Goal: Task Accomplishment & Management: Use online tool/utility

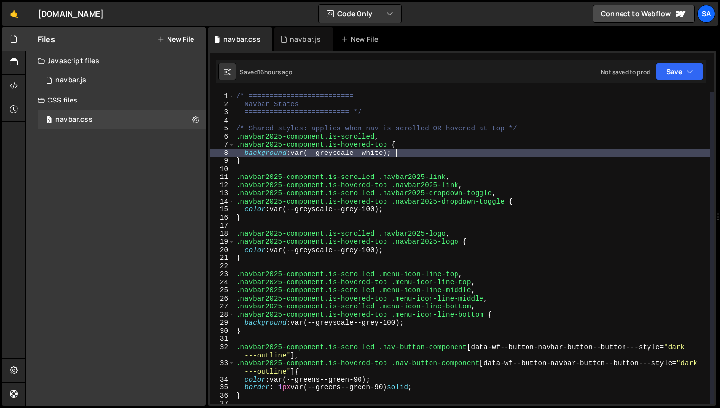
click at [464, 144] on div "/* ========================= Navbar States ========================= */ /* Shar…" at bounding box center [472, 260] width 476 height 336
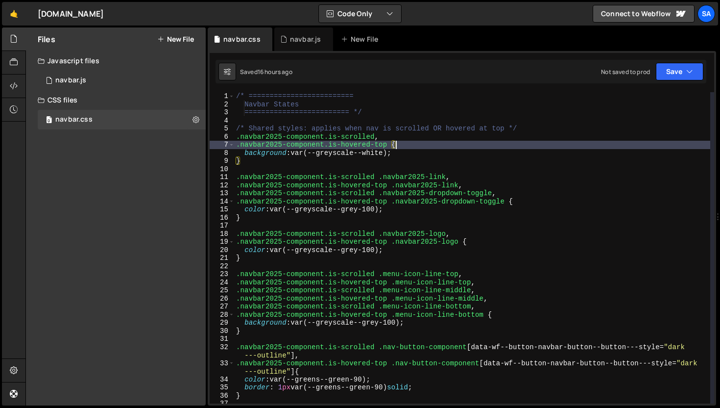
drag, startPoint x: 261, startPoint y: 140, endPoint x: 267, endPoint y: 139, distance: 5.9
click at [261, 139] on div "/* ========================= Navbar States ========================= */ /* Shar…" at bounding box center [472, 260] width 476 height 336
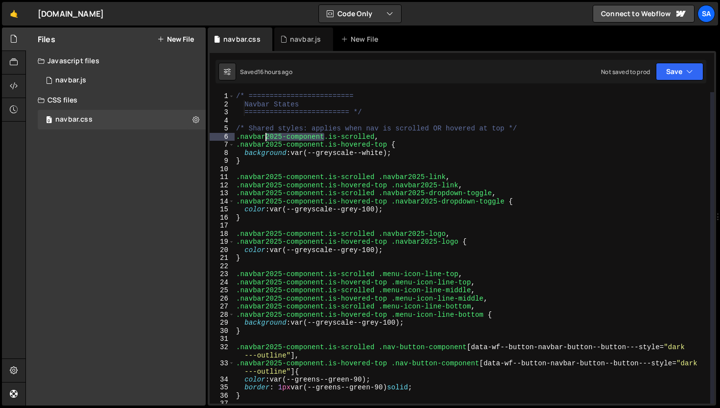
drag, startPoint x: 323, startPoint y: 136, endPoint x: 265, endPoint y: 134, distance: 58.8
click at [265, 134] on div "/* ========================= Navbar States ========================= */ /* Shar…" at bounding box center [472, 260] width 476 height 336
drag, startPoint x: 324, startPoint y: 145, endPoint x: 265, endPoint y: 144, distance: 59.3
click at [265, 144] on div "/* ========================= Navbar States ========================= */ /* Shar…" at bounding box center [472, 260] width 476 height 336
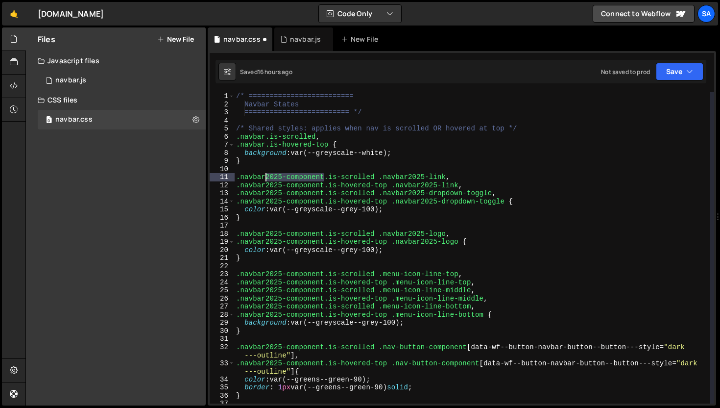
drag, startPoint x: 323, startPoint y: 177, endPoint x: 267, endPoint y: 177, distance: 55.8
click at [267, 177] on div "/* ========================= Navbar States ========================= */ /* Shar…" at bounding box center [472, 260] width 476 height 336
click at [273, 177] on div "/* ========================= Navbar States ========================= */ /* Shar…" at bounding box center [472, 247] width 476 height 311
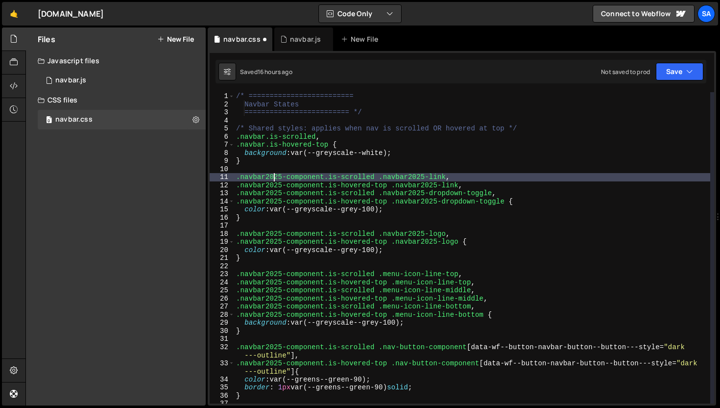
click at [273, 177] on div "/* ========================= Navbar States ========================= */ /* Shar…" at bounding box center [472, 260] width 476 height 336
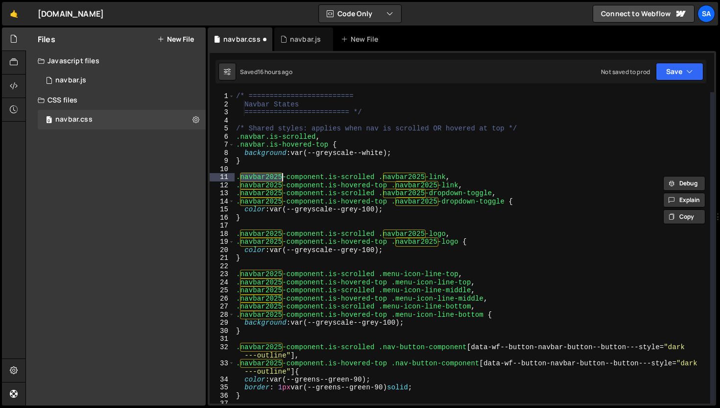
click at [297, 176] on div "/* ========================= Navbar States ========================= */ /* Shar…" at bounding box center [472, 260] width 476 height 336
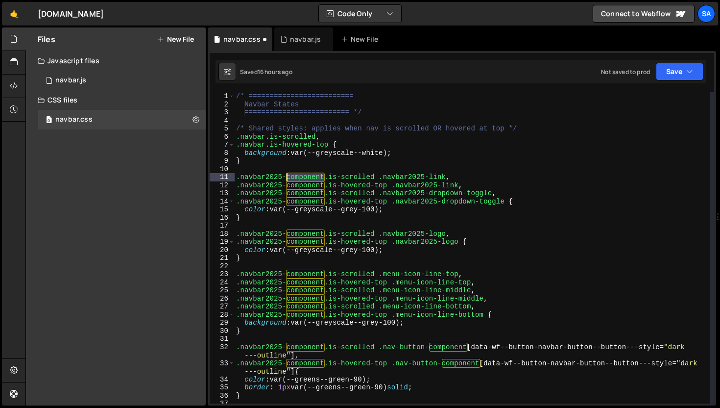
click at [297, 176] on div "/* ========================= Navbar States ========================= */ /* Shar…" at bounding box center [472, 260] width 476 height 336
click at [319, 177] on div "/* ========================= Navbar States ========================= */ /* Shar…" at bounding box center [472, 247] width 476 height 311
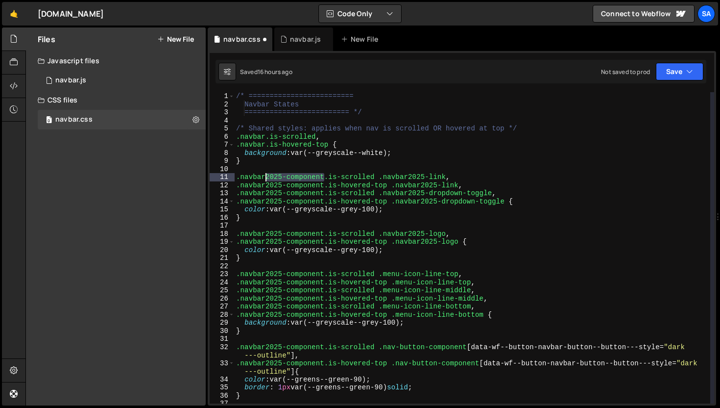
drag, startPoint x: 324, startPoint y: 178, endPoint x: 266, endPoint y: 176, distance: 58.8
click at [266, 176] on div "/* ========================= Navbar States ========================= */ /* Shar…" at bounding box center [472, 260] width 476 height 336
click at [309, 179] on div "/* ========================= Navbar States ========================= */ /* Shar…" at bounding box center [472, 247] width 476 height 311
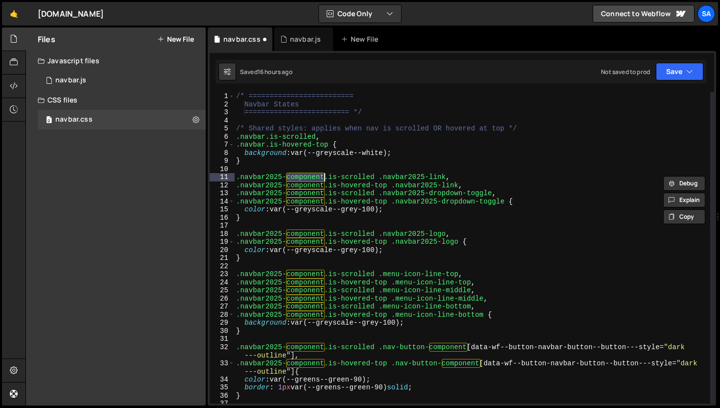
click at [309, 179] on div "/* ========================= Navbar States ========================= */ /* Shar…" at bounding box center [472, 260] width 476 height 336
click at [311, 178] on div "/* ========================= Navbar States ========================= */ /* Shar…" at bounding box center [472, 247] width 476 height 311
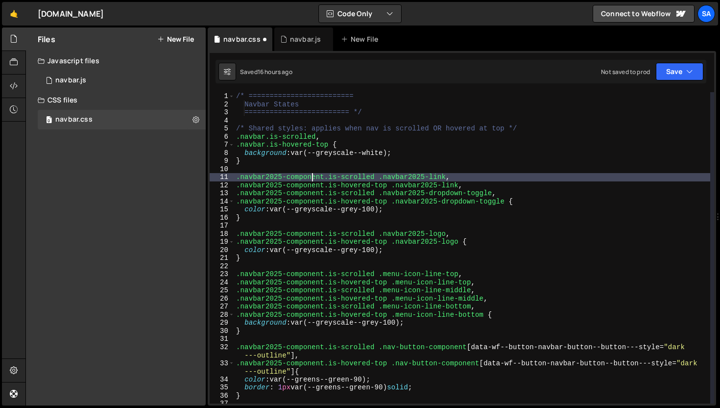
click at [311, 178] on div "/* ========================= Navbar States ========================= */ /* Shar…" at bounding box center [472, 260] width 476 height 336
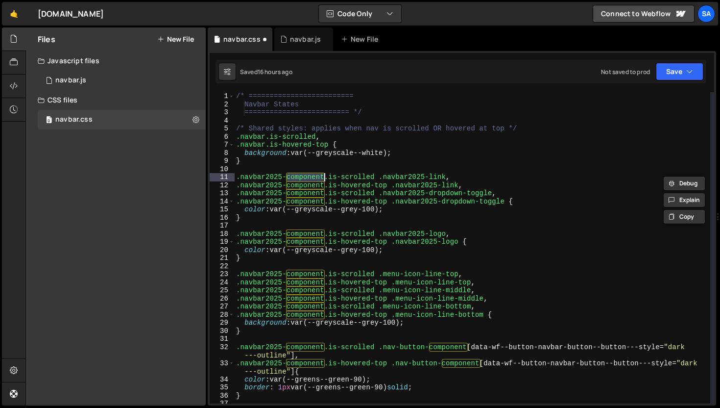
click at [311, 178] on div "/* ========================= Navbar States ========================= */ /* Shar…" at bounding box center [472, 247] width 476 height 311
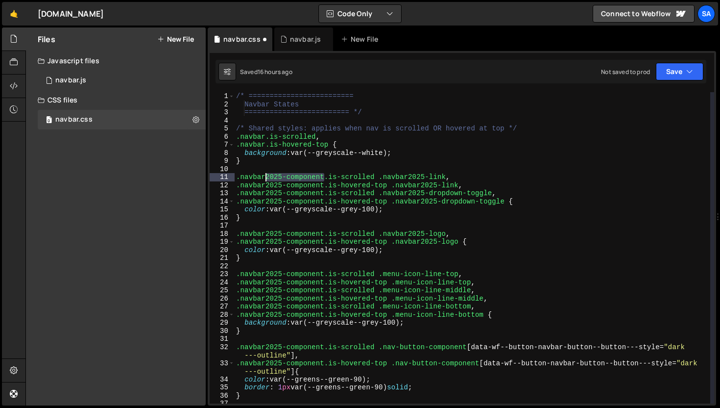
drag, startPoint x: 325, startPoint y: 177, endPoint x: 267, endPoint y: 176, distance: 57.8
click at [267, 176] on div "/* ========================= Navbar States ========================= */ /* Shar…" at bounding box center [472, 260] width 476 height 336
drag, startPoint x: 324, startPoint y: 186, endPoint x: 266, endPoint y: 186, distance: 57.8
click at [266, 186] on div "/* ========================= Navbar States ========================= */ /* Shar…" at bounding box center [472, 260] width 476 height 336
drag, startPoint x: 324, startPoint y: 194, endPoint x: 267, endPoint y: 193, distance: 57.3
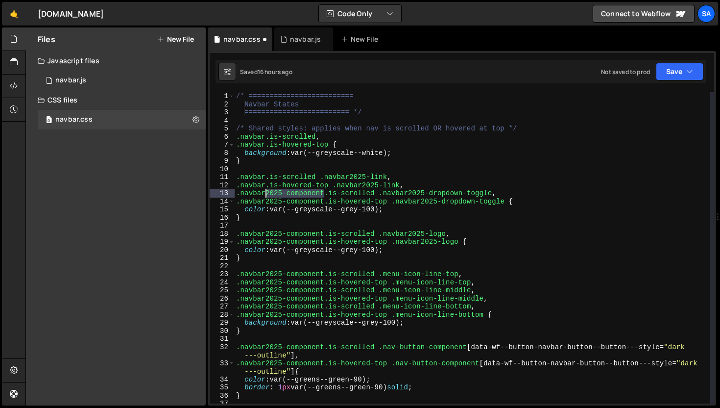
click at [267, 193] on div "/* ========================= Navbar States ========================= */ /* Shar…" at bounding box center [472, 260] width 476 height 336
drag, startPoint x: 326, startPoint y: 202, endPoint x: 266, endPoint y: 202, distance: 60.3
click at [266, 202] on div "/* ========================= Navbar States ========================= */ /* Shar…" at bounding box center [472, 260] width 476 height 336
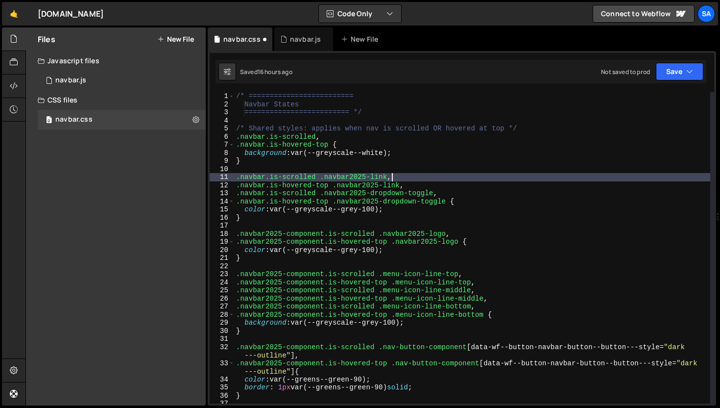
click at [405, 176] on div "/* ========================= Navbar States ========================= */ /* Shar…" at bounding box center [472, 260] width 476 height 336
click at [461, 184] on div "/* ========================= Navbar States ========================= */ /* Shar…" at bounding box center [472, 260] width 476 height 336
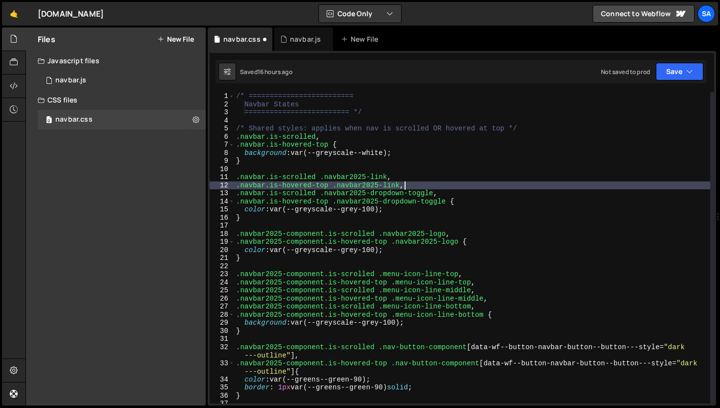
scroll to position [7, 0]
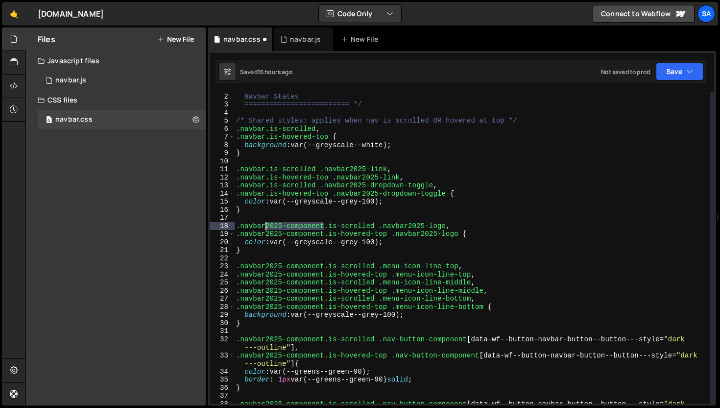
drag, startPoint x: 323, startPoint y: 226, endPoint x: 265, endPoint y: 224, distance: 58.3
click at [265, 224] on div "/* ========================= Navbar States ========================= */ /* Shar…" at bounding box center [472, 252] width 476 height 336
drag, startPoint x: 324, startPoint y: 233, endPoint x: 267, endPoint y: 234, distance: 56.8
click at [267, 234] on div "/* ========================= Navbar States ========================= */ /* Shar…" at bounding box center [472, 252] width 476 height 336
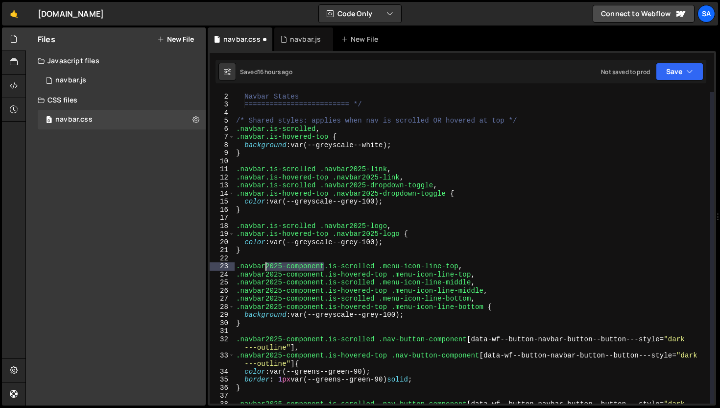
drag, startPoint x: 324, startPoint y: 265, endPoint x: 266, endPoint y: 266, distance: 57.8
click at [266, 266] on div "/* ========================= Navbar States ========================= */ /* Shar…" at bounding box center [472, 252] width 476 height 336
drag, startPoint x: 324, startPoint y: 274, endPoint x: 264, endPoint y: 275, distance: 60.3
click at [264, 275] on div "/* ========================= Navbar States ========================= */ /* Shar…" at bounding box center [472, 252] width 476 height 336
drag, startPoint x: 324, startPoint y: 282, endPoint x: 264, endPoint y: 281, distance: 59.8
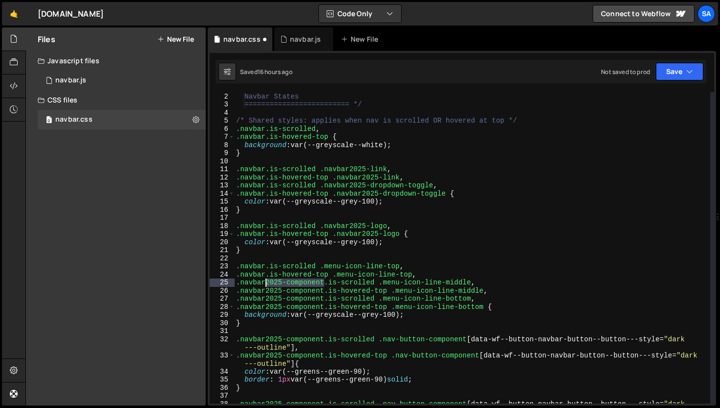
click at [264, 281] on div "/* ========================= Navbar States ========================= */ /* Shar…" at bounding box center [472, 252] width 476 height 336
drag, startPoint x: 323, startPoint y: 290, endPoint x: 265, endPoint y: 289, distance: 58.3
click at [265, 289] on div "/* ========================= Navbar States ========================= */ /* Shar…" at bounding box center [472, 252] width 476 height 336
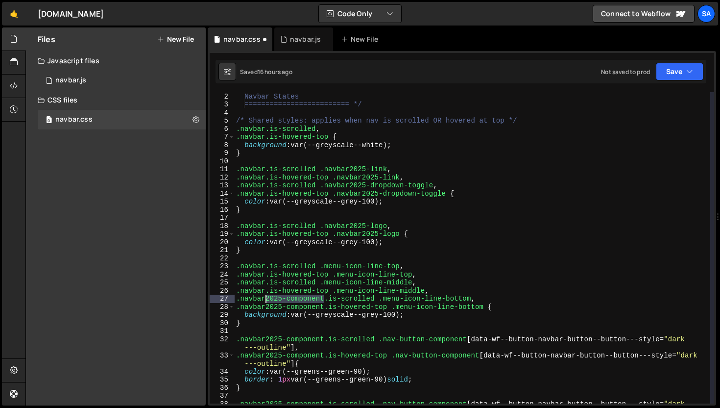
drag, startPoint x: 323, startPoint y: 298, endPoint x: 267, endPoint y: 297, distance: 56.8
click at [267, 297] on div "/* ========================= Navbar States ========================= */ /* Shar…" at bounding box center [472, 252] width 476 height 336
drag, startPoint x: 325, startPoint y: 306, endPoint x: 266, endPoint y: 307, distance: 59.8
click at [266, 307] on div "/* ========================= Navbar States ========================= */ /* Shar…" at bounding box center [472, 252] width 476 height 336
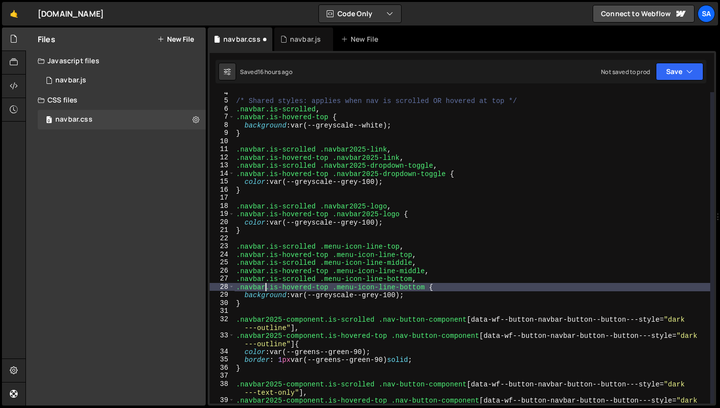
scroll to position [28, 0]
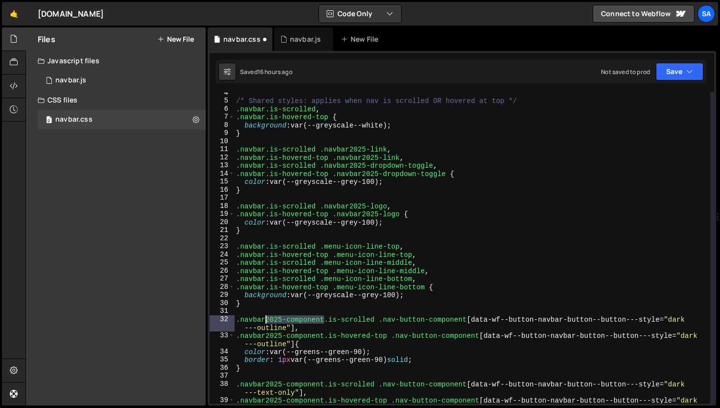
drag, startPoint x: 325, startPoint y: 319, endPoint x: 266, endPoint y: 318, distance: 59.8
click at [266, 318] on div "/* Shared styles: applies when nav is scrolled OR hovered at top */ .navbar.is-…" at bounding box center [472, 257] width 476 height 336
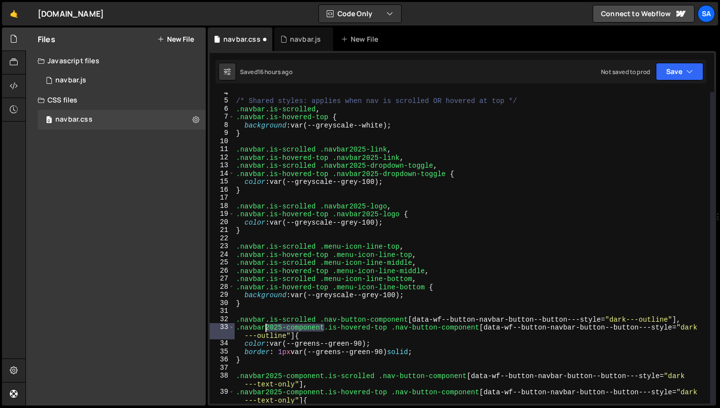
drag, startPoint x: 322, startPoint y: 326, endPoint x: 300, endPoint y: 311, distance: 27.1
click at [265, 327] on div "/* Shared styles: applies when nav is scrolled OR hovered at top */ .navbar.is-…" at bounding box center [472, 252] width 476 height 327
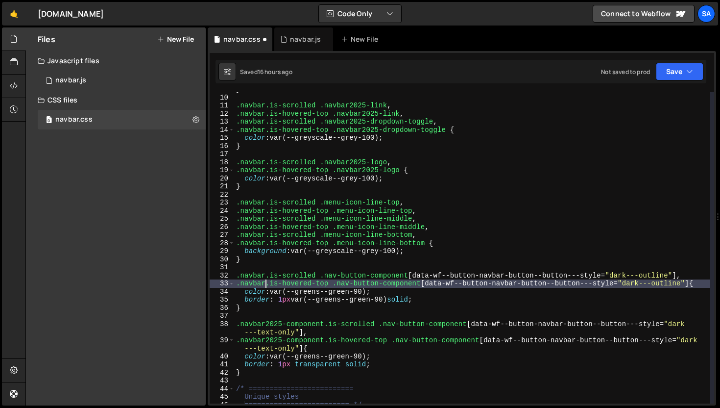
scroll to position [83, 0]
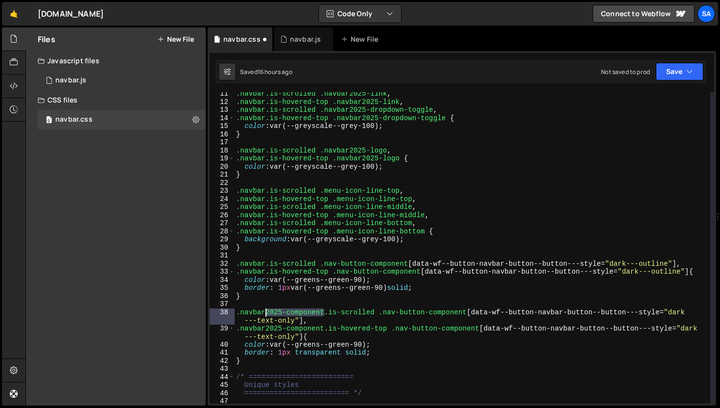
drag, startPoint x: 324, startPoint y: 312, endPoint x: 265, endPoint y: 311, distance: 59.3
click at [265, 311] on div ".navbar.is-scrolled .navbar2025-link , .navbar.is-hovered-top .navbar2025-link …" at bounding box center [472, 253] width 476 height 327
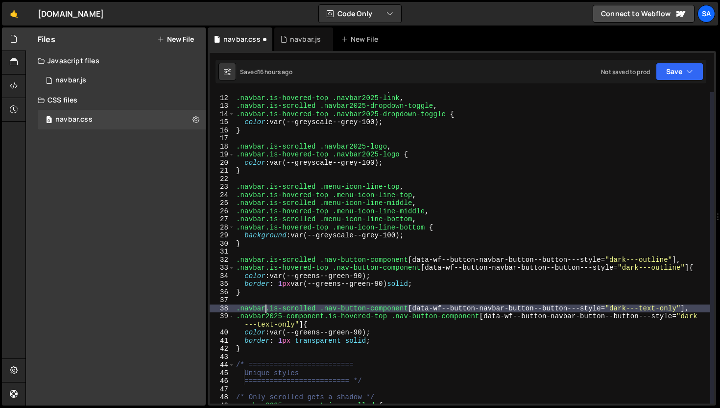
scroll to position [91, 0]
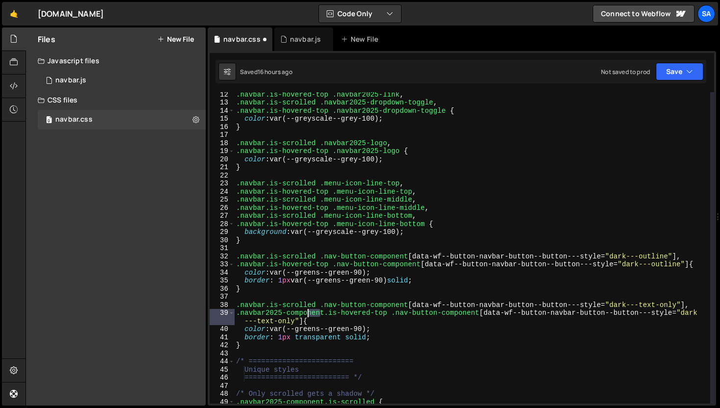
drag, startPoint x: 322, startPoint y: 313, endPoint x: 306, endPoint y: 313, distance: 16.7
click at [306, 313] on div ".navbar.is-hovered-top .navbar2025-link , .navbar.is-scrolled .navbar2025-dropd…" at bounding box center [472, 253] width 476 height 327
drag, startPoint x: 325, startPoint y: 311, endPoint x: 265, endPoint y: 311, distance: 59.8
click at [265, 311] on div ".navbar.is-hovered-top .navbar2025-link , .navbar.is-scrolled .navbar2025-dropd…" at bounding box center [472, 253] width 476 height 327
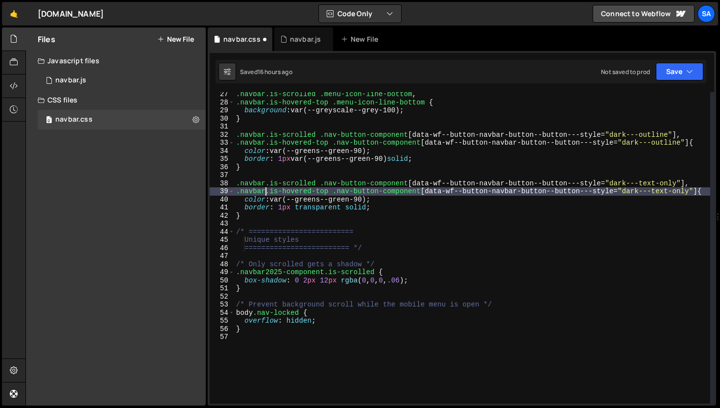
scroll to position [191, 0]
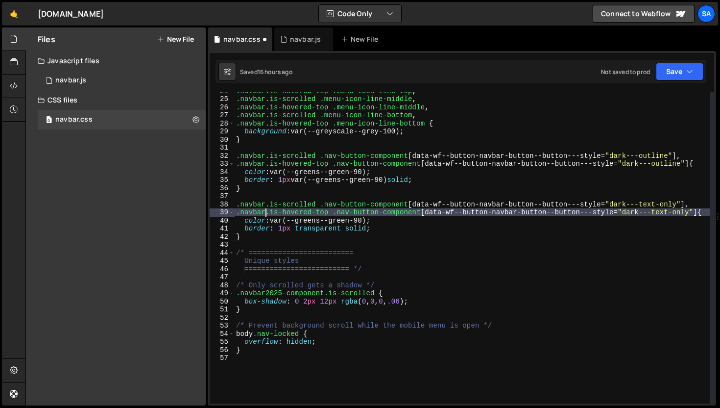
click at [392, 270] on div ".navbar.is-hovered-top .menu-icon-line-top , .navbar.is-scrolled .menu-icon-lin…" at bounding box center [472, 250] width 476 height 327
type textarea "========================= */"
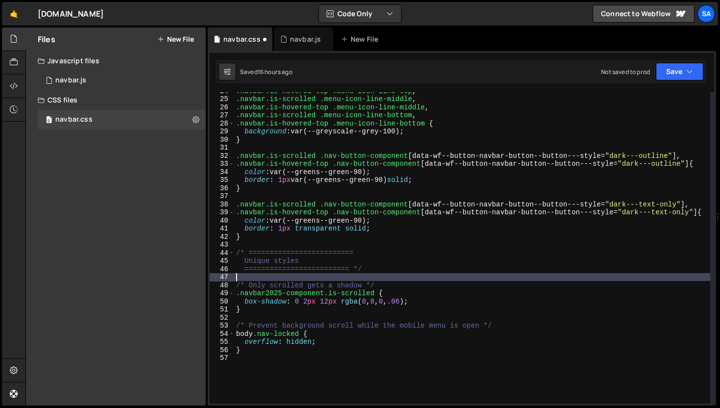
click at [390, 281] on div ".navbar.is-hovered-top .menu-icon-line-top , .navbar.is-scrolled .menu-icon-lin…" at bounding box center [472, 250] width 476 height 327
click at [406, 291] on div ".navbar.is-hovered-top .menu-icon-line-top , .navbar.is-scrolled .menu-icon-lin…" at bounding box center [472, 250] width 476 height 327
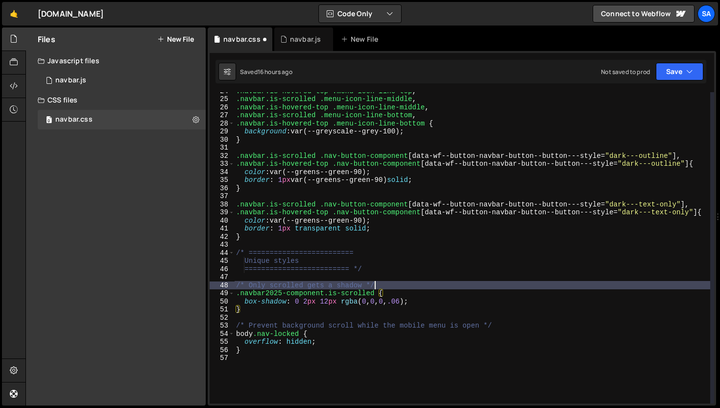
click at [411, 285] on div ".navbar.is-hovered-top .menu-icon-line-top , .navbar.is-scrolled .menu-icon-lin…" at bounding box center [472, 250] width 476 height 327
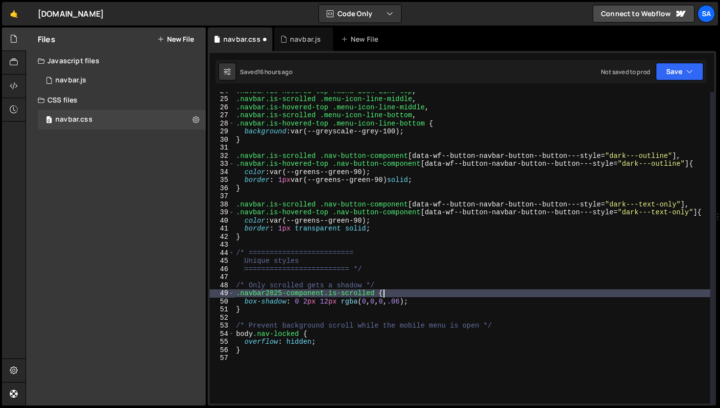
click at [455, 296] on div ".navbar.is-hovered-top .menu-icon-line-top , .navbar.is-scrolled .menu-icon-lin…" at bounding box center [472, 250] width 476 height 327
click at [453, 305] on div ".navbar.is-hovered-top .menu-icon-line-top , .navbar.is-scrolled .menu-icon-lin…" at bounding box center [472, 250] width 476 height 327
type textarea "}"
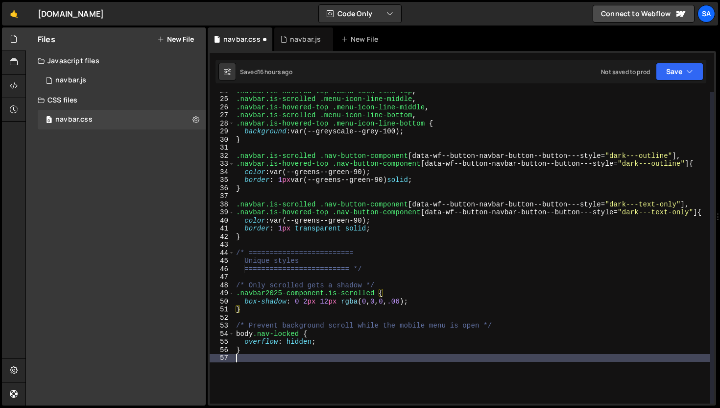
click at [278, 355] on div ".navbar.is-hovered-top .menu-icon-line-top , .navbar.is-scrolled .menu-icon-lin…" at bounding box center [472, 250] width 476 height 327
click at [261, 311] on div ".navbar.is-hovered-top .menu-icon-line-top , .navbar.is-scrolled .menu-icon-lin…" at bounding box center [472, 250] width 476 height 327
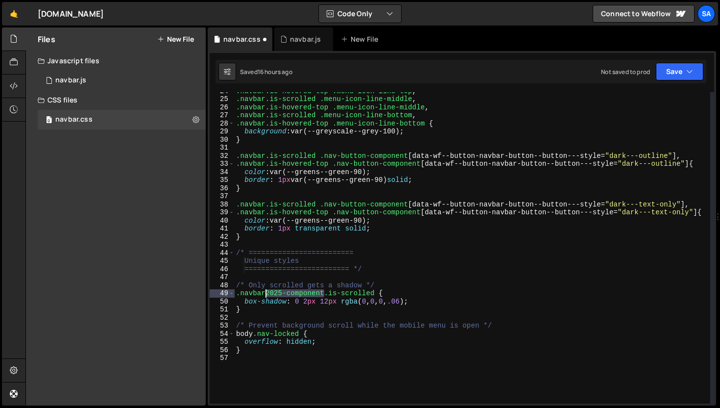
drag, startPoint x: 325, startPoint y: 291, endPoint x: 266, endPoint y: 290, distance: 59.3
click at [266, 290] on div ".navbar.is-hovered-top .menu-icon-line-top , .navbar.is-scrolled .menu-icon-lin…" at bounding box center [472, 250] width 476 height 327
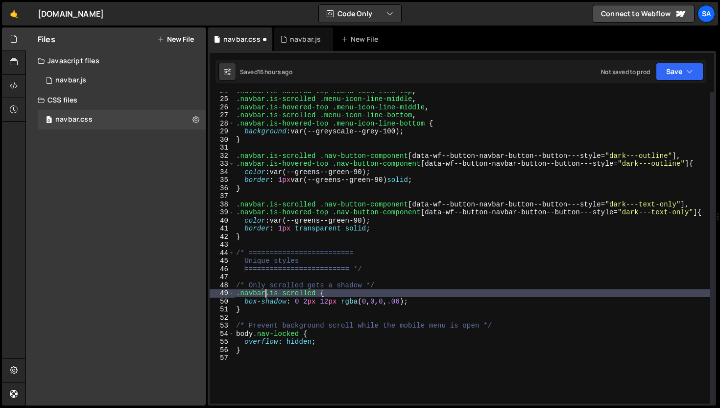
click at [356, 334] on div ".navbar.is-hovered-top .menu-icon-line-top , .navbar.is-scrolled .menu-icon-lin…" at bounding box center [472, 250] width 476 height 327
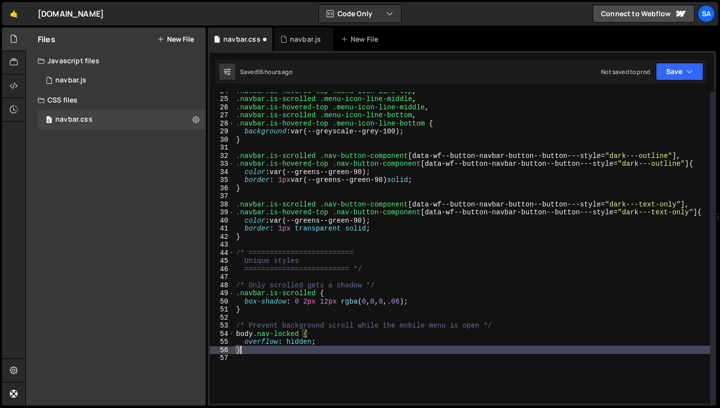
click at [350, 347] on div ".navbar.is-hovered-top .menu-icon-line-top , .navbar.is-scrolled .menu-icon-lin…" at bounding box center [472, 250] width 476 height 327
click at [371, 271] on div ".navbar.is-hovered-top .menu-icon-line-top , .navbar.is-scrolled .menu-icon-lin…" at bounding box center [472, 250] width 476 height 327
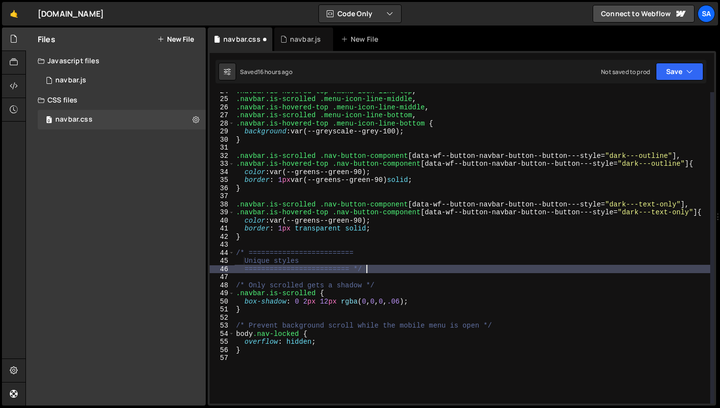
click at [392, 259] on div ".navbar.is-hovered-top .menu-icon-line-top , .navbar.is-scrolled .menu-icon-lin…" at bounding box center [472, 250] width 476 height 327
type textarea "Unique styles"
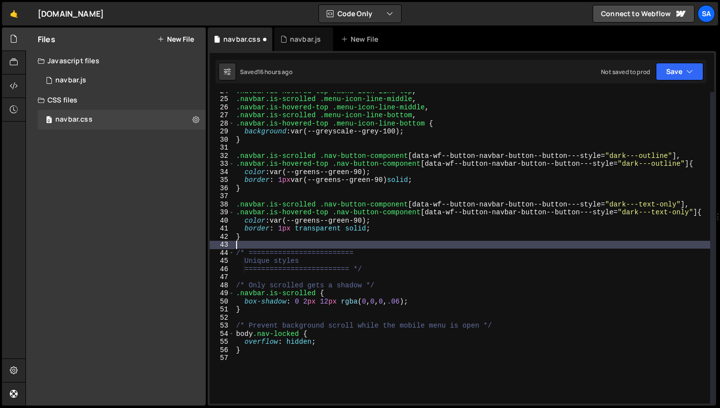
click at [393, 245] on div ".navbar.is-hovered-top .menu-icon-line-top , .navbar.is-scrolled .menu-icon-lin…" at bounding box center [472, 250] width 476 height 327
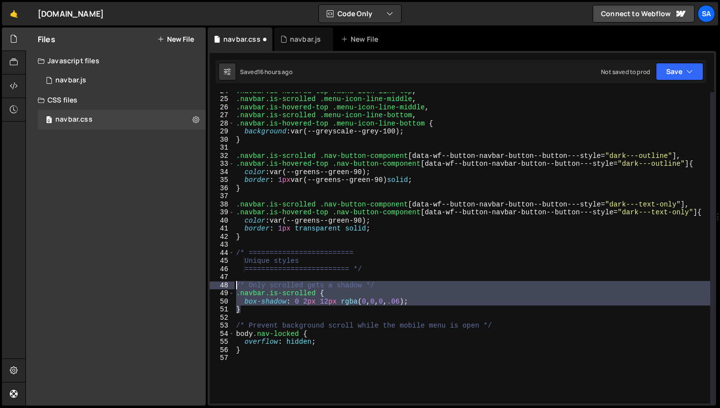
drag, startPoint x: 254, startPoint y: 312, endPoint x: 232, endPoint y: 286, distance: 34.4
click at [232, 286] on div "24 25 26 27 28 29 30 31 32 33 34 35 36 37 38 39 40 41 42 43 44 45 46 47 48 49 5…" at bounding box center [462, 247] width 505 height 311
type textarea "/* Only scrolled gets a shadow */ .navbar.is-scrolled {"
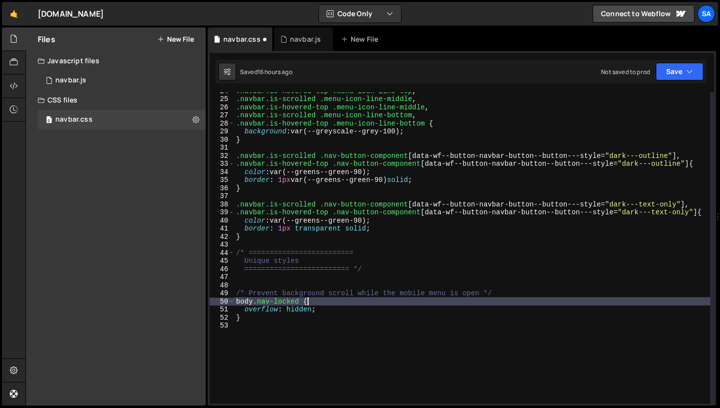
click at [347, 300] on div ".navbar.is-hovered-top .menu-icon-line-top , .navbar.is-scrolled .menu-icon-lin…" at bounding box center [472, 250] width 476 height 327
click at [338, 306] on div ".navbar.is-hovered-top .menu-icon-line-top , .navbar.is-scrolled .menu-icon-lin…" at bounding box center [472, 250] width 476 height 327
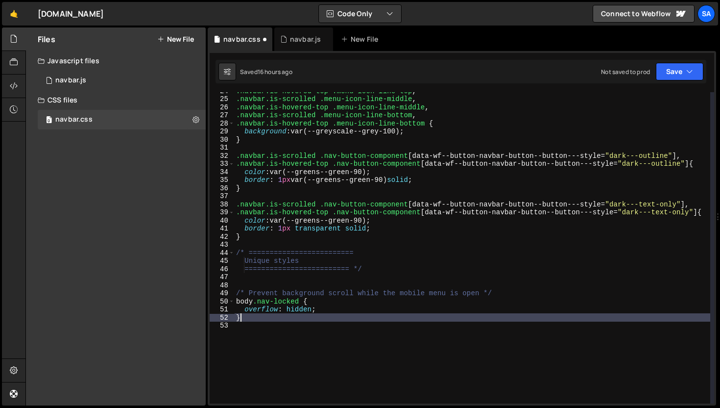
click at [322, 314] on div ".navbar.is-hovered-top .menu-icon-line-top , .navbar.is-scrolled .menu-icon-lin…" at bounding box center [472, 250] width 476 height 327
type textarea "}"
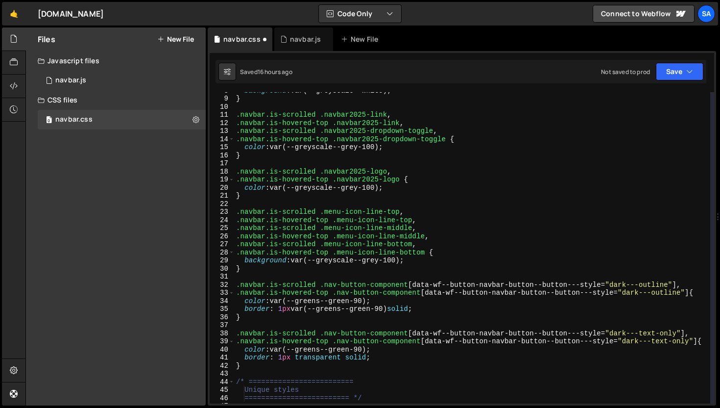
scroll to position [0, 0]
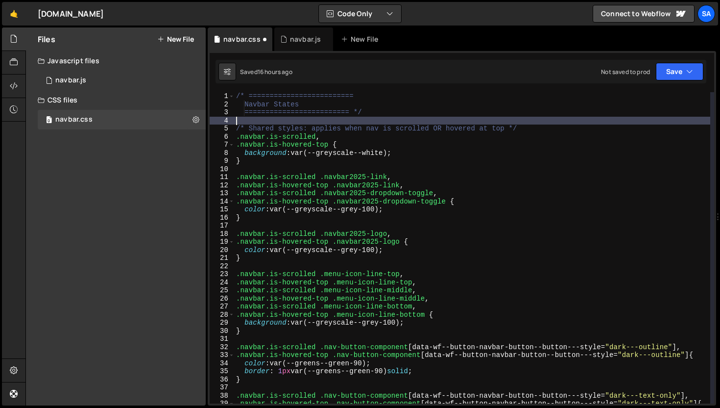
click at [330, 123] on div "/* ========================= Navbar States ========================= */ /* Shar…" at bounding box center [472, 255] width 476 height 327
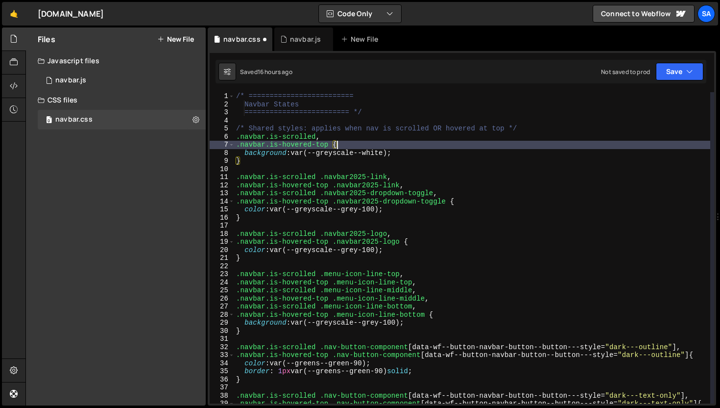
click at [351, 142] on div "/* ========================= Navbar States ========================= */ /* Shar…" at bounding box center [472, 255] width 476 height 327
type textarea ".navbar.is-hovered-top {"
click at [664, 73] on button "Save" at bounding box center [680, 72] width 48 height 18
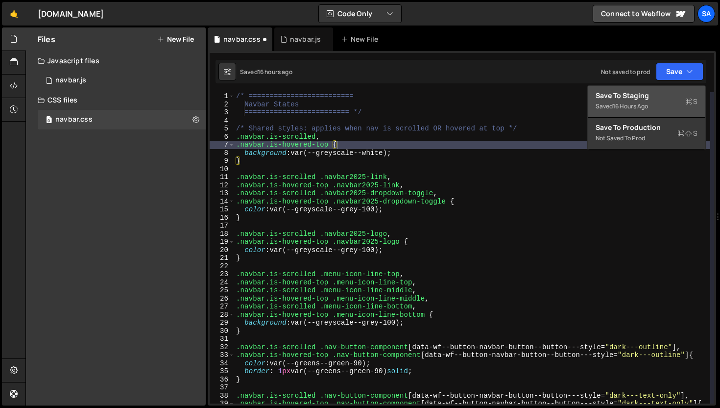
click at [646, 99] on div "Save to Staging S" at bounding box center [647, 96] width 102 height 10
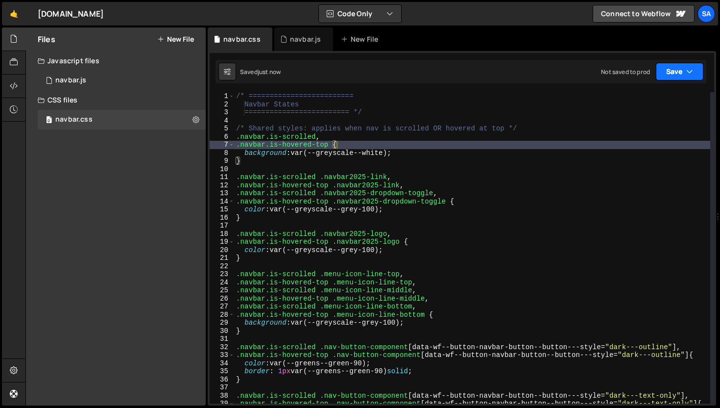
click at [682, 73] on button "Save" at bounding box center [680, 72] width 48 height 18
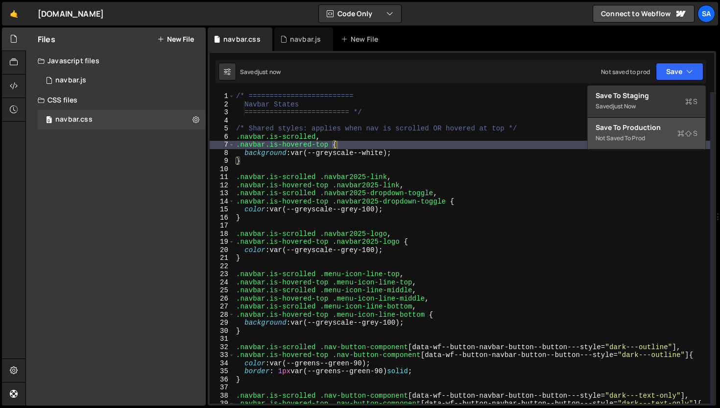
click at [665, 130] on div "Save to Production S" at bounding box center [647, 127] width 102 height 10
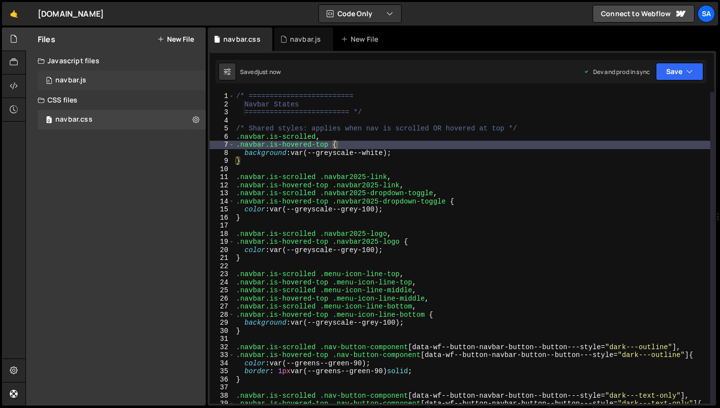
click at [94, 83] on div "0 navbar.js 0" at bounding box center [122, 81] width 168 height 20
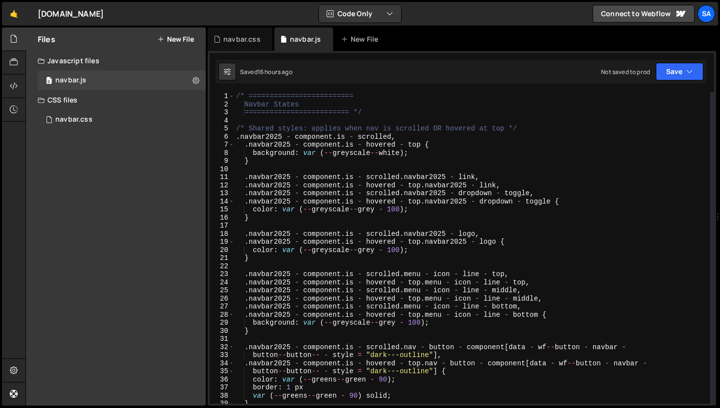
click at [439, 145] on div "/* ========================= Navbar States ========================= */ /* Shar…" at bounding box center [472, 255] width 476 height 327
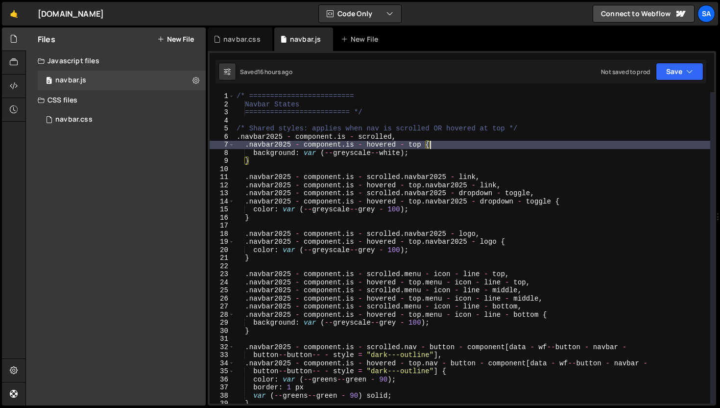
click at [294, 129] on div "/* ========================= Navbar States ========================= */ /* Shar…" at bounding box center [473, 255] width 476 height 327
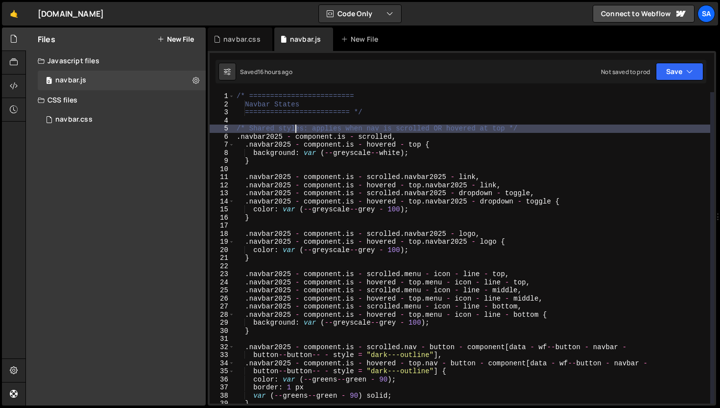
click at [341, 135] on div "/* ========================= Navbar States ========================= */ /* Shar…" at bounding box center [473, 255] width 476 height 327
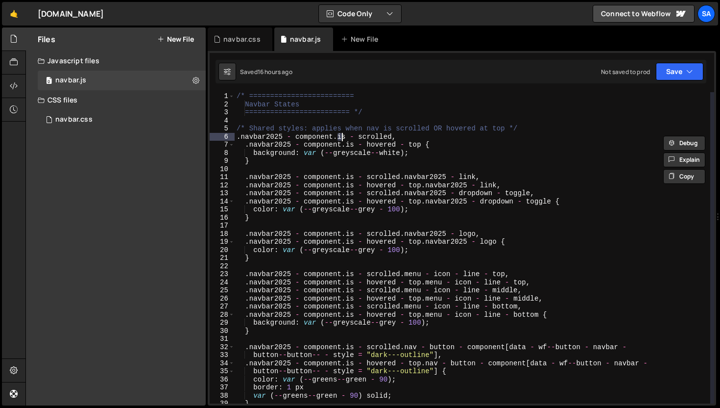
click at [444, 135] on div "/* ========================= Navbar States ========================= */ /* Shar…" at bounding box center [473, 255] width 476 height 327
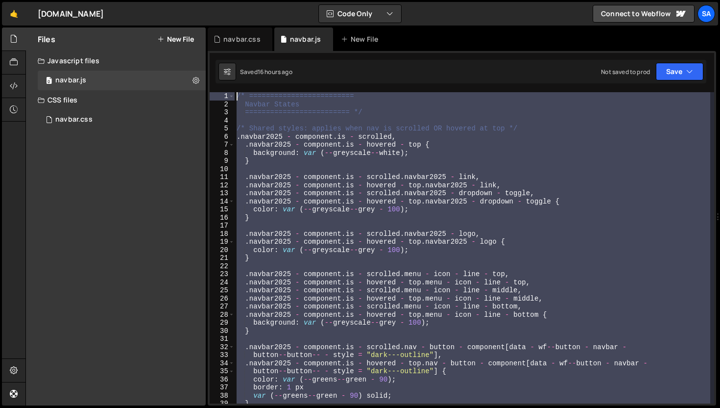
drag, startPoint x: 315, startPoint y: 255, endPoint x: 244, endPoint y: 76, distance: 192.5
click at [244, 76] on div "Debug Explain Copy navbar.css navbar.js New File Saved 16 hours ago Not saved t…" at bounding box center [462, 216] width 509 height 378
type textarea "/* ========================= Navbar States"
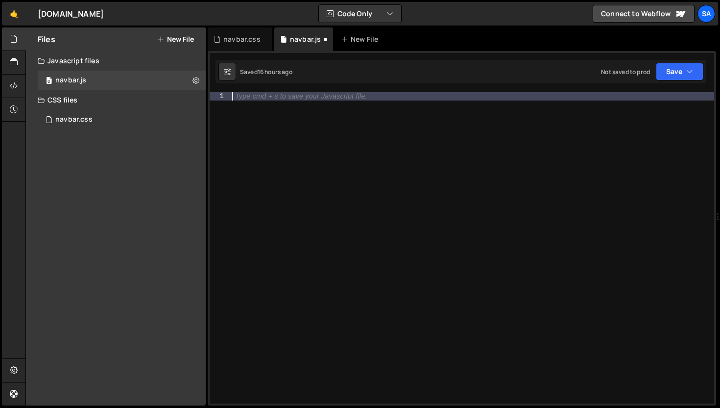
click at [347, 152] on div "Type cmd + s to save your Javascript file." at bounding box center [472, 255] width 484 height 327
click at [9, 65] on div at bounding box center [14, 63] width 24 height 24
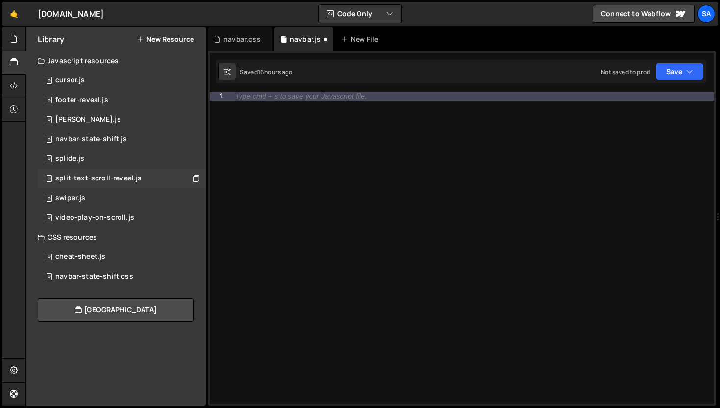
click at [117, 174] on div "split-text-scroll-reveal.js" at bounding box center [98, 178] width 86 height 9
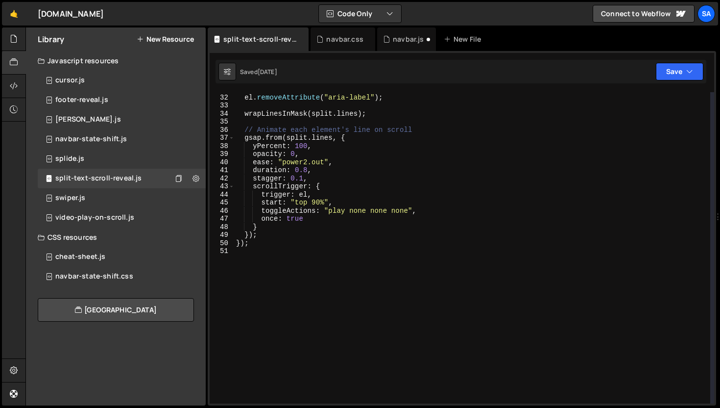
scroll to position [249, 0]
click at [108, 139] on div "navbar-state-shift.js" at bounding box center [91, 139] width 72 height 9
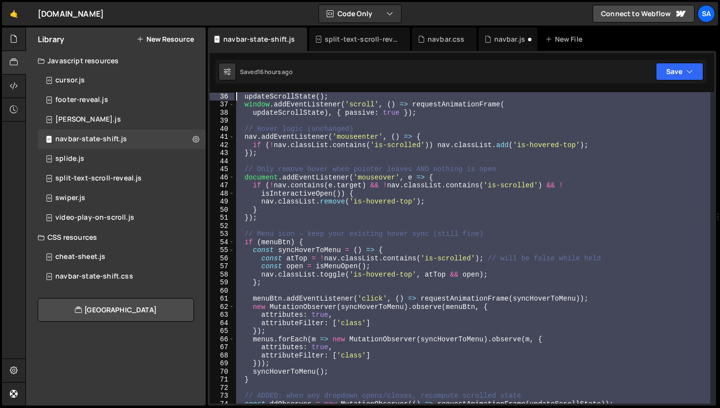
scroll to position [0, 0]
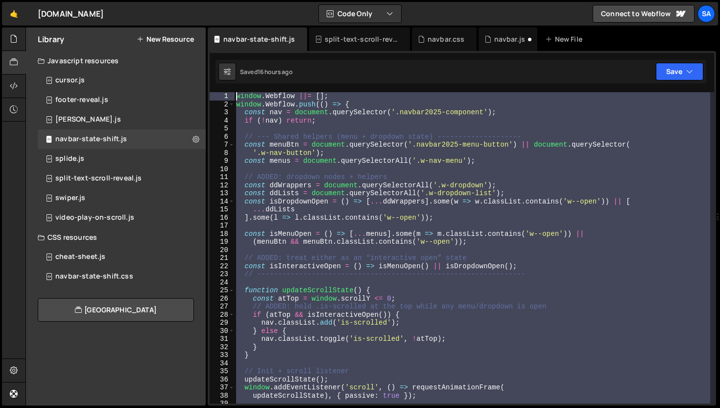
drag, startPoint x: 282, startPoint y: 257, endPoint x: 209, endPoint y: 24, distance: 244.2
click at [209, 24] on div "Hold on a sec... Are you certain you wish to leave this page? Any changes you'v…" at bounding box center [360, 204] width 720 height 408
type textarea "window.Webflow ||= []; window.Webflow.push(() => {"
click at [17, 34] on icon at bounding box center [14, 38] width 8 height 11
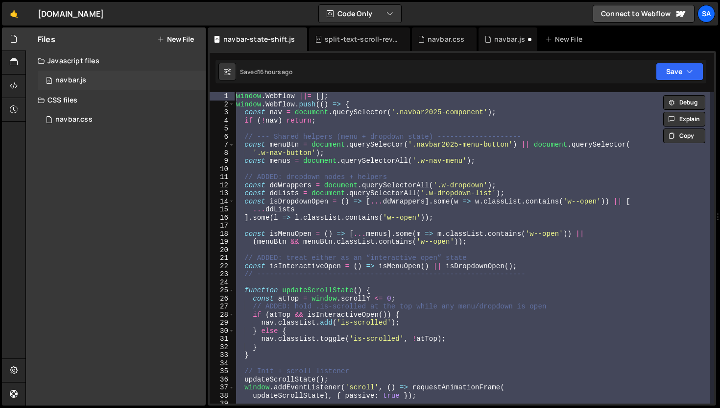
click at [121, 78] on div "0 navbar.js 0" at bounding box center [122, 81] width 168 height 20
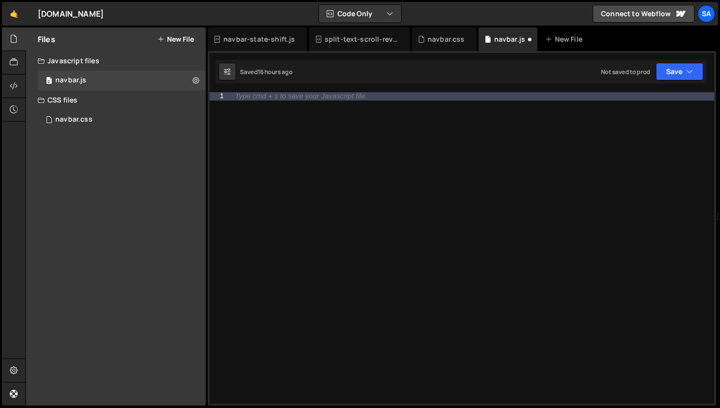
click at [271, 100] on div "Type cmd + s to save your Javascript file." at bounding box center [472, 255] width 484 height 327
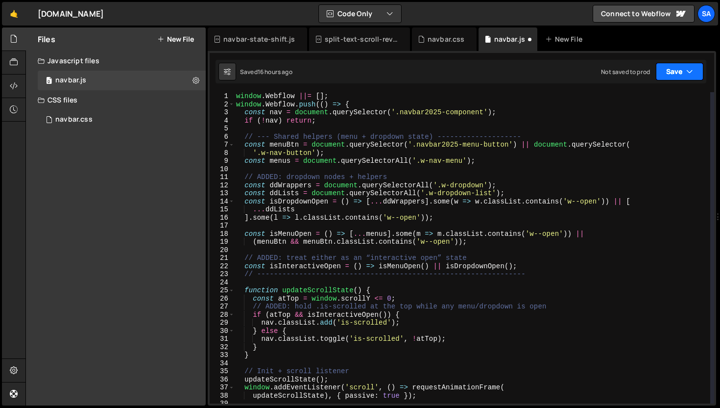
click at [680, 71] on button "Save" at bounding box center [680, 72] width 48 height 18
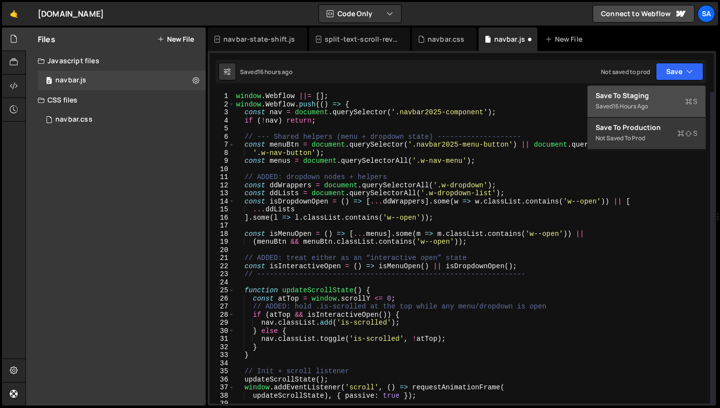
click at [647, 100] on div "Saved 16 hours ago" at bounding box center [647, 106] width 102 height 12
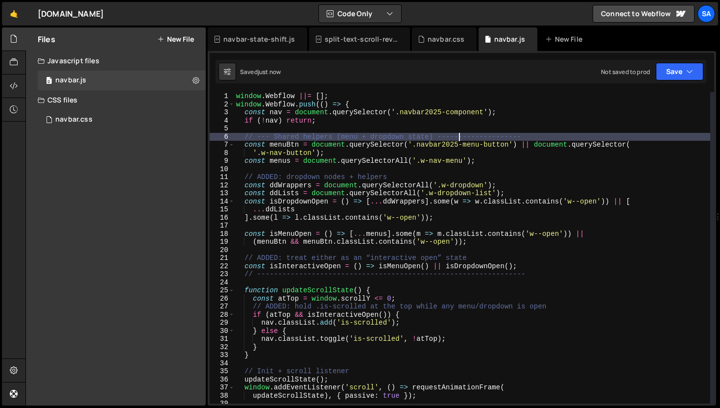
click at [460, 133] on div "window . Webflow ||= [ ] ; window . Webflow . push (( ) => { const nav = docume…" at bounding box center [472, 255] width 476 height 327
click at [577, 135] on div "window . Webflow ||= [ ] ; window . Webflow . push (( ) => { const nav = docume…" at bounding box center [472, 255] width 476 height 327
click at [281, 116] on div "window . Webflow ||= [ ] ; window . Webflow . push (( ) => { const nav = docume…" at bounding box center [472, 255] width 476 height 327
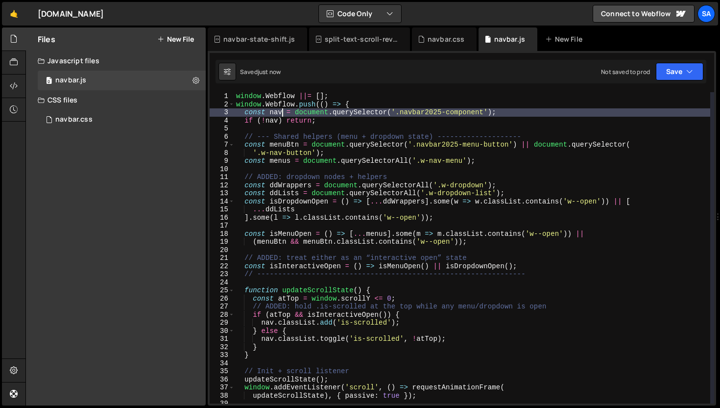
click at [340, 120] on div "window . Webflow ||= [ ] ; window . Webflow . push (( ) => { const nav = docume…" at bounding box center [472, 255] width 476 height 327
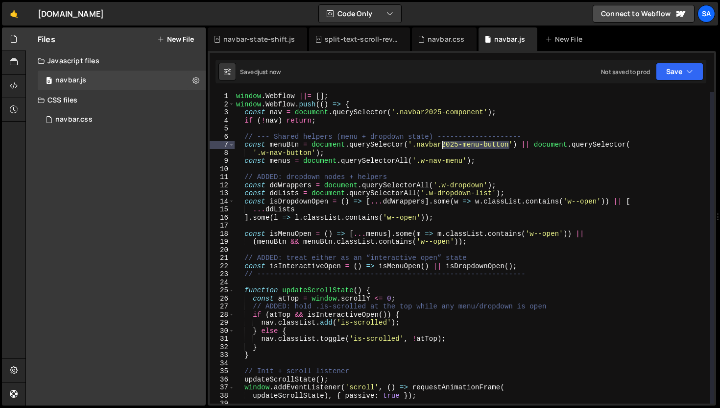
drag, startPoint x: 510, startPoint y: 145, endPoint x: 443, endPoint y: 141, distance: 67.2
click at [442, 142] on div "window . Webflow ||= [ ] ; window . Webflow . push (( ) => { const nav = docume…" at bounding box center [472, 255] width 476 height 327
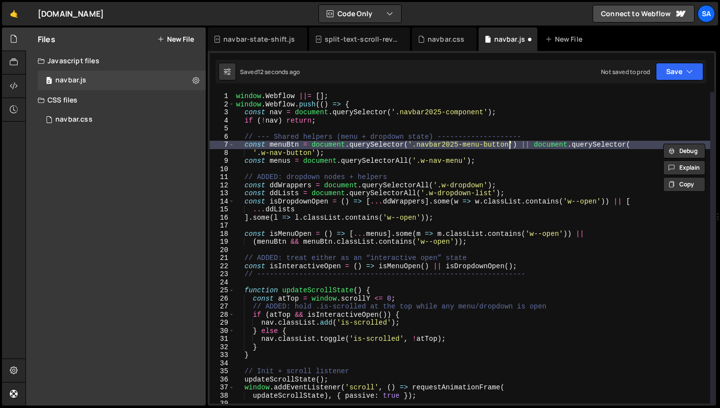
click at [514, 146] on div "window . Webflow ||= [ ] ; window . Webflow . push (( ) => { const nav = docume…" at bounding box center [472, 255] width 476 height 327
drag, startPoint x: 333, startPoint y: 153, endPoint x: 216, endPoint y: 143, distance: 117.5
click at [216, 143] on div "const menuBtn = document.querySelector('.navbar2025-menu-button') || document.q…" at bounding box center [462, 247] width 505 height 311
type textarea "const menuBtn = document.querySelector('.navbar2025-menu-button') || document.q…"
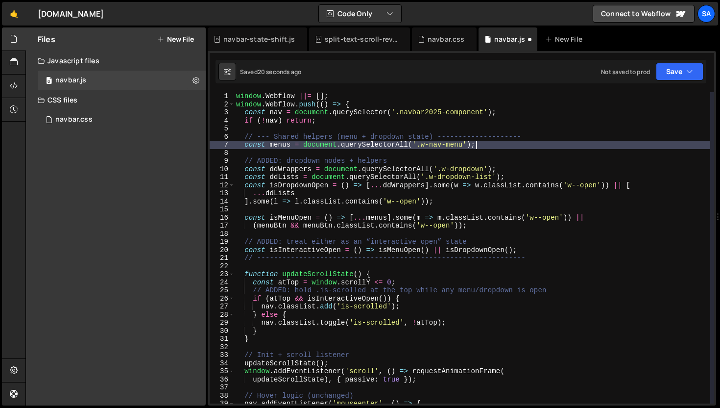
click at [495, 143] on div "window . Webflow ||= [ ] ; window . Webflow . push (( ) => { const nav = docume…" at bounding box center [472, 255] width 476 height 327
click at [505, 166] on div "window . Webflow ||= [ ] ; window . Webflow . push (( ) => { const nav = docume…" at bounding box center [472, 255] width 476 height 327
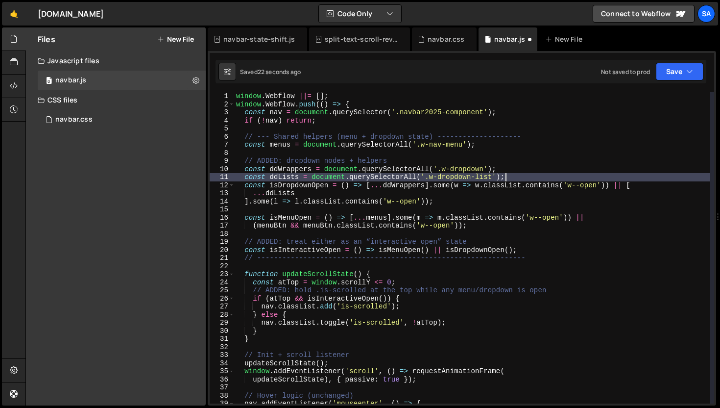
click at [510, 175] on div "window . Webflow ||= [ ] ; window . Webflow . push (( ) => { const nav = docume…" at bounding box center [472, 255] width 476 height 327
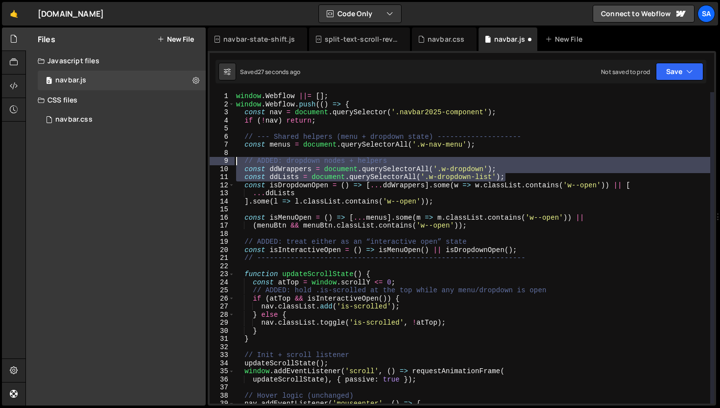
drag, startPoint x: 478, startPoint y: 177, endPoint x: 209, endPoint y: 161, distance: 268.9
click at [209, 161] on div "1 Type cmd + s to save your Javascript file. הההההההההההההההההההההההההההההההההה…" at bounding box center [462, 228] width 509 height 354
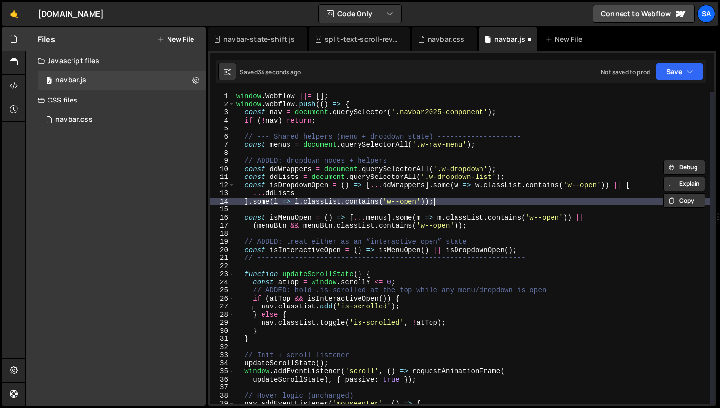
click at [465, 203] on div "window . Webflow ||= [ ] ; window . Webflow . push (( ) => { const nav = docume…" at bounding box center [472, 255] width 476 height 327
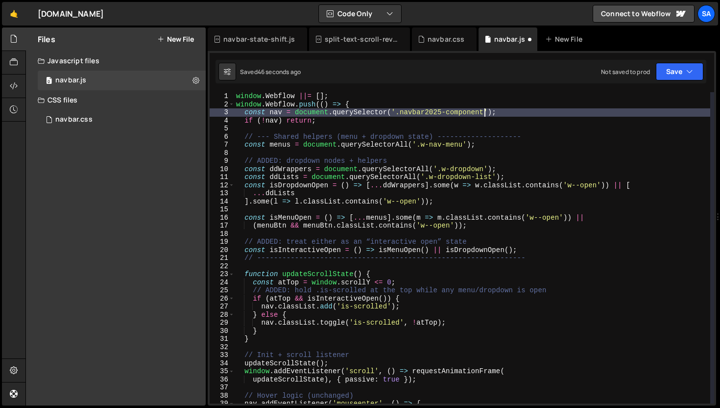
click at [483, 112] on div "window . Webflow ||= [ ] ; window . Webflow . push (( ) => { const nav = docume…" at bounding box center [472, 255] width 476 height 327
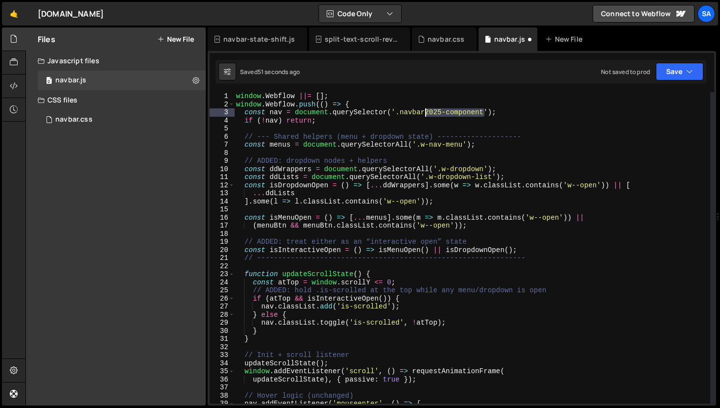
drag, startPoint x: 485, startPoint y: 113, endPoint x: 426, endPoint y: 111, distance: 58.8
click at [426, 111] on div "window . Webflow ||= [ ] ; window . Webflow . push (( ) => { const nav = docume…" at bounding box center [472, 255] width 476 height 327
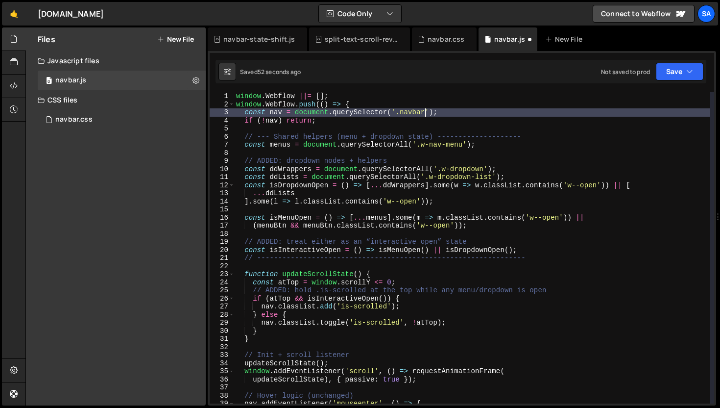
click at [457, 112] on div "window . Webflow ||= [ ] ; window . Webflow . push (( ) => { const nav = docume…" at bounding box center [472, 255] width 476 height 327
click at [325, 121] on div "window . Webflow ||= [ ] ; window . Webflow . push (( ) => { const nav = docume…" at bounding box center [472, 255] width 476 height 327
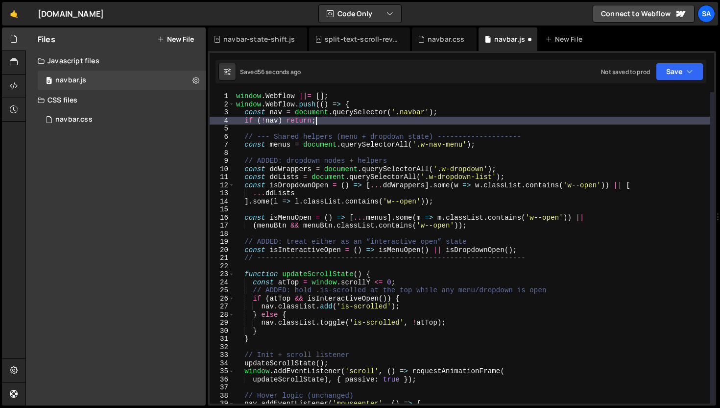
click at [447, 135] on div "window . Webflow ||= [ ] ; window . Webflow . push (( ) => { const nav = docume…" at bounding box center [472, 255] width 476 height 327
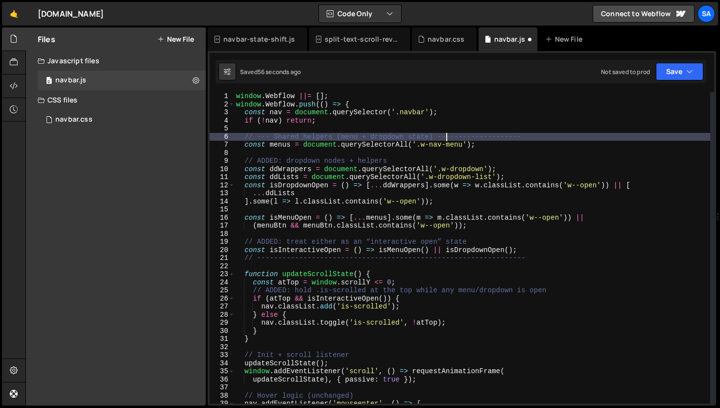
click at [561, 140] on div "window . Webflow ||= [ ] ; window . Webflow . push (( ) => { const nav = docume…" at bounding box center [472, 255] width 476 height 327
click at [510, 145] on div "window . Webflow ||= [ ] ; window . Webflow . push (( ) => { const nav = docume…" at bounding box center [472, 255] width 476 height 327
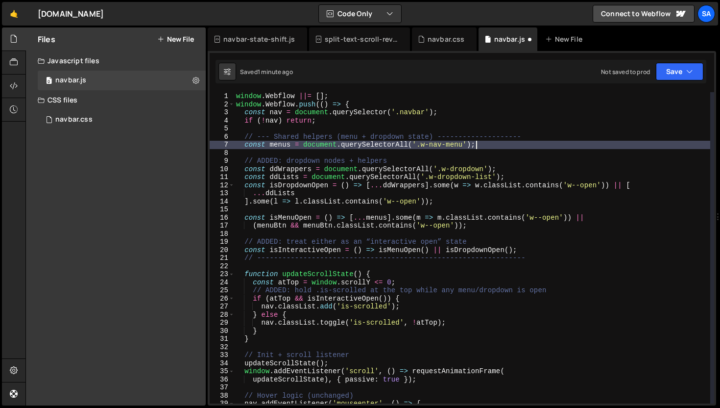
click at [517, 147] on div "window . Webflow ||= [ ] ; window . Webflow . push (( ) => { const nav = docume…" at bounding box center [472, 255] width 476 height 327
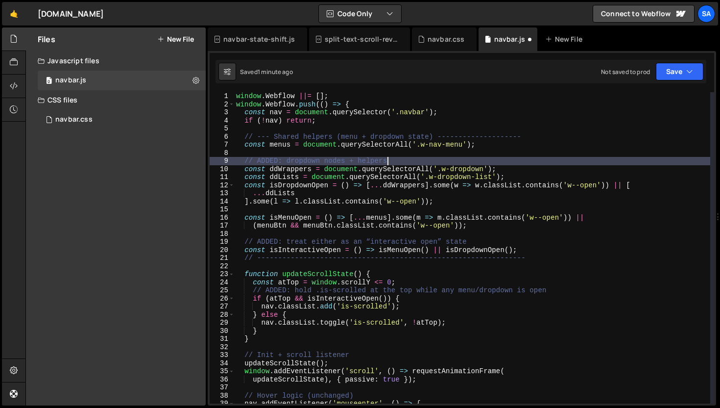
click at [512, 157] on div "window . Webflow ||= [ ] ; window . Webflow . push (( ) => { const nav = docume…" at bounding box center [472, 255] width 476 height 327
click at [514, 169] on div "window . Webflow ||= [ ] ; window . Webflow . push (( ) => { const nav = docume…" at bounding box center [472, 255] width 476 height 327
type textarea "const ddWrappers = document.querySelectorAll('.w-dropdown');"
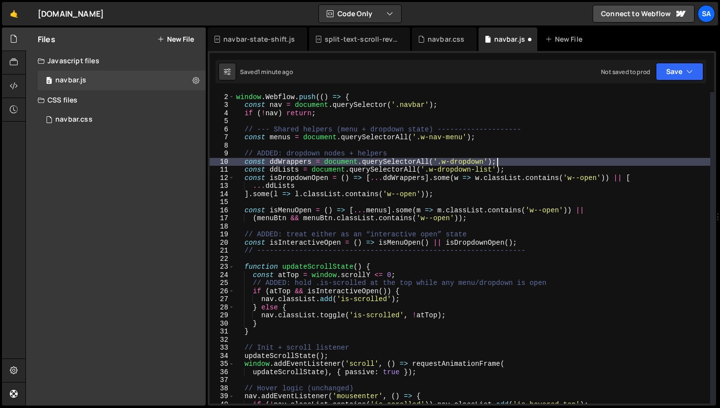
scroll to position [15, 0]
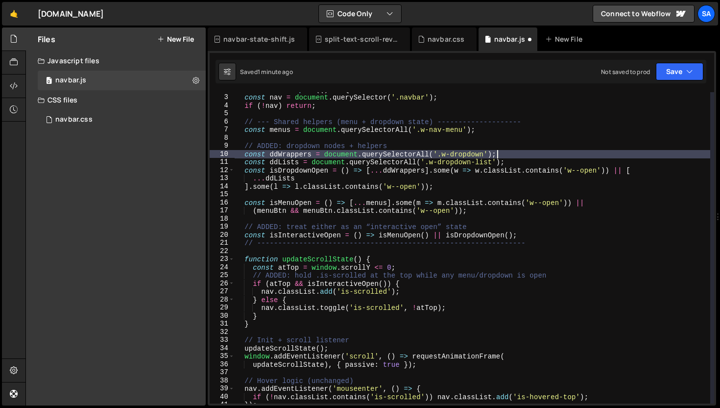
click at [539, 221] on div "window . Webflow . push (( ) => { const nav = document . querySelector ( '.navb…" at bounding box center [472, 248] width 476 height 327
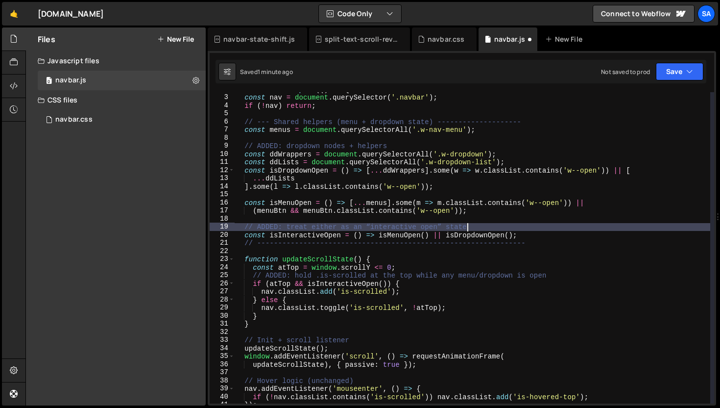
click at [516, 228] on div "window . Webflow . push (( ) => { const nav = document . querySelector ( '.navb…" at bounding box center [472, 248] width 476 height 327
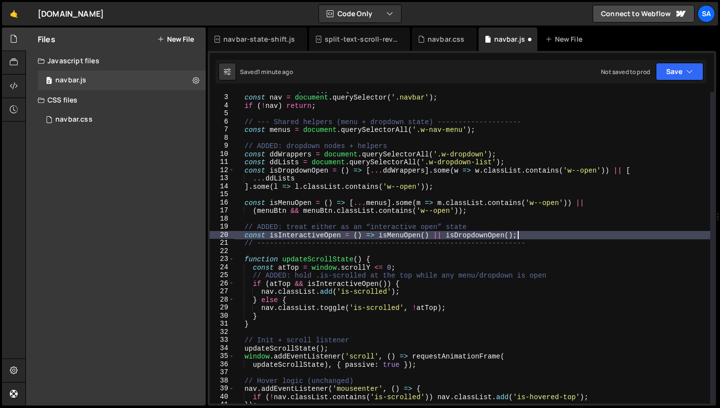
click at [521, 233] on div "window . Webflow . push (( ) => { const nav = document . querySelector ( '.navb…" at bounding box center [472, 248] width 476 height 327
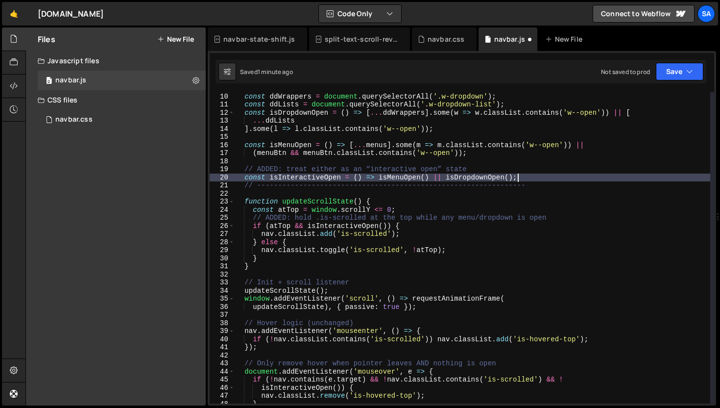
scroll to position [0, 0]
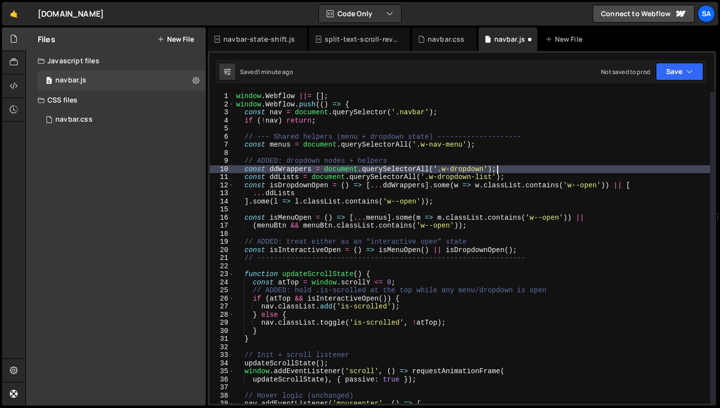
click at [523, 170] on div "window . Webflow ||= [ ] ; window . Webflow . push (( ) => { const nav = docume…" at bounding box center [472, 255] width 476 height 327
click at [543, 165] on div "window . Webflow ||= [ ] ; window . Webflow . push (( ) => { const nav = docume…" at bounding box center [472, 255] width 476 height 327
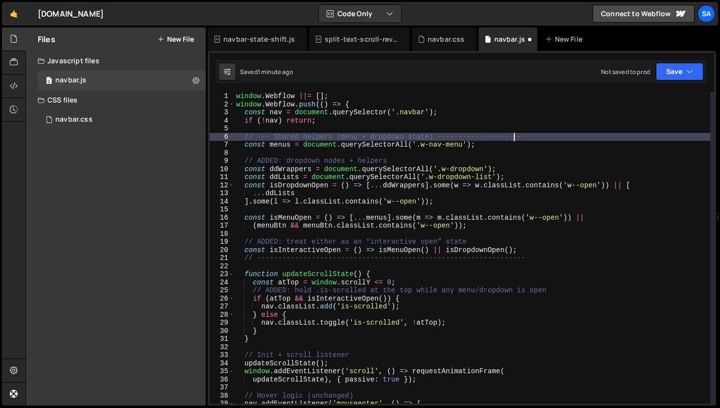
click at [512, 138] on div "window . Webflow ||= [ ] ; window . Webflow . push (( ) => { const nav = docume…" at bounding box center [472, 255] width 476 height 327
click at [505, 147] on div "window . Webflow ||= [ ] ; window . Webflow . push (( ) => { const nav = docume…" at bounding box center [472, 255] width 476 height 327
type textarea "const menus = document.querySelectorAll('.w-nav-menu');"
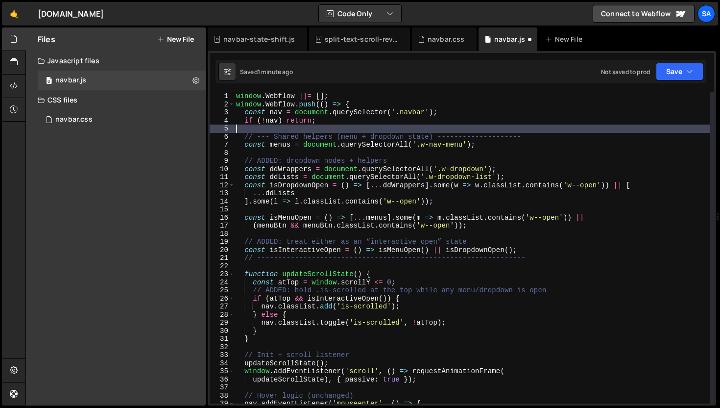
click at [416, 128] on div "window . Webflow ||= [ ] ; window . Webflow . push (( ) => { const nav = docume…" at bounding box center [472, 255] width 476 height 327
click at [580, 140] on div "window . Webflow ||= [ ] ; window . Webflow . push (( ) => { const nav = docume…" at bounding box center [472, 255] width 476 height 327
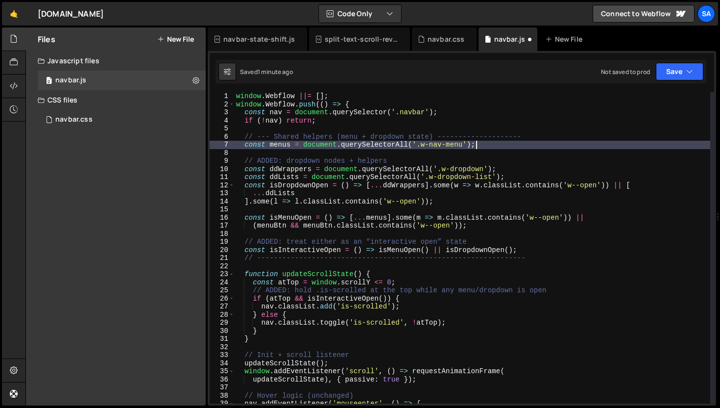
click at [553, 148] on div "window . Webflow ||= [ ] ; window . Webflow . push (( ) => { const nav = docume…" at bounding box center [472, 255] width 476 height 327
type textarea "const menus = document.querySelectorAll('.w-nav-menu');"
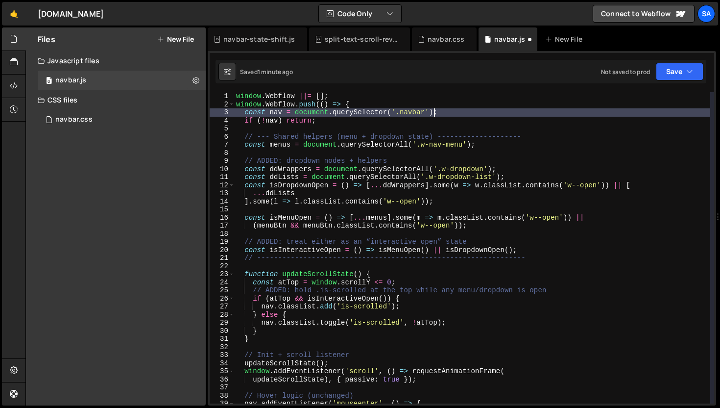
click at [436, 109] on div "window . Webflow ||= [ ] ; window . Webflow . push (( ) => { const nav = docume…" at bounding box center [472, 255] width 476 height 327
click at [460, 118] on div "window . Webflow ||= [ ] ; window . Webflow . push (( ) => { const nav = docume…" at bounding box center [472, 255] width 476 height 327
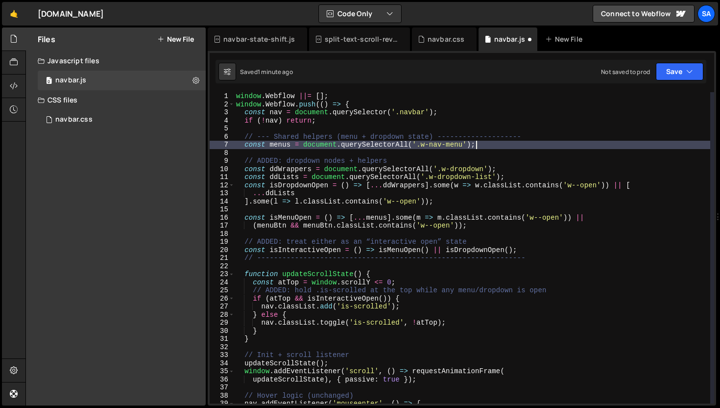
click at [556, 145] on div "window . Webflow ||= [ ] ; window . Webflow . push (( ) => { const nav = docume…" at bounding box center [472, 255] width 476 height 327
type textarea "const menus = document.querySelectorAll('.w-nav-menu');"
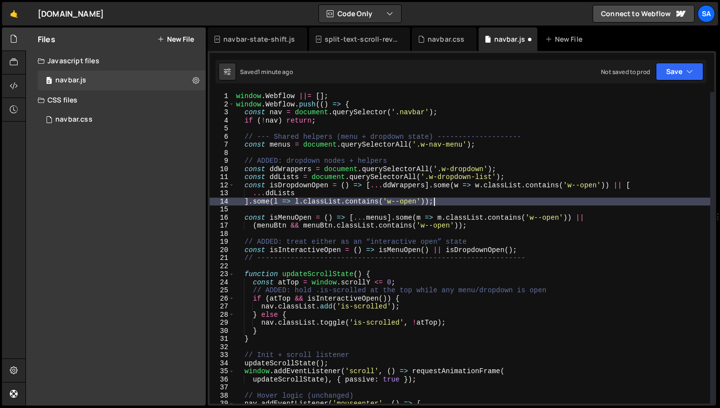
click at [473, 204] on div "window . Webflow ||= [ ] ; window . Webflow . push (( ) => { const nav = docume…" at bounding box center [472, 255] width 476 height 327
type textarea "].some(l => l.classList.contains('w--open'));"
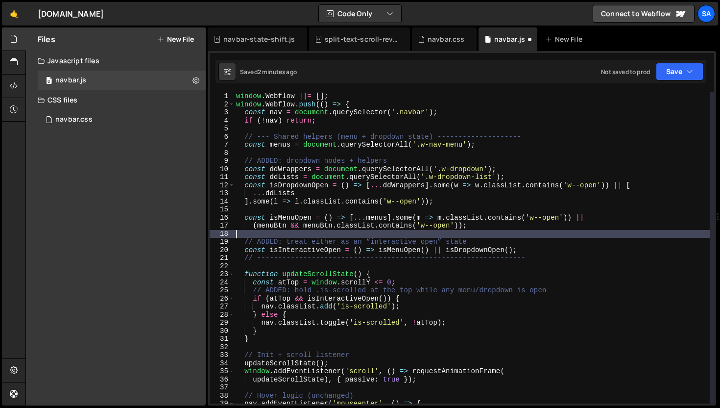
click at [529, 234] on div "window . Webflow ||= [ ] ; window . Webflow . push (( ) => { const nav = docume…" at bounding box center [472, 255] width 476 height 327
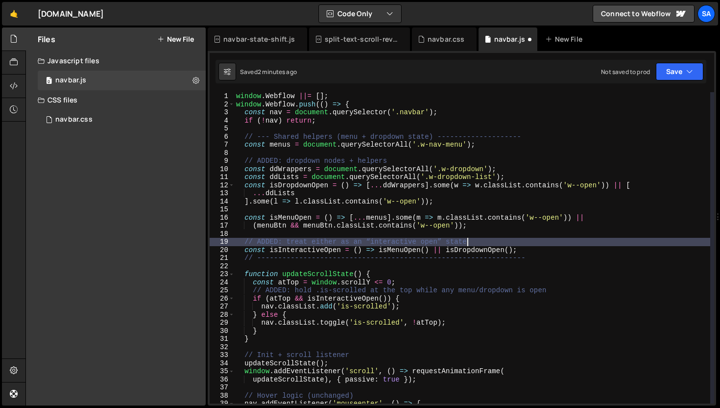
click at [529, 245] on div "window . Webflow ||= [ ] ; window . Webflow . push (( ) => { const nav = docume…" at bounding box center [472, 255] width 476 height 327
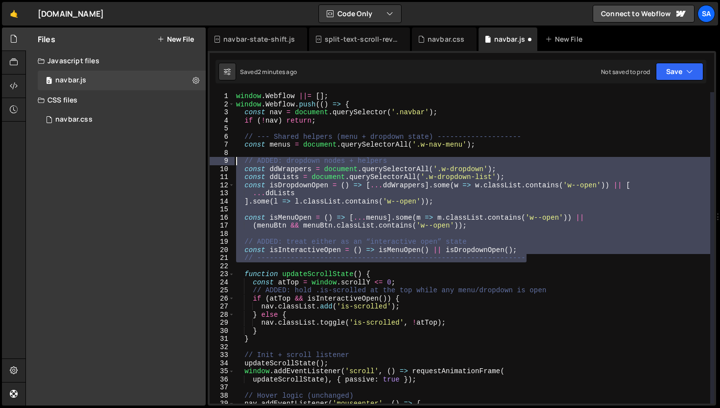
drag, startPoint x: 558, startPoint y: 258, endPoint x: 189, endPoint y: 160, distance: 381.1
click at [189, 160] on div "Files New File Create your first file Get started by starting a Javascript or C…" at bounding box center [372, 216] width 695 height 378
type textarea "// ADDED: dropdown nodes + helpers const ddWrappers = document.querySelectorAll…"
click at [440, 233] on div "window . Webflow ||= [ ] ; window . Webflow . push (( ) => { const nav = docume…" at bounding box center [472, 247] width 476 height 311
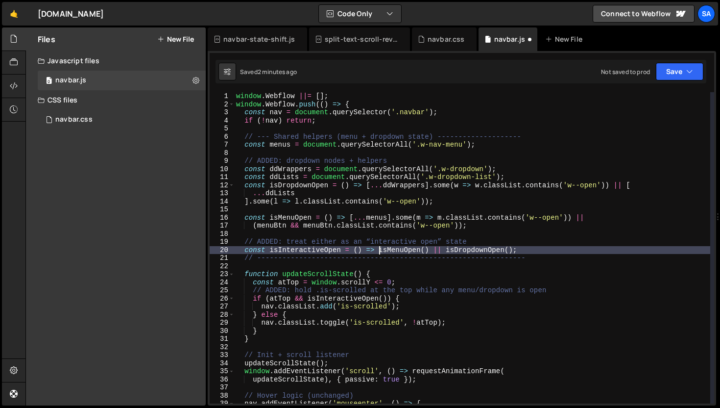
click at [378, 250] on div "window . Webflow ||= [ ] ; window . Webflow . push (( ) => { const nav = docume…" at bounding box center [472, 255] width 476 height 327
type textarea "const isInteractiveOpen = () => isMenuOpen() || isDropdownOpen();"
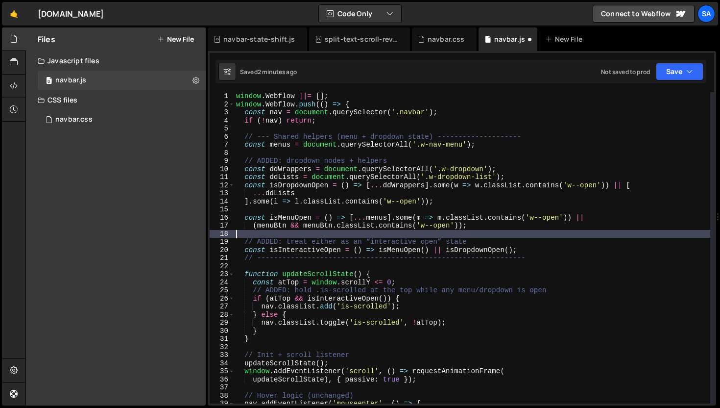
click at [501, 231] on div "window . Webflow ||= [ ] ; window . Webflow . push (( ) => { const nav = docume…" at bounding box center [472, 255] width 476 height 327
click at [500, 227] on div "window . Webflow ||= [ ] ; window . Webflow . push (( ) => { const nav = docume…" at bounding box center [472, 255] width 476 height 327
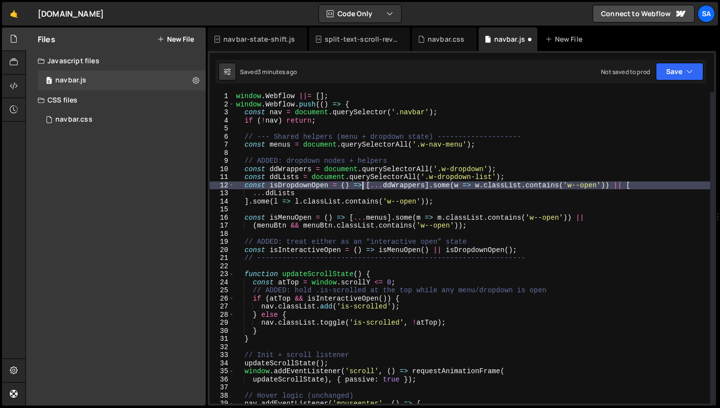
click at [364, 187] on div "window . Webflow ||= [ ] ; window . Webflow . push (( ) => { const nav = docume…" at bounding box center [472, 255] width 476 height 327
type textarea "const isDropdownOpen = () => [...ddWrappers].some(w => w.classList.contains('w-…"
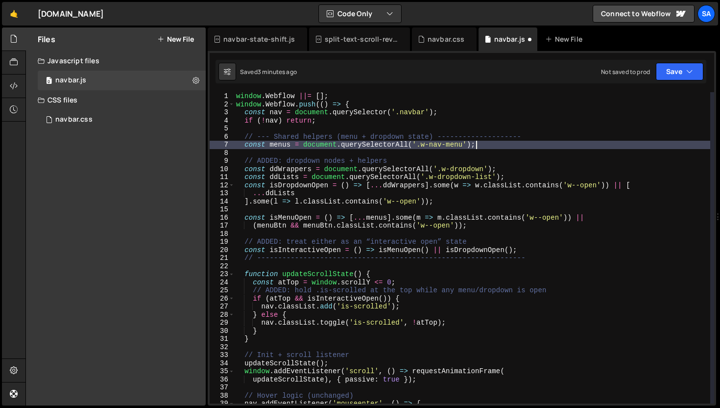
type textarea "const menus = document.querySelectorAll('.w-nav-menu');"
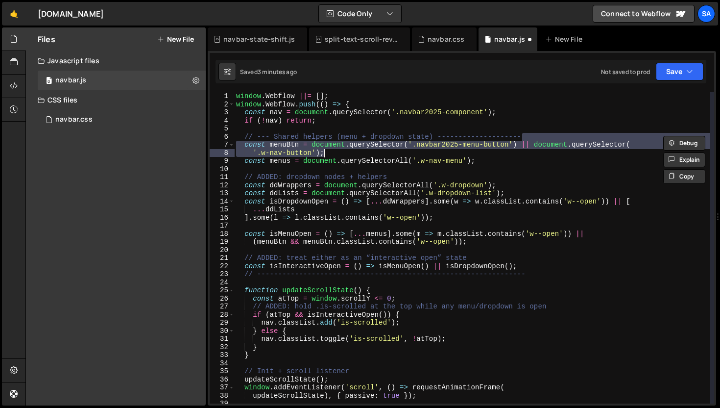
click at [454, 153] on div "window . Webflow ||= [ ] ; window . Webflow . push (( ) => { const nav = docume…" at bounding box center [472, 247] width 476 height 311
type textarea "'.w-nav-button');"
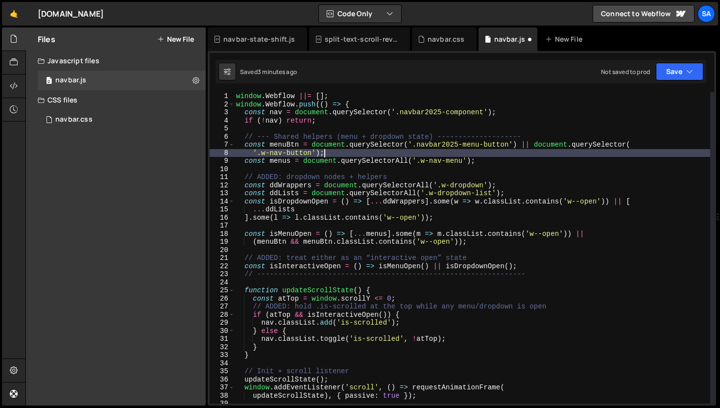
click at [511, 167] on div "window . Webflow ||= [ ] ; window . Webflow . push (( ) => { const nav = docume…" at bounding box center [472, 255] width 476 height 327
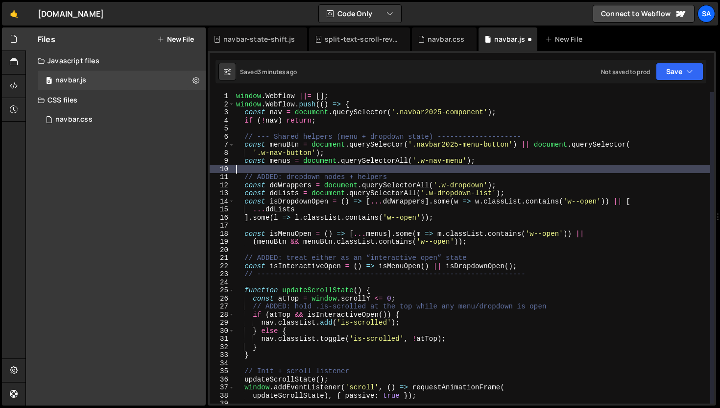
click at [516, 159] on div "window . Webflow ||= [ ] ; window . Webflow . push (( ) => { const nav = docume…" at bounding box center [472, 255] width 476 height 327
type textarea "const menus = document.querySelectorAll('.w-nav-menu');"
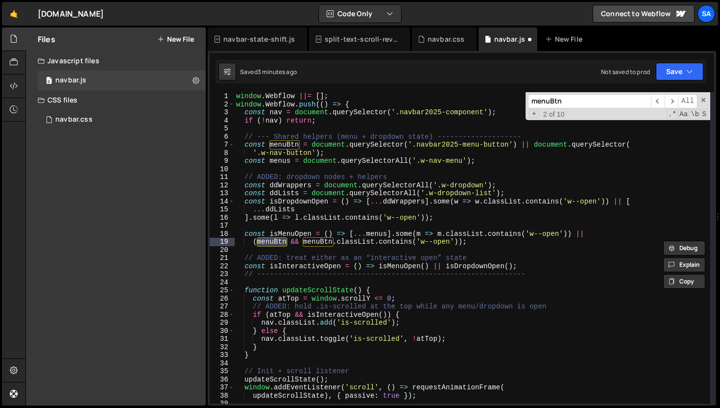
type input "menuBtn"
click at [285, 146] on div "window . Webflow ||= [ ] ; window . Webflow . push (( ) => { const nav = docume…" at bounding box center [472, 255] width 476 height 327
drag, startPoint x: 299, startPoint y: 145, endPoint x: 271, endPoint y: 144, distance: 27.9
click at [270, 144] on div "window . Webflow ||= [ ] ; window . Webflow . push (( ) => { const nav = docume…" at bounding box center [472, 255] width 476 height 327
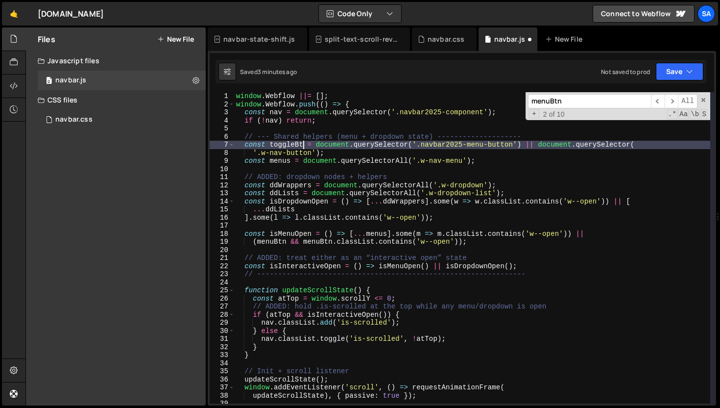
scroll to position [0, 4]
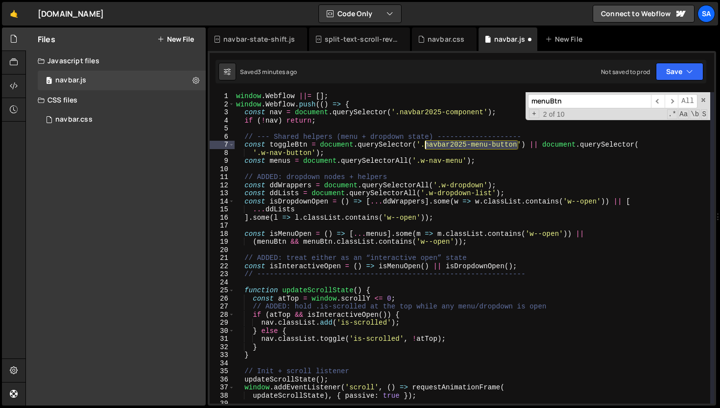
drag, startPoint x: 518, startPoint y: 146, endPoint x: 426, endPoint y: 144, distance: 92.6
click at [426, 144] on div "window . Webflow ||= [ ] ; window . Webflow . push (( ) => { const nav = docume…" at bounding box center [472, 255] width 476 height 327
paste textarea "_toggle-icon-wrapper"
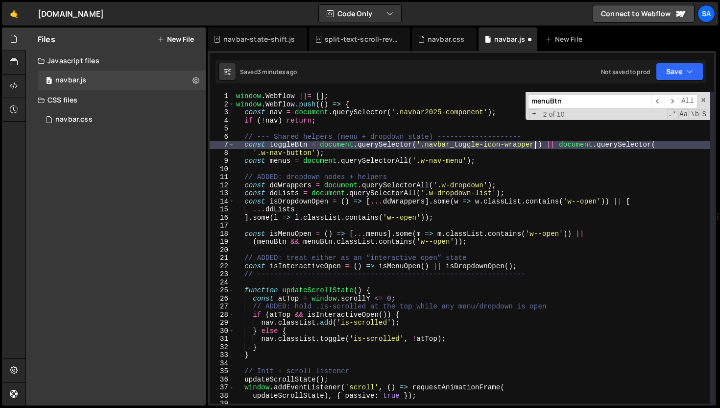
click at [577, 106] on input "menuBtn" at bounding box center [589, 101] width 123 height 14
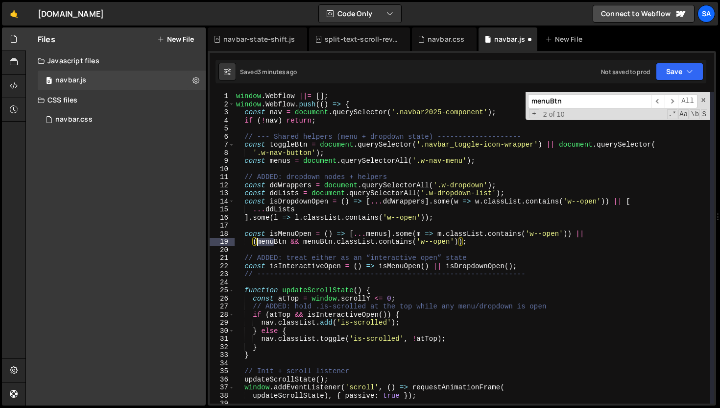
click at [258, 243] on div "window . Webflow ||= [ ] ; window . Webflow . push (( ) => { const nav = docume…" at bounding box center [472, 255] width 476 height 327
drag, startPoint x: 306, startPoint y: 147, endPoint x: 271, endPoint y: 146, distance: 34.8
click at [271, 146] on div "window . Webflow ||= [ ] ; window . Webflow . push (( ) => { const nav = docume…" at bounding box center [472, 255] width 476 height 327
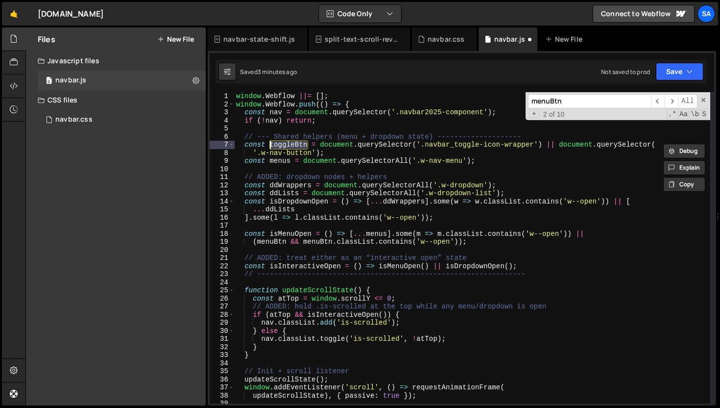
click at [286, 242] on div "window . Webflow ||= [ ] ; window . Webflow . push (( ) => { const nav = docume…" at bounding box center [472, 255] width 476 height 327
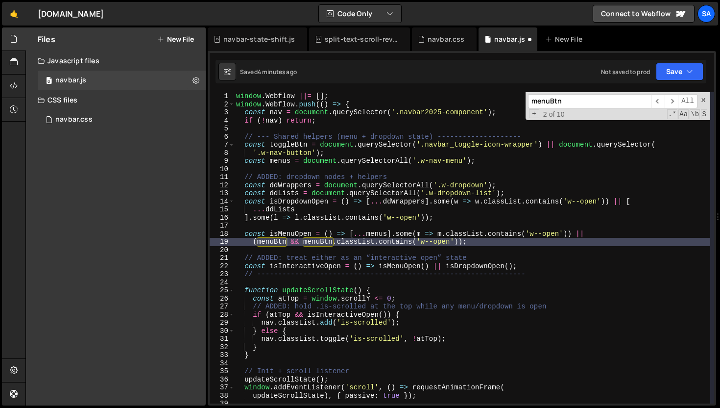
click at [580, 102] on input "menuBtn" at bounding box center [589, 101] width 123 height 14
click at [273, 244] on div "window . Webflow ||= [ ] ; window . Webflow . push (( ) => { const nav = docume…" at bounding box center [472, 255] width 476 height 327
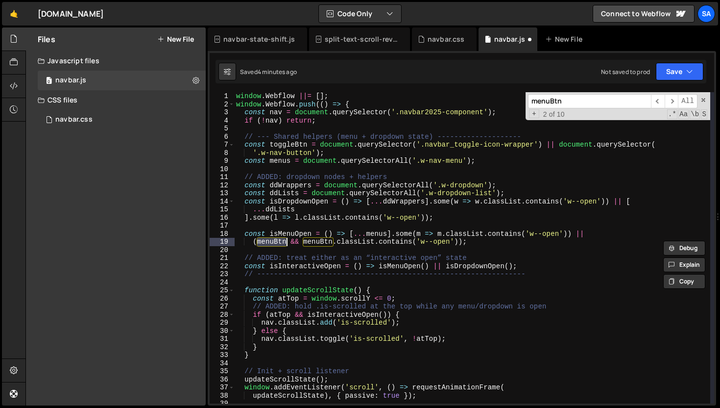
paste textarea "toggle"
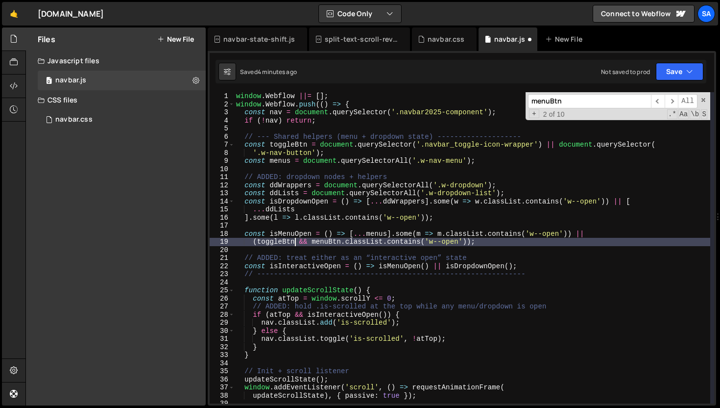
click at [332, 243] on div "window . Webflow ||= [ ] ; window . Webflow . push (( ) => { const nav = docume…" at bounding box center [472, 255] width 476 height 327
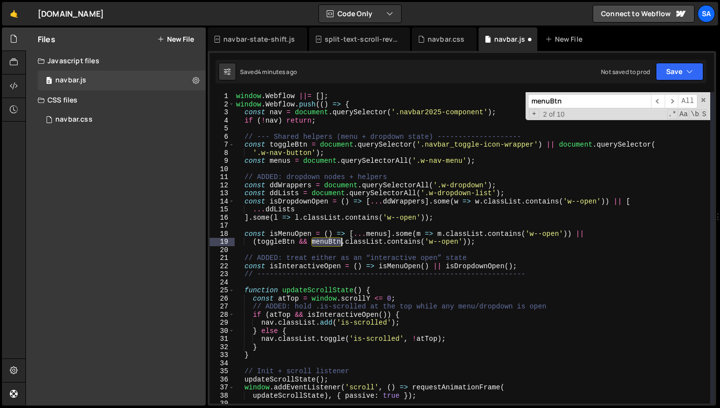
click at [332, 243] on div "window . Webflow ||= [ ] ; window . Webflow . push (( ) => { const nav = docume…" at bounding box center [472, 255] width 476 height 327
paste textarea "toggle"
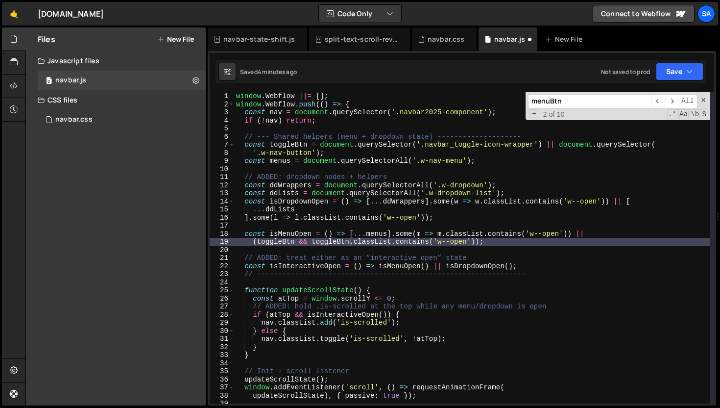
click at [579, 105] on input "menuBtn" at bounding box center [589, 101] width 123 height 14
click at [672, 100] on span "​" at bounding box center [672, 101] width 14 height 14
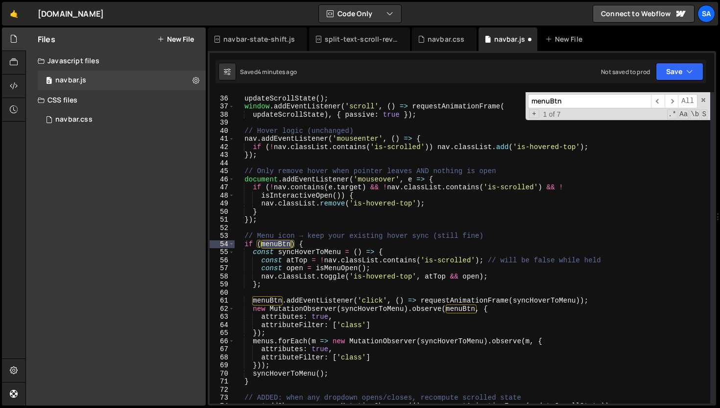
click at [275, 243] on div "// Init + scroll listener updateScrollState ( ) ; window . addEventListener ( '…" at bounding box center [472, 247] width 476 height 311
click at [275, 243] on div "// Init + scroll listener updateScrollState ( ) ; window . addEventListener ( '…" at bounding box center [472, 249] width 476 height 327
paste textarea "toggle"
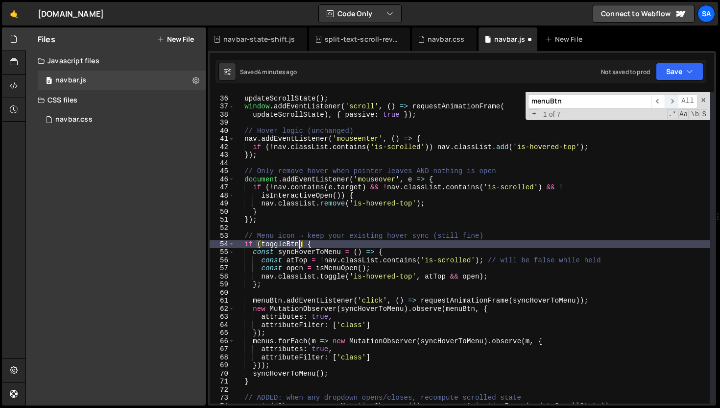
click at [673, 101] on span "​" at bounding box center [672, 101] width 14 height 14
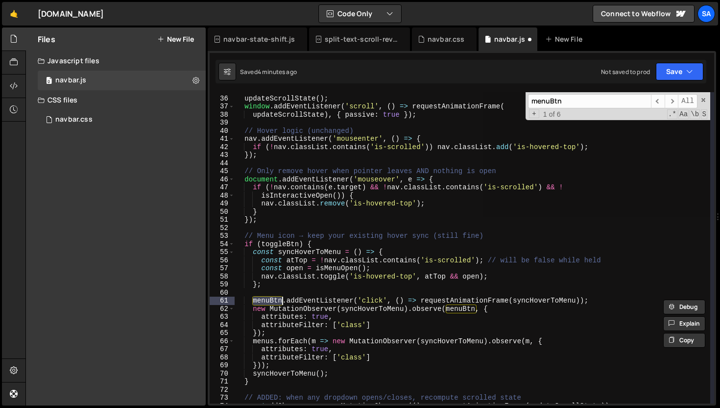
click at [271, 300] on div "// Init + scroll listener updateScrollState ( ) ; window . addEventListener ( '…" at bounding box center [472, 247] width 476 height 311
click at [271, 300] on div "// Init + scroll listener updateScrollState ( ) ; window . addEventListener ( '…" at bounding box center [472, 249] width 476 height 327
paste textarea "toggle"
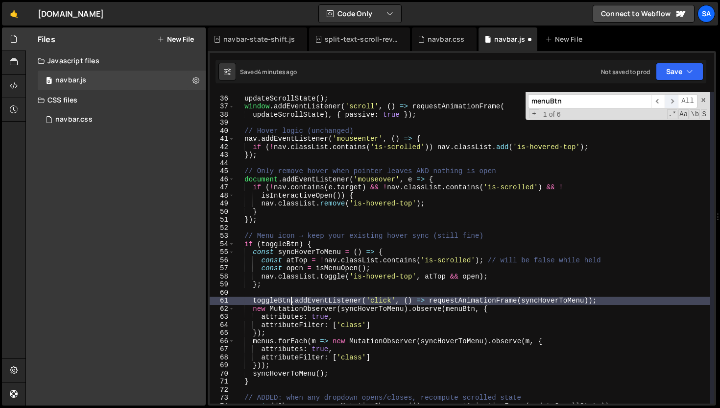
click at [671, 104] on span "​" at bounding box center [672, 101] width 14 height 14
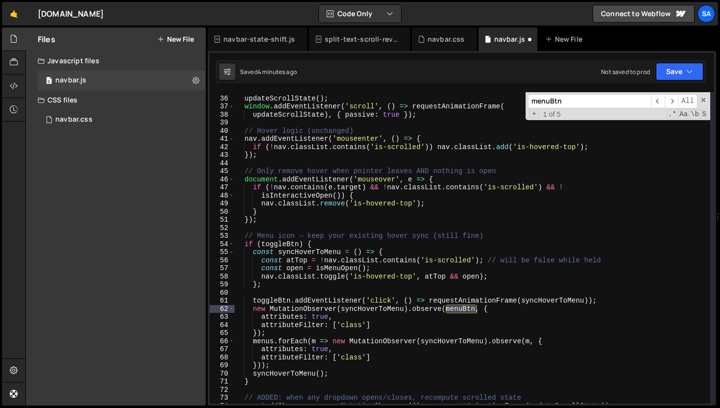
click at [462, 311] on div "// Init + scroll listener updateScrollState ( ) ; window . addEventListener ( '…" at bounding box center [472, 247] width 476 height 311
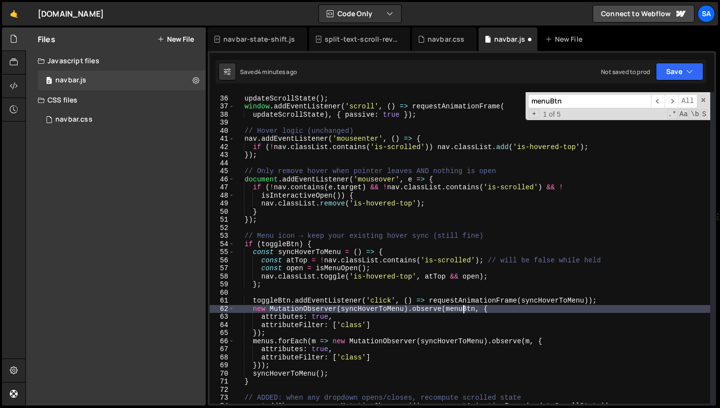
click at [462, 311] on div "// Init + scroll listener updateScrollState ( ) ; window . addEventListener ( '…" at bounding box center [472, 249] width 476 height 327
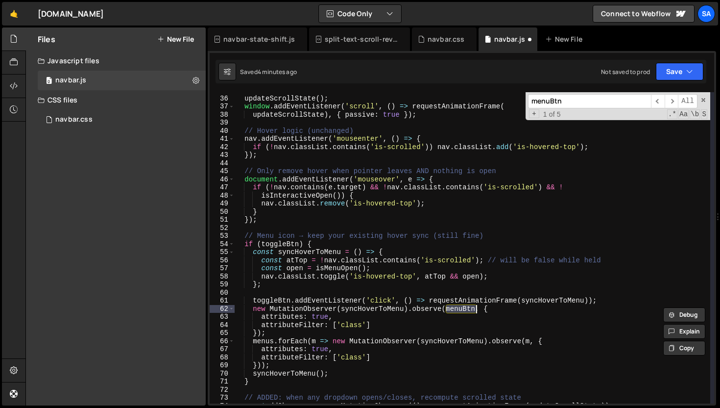
paste textarea "toggle"
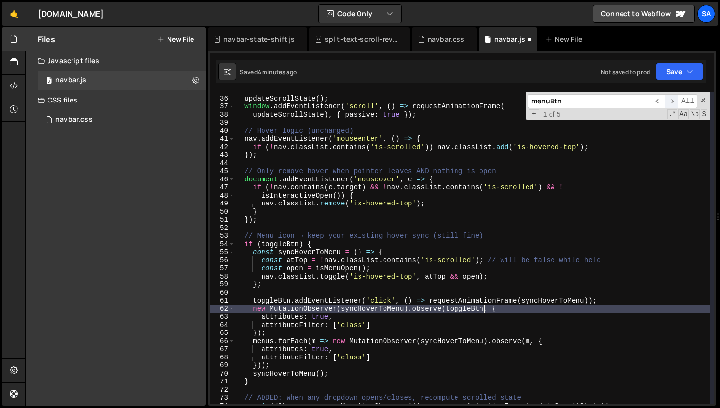
click at [670, 101] on span "​" at bounding box center [672, 101] width 14 height 14
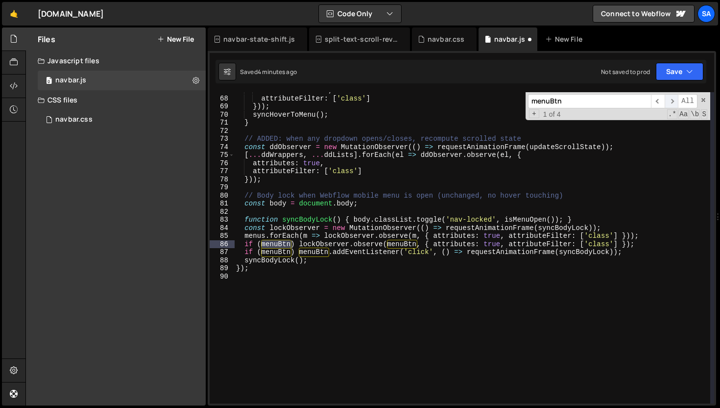
scroll to position [539, 0]
click at [275, 243] on div "attributes : true , attributeFilter : [ 'class' ] })) ; syncHoverToMenu ( ) ; }…" at bounding box center [472, 247] width 476 height 311
click at [275, 243] on div "attributes : true , attributeFilter : [ 'class' ] })) ; syncHoverToMenu ( ) ; }…" at bounding box center [472, 249] width 476 height 327
paste textarea "toggle"
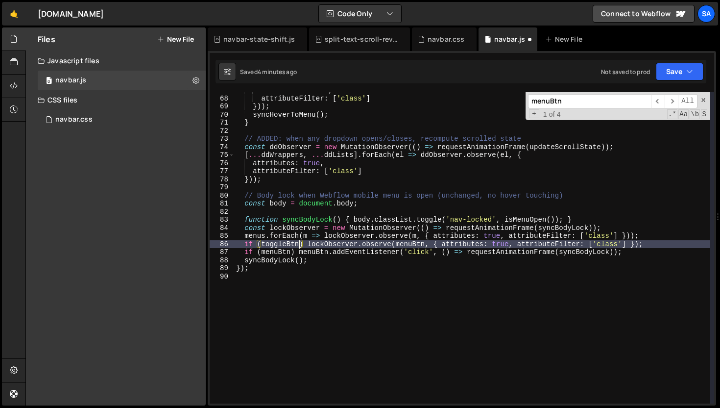
click at [418, 245] on div "attributes : true , attributeFilter : [ 'class' ] })) ; syncHoverToMenu ( ) ; }…" at bounding box center [472, 249] width 476 height 327
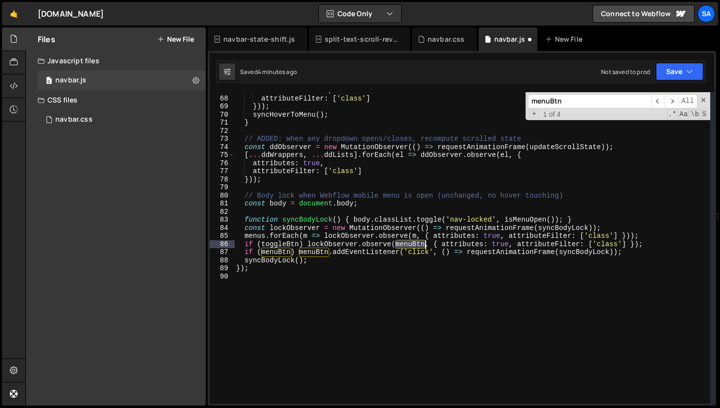
click at [418, 245] on div "attributes : true , attributeFilter : [ 'class' ] })) ; syncHoverToMenu ( ) ; }…" at bounding box center [472, 249] width 476 height 327
paste textarea "toggle"
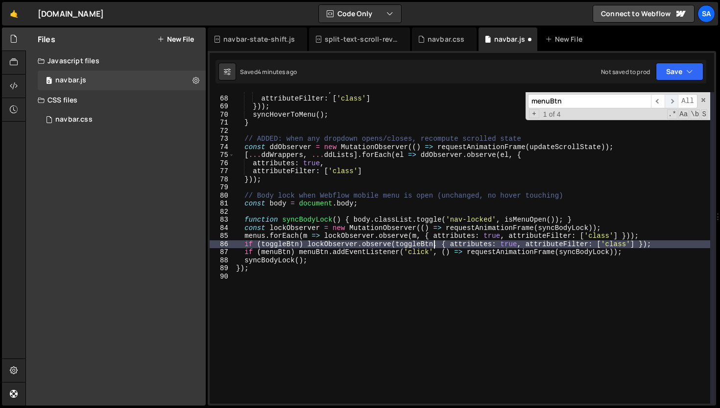
click at [670, 101] on span "​" at bounding box center [672, 101] width 14 height 14
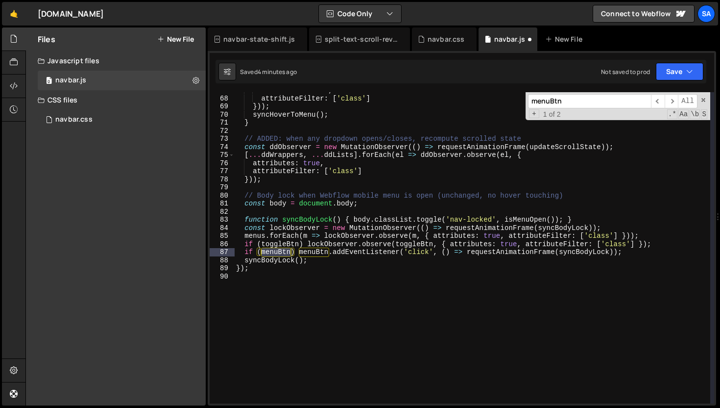
click at [272, 254] on div "attributes : true , attributeFilter : [ 'class' ] })) ; syncHoverToMenu ( ) ; }…" at bounding box center [472, 247] width 476 height 311
click at [272, 254] on div "attributes : true , attributeFilter : [ 'class' ] })) ; syncHoverToMenu ( ) ; }…" at bounding box center [472, 249] width 476 height 327
paste textarea "toggle"
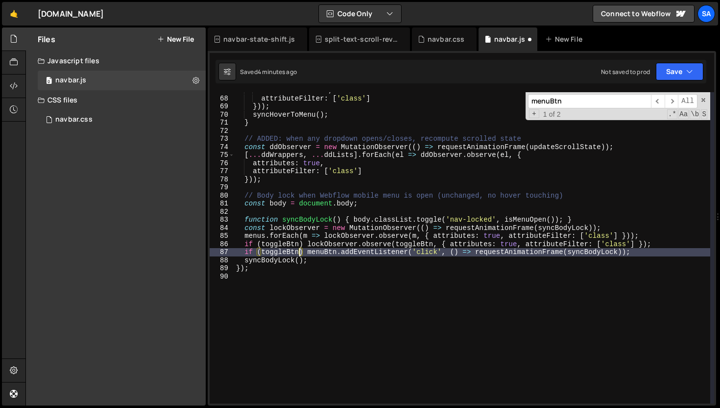
click at [328, 253] on div "attributes : true , attributeFilter : [ 'class' ] })) ; syncHoverToMenu ( ) ; }…" at bounding box center [472, 249] width 476 height 327
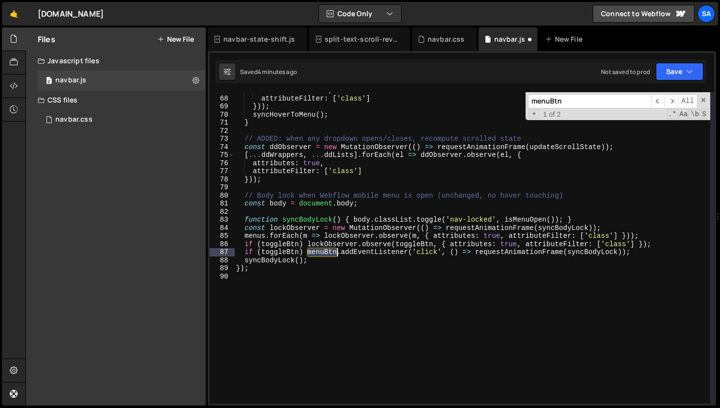
click at [328, 253] on div "attributes : true , attributeFilter : [ 'class' ] })) ; syncHoverToMenu ( ) ; }…" at bounding box center [472, 249] width 476 height 327
paste textarea "toggle"
type textarea "if (toggleBtn) toggleBtn.addEventListener('click', () => requestAnimationFrame(…"
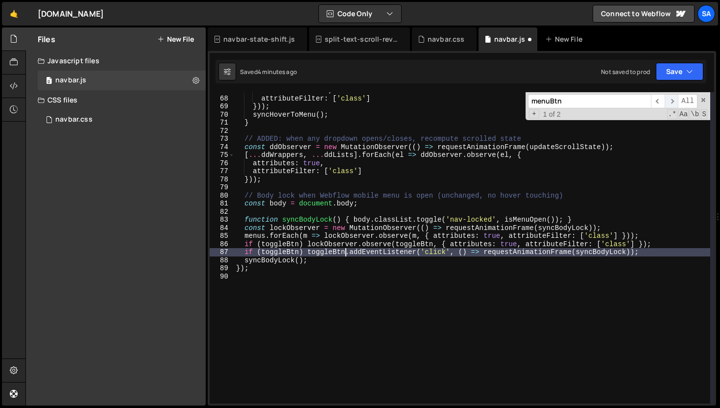
click at [672, 102] on span "​" at bounding box center [672, 101] width 14 height 14
click at [669, 102] on span "​" at bounding box center [672, 101] width 14 height 14
click at [705, 99] on span at bounding box center [703, 100] width 7 height 7
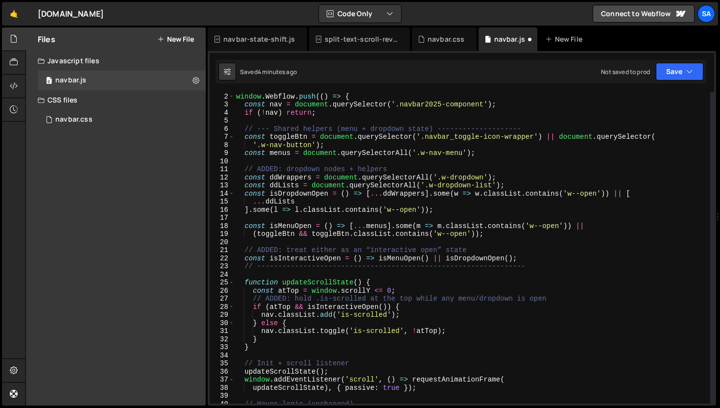
scroll to position [0, 0]
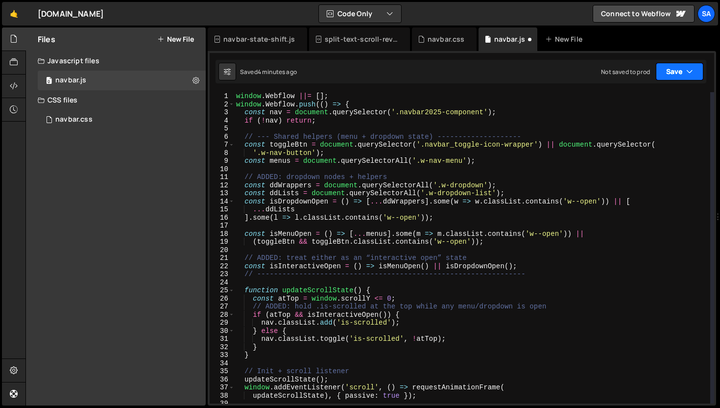
click at [677, 73] on button "Save" at bounding box center [680, 72] width 48 height 18
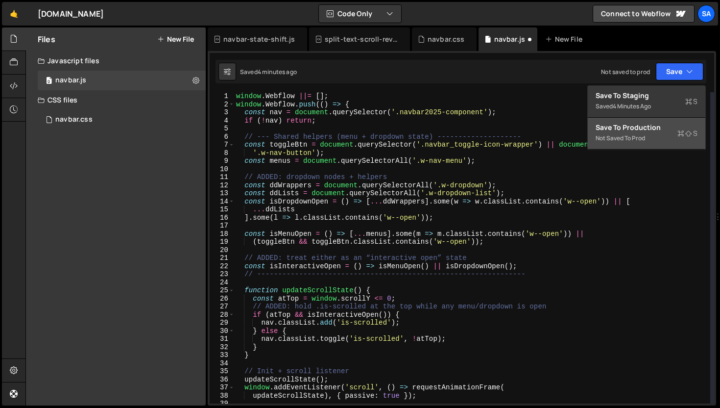
click at [648, 136] on div "Not saved to prod" at bounding box center [647, 138] width 102 height 12
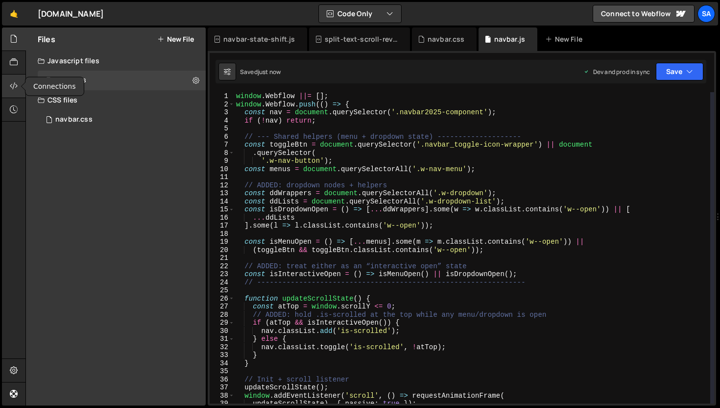
click at [16, 87] on icon at bounding box center [14, 85] width 8 height 11
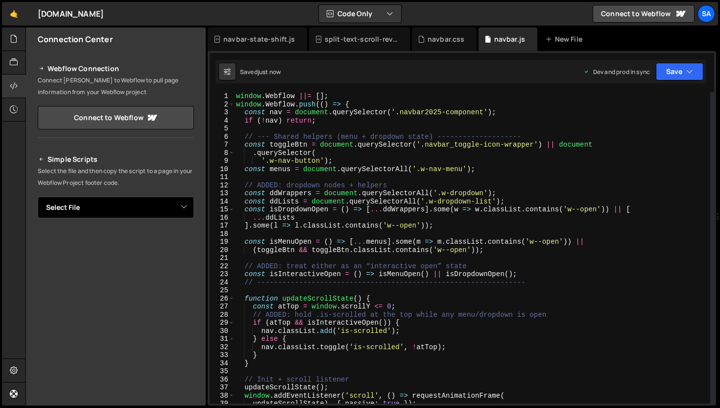
click at [134, 205] on select "Select File navbar.css navbar.js" at bounding box center [116, 207] width 156 height 22
click at [124, 119] on link "Connect to Webflow" at bounding box center [116, 118] width 156 height 24
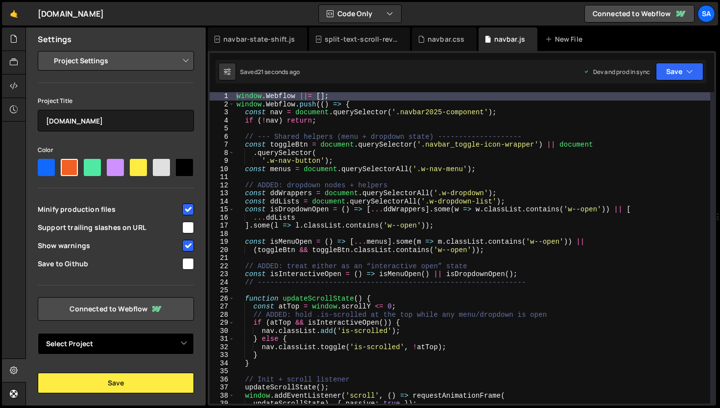
click at [155, 337] on select "Select Project Audio Integrations" at bounding box center [116, 344] width 156 height 22
select select "67bcde97ea8a283be8524343"
click at [38, 333] on select "Select Project Audio Integrations" at bounding box center [116, 344] width 156 height 22
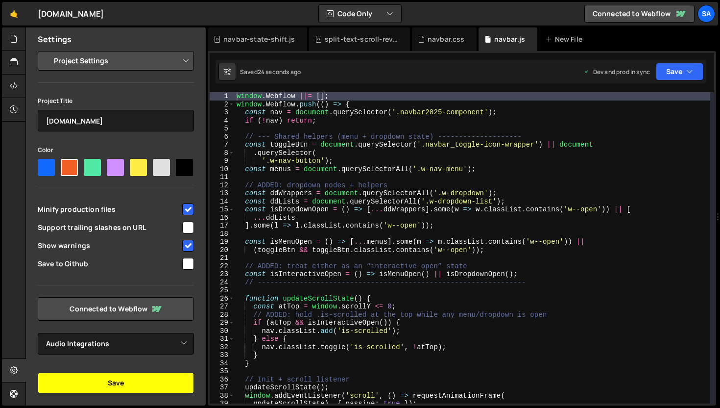
click at [132, 384] on button "Save" at bounding box center [116, 382] width 156 height 21
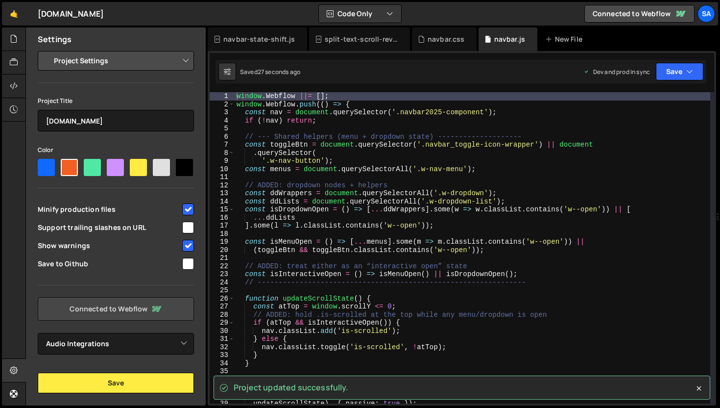
click at [114, 308] on link "Connected to Webflow" at bounding box center [116, 309] width 156 height 24
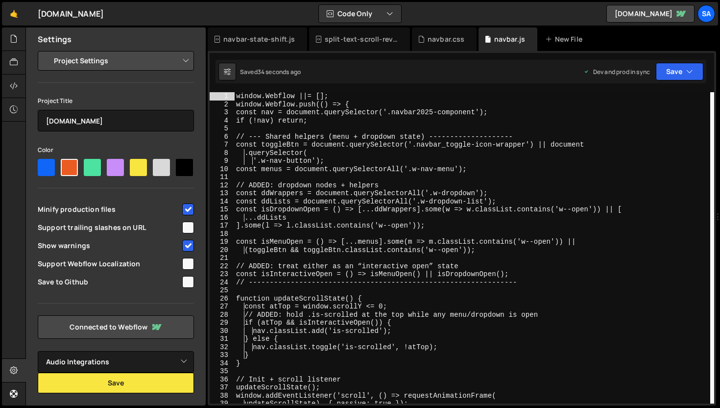
select select "67bcde97ea8a283be8524343"
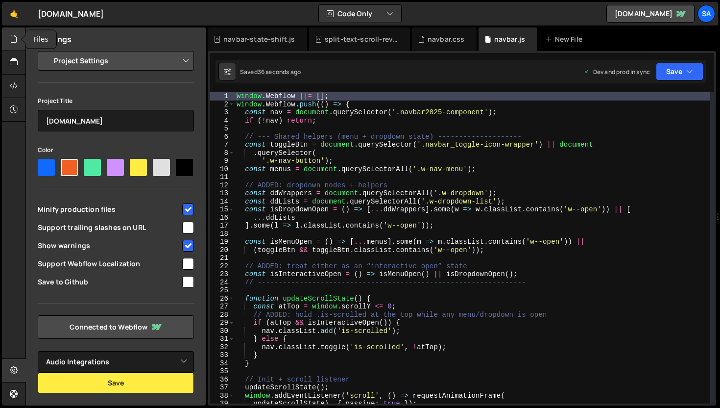
click at [8, 41] on div at bounding box center [14, 39] width 24 height 24
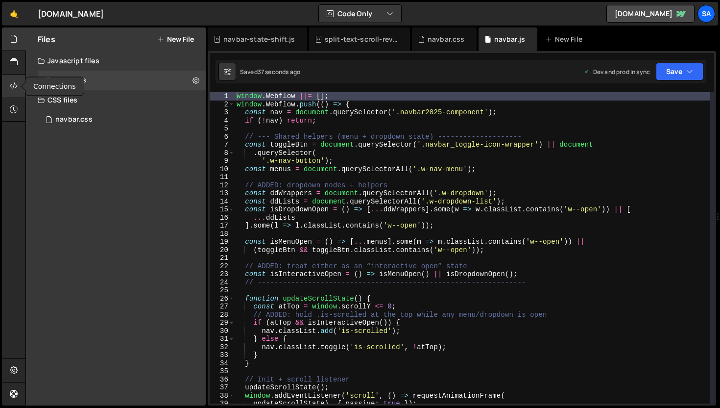
click at [10, 85] on icon at bounding box center [14, 85] width 8 height 11
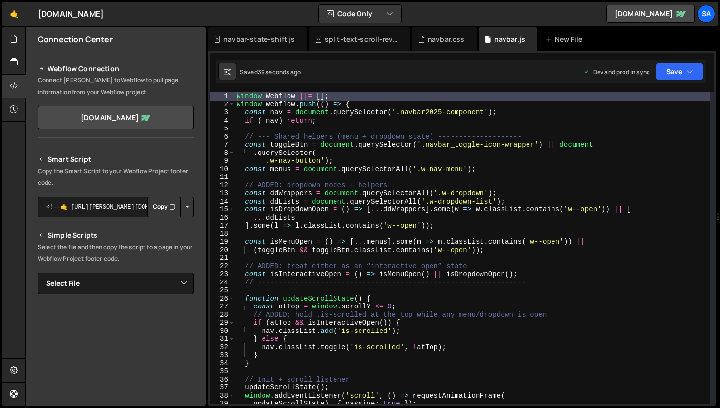
click at [156, 210] on button "Copy" at bounding box center [163, 206] width 33 height 21
type textarea "// --- Shared helpers (menu + dropdown state) --------------------"
click at [396, 138] on div "window . Webflow ||= [ ] ; window . Webflow . push (( ) => { const nav = docume…" at bounding box center [473, 255] width 476 height 327
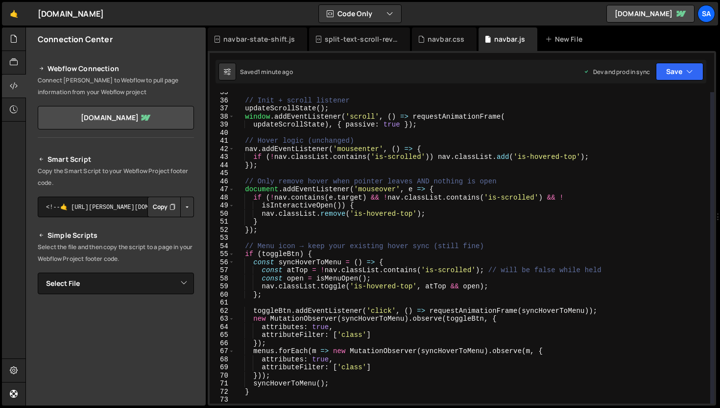
scroll to position [359, 0]
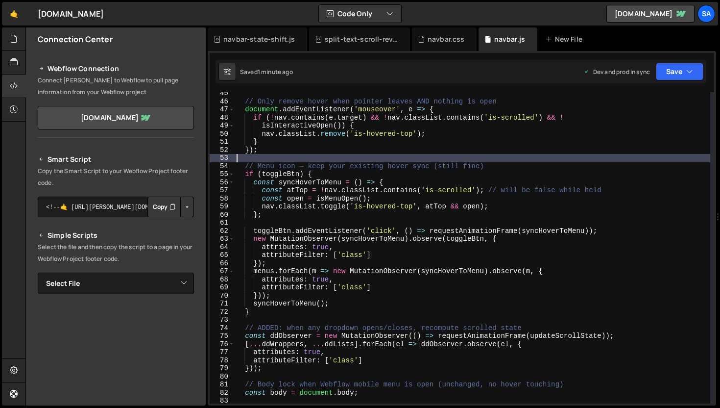
click at [533, 160] on div "// Only remove hover when pointer leaves AND nothing is open document . addEven…" at bounding box center [473, 252] width 476 height 327
click at [510, 168] on div "// Only remove hover when pointer leaves AND nothing is open document . addEven…" at bounding box center [473, 252] width 476 height 327
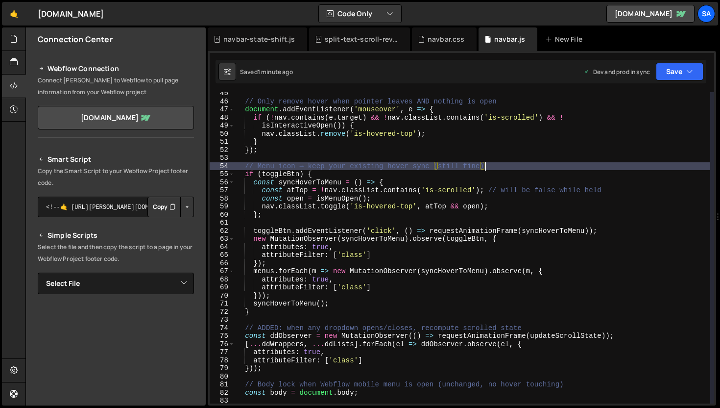
click at [328, 179] on div "// Only remove hover when pointer leaves AND nothing is open document . addEven…" at bounding box center [473, 252] width 476 height 327
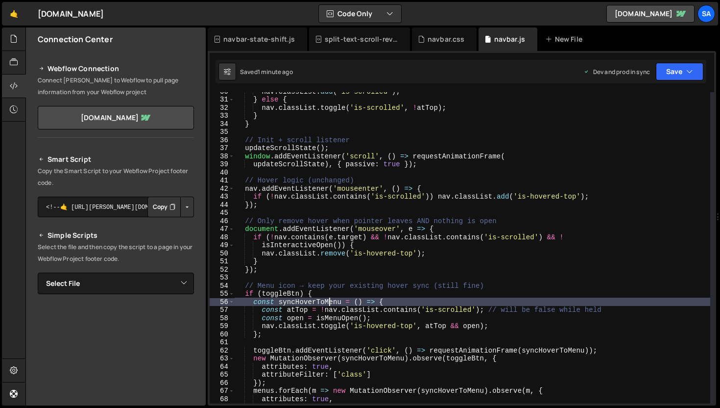
scroll to position [232, 0]
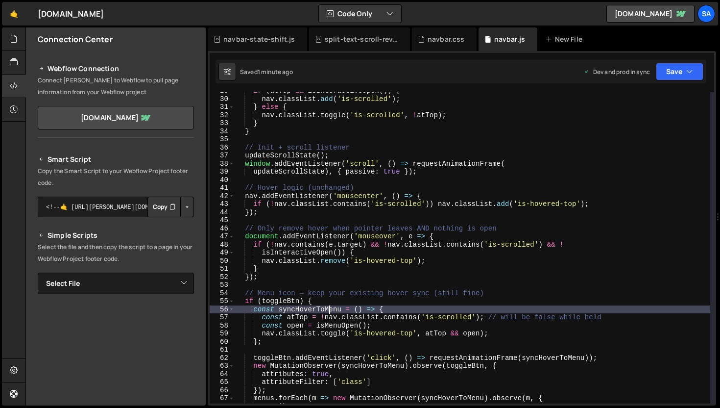
click at [370, 185] on div "if ( atTop && isInteractiveOpen ( )) { nav . classList . add ( 'is-scrolled' ) …" at bounding box center [473, 250] width 476 height 327
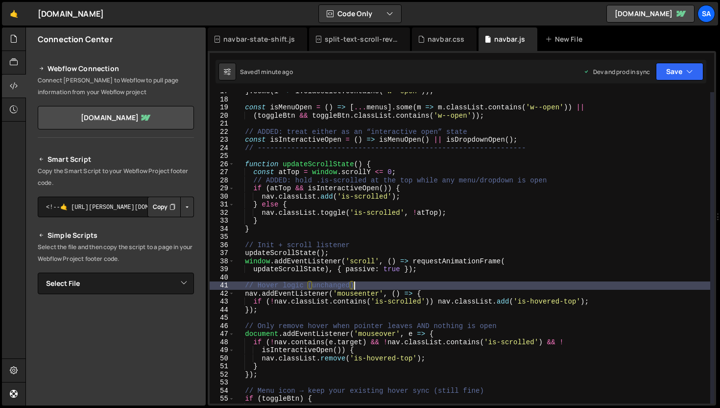
scroll to position [134, 0]
click at [396, 164] on div "] . some ( l => l . classList . contains ( 'w--open' )) ; const isMenuOpen = ( …" at bounding box center [473, 250] width 476 height 327
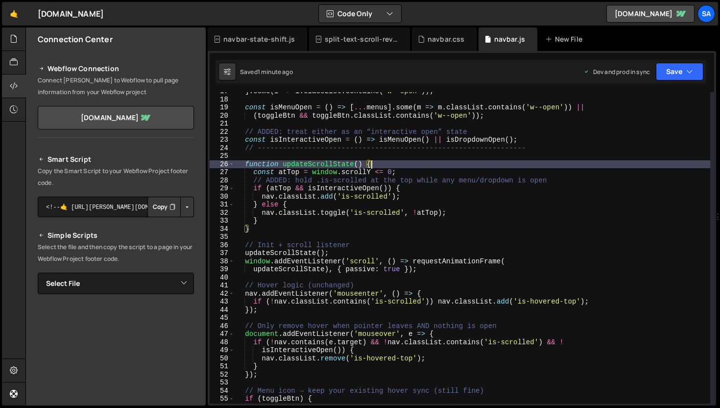
click at [375, 172] on div "] . some ( l => l . classList . contains ( 'w--open' )) ; const isMenuOpen = ( …" at bounding box center [473, 250] width 476 height 327
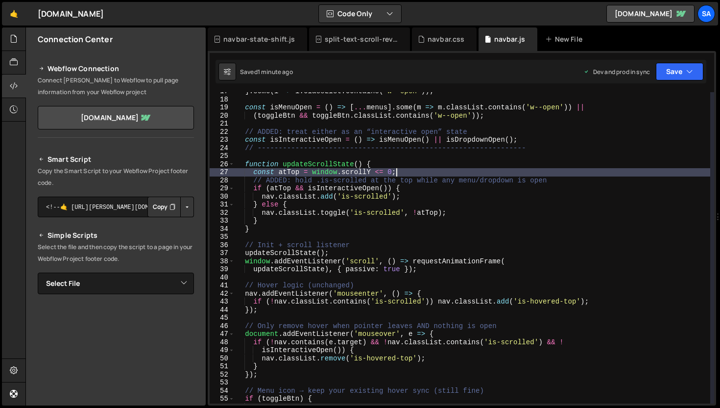
click at [458, 170] on div "] . some ( l => l . classList . contains ( 'w--open' )) ; const isMenuOpen = ( …" at bounding box center [473, 250] width 476 height 327
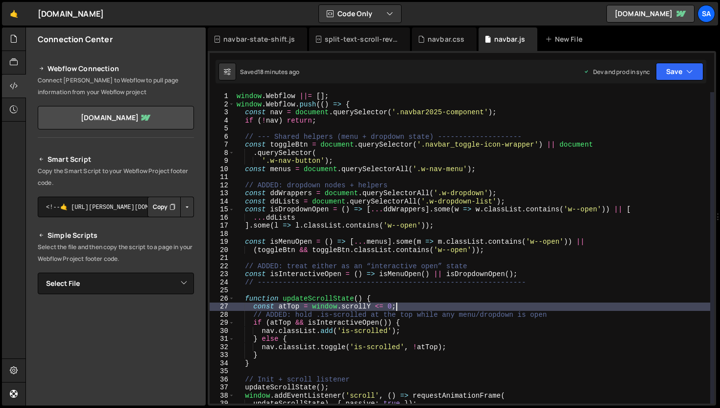
scroll to position [0, 0]
click at [372, 124] on div "window . Webflow ||= [ ] ; window . Webflow . push (( ) => { const nav = docume…" at bounding box center [473, 255] width 476 height 327
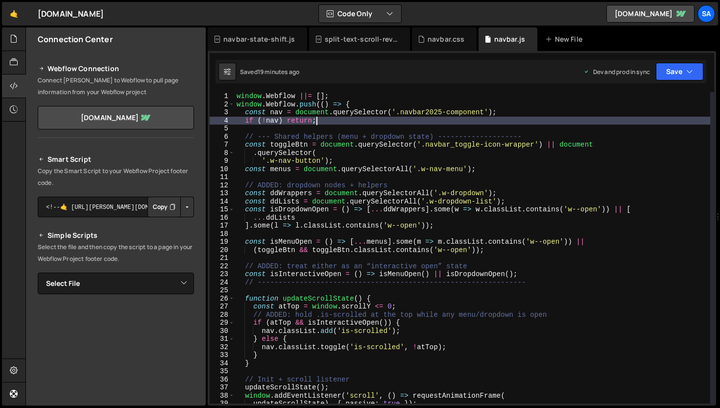
click at [326, 122] on div "window . Webflow ||= [ ] ; window . Webflow . push (( ) => { const nav = docume…" at bounding box center [473, 255] width 476 height 327
click at [328, 152] on div "window . Webflow ||= [ ] ; window . Webflow . push (( ) => { const nav = docume…" at bounding box center [473, 255] width 476 height 327
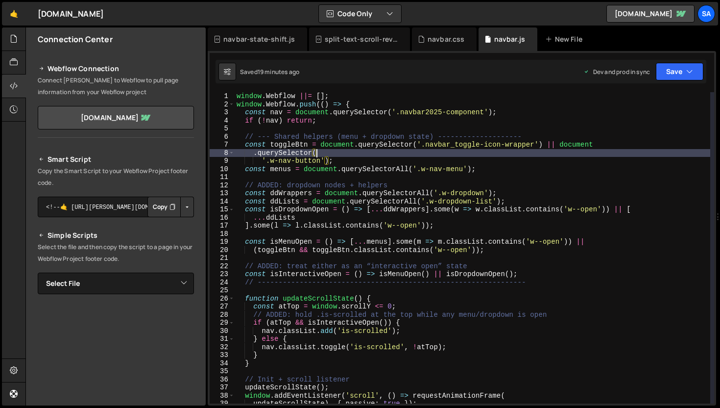
click at [351, 164] on div "window . Webflow ||= [ ] ; window . Webflow . push (( ) => { const nav = docume…" at bounding box center [473, 255] width 476 height 327
type textarea "'.w-nav-button');"
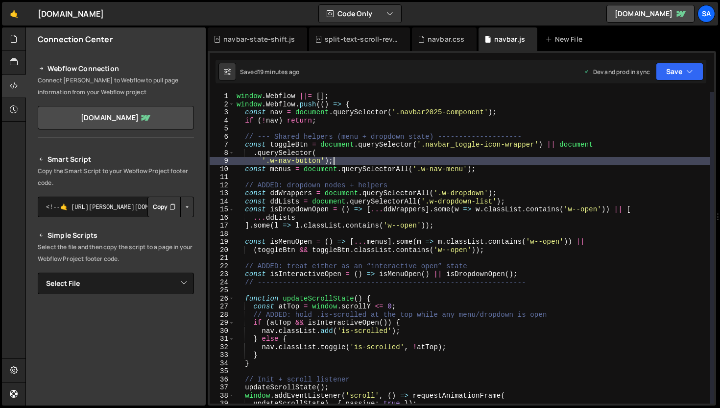
scroll to position [0, 1]
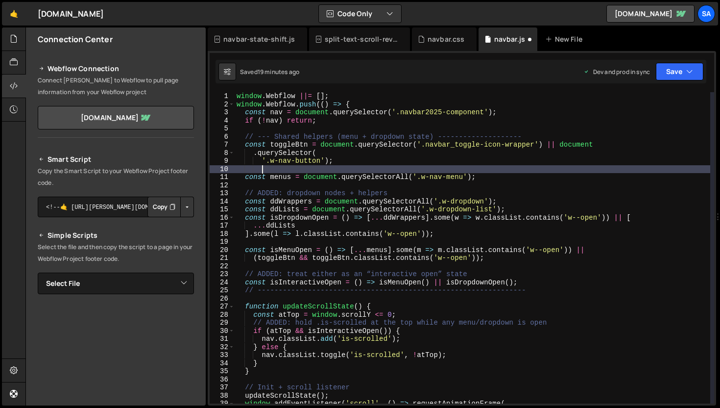
click at [529, 170] on div "window . Webflow ||= [ ] ; window . Webflow . push (( ) => { const nav = docume…" at bounding box center [473, 255] width 476 height 327
click at [521, 172] on div "window . Webflow ||= [ ] ; window . Webflow . push (( ) => { const nav = docume…" at bounding box center [473, 255] width 476 height 327
click at [509, 180] on div "window . Webflow ||= [ ] ; window . Webflow . push (( ) => { const nav = docume…" at bounding box center [473, 255] width 476 height 327
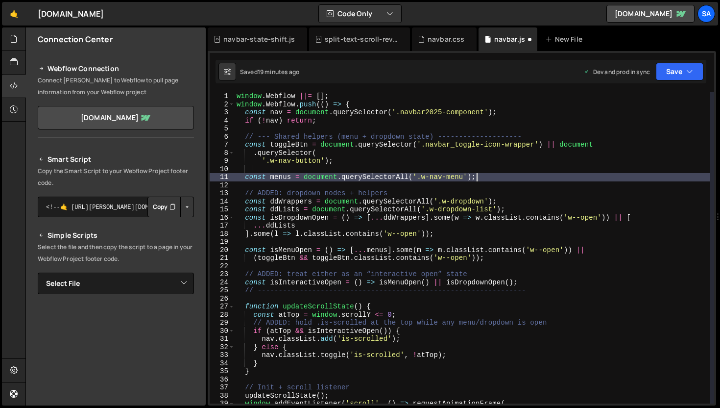
type textarea "const menus = document.querySelectorAll('.w-nav-menu');"
click at [449, 168] on div "window . Webflow ||= [ ] ; window . Webflow . push (( ) => { const nav = docume…" at bounding box center [473, 255] width 476 height 327
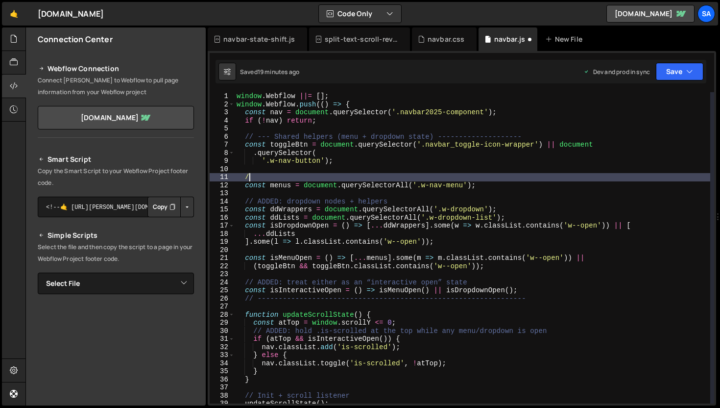
scroll to position [0, 0]
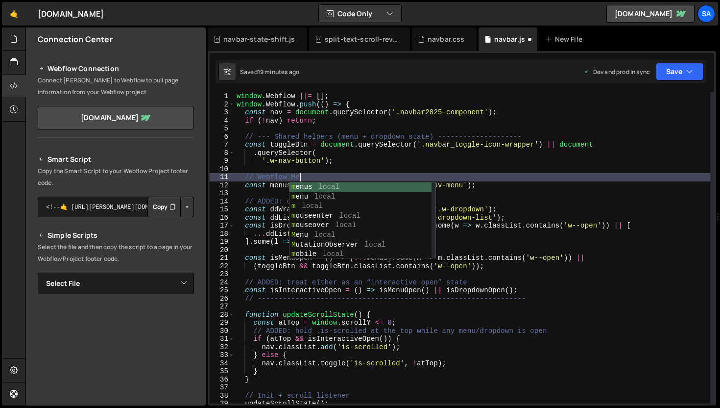
type textarea "// Webflow Menu"
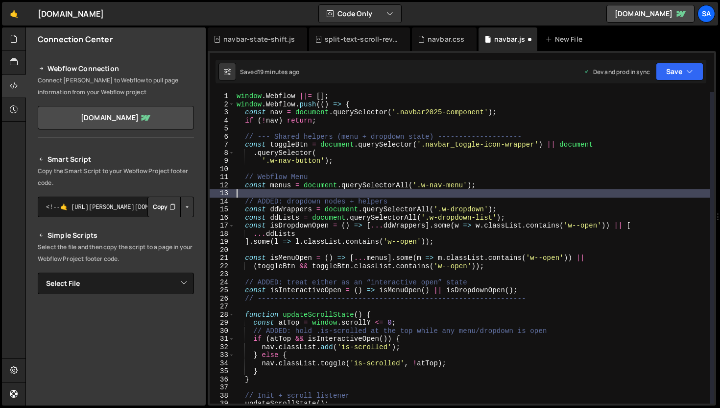
click at [248, 196] on div "window . Webflow ||= [ ] ; window . Webflow . push (( ) => { const nav = docume…" at bounding box center [473, 255] width 476 height 327
click at [423, 199] on div "window . Webflow ||= [ ] ; window . Webflow . push (( ) => { const nav = docume…" at bounding box center [473, 255] width 476 height 327
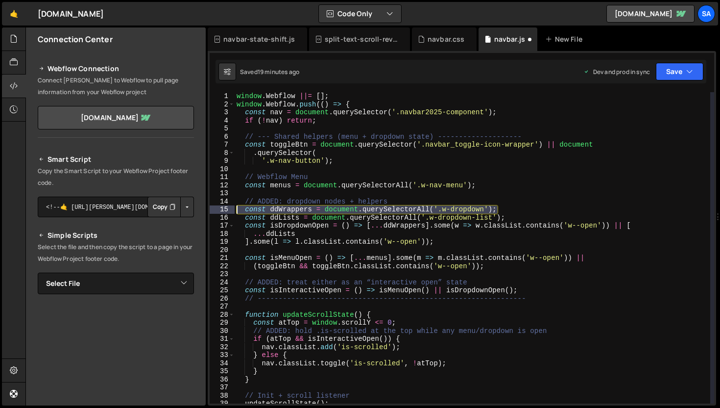
drag, startPoint x: 514, startPoint y: 208, endPoint x: 225, endPoint y: 210, distance: 289.5
click at [225, 210] on div "// ADDED: dropdown nodes + helpers 1 2 3 4 5 6 7 8 9 10 11 12 13 14 15 16 17 18…" at bounding box center [462, 247] width 505 height 311
type textarea "const ddWrappers = document.querySelectorAll('.w-dropdown');"
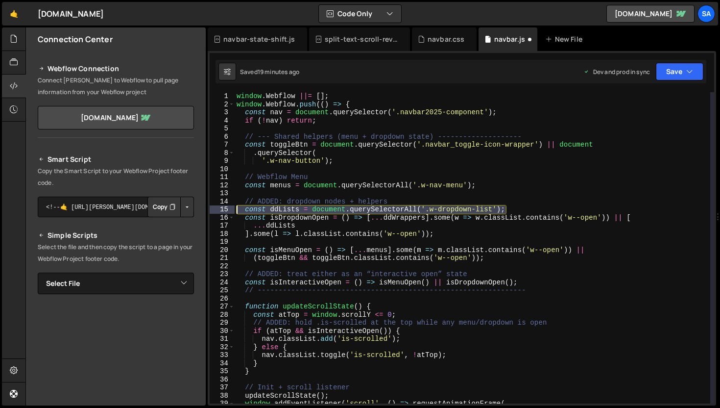
drag, startPoint x: 550, startPoint y: 209, endPoint x: 219, endPoint y: 211, distance: 331.2
click at [219, 211] on div "// ADDED: dropdown nodes + helpers 1 2 3 4 5 6 7 8 9 10 11 12 13 14 15 16 17 18…" at bounding box center [462, 247] width 505 height 311
type textarea "const ddLists = document.querySelectorAll('.w-dropdown-list');"
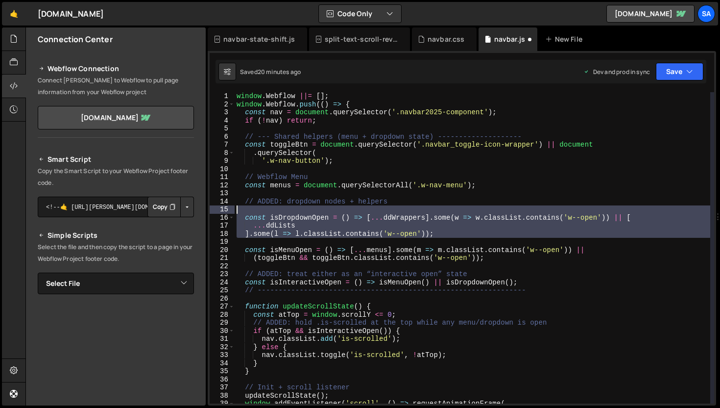
drag, startPoint x: 456, startPoint y: 241, endPoint x: 224, endPoint y: 213, distance: 232.9
click at [224, 213] on div "1 2 3 4 5 6 7 8 9 10 11 12 13 14 15 16 17 18 19 20 21 22 23 24 25 26 27 28 29 3…" at bounding box center [462, 247] width 505 height 311
type textarea "const isDropdownOpen = () => [...ddWrappers].some(w => w.classList.contains('w-…"
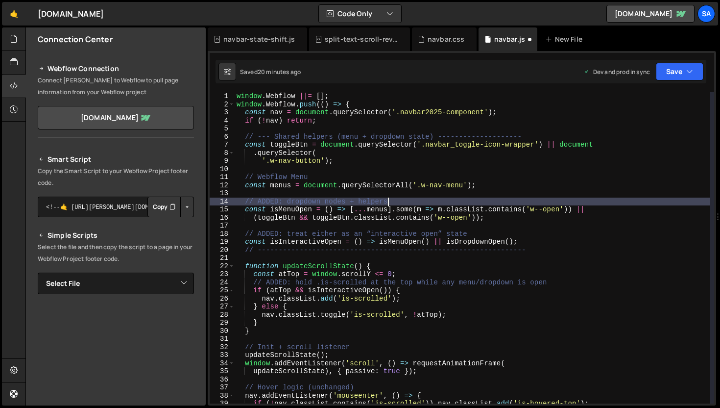
click at [397, 200] on div "window . Webflow ||= [ ] ; window . Webflow . push (( ) => { const nav = docume…" at bounding box center [473, 255] width 476 height 327
click at [371, 207] on div "window . Webflow ||= [ ] ; window . Webflow . push (( ) => { const nav = docume…" at bounding box center [473, 255] width 476 height 327
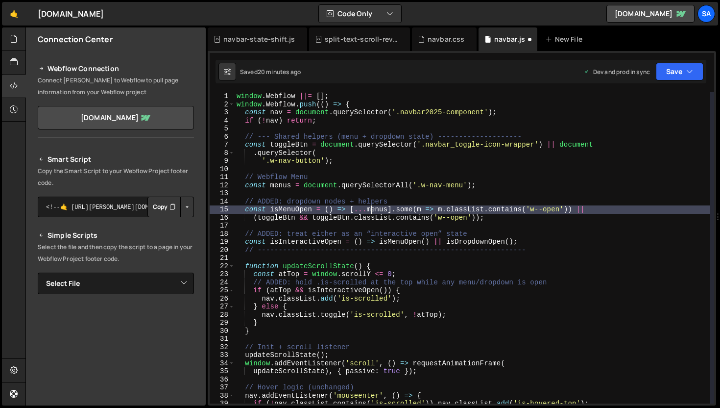
click at [368, 209] on div "window . Webflow ||= [ ] ; window . Webflow . push (( ) => { const nav = docume…" at bounding box center [473, 255] width 476 height 327
click at [376, 206] on div "window . Webflow ||= [ ] ; window . Webflow . push (( ) => { const nav = docume…" at bounding box center [473, 255] width 476 height 327
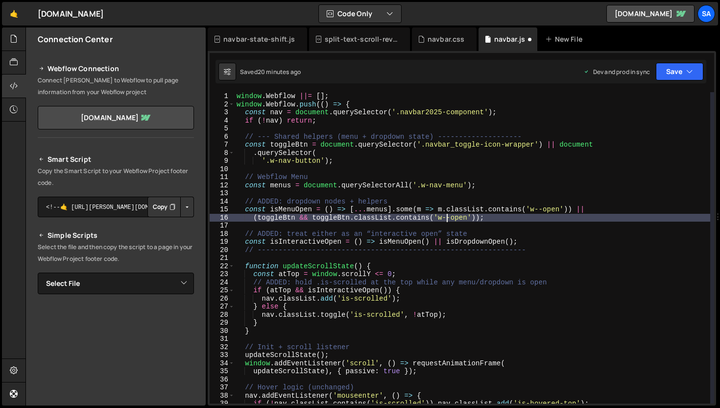
click at [449, 216] on div "window . Webflow ||= [ ] ; window . Webflow . push (( ) => { const nav = docume…" at bounding box center [473, 255] width 476 height 327
drag, startPoint x: 520, startPoint y: 221, endPoint x: 499, endPoint y: 220, distance: 21.1
click at [499, 220] on div "window . Webflow ||= [ ] ; window . Webflow . push (( ) => { const nav = docume…" at bounding box center [473, 255] width 476 height 327
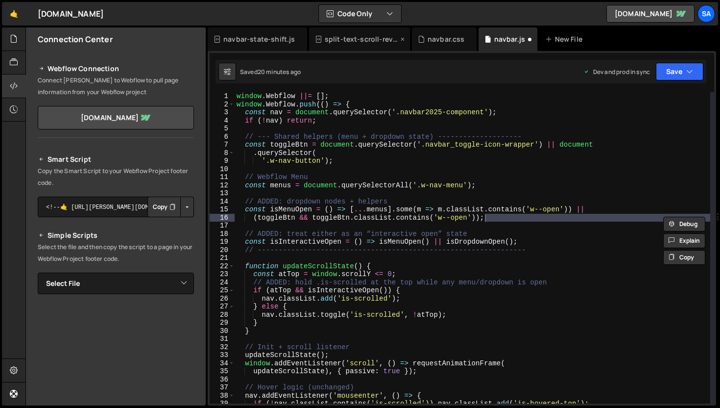
click at [400, 38] on icon at bounding box center [402, 39] width 7 height 10
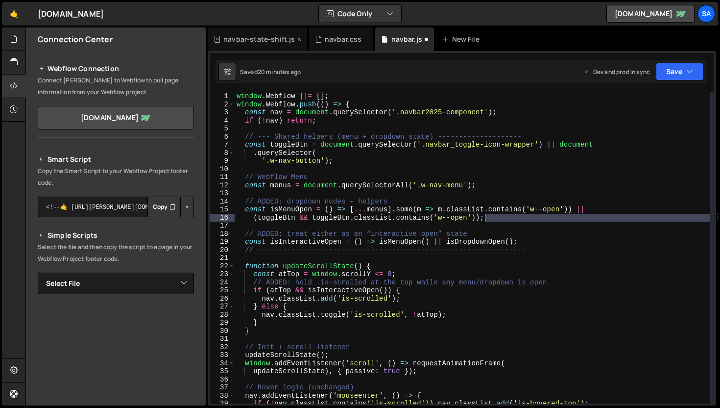
click at [293, 37] on div "navbar-state-shift.js" at bounding box center [257, 39] width 99 height 24
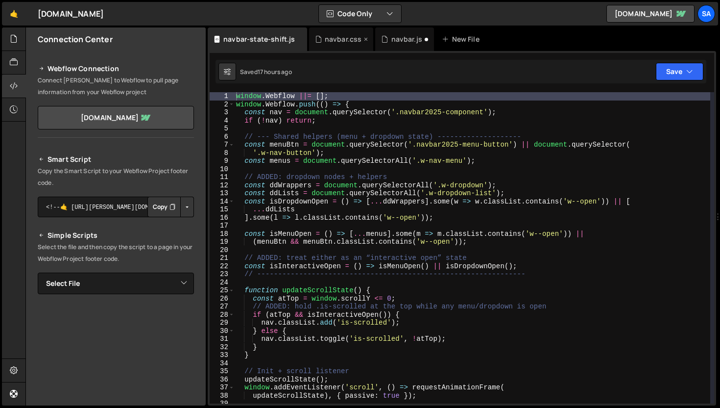
click at [337, 44] on div "navbar.css" at bounding box center [343, 39] width 37 height 10
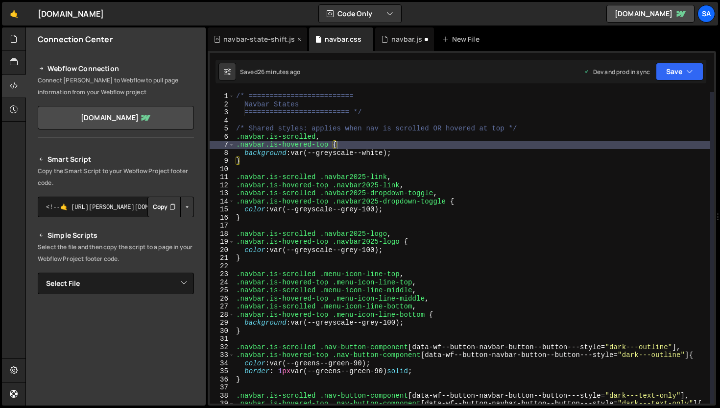
click at [274, 39] on div "navbar-state-shift.js" at bounding box center [259, 39] width 72 height 10
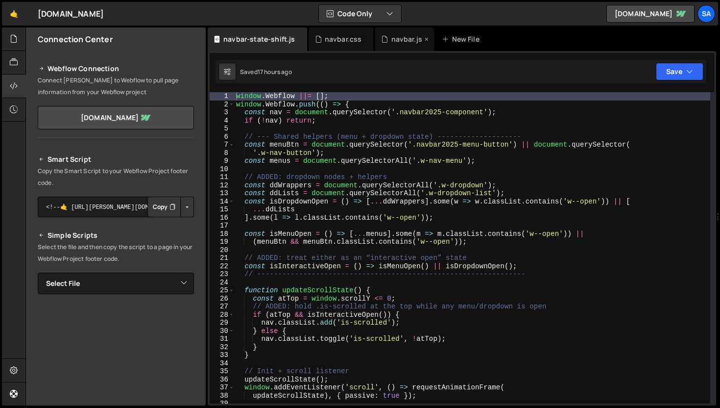
click at [405, 36] on div "navbar.js" at bounding box center [406, 39] width 31 height 10
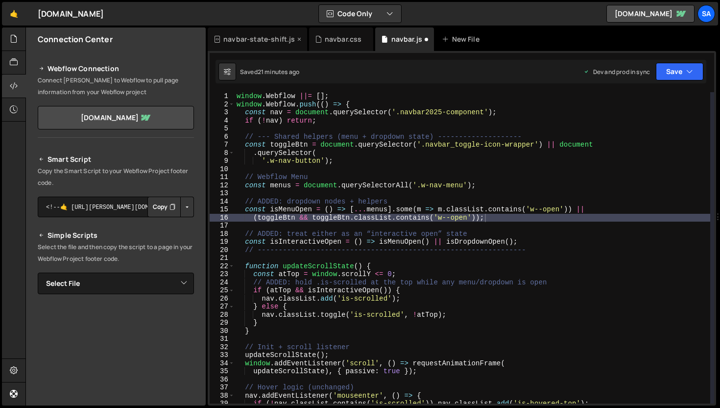
click at [296, 39] on icon at bounding box center [299, 39] width 7 height 10
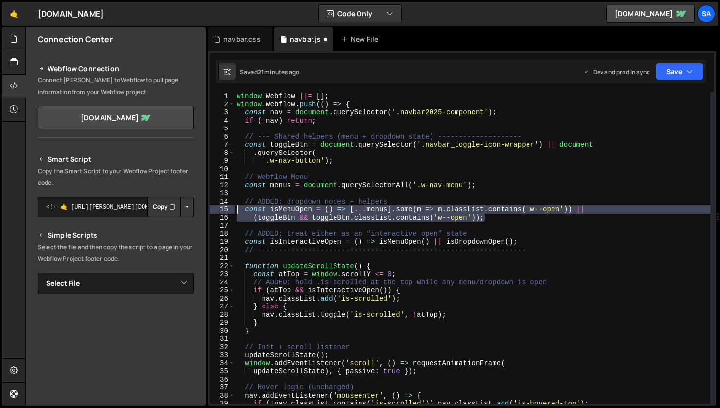
drag, startPoint x: 505, startPoint y: 220, endPoint x: 229, endPoint y: 208, distance: 275.6
click at [229, 208] on div "(toggleBtn && toggleBtn.classList.contains('w--open')); 1 2 3 4 5 6 7 8 9 10 11…" at bounding box center [462, 247] width 505 height 311
type textarea "const isMenuOpen = () => [...menus].some(m => m.classList.contains('w--open')) …"
click at [379, 6] on button "Code Only" at bounding box center [360, 14] width 82 height 18
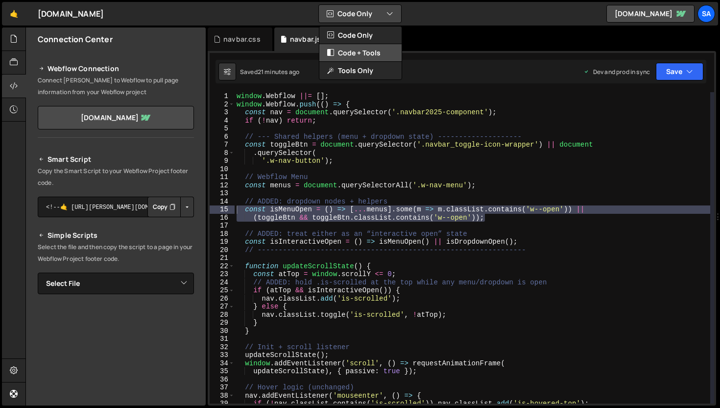
click at [372, 55] on button "Code + Tools" at bounding box center [360, 53] width 82 height 18
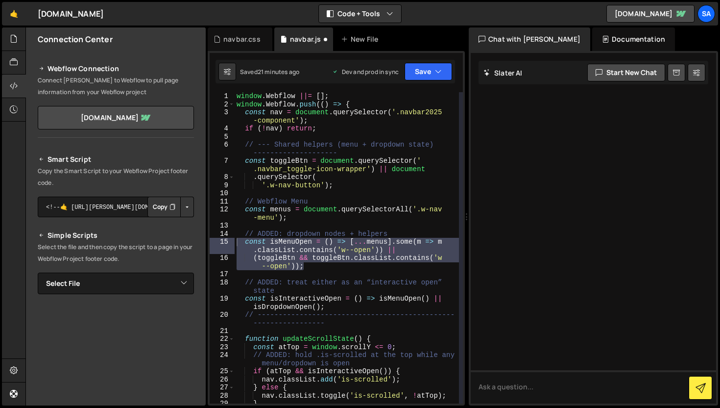
click at [537, 230] on div at bounding box center [593, 228] width 245 height 350
click at [526, 383] on textarea at bounding box center [593, 386] width 245 height 33
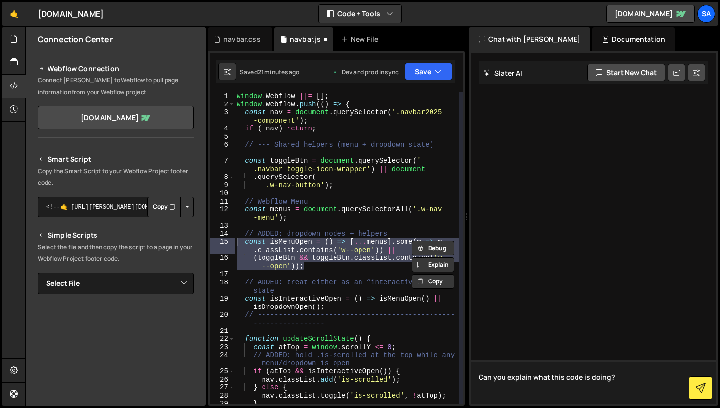
paste textarea "const isMenuOpen = () => [...menus].some(m => m.classList.contains('w--open')) …"
type textarea "Can you explain what this code is doing? const isMenuOpen = () => [...menus].so…"
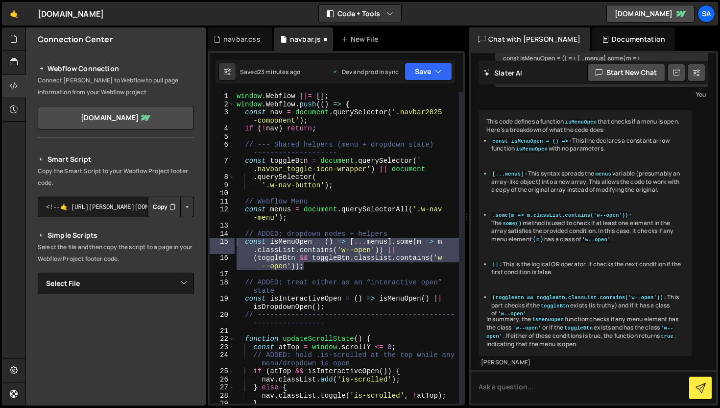
click at [619, 212] on code ".some(m => m.classList.contains('w--open'))" at bounding box center [560, 215] width 138 height 7
click at [647, 218] on li ".some(m => m.classList.contains('w--open')) : The some() method is used to chec…" at bounding box center [587, 227] width 193 height 33
click at [621, 214] on li ".some(m => m.classList.contains('w--open')) : The some() method is used to chec…" at bounding box center [587, 227] width 193 height 33
click at [307, 214] on div "window . Webflow ||= [ ] ; window . Webflow . push (( ) => { const nav = docume…" at bounding box center [347, 255] width 224 height 327
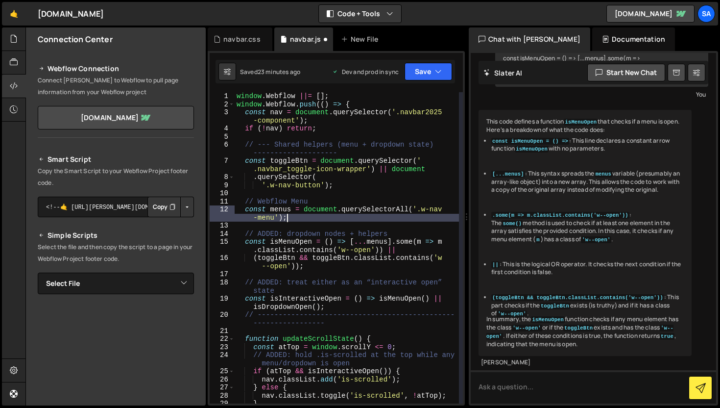
click at [411, 248] on div "window . Webflow ||= [ ] ; window . Webflow . push (( ) => { const nav = docume…" at bounding box center [347, 255] width 224 height 327
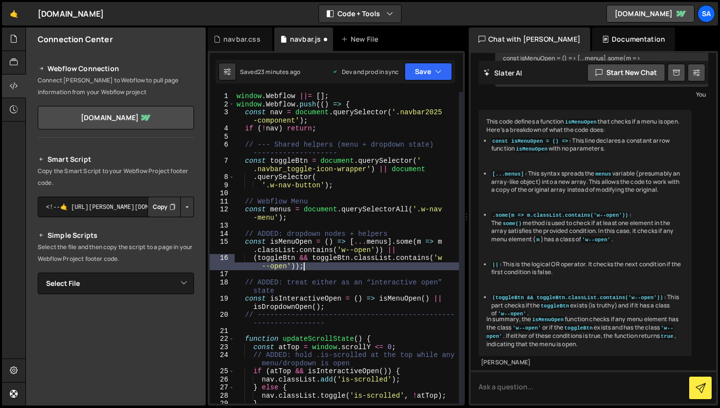
click at [320, 265] on div "window . Webflow ||= [ ] ; window . Webflow . push (( ) => { const nav = docume…" at bounding box center [347, 255] width 224 height 327
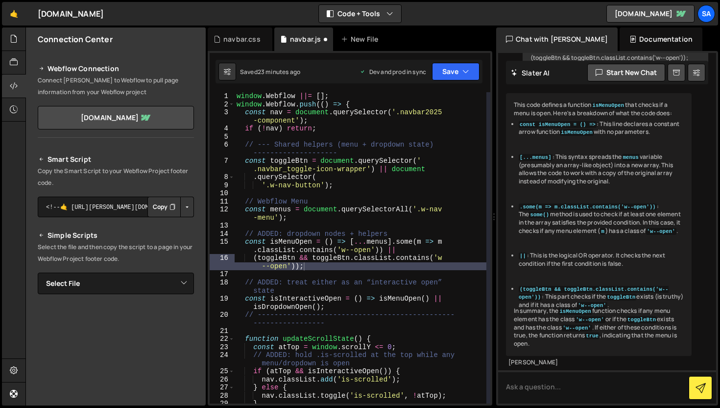
drag, startPoint x: 465, startPoint y: 218, endPoint x: 488, endPoint y: 222, distance: 23.9
click at [488, 222] on div "Files New File Javascript files 0 navbar.js 0 CSS files navbar.css 0 Copy share…" at bounding box center [372, 216] width 695 height 378
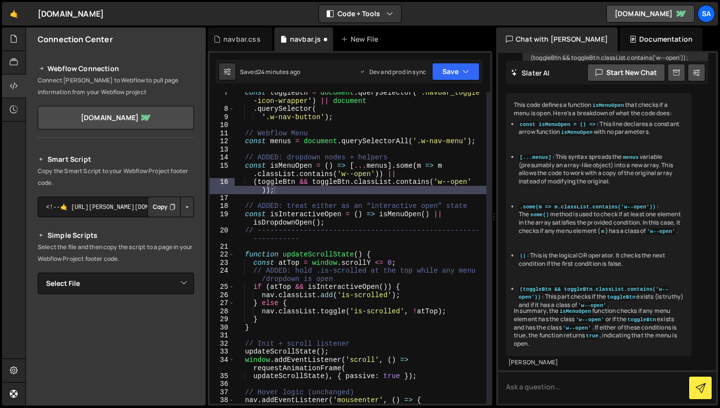
scroll to position [68, 0]
click at [347, 221] on div "const toggleBtn = document . querySelector ( '.navbar_toggle -icon-wrapper' ) |…" at bounding box center [361, 260] width 252 height 343
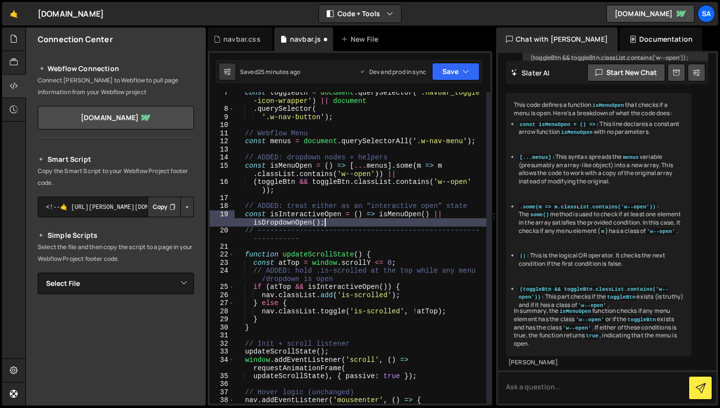
click at [463, 204] on div "const toggleBtn = document . querySelector ( '.navbar_toggle -icon-wrapper' ) |…" at bounding box center [361, 260] width 252 height 343
click at [349, 224] on div "const toggleBtn = document . querySelector ( '.navbar_toggle -icon-wrapper' ) |…" at bounding box center [361, 260] width 252 height 343
click at [303, 214] on div "const toggleBtn = document . querySelector ( '.navbar_toggle -icon-wrapper' ) |…" at bounding box center [361, 260] width 252 height 343
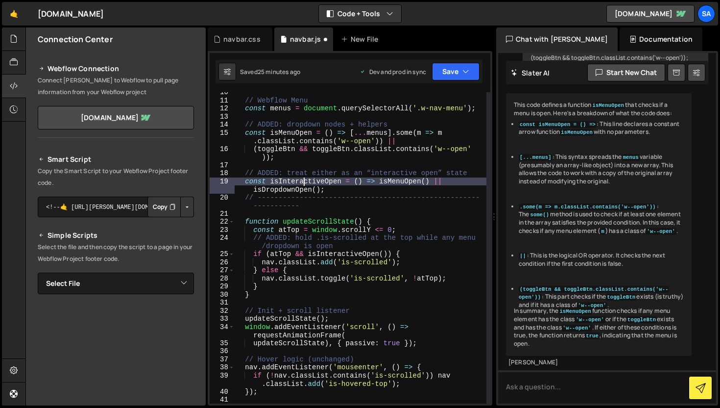
scroll to position [138, 0]
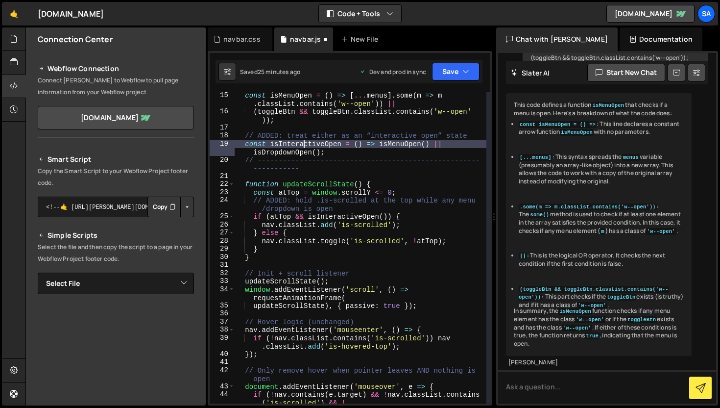
click at [392, 181] on div "const isMenuOpen = ( ) => [ ... menus ] . some ( m => m . classList . contains …" at bounding box center [361, 259] width 252 height 336
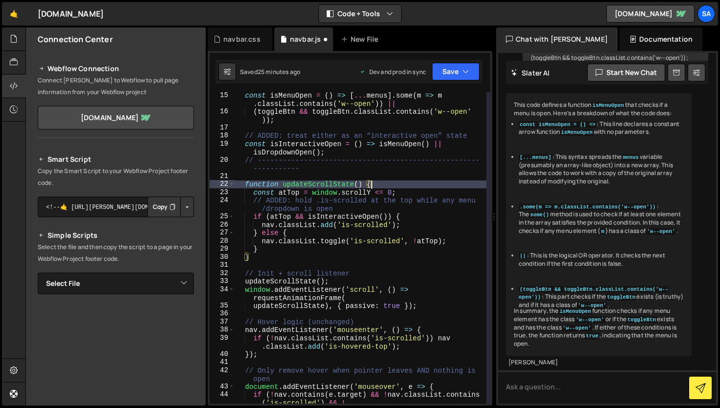
click at [418, 220] on div "const isMenuOpen = ( ) => [ ... menus ] . some ( m => m . classList . contains …" at bounding box center [361, 259] width 252 height 336
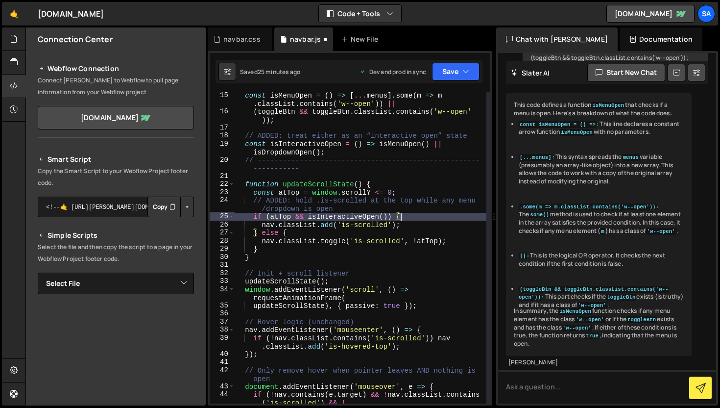
click at [418, 218] on div "const isMenuOpen = ( ) => [ ... menus ] . some ( m => m . classList . contains …" at bounding box center [361, 259] width 252 height 336
click at [415, 223] on div "const isMenuOpen = ( ) => [ ... menus ] . some ( m => m . classList . contains …" at bounding box center [361, 259] width 252 height 336
type textarea "nav.classList.add('is-scrolled');"
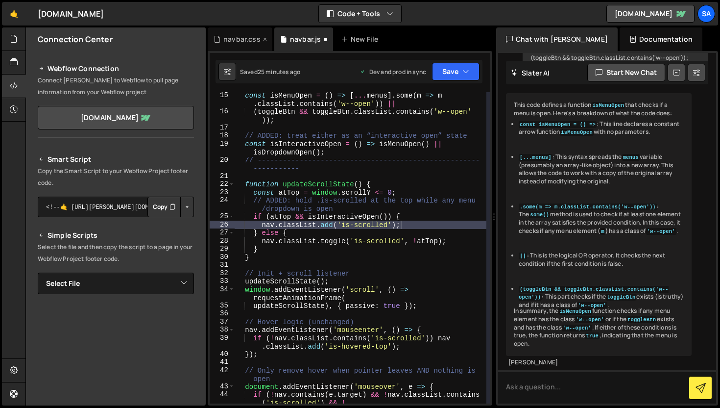
click at [247, 36] on div "navbar.css" at bounding box center [241, 39] width 37 height 10
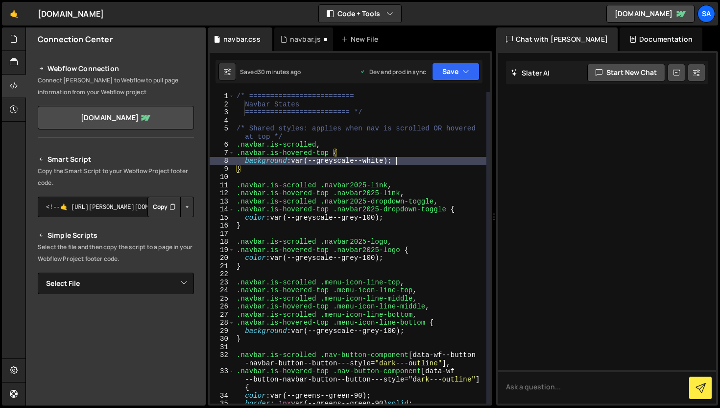
click at [398, 159] on div "/* ========================= Navbar States ========================= */ /* Shar…" at bounding box center [361, 255] width 252 height 327
drag, startPoint x: 401, startPoint y: 164, endPoint x: 245, endPoint y: 161, distance: 155.3
click at [245, 161] on div "/* ========================= Navbar States ========================= */ /* Shar…" at bounding box center [361, 255] width 252 height 327
paste textarea "var(--base-color-brand--black)"
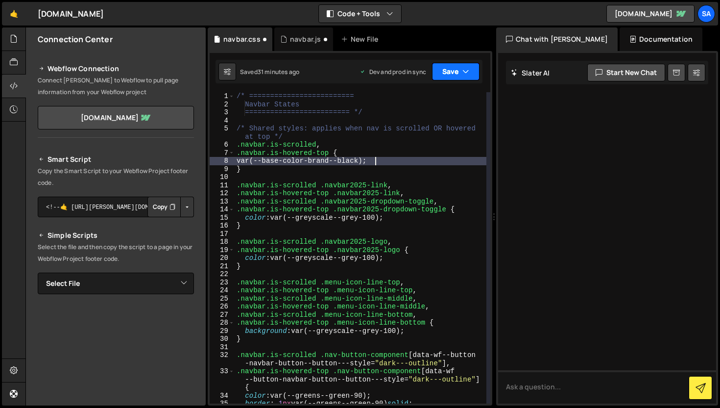
click at [451, 76] on button "Save" at bounding box center [456, 72] width 48 height 18
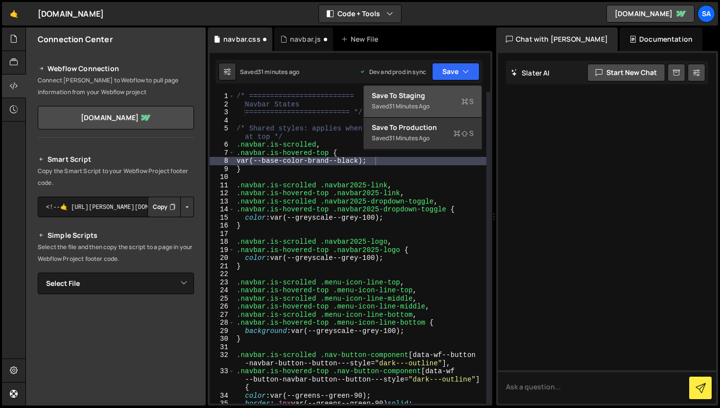
click at [410, 95] on div "Save to Staging S" at bounding box center [423, 96] width 102 height 10
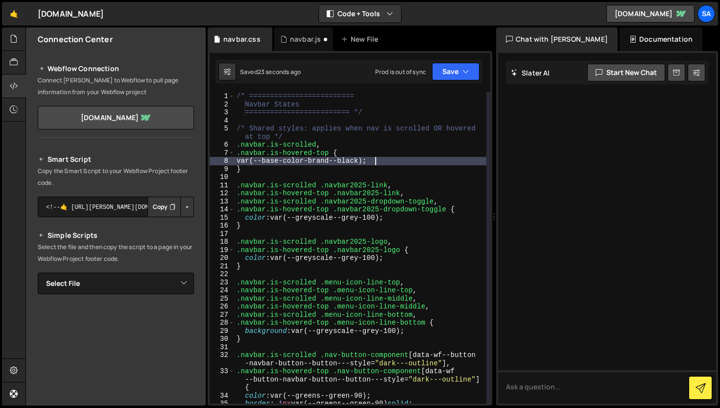
click at [386, 158] on div "/* ========================= Navbar States ========================= */ /* Shar…" at bounding box center [361, 255] width 252 height 327
click at [246, 162] on div "/* ========================= Navbar States ========================= */ /* Shar…" at bounding box center [361, 255] width 252 height 327
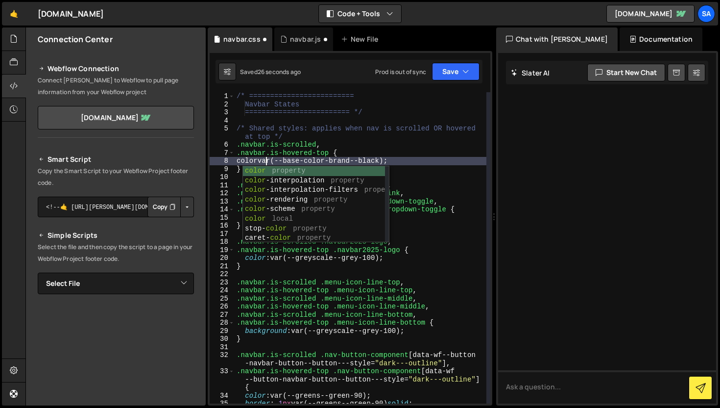
scroll to position [0, 2]
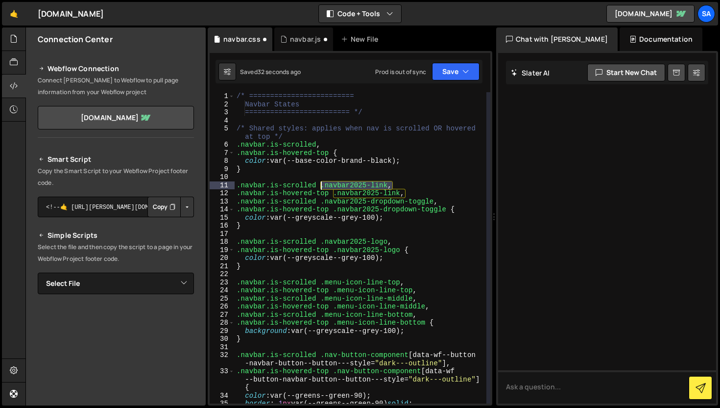
drag, startPoint x: 408, startPoint y: 185, endPoint x: 319, endPoint y: 188, distance: 88.7
click at [319, 188] on div "/* ========================= Navbar States ========================= */ /* Shar…" at bounding box center [361, 255] width 252 height 327
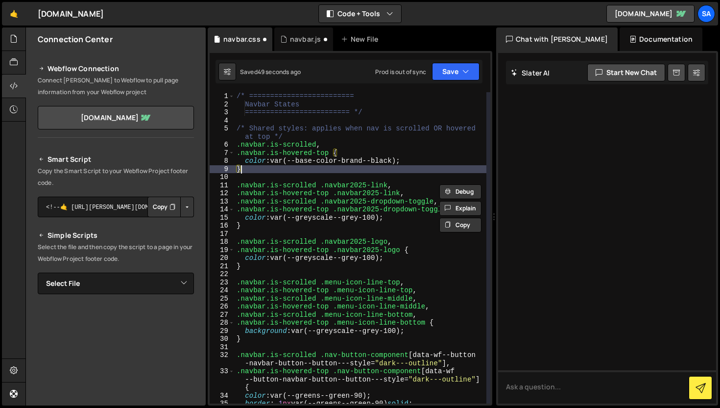
click at [372, 172] on div "/* ========================= Navbar States ========================= */ /* Shar…" at bounding box center [361, 255] width 252 height 327
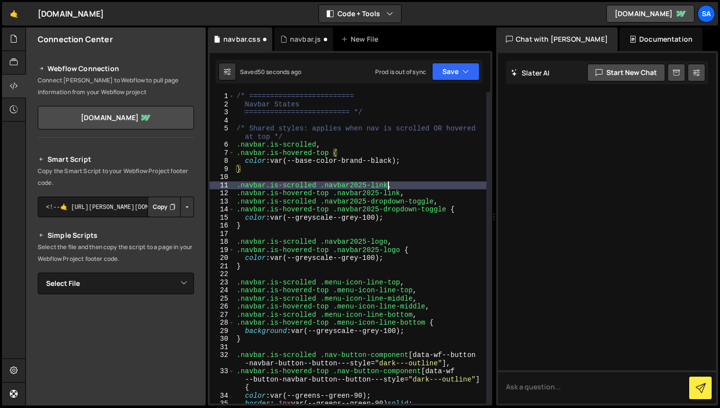
click at [388, 185] on div "/* ========================= Navbar States ========================= */ /* Shar…" at bounding box center [361, 255] width 252 height 327
click at [294, 171] on div "/* ========================= Navbar States ========================= */ /* Shar…" at bounding box center [361, 255] width 252 height 327
drag, startPoint x: 238, startPoint y: 186, endPoint x: 416, endPoint y: 187, distance: 178.3
click at [416, 187] on div "/* ========================= Navbar States ========================= */ /* Shar…" at bounding box center [361, 255] width 252 height 327
click at [416, 187] on div "/* ========================= Navbar States ========================= */ /* Shar…" at bounding box center [361, 247] width 252 height 311
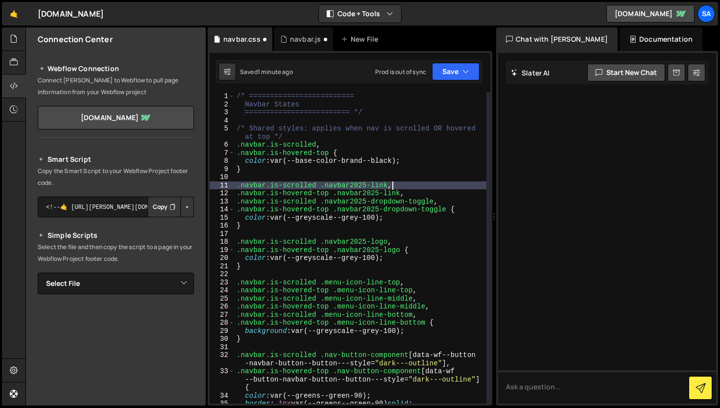
click at [284, 171] on div "/* ========================= Navbar States ========================= */ /* Shar…" at bounding box center [361, 255] width 252 height 327
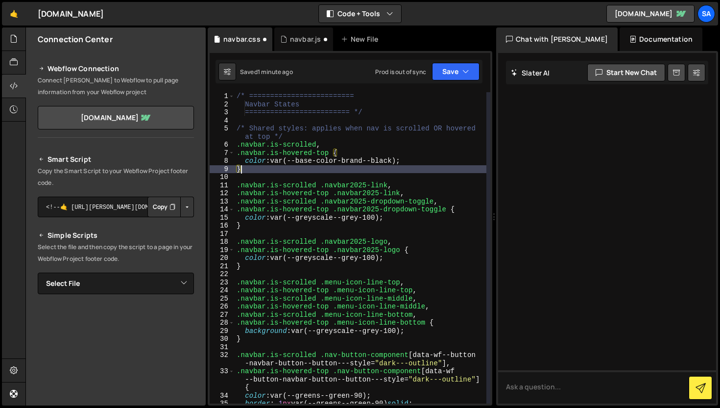
click at [426, 188] on div "/* ========================= Navbar States ========================= */ /* Shar…" at bounding box center [361, 255] width 252 height 327
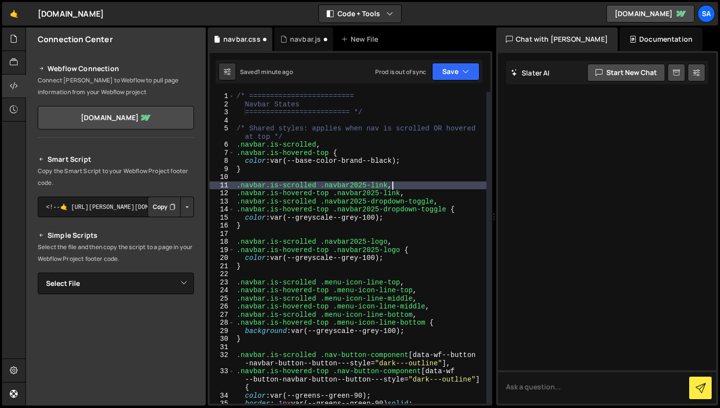
click at [388, 185] on div "/* ========================= Navbar States ========================= */ /* Shar…" at bounding box center [361, 255] width 252 height 327
drag, startPoint x: 388, startPoint y: 185, endPoint x: 324, endPoint y: 184, distance: 64.7
click at [324, 184] on div "/* ========================= Navbar States ========================= */ /* Shar…" at bounding box center [361, 255] width 252 height 327
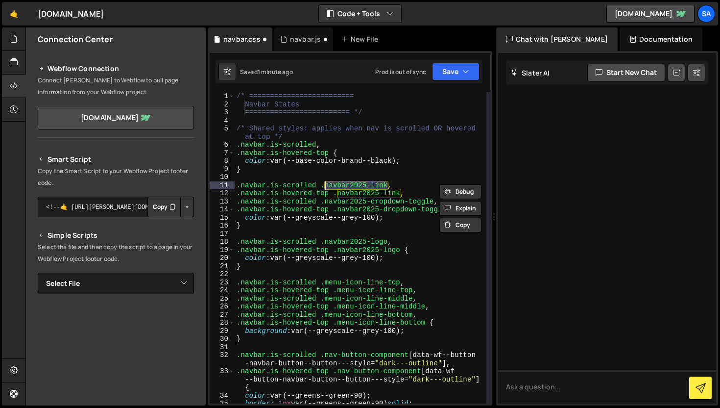
click at [388, 201] on div "/* ========================= Navbar States ========================= */ /* Shar…" at bounding box center [361, 255] width 252 height 327
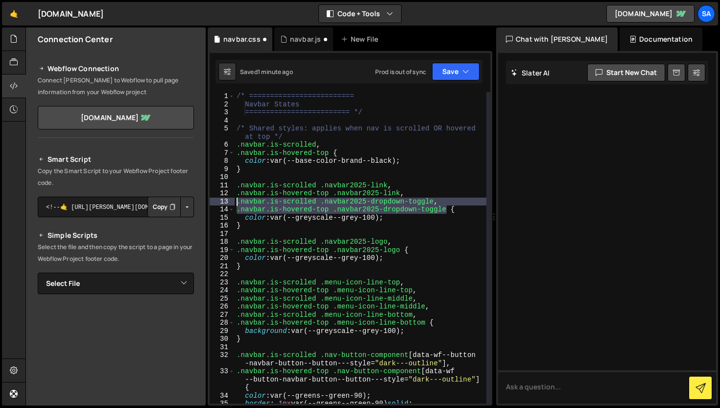
drag, startPoint x: 447, startPoint y: 209, endPoint x: 225, endPoint y: 199, distance: 222.2
click at [225, 199] on div ".navbar.is-scrolled .navbar2025-dropdown-toggle, 1 2 3 4 5 6 7 8 9 10 11 12 13 …" at bounding box center [350, 247] width 281 height 311
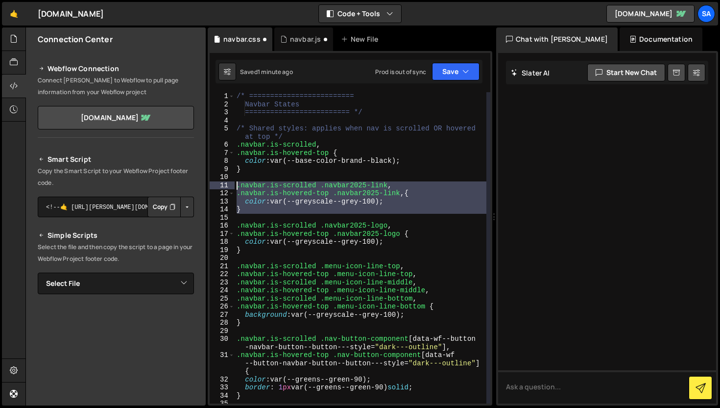
drag, startPoint x: 267, startPoint y: 214, endPoint x: 210, endPoint y: 183, distance: 65.3
click at [210, 183] on div ".navbar.is-hovered-top .navbar2025-link, { 1 2 3 4 5 6 7 8 9 10 11 12 13 14 15 …" at bounding box center [350, 247] width 281 height 311
type textarea ".navbar.is-scrolled .navbar2025-link, .navbar.is-hovered-top .navbar2025-link, {"
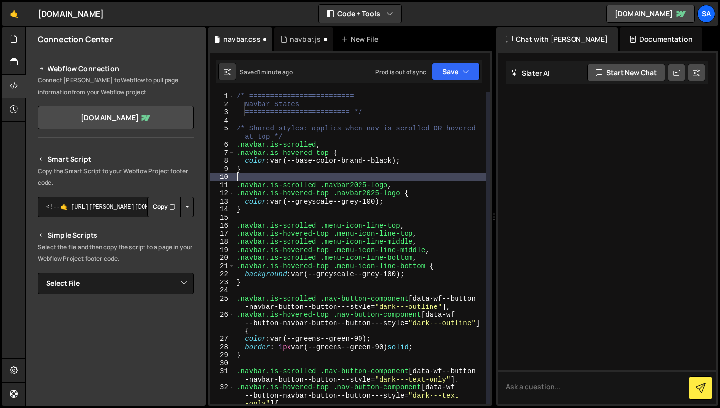
click at [315, 253] on div "/* ========================= Navbar States ========================= */ /* Shar…" at bounding box center [361, 255] width 252 height 327
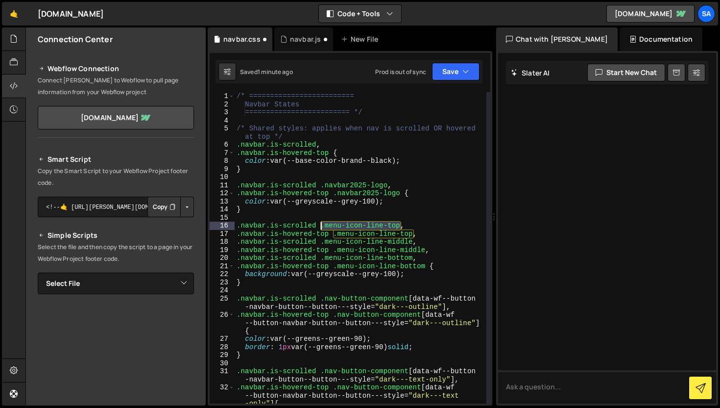
drag, startPoint x: 401, startPoint y: 226, endPoint x: 322, endPoint y: 227, distance: 78.4
click at [322, 227] on div "/* ========================= Navbar States ========================= */ /* Shar…" at bounding box center [361, 255] width 252 height 327
paste textarea "navbar_menu-text"
drag, startPoint x: 414, startPoint y: 234, endPoint x: 334, endPoint y: 235, distance: 80.4
click at [334, 235] on div "/* ========================= Navbar States ========================= */ /* Shar…" at bounding box center [361, 255] width 252 height 327
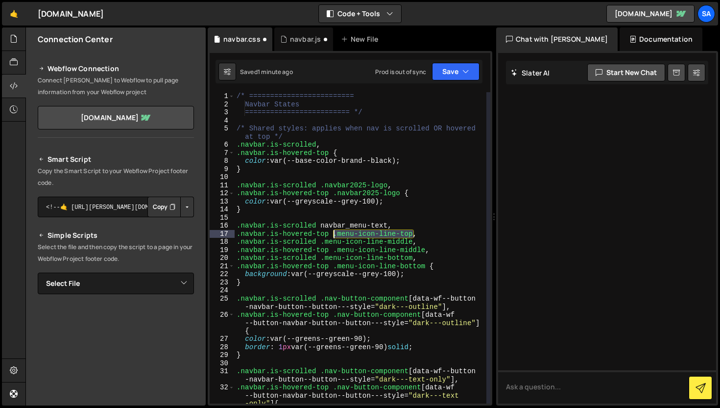
paste textarea "navbar_menu-text"
click at [334, 235] on div "/* ========================= Navbar States ========================= */ /* Shar…" at bounding box center [361, 255] width 252 height 327
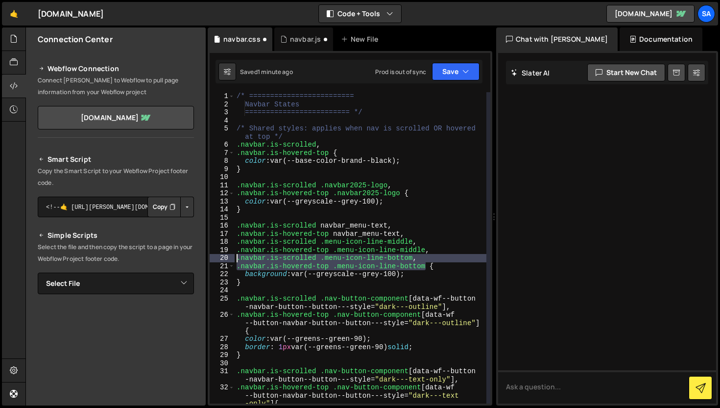
drag, startPoint x: 427, startPoint y: 267, endPoint x: 223, endPoint y: 258, distance: 203.5
click at [223, 258] on div ".navbar.is-hovered-top navbar_menu-text, 1 2 3 4 5 6 7 8 9 10 11 12 13 14 15 16…" at bounding box center [350, 247] width 281 height 311
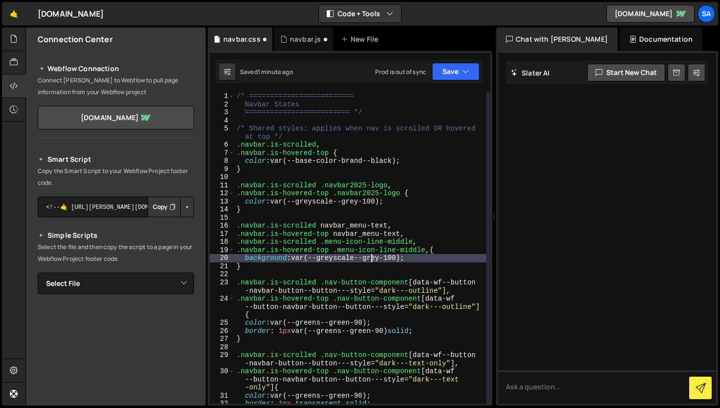
click at [371, 254] on div "/* ========================= Navbar States ========================= */ /* Shar…" at bounding box center [361, 255] width 252 height 327
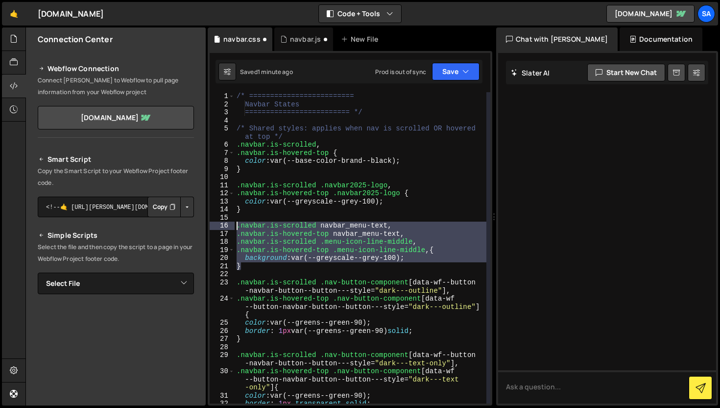
drag, startPoint x: 272, startPoint y: 268, endPoint x: 215, endPoint y: 226, distance: 71.5
click at [215, 226] on div "background: var(--greyscale--grey-100); 1 2 3 4 5 6 7 8 9 10 11 12 13 14 15 16 …" at bounding box center [350, 247] width 281 height 311
type textarea ".navbar.is-scrolled navbar_menu-text, .navbar.is-hovered-top navbar_menu-text,"
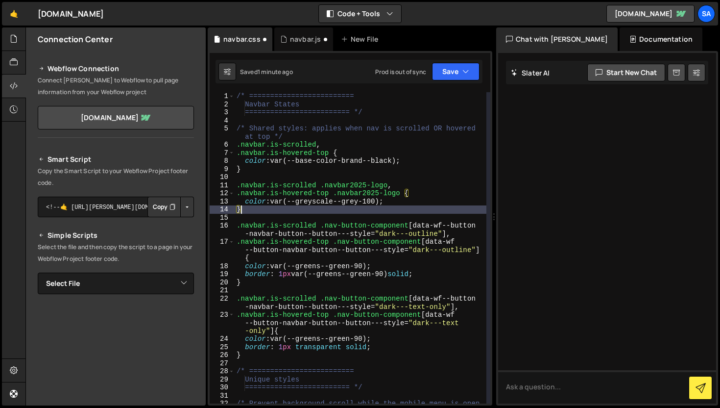
click at [458, 81] on div "Saved 1 minute ago Prod is out of sync Upgrade to Edit Save Save to Staging S S…" at bounding box center [349, 72] width 267 height 24
click at [266, 207] on div "/* ========================= Navbar States ========================= */ /* Shar…" at bounding box center [361, 260] width 252 height 336
click at [273, 212] on div "/* ========================= Navbar States ========================= */ /* Shar…" at bounding box center [361, 260] width 252 height 336
click at [270, 207] on div "/* ========================= Navbar States ========================= */ /* Shar…" at bounding box center [361, 260] width 252 height 336
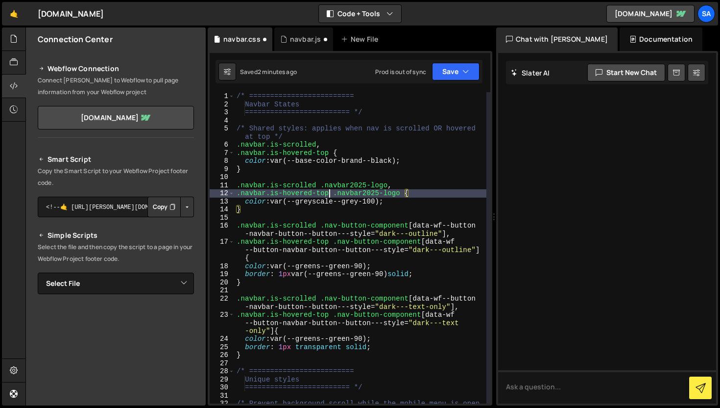
click at [331, 190] on div "/* ========================= Navbar States ========================= */ /* Shar…" at bounding box center [361, 260] width 252 height 336
click at [303, 190] on div "/* ========================= Navbar States ========================= */ /* Shar…" at bounding box center [361, 260] width 252 height 336
click at [316, 182] on div "/* ========================= Navbar States ========================= */ /* Shar…" at bounding box center [361, 260] width 252 height 336
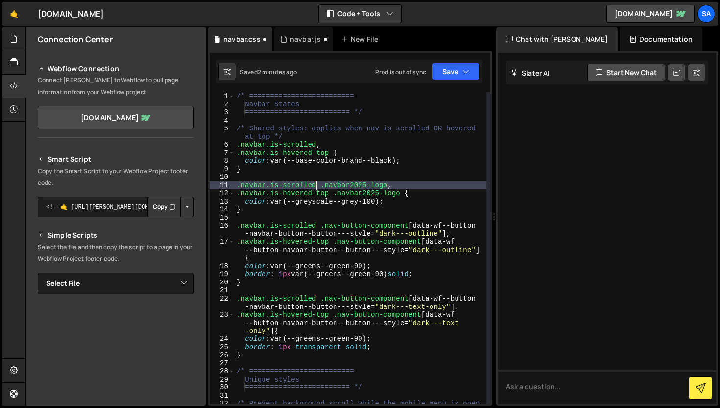
click at [395, 185] on div "/* ========================= Navbar States ========================= */ /* Shar…" at bounding box center [361, 260] width 252 height 336
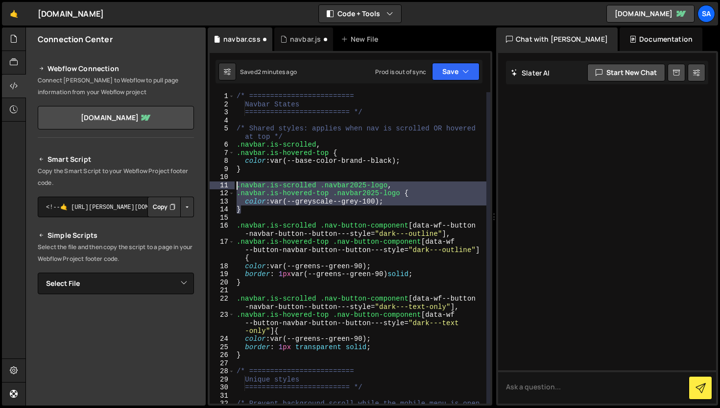
drag, startPoint x: 260, startPoint y: 210, endPoint x: 233, endPoint y: 185, distance: 36.7
click at [233, 185] on div ".navbar.is-scrolled .navbar2025-logo, 1 2 3 4 5 6 7 8 9 10 11 12 13 14 15 16 17…" at bounding box center [350, 247] width 281 height 311
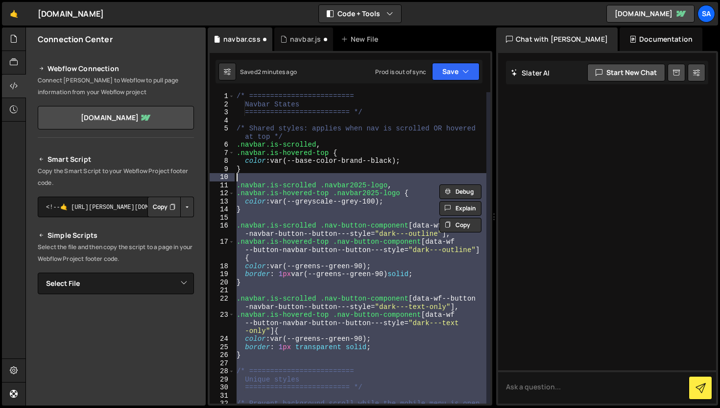
drag, startPoint x: 266, startPoint y: 380, endPoint x: 227, endPoint y: 181, distance: 202.5
click at [227, 181] on div ".navbar.is-scrolled .navbar2025-logo, .navbar.is-hovered-top .navbar2025-logo {…" at bounding box center [350, 247] width 281 height 311
type textarea ".navbar.is-scrolled .navbar2025-logo,"
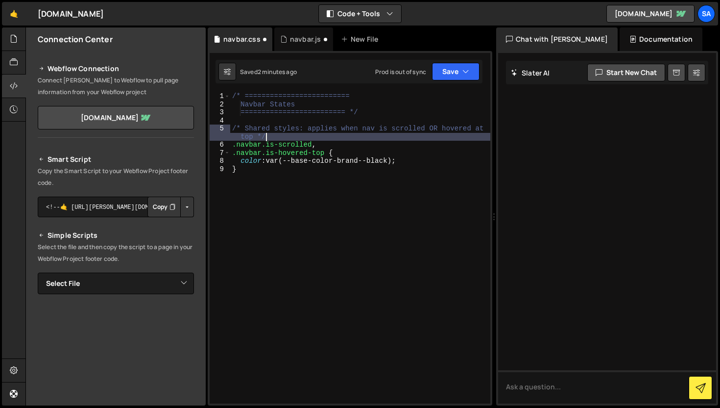
click at [288, 140] on div "/* ========================= Navbar States ========================= */ /* Shar…" at bounding box center [360, 255] width 260 height 327
type textarea "/* Shared styles: applies when nav is scrolled OR hovered at top */"
click at [454, 73] on button "Save" at bounding box center [456, 72] width 48 height 18
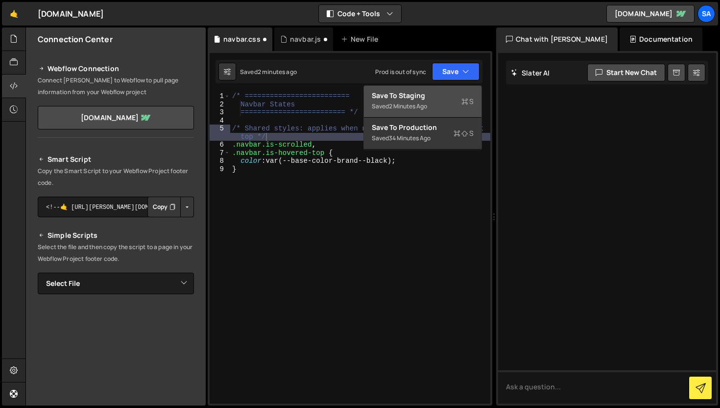
click at [414, 97] on div "Save to Staging S" at bounding box center [423, 96] width 102 height 10
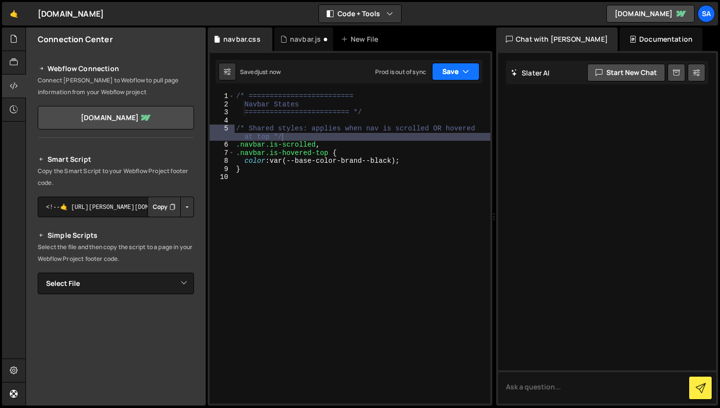
click at [444, 74] on button "Save" at bounding box center [456, 72] width 48 height 18
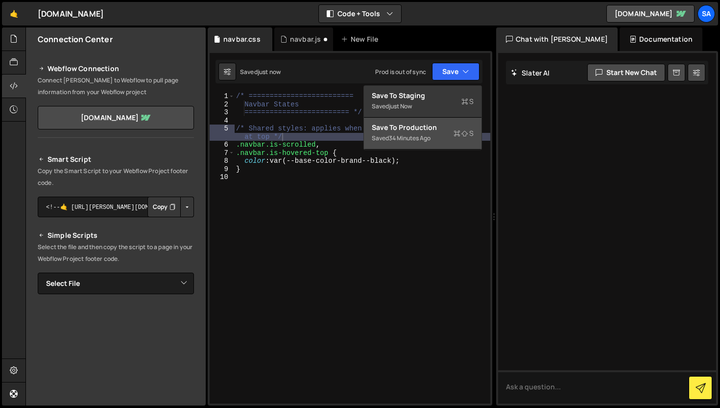
click at [433, 126] on div "Save to Production S" at bounding box center [423, 127] width 102 height 10
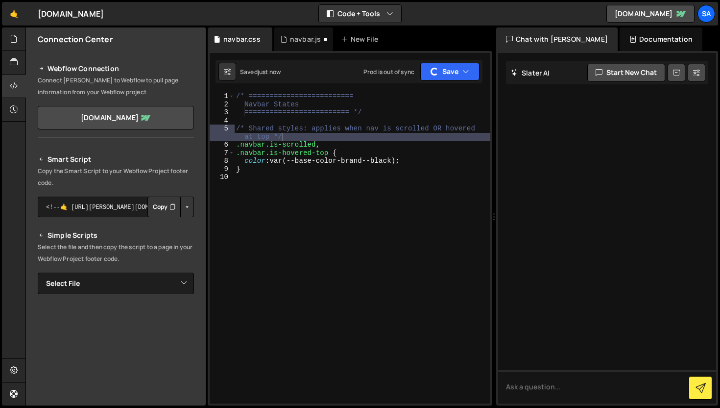
click at [296, 177] on div "/* ========================= Navbar States ========================= */ /* Shar…" at bounding box center [362, 255] width 256 height 327
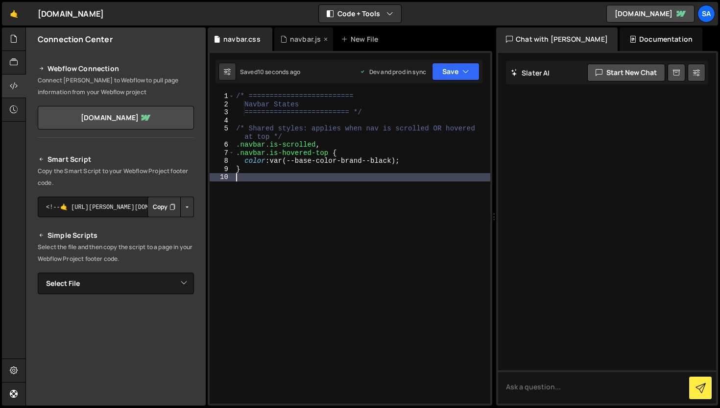
click at [296, 46] on div "navbar.js" at bounding box center [303, 39] width 59 height 24
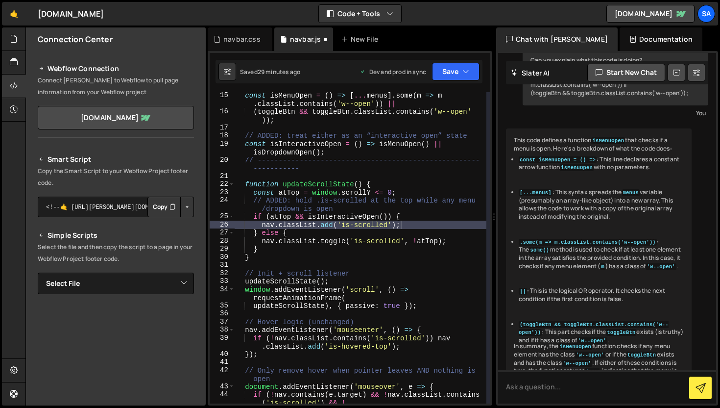
scroll to position [114, 0]
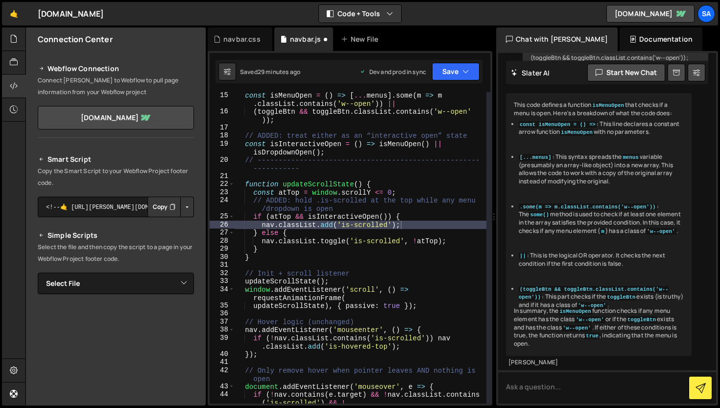
click at [364, 210] on div "const isMenuOpen = ( ) => [ ... menus ] . some ( m => m . classList . contains …" at bounding box center [361, 259] width 252 height 336
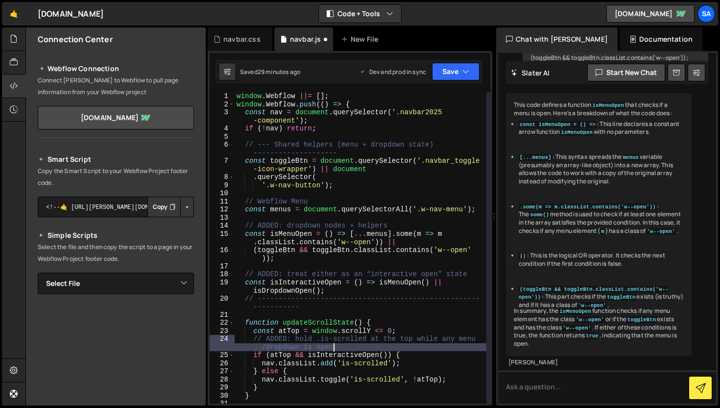
scroll to position [0, 0]
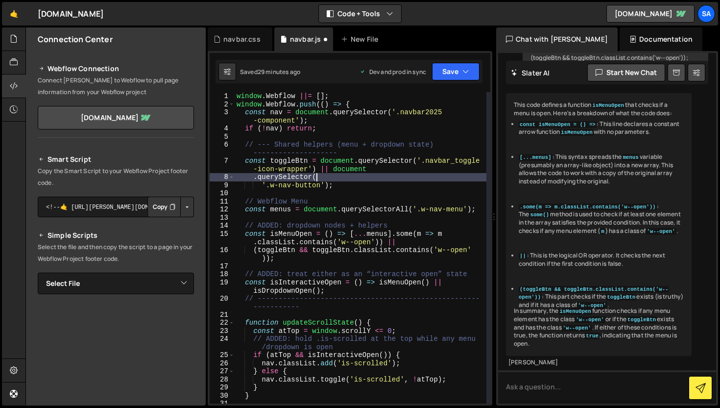
click at [331, 180] on div "window . Webflow ||= [ ] ; window . Webflow . push (( ) => { const nav = docume…" at bounding box center [361, 255] width 252 height 327
click at [342, 181] on div "window . Webflow ||= [ ] ; window . Webflow . push (( ) => { const nav = docume…" at bounding box center [361, 255] width 252 height 327
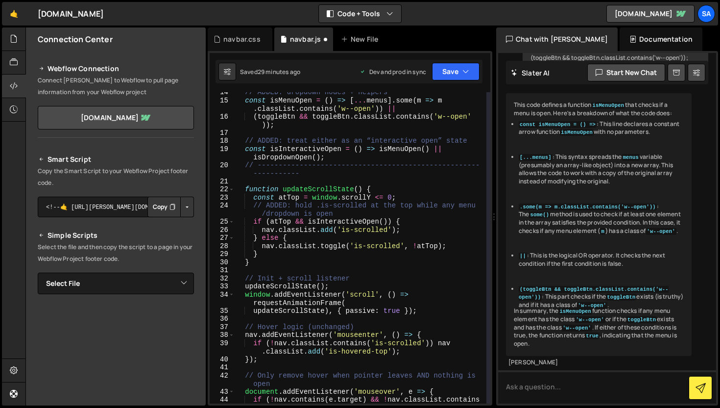
scroll to position [133, 0]
click at [419, 194] on div "// ADDED: dropdown nodes + helpers const isMenuOpen = ( ) => [ ... menus ] . so…" at bounding box center [361, 256] width 252 height 336
click at [419, 224] on div "// ADDED: dropdown nodes + helpers const isMenuOpen = ( ) => [ ... menus ] . so…" at bounding box center [361, 256] width 252 height 336
click at [387, 221] on div "// ADDED: dropdown nodes + helpers const isMenuOpen = ( ) => [ ... menus ] . so…" at bounding box center [361, 256] width 252 height 336
drag, startPoint x: 388, startPoint y: 221, endPoint x: 297, endPoint y: 222, distance: 91.1
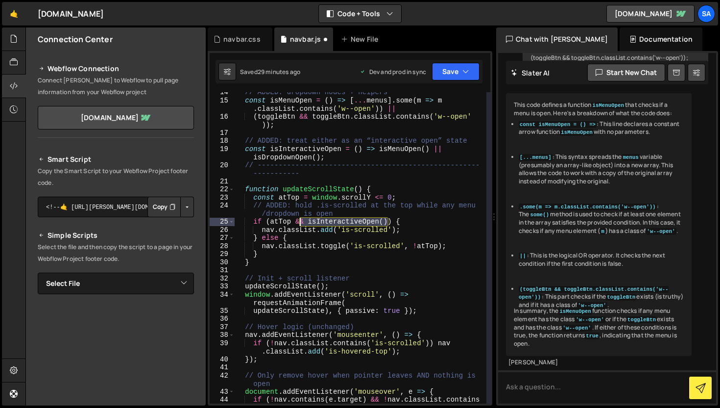
click at [297, 222] on div "// ADDED: dropdown nodes + helpers const isMenuOpen = ( ) => [ ... menus ] . so…" at bounding box center [361, 256] width 252 height 336
click at [456, 229] on button "Debug" at bounding box center [460, 227] width 42 height 15
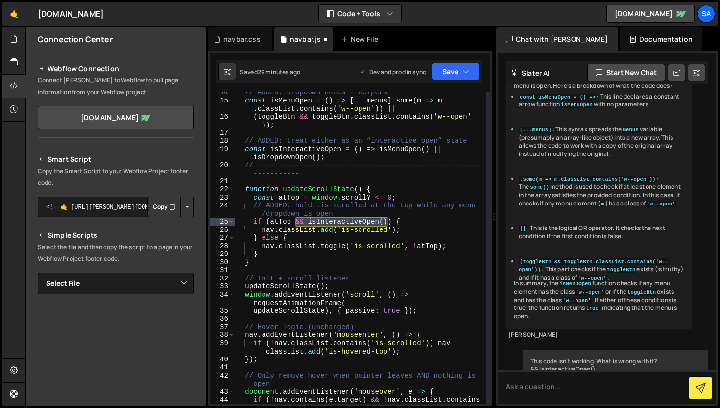
click at [416, 204] on div "// ADDED: dropdown nodes + helpers const isMenuOpen = ( ) => [ ... menus ] . so…" at bounding box center [361, 256] width 252 height 336
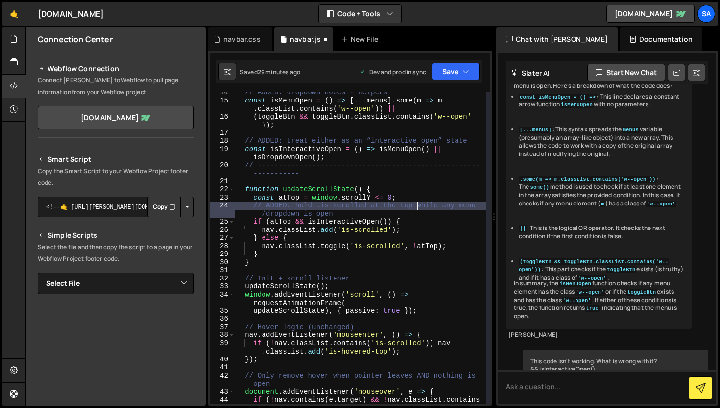
click at [412, 219] on div "// ADDED: dropdown nodes + helpers const isMenuOpen = ( ) => [ ... menus ] . so…" at bounding box center [361, 256] width 252 height 336
type textarea "if (atTop && isInteractiveOpen()) {"
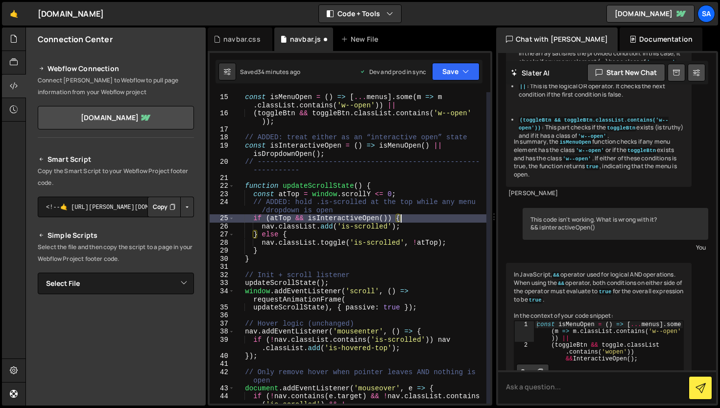
scroll to position [0, 0]
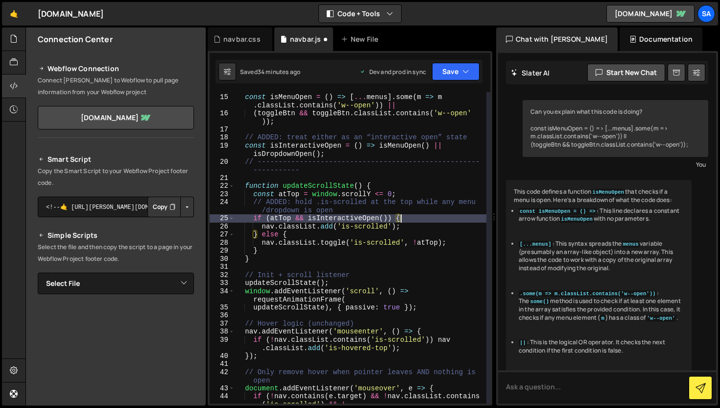
click at [576, 112] on div "Can you explain what this code is doing? const isMenuOpen = () => [...menus].so…" at bounding box center [616, 128] width 186 height 57
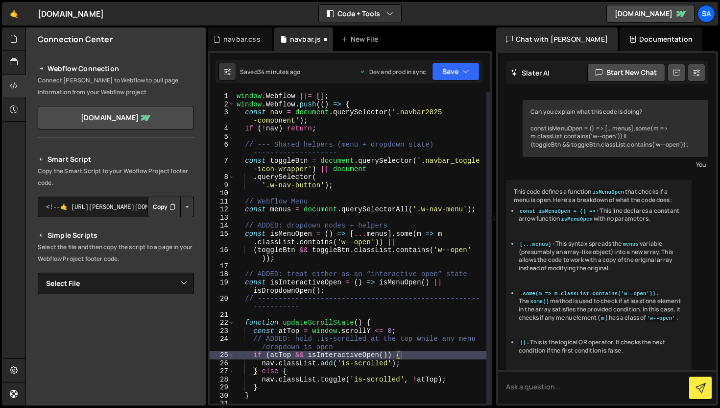
drag, startPoint x: 496, startPoint y: 115, endPoint x: 511, endPoint y: 112, distance: 14.9
click at [497, 115] on div "[PERSON_NAME] Start new chat Can you explain what this code is doing? const isM…" at bounding box center [607, 228] width 222 height 354
click at [383, 21] on button "Code + Tools" at bounding box center [360, 14] width 82 height 18
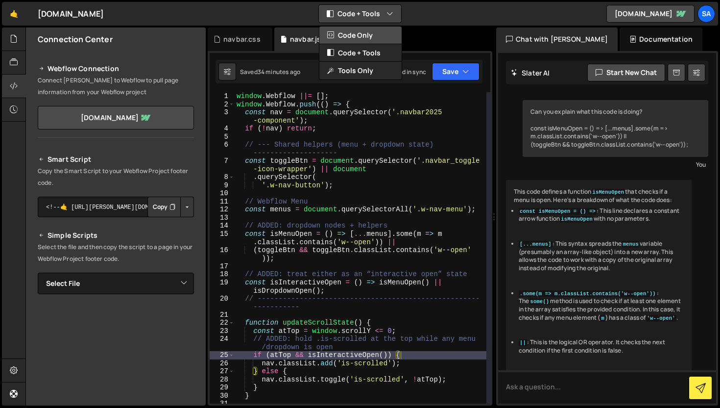
click at [374, 34] on button "Code Only" at bounding box center [360, 35] width 82 height 18
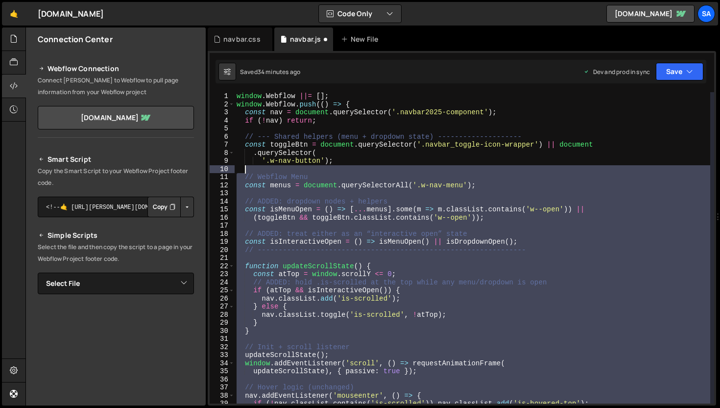
drag, startPoint x: 258, startPoint y: 346, endPoint x: 271, endPoint y: 165, distance: 181.7
click at [272, 167] on div "window . Webflow ||= [ ] ; window . Webflow . push (( ) => { const nav = docume…" at bounding box center [473, 255] width 476 height 327
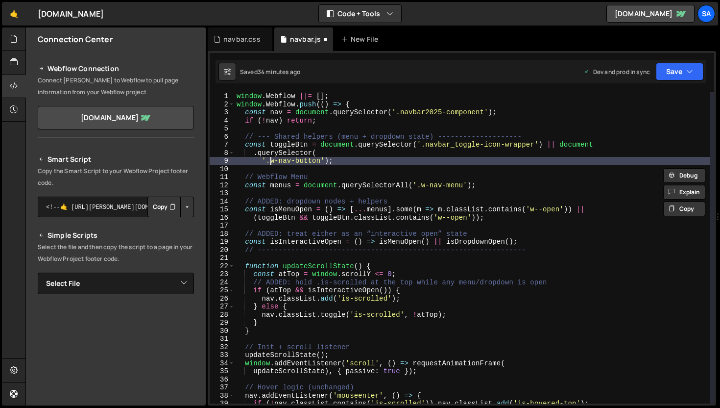
click at [271, 165] on div "window . Webflow ||= [ ] ; window . Webflow . push (( ) => { const nav = docume…" at bounding box center [473, 255] width 476 height 327
type textarea "'.w-nav-button');"
click at [252, 131] on div "window . Webflow ||= [ ] ; window . Webflow . push (( ) => { const nav = docume…" at bounding box center [473, 255] width 476 height 327
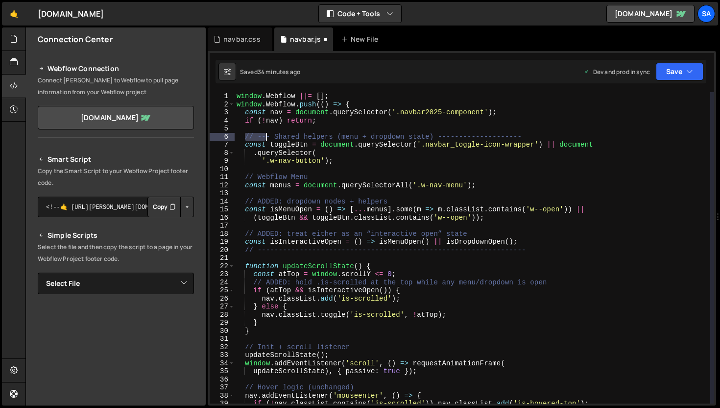
drag, startPoint x: 243, startPoint y: 139, endPoint x: 265, endPoint y: 140, distance: 21.6
click at [265, 140] on div "window . Webflow ||= [ ] ; window . Webflow . push (( ) => { const nav = docume…" at bounding box center [473, 255] width 476 height 327
type textarea "// --- Shared helpers (menu + dropdown state) --------------------"
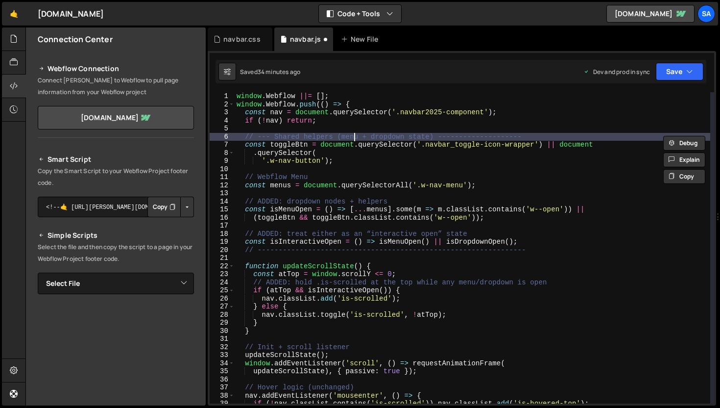
click at [354, 138] on div "window . Webflow ||= [ ] ; window . Webflow . push (( ) => { const nav = docume…" at bounding box center [473, 255] width 476 height 327
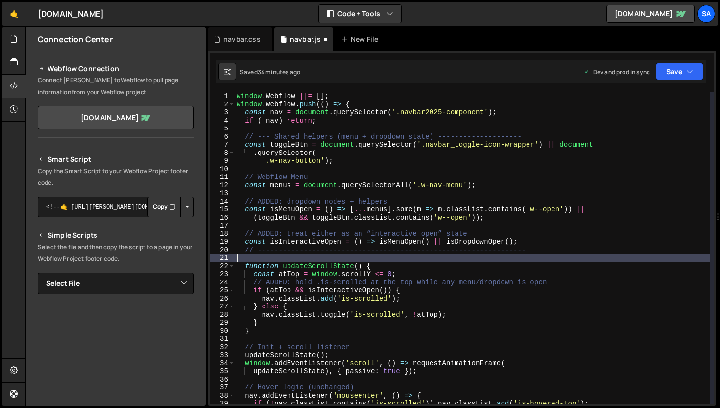
click at [248, 259] on div "window . Webflow ||= [ ] ; window . Webflow . push (( ) => { const nav = docume…" at bounding box center [473, 255] width 476 height 327
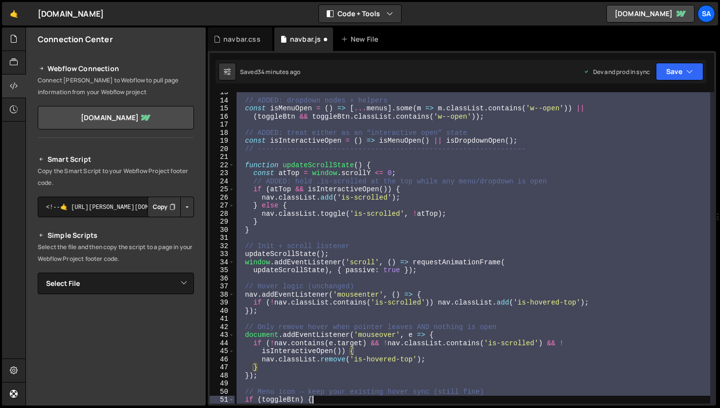
scroll to position [117, 0]
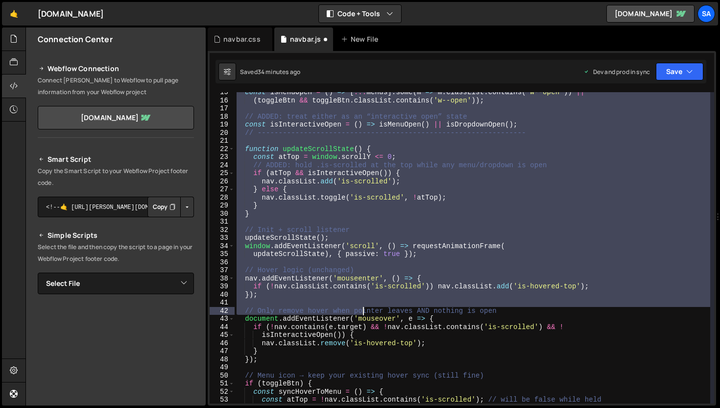
drag, startPoint x: 245, startPoint y: 177, endPoint x: 363, endPoint y: 282, distance: 158.2
click at [364, 292] on div "const isMenuOpen = ( ) => [ ... menus ] . some ( m => m . classList . contains …" at bounding box center [473, 251] width 476 height 327
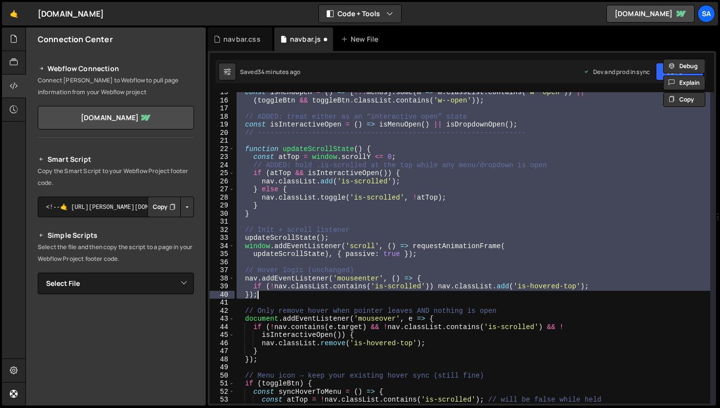
scroll to position [0, 0]
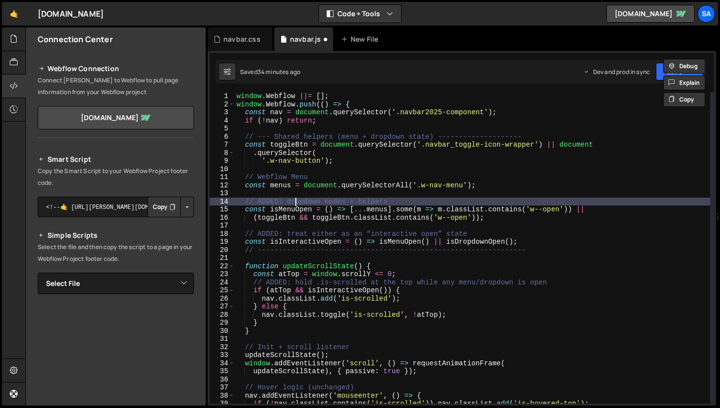
click at [295, 202] on div "window . Webflow ||= [ ] ; window . Webflow . push (( ) => { const nav = docume…" at bounding box center [473, 255] width 476 height 327
type textarea "// ADDED: dropdown nodes + helpers"
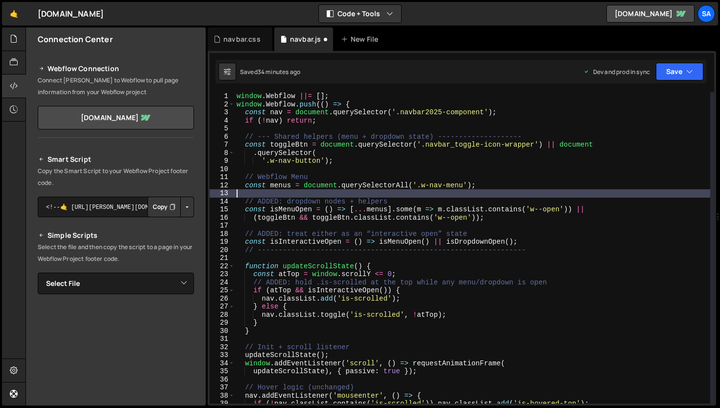
click at [262, 195] on div "window . Webflow ||= [ ] ; window . Webflow . push (( ) => { const nav = docume…" at bounding box center [473, 255] width 476 height 327
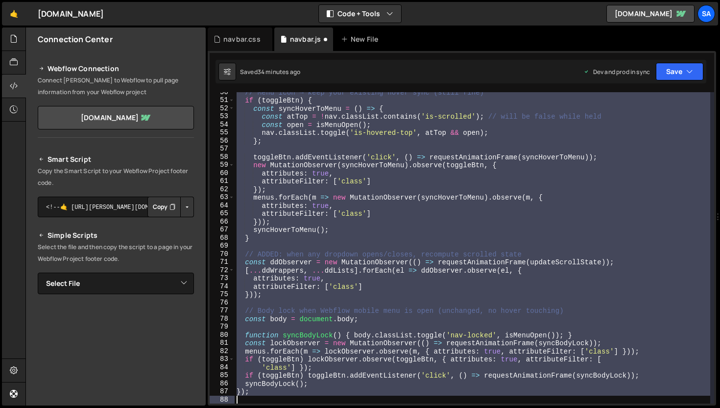
scroll to position [400, 0]
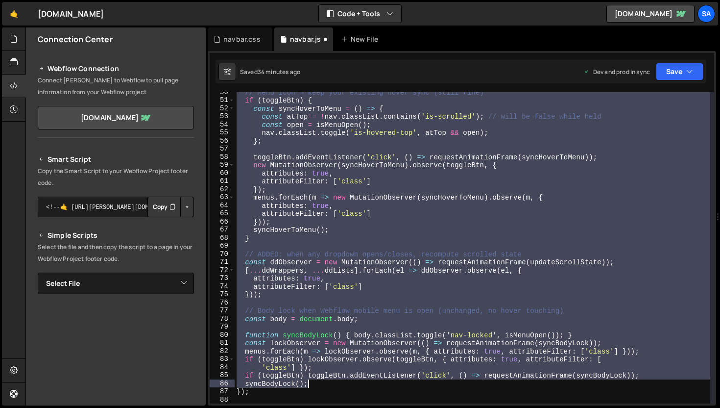
drag, startPoint x: 249, startPoint y: 194, endPoint x: 367, endPoint y: 382, distance: 221.7
click at [366, 384] on div "// Menu icon → keep your existing hover sync (still fine) if ( toggleBtn ) { co…" at bounding box center [473, 251] width 476 height 327
type textarea "if (toggleBtn) toggleBtn.addEventListener('click', () => requestAnimationFrame(…"
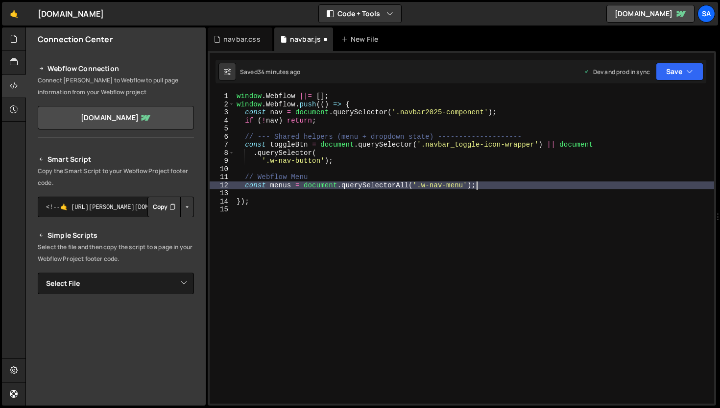
click at [482, 183] on div "window . Webflow ||= [ ] ; window . Webflow . push (( ) => { const nav = docume…" at bounding box center [475, 255] width 480 height 327
type textarea "const menus = document.querySelectorAll('.w-nav-menu');"
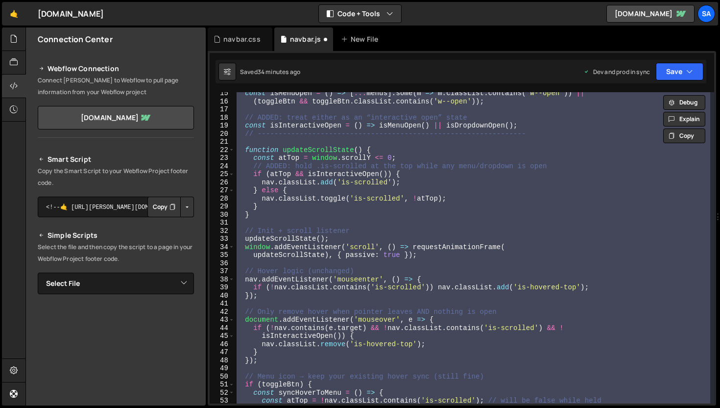
scroll to position [0, 0]
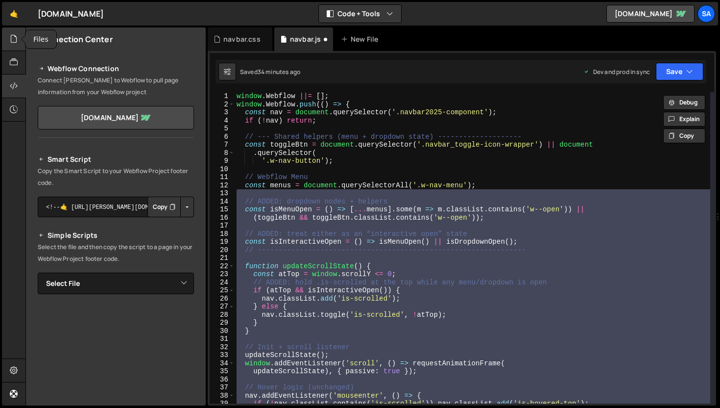
click at [11, 37] on icon at bounding box center [14, 38] width 8 height 11
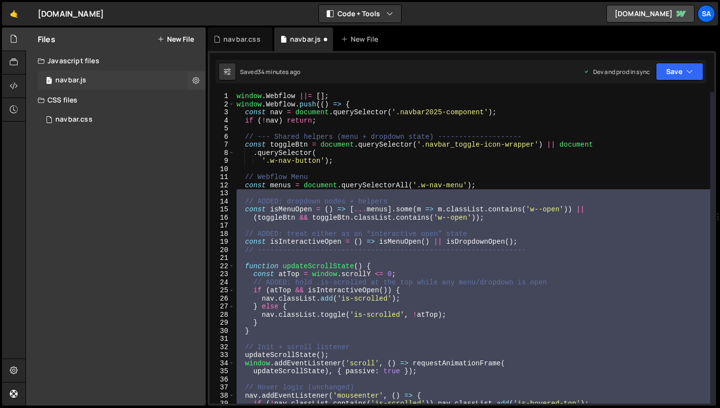
click at [97, 83] on div "0 navbar.js 0" at bounding box center [122, 81] width 168 height 20
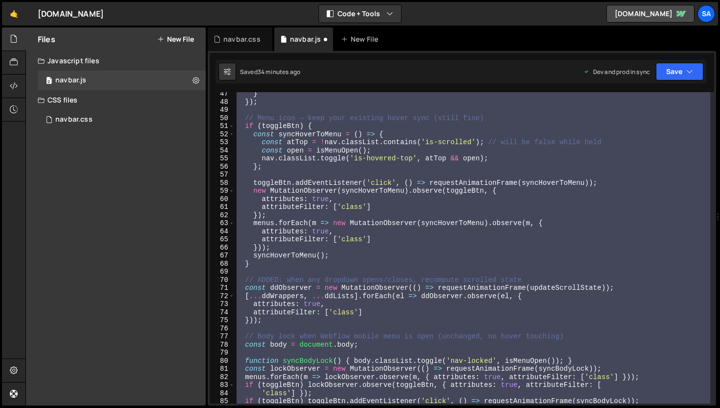
scroll to position [495, 0]
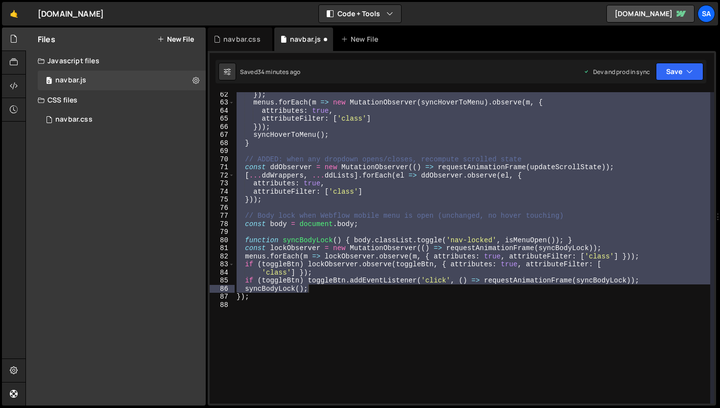
click at [331, 217] on div "}) ; menus . forEach ( m => new MutationObserver ( syncHoverToMenu ) . observe …" at bounding box center [473, 247] width 476 height 311
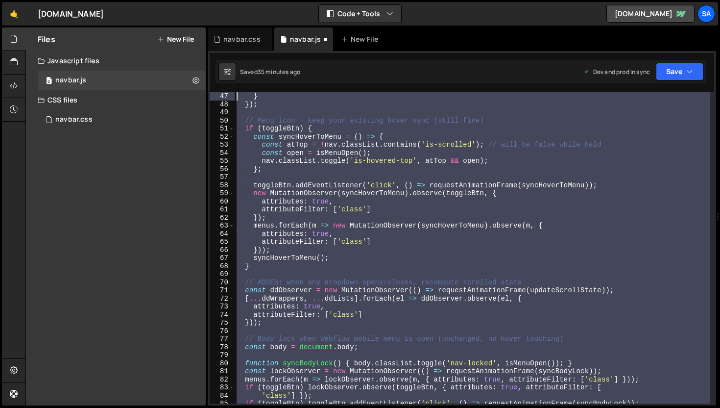
scroll to position [0, 0]
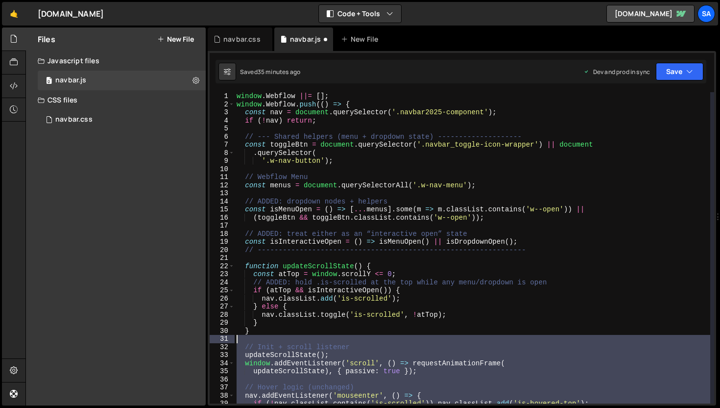
drag, startPoint x: 316, startPoint y: 289, endPoint x: 232, endPoint y: 338, distance: 97.5
click at [232, 338] on div "// Body lock when Webflow mobile menu is open (unchanged, no hover touching) 1 …" at bounding box center [462, 247] width 505 height 311
type textarea "// Init + scroll listener"
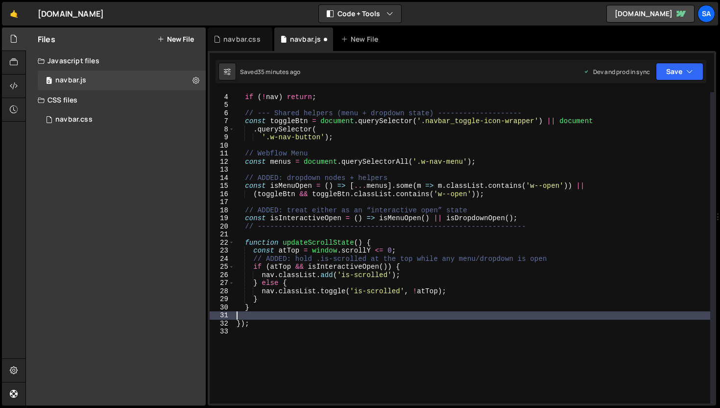
scroll to position [1, 0]
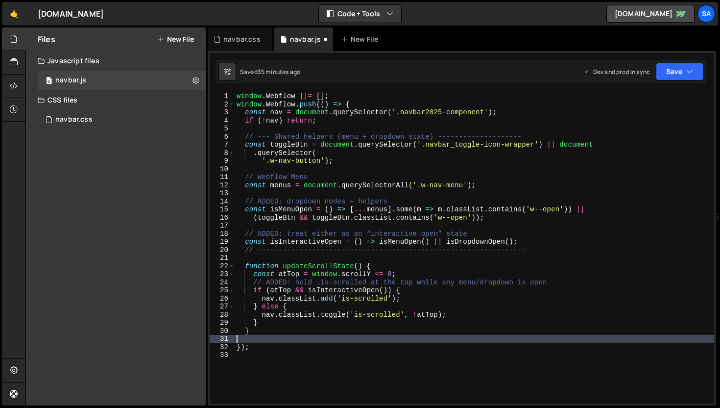
click at [341, 232] on div "window . Webflow ||= [ ] ; window . Webflow . push (( ) => { const nav = docume…" at bounding box center [475, 255] width 480 height 327
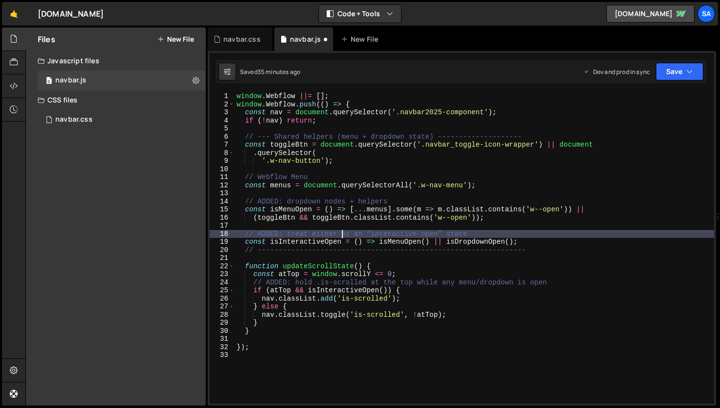
click at [506, 219] on div "window . Webflow ||= [ ] ; window . Webflow . push (( ) => { const nav = docume…" at bounding box center [475, 255] width 480 height 327
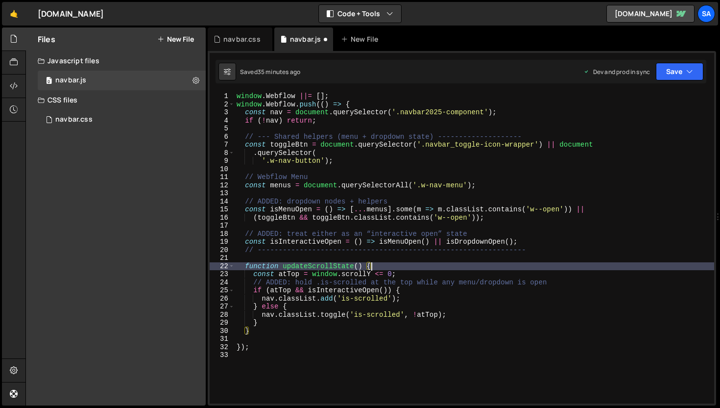
click at [391, 267] on div "window . Webflow ||= [ ] ; window . Webflow . push (( ) => { const nav = docume…" at bounding box center [475, 255] width 480 height 327
click at [406, 285] on div "window . Webflow ||= [ ] ; window . Webflow . push (( ) => { const nav = docume…" at bounding box center [475, 255] width 480 height 327
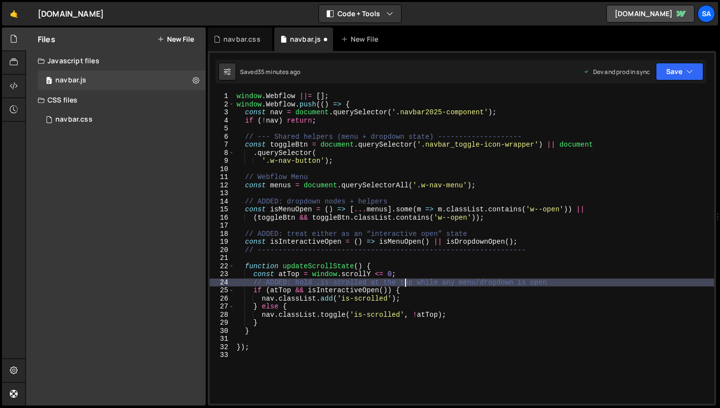
click at [407, 288] on div "window . Webflow ||= [ ] ; window . Webflow . push (( ) => { const nav = docume…" at bounding box center [475, 255] width 480 height 327
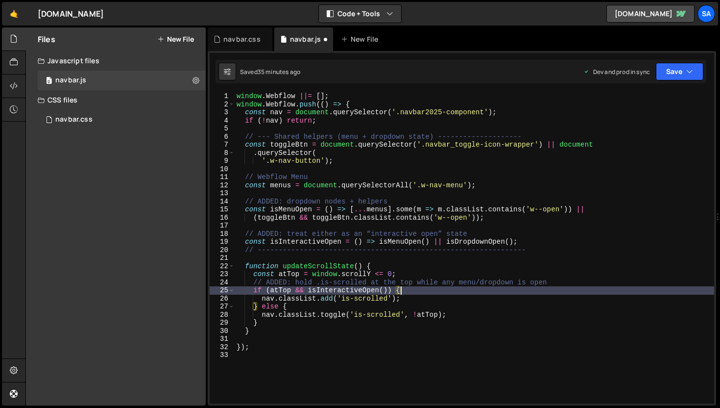
click at [407, 296] on div "window . Webflow ||= [ ] ; window . Webflow . push (( ) => { const nav = docume…" at bounding box center [475, 255] width 480 height 327
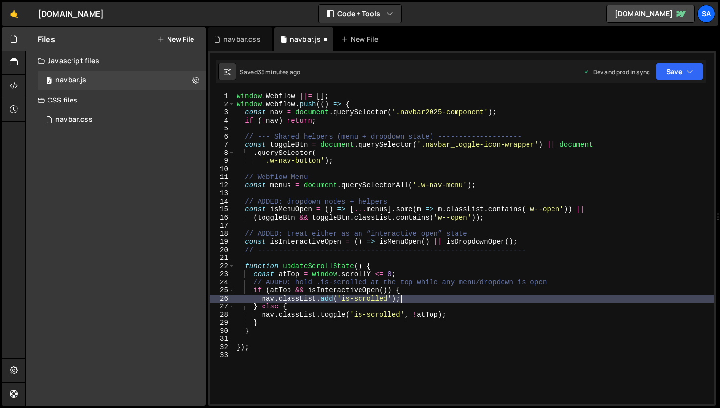
click at [524, 184] on div "window . Webflow ||= [ ] ; window . Webflow . push (( ) => { const nav = docume…" at bounding box center [475, 255] width 480 height 327
type textarea "const menus = document.querySelectorAll('.w-nav-menu');"
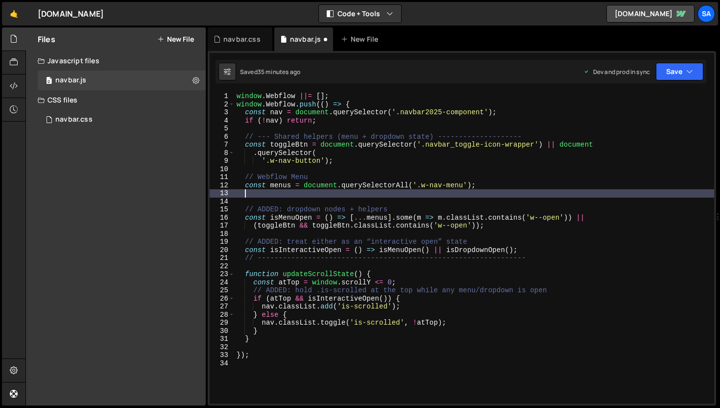
click at [423, 215] on div "window . Webflow ||= [ ] ; window . Webflow . push (( ) => { const nav = docume…" at bounding box center [475, 255] width 480 height 327
type textarea "const isMenuOpen = () => [...menus].some(m => m.classList.contains('w--open')) …"
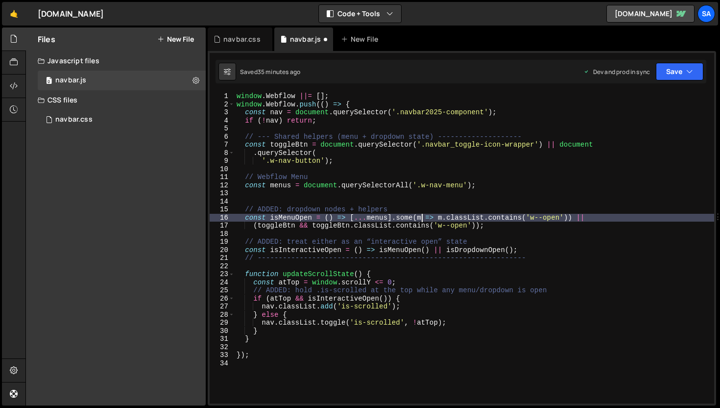
click at [503, 191] on div "window . Webflow ||= [ ] ; window . Webflow . push (( ) => { const nav = docume…" at bounding box center [475, 255] width 480 height 327
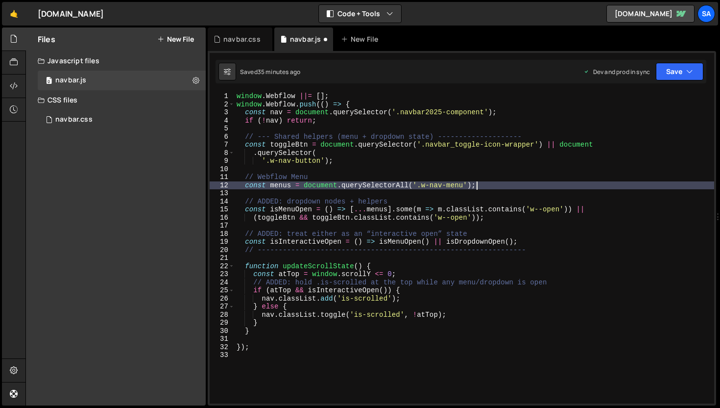
click at [514, 213] on div "window . Webflow ||= [ ] ; window . Webflow . push (( ) => { const nav = docume…" at bounding box center [475, 255] width 480 height 327
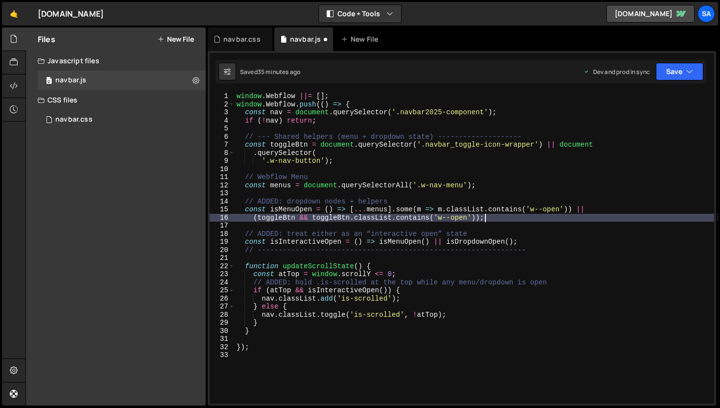
click at [500, 220] on div "window . Webflow ||= [ ] ; window . Webflow . push (( ) => { const nav = docume…" at bounding box center [475, 255] width 480 height 327
type textarea "(toggleBtn && toggleBtn.classList.contains('w--open'));"
click at [389, 261] on div "window . Webflow ||= [ ] ; window . Webflow . push (( ) => { const nav = docume…" at bounding box center [475, 255] width 480 height 327
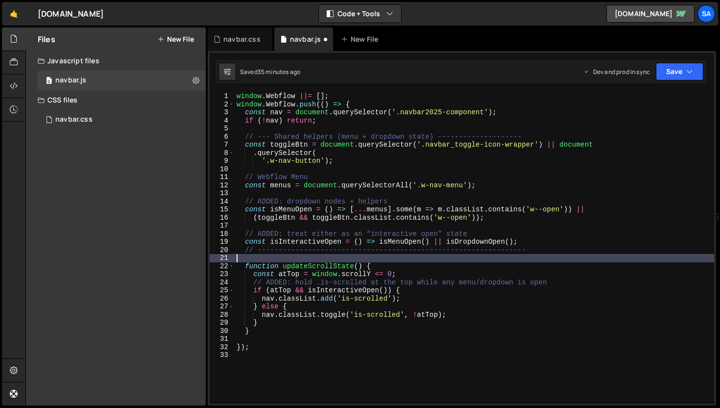
click at [386, 265] on div "window . Webflow ||= [ ] ; window . Webflow . push (( ) => { const nav = docume…" at bounding box center [475, 255] width 480 height 327
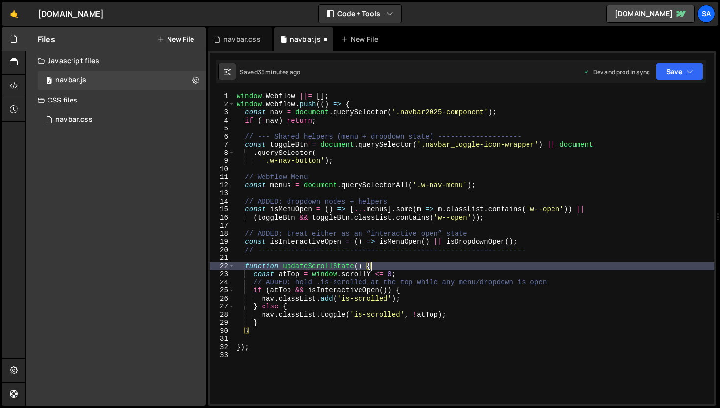
click at [408, 272] on div "window . Webflow ||= [ ] ; window . Webflow . push (( ) => { const nav = docume…" at bounding box center [475, 255] width 480 height 327
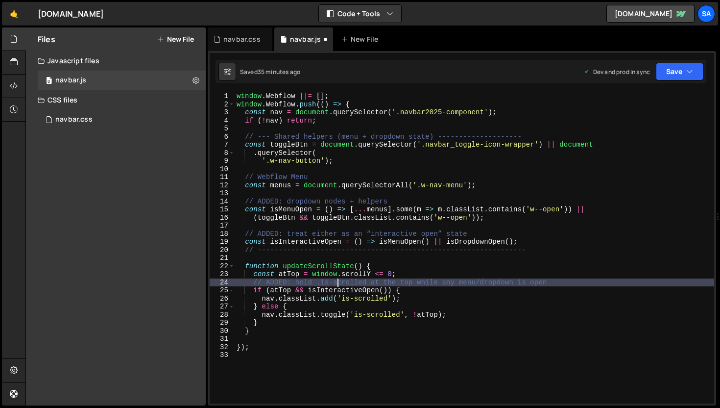
click at [336, 285] on div "window . Webflow ||= [ ] ; window . Webflow . push (( ) => { const nav = docume…" at bounding box center [475, 255] width 480 height 327
click at [334, 288] on div "window . Webflow ||= [ ] ; window . Webflow . push (( ) => { const nav = docume…" at bounding box center [475, 255] width 480 height 327
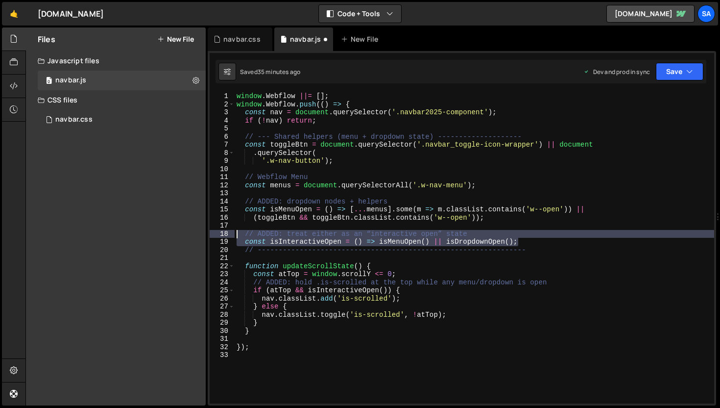
drag, startPoint x: 529, startPoint y: 240, endPoint x: 204, endPoint y: 232, distance: 324.9
click at [204, 232] on div "Files New File Javascript files 0 navbar.js 0 CSS files navbar.css 0 Copy share…" at bounding box center [372, 216] width 695 height 378
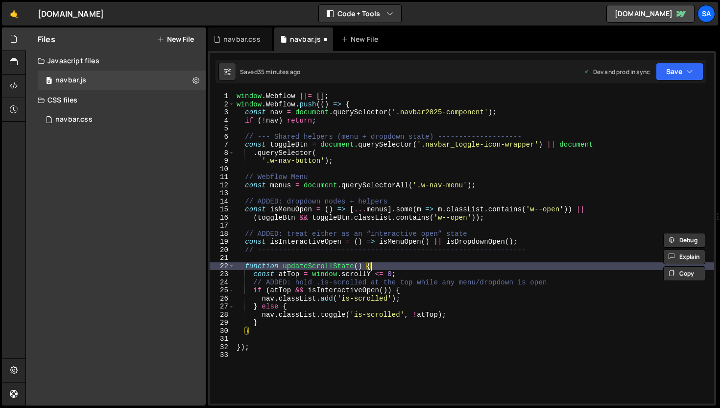
click at [376, 264] on div "window . Webflow ||= [ ] ; window . Webflow . push (( ) => { const nav = docume…" at bounding box center [475, 255] width 480 height 327
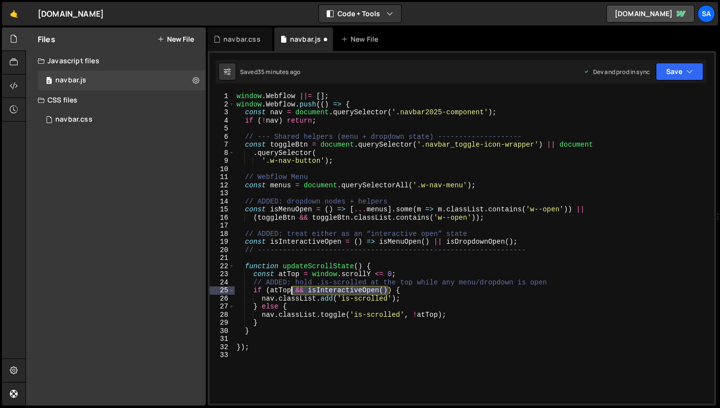
drag, startPoint x: 388, startPoint y: 290, endPoint x: 299, endPoint y: 288, distance: 88.7
click at [292, 290] on div "window . Webflow ||= [ ] ; window . Webflow . push (( ) => { const nav = docume…" at bounding box center [475, 255] width 480 height 327
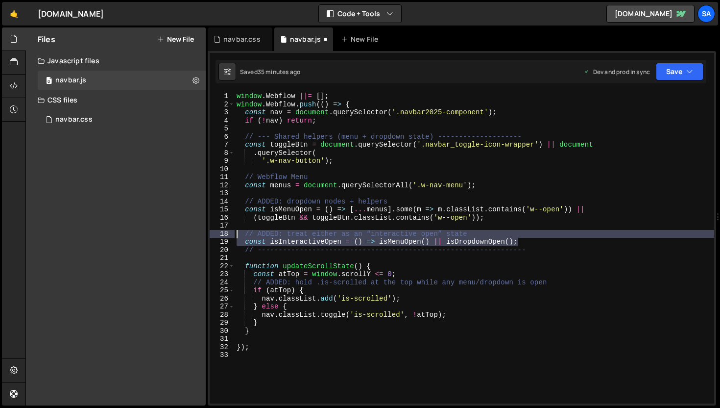
drag, startPoint x: 538, startPoint y: 242, endPoint x: 194, endPoint y: 236, distance: 344.0
click at [194, 236] on div "Files New File Javascript files 0 navbar.js 0 CSS files navbar.css 0 Copy share…" at bounding box center [372, 216] width 695 height 378
type textarea "// ADDED: treat either as an “interactive open” state const isInteractiveOpen =…"
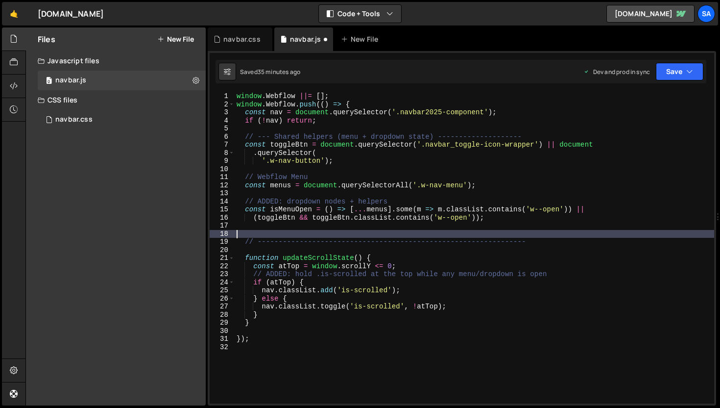
click at [444, 286] on div "window . Webflow ||= [ ] ; window . Webflow . push (( ) => { const nav = docume…" at bounding box center [475, 255] width 480 height 327
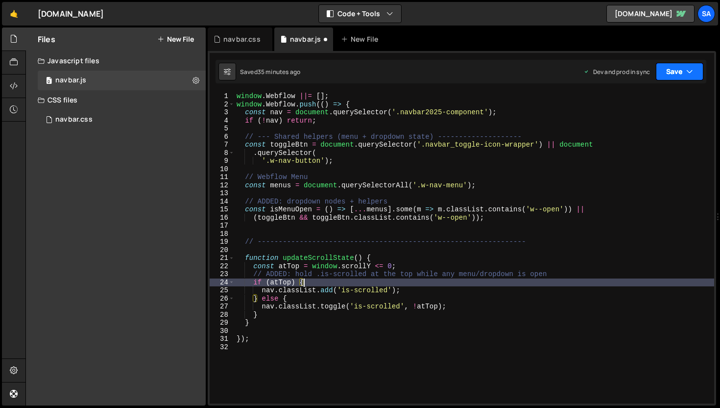
type textarea "if (atTop) {"
click at [677, 74] on button "Save" at bounding box center [680, 72] width 48 height 18
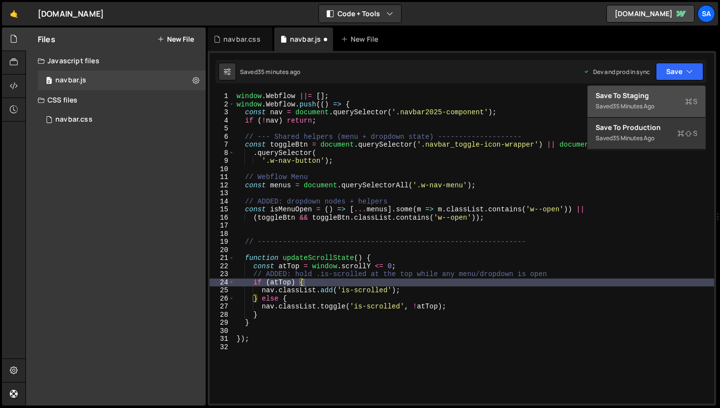
click at [630, 107] on div "35 minutes ago" at bounding box center [634, 106] width 42 height 8
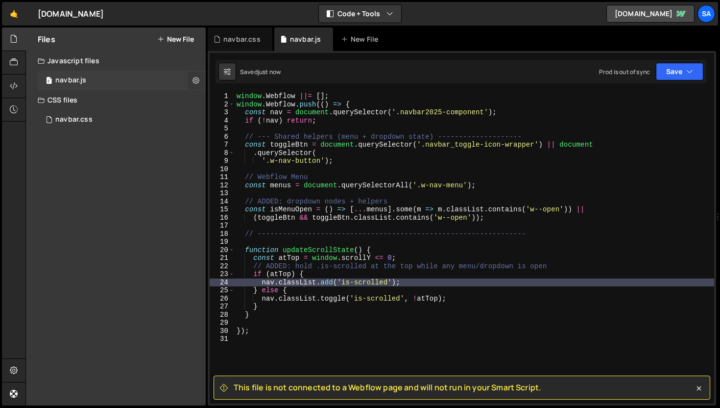
click at [193, 79] on icon at bounding box center [196, 79] width 7 height 9
type input "navbar"
radio input "true"
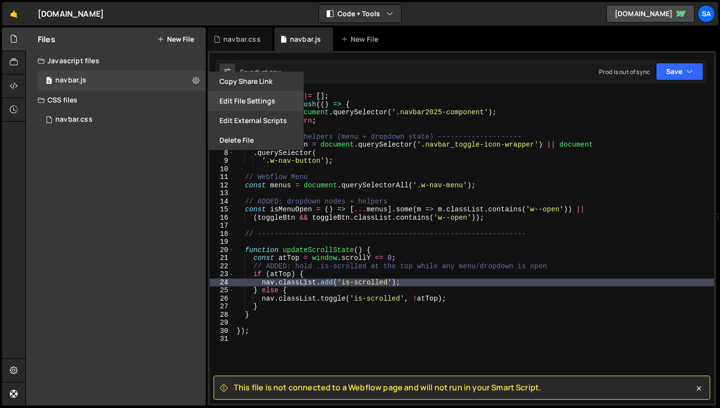
click at [266, 98] on button "Edit File Settings" at bounding box center [256, 101] width 96 height 20
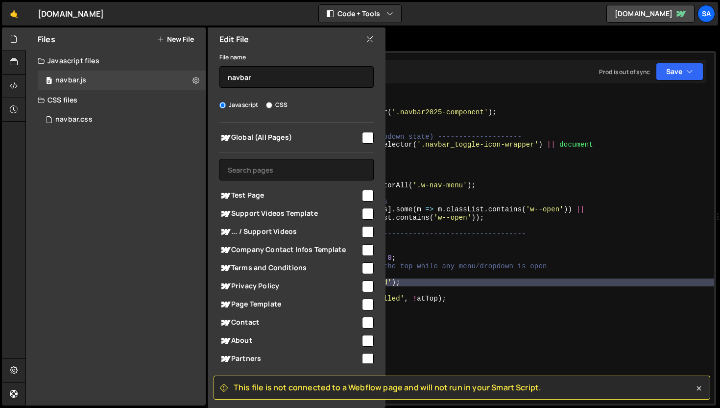
click at [365, 134] on input "checkbox" at bounding box center [368, 138] width 12 height 12
click at [370, 40] on icon at bounding box center [370, 39] width 8 height 11
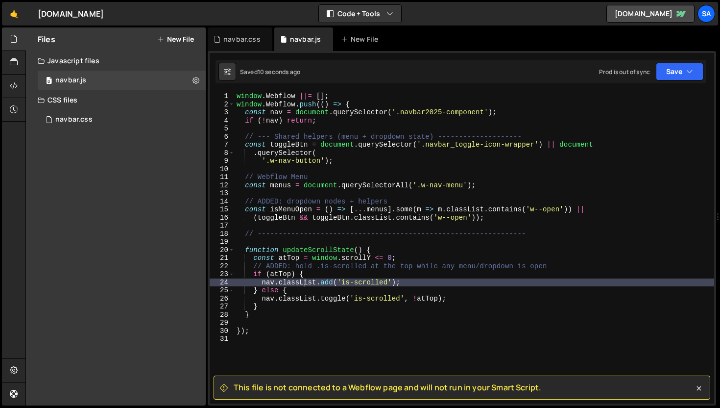
click at [646, 68] on div "Prod is out of sync" at bounding box center [624, 72] width 51 height 8
click at [666, 73] on button "Save" at bounding box center [680, 72] width 48 height 18
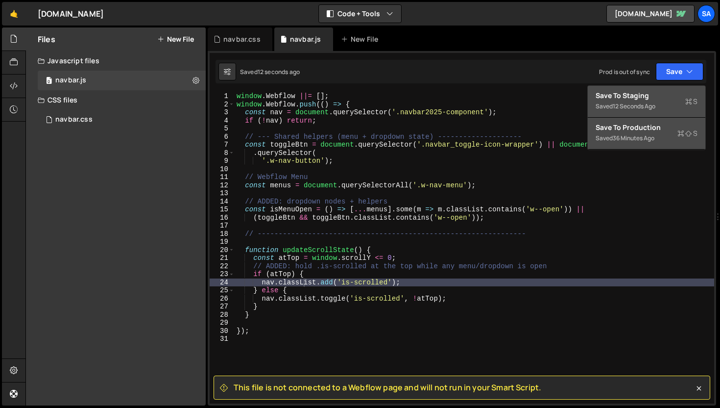
click at [644, 128] on div "Save to Production S" at bounding box center [647, 127] width 102 height 10
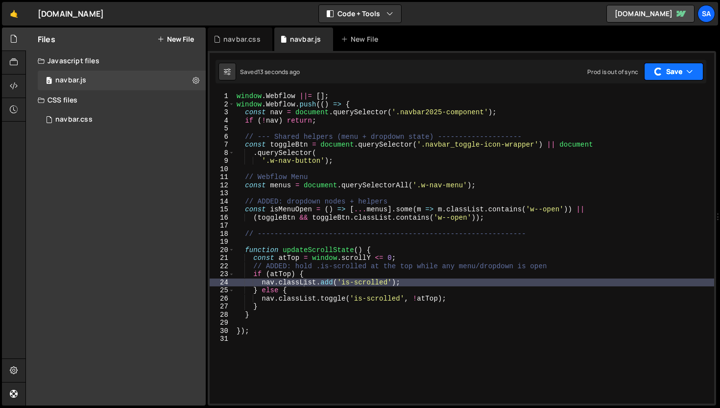
click at [677, 74] on button "Save" at bounding box center [673, 72] width 59 height 18
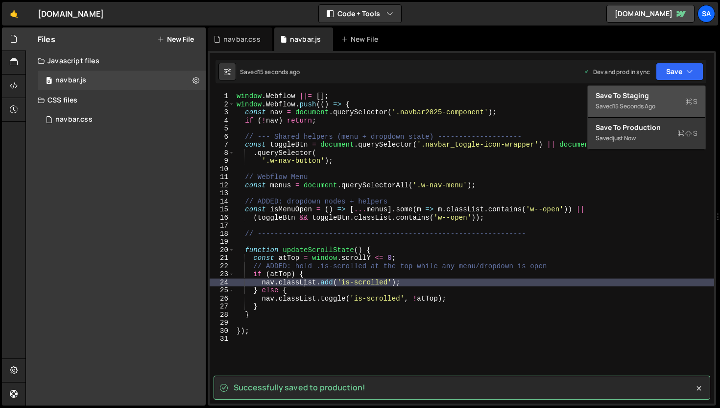
click at [664, 89] on button "Save to Staging S Saved 15 seconds ago" at bounding box center [647, 102] width 118 height 32
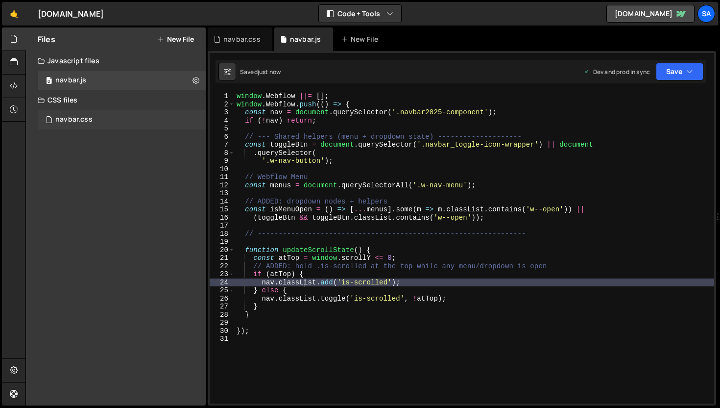
click at [173, 112] on div "navbar.css 0" at bounding box center [122, 120] width 168 height 20
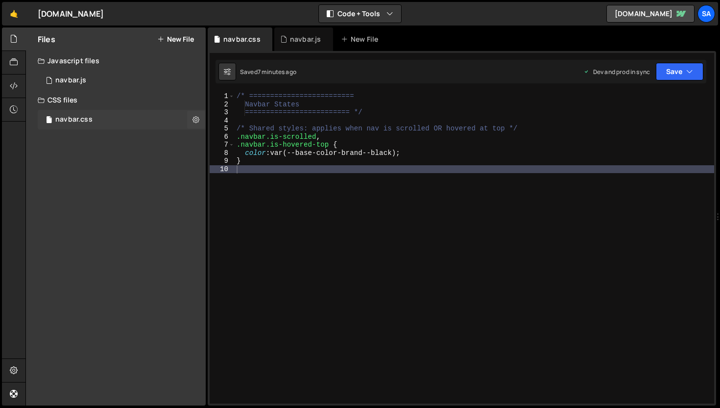
scroll to position [0, 0]
click at [198, 119] on icon at bounding box center [196, 119] width 7 height 9
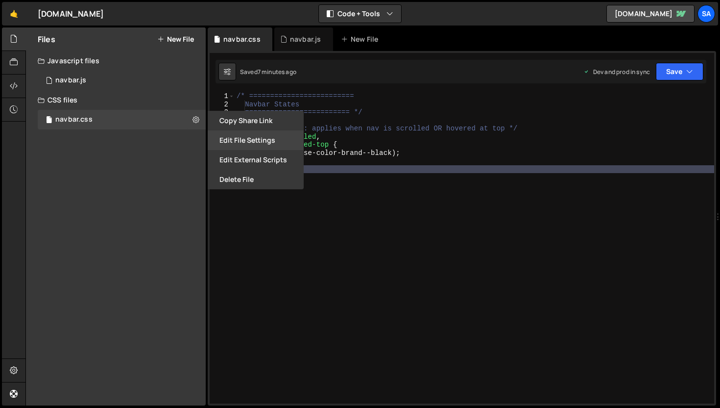
click at [272, 139] on button "Edit File Settings" at bounding box center [256, 140] width 96 height 20
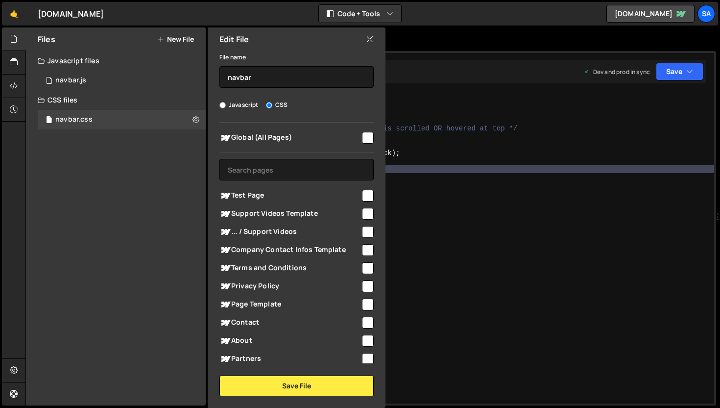
click at [364, 138] on input "checkbox" at bounding box center [368, 138] width 12 height 12
checkbox input "true"
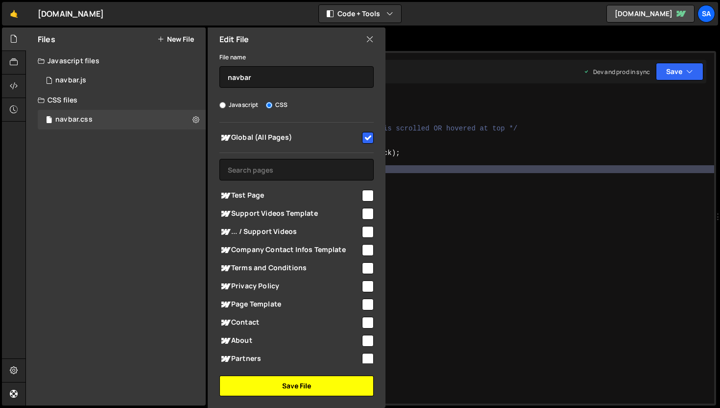
click at [324, 386] on button "Save File" at bounding box center [296, 385] width 154 height 21
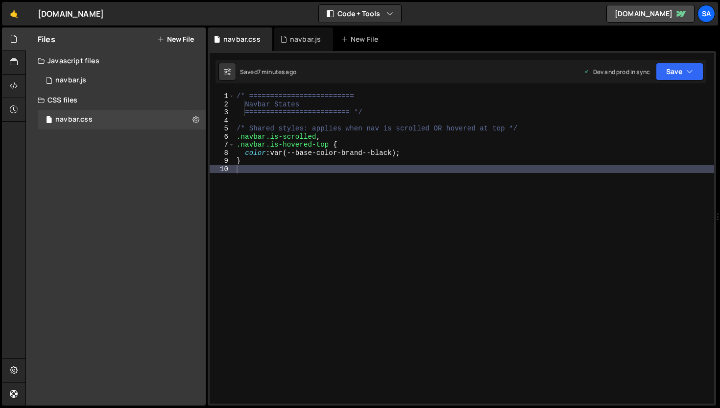
click at [665, 80] on div "Saved 7 minutes ago Dev and prod in sync Upgrade to Edit Save Save to Staging S…" at bounding box center [461, 72] width 491 height 24
click at [667, 77] on button "Save" at bounding box center [680, 72] width 48 height 18
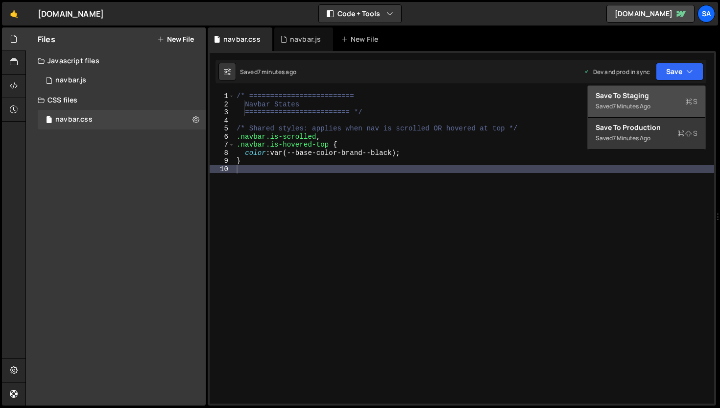
click at [648, 101] on div "Saved 7 minutes ago" at bounding box center [647, 106] width 102 height 12
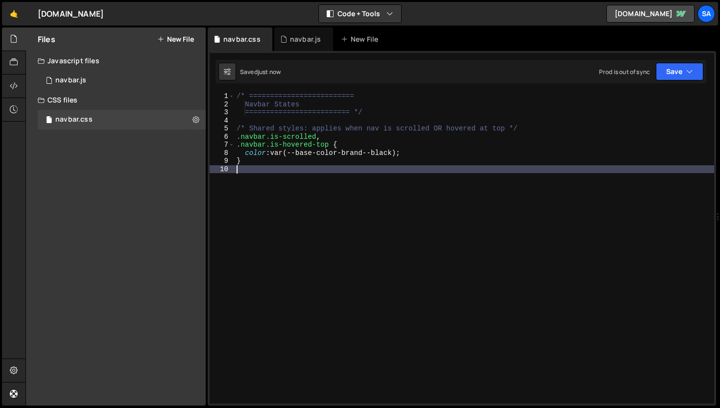
click at [364, 196] on div "/* ========================= Navbar States ========================= */ /* Shar…" at bounding box center [475, 255] width 480 height 327
click at [419, 150] on div "/* ========================= Navbar States ========================= */ /* Shar…" at bounding box center [475, 255] width 480 height 327
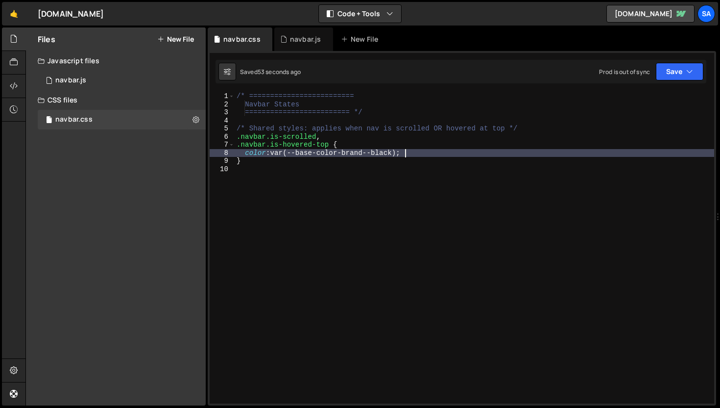
click at [305, 159] on div "/* ========================= Navbar States ========================= */ /* Shar…" at bounding box center [475, 255] width 480 height 327
type textarea "}"
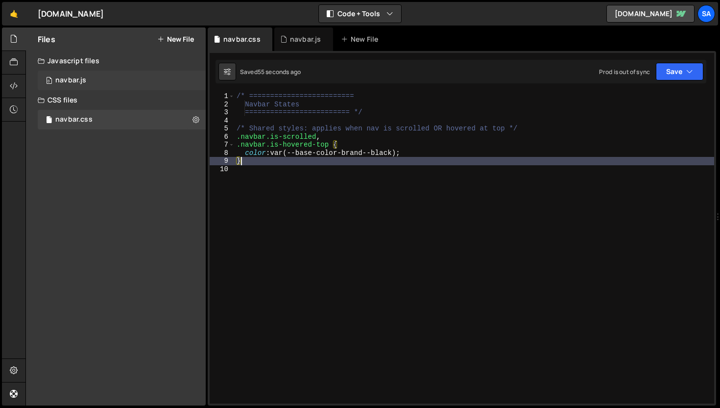
click at [116, 82] on div "0 navbar.js 0" at bounding box center [122, 81] width 168 height 20
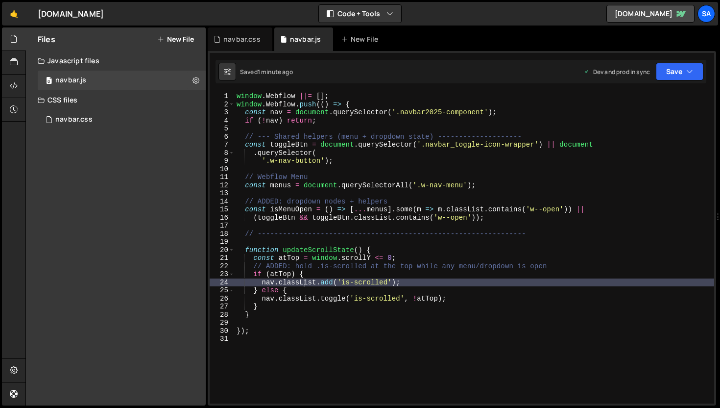
scroll to position [5407, 0]
click at [357, 302] on div "window . Webflow ||= [ ] ; window . Webflow . push (( ) => { const nav = docume…" at bounding box center [475, 255] width 480 height 327
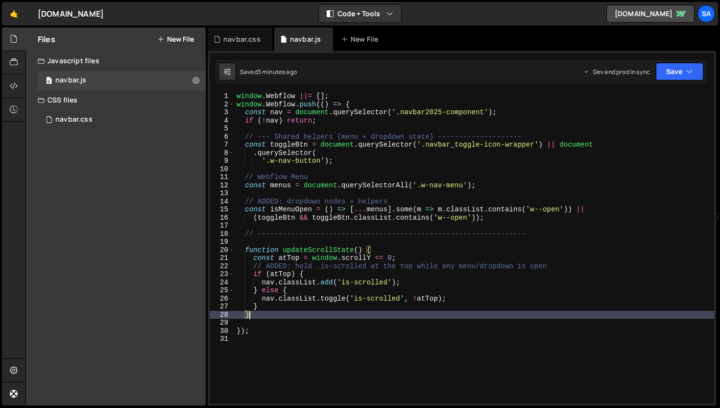
click at [345, 317] on div "window . Webflow ||= [ ] ; window . Webflow . push (( ) => { const nav = docume…" at bounding box center [475, 255] width 480 height 327
type textarea "}"
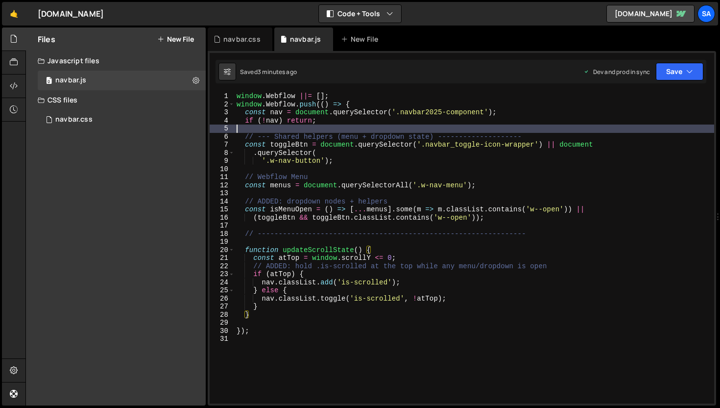
click at [335, 126] on div "window . Webflow ||= [ ] ; window . Webflow . push (( ) => { const nav = docume…" at bounding box center [475, 255] width 480 height 327
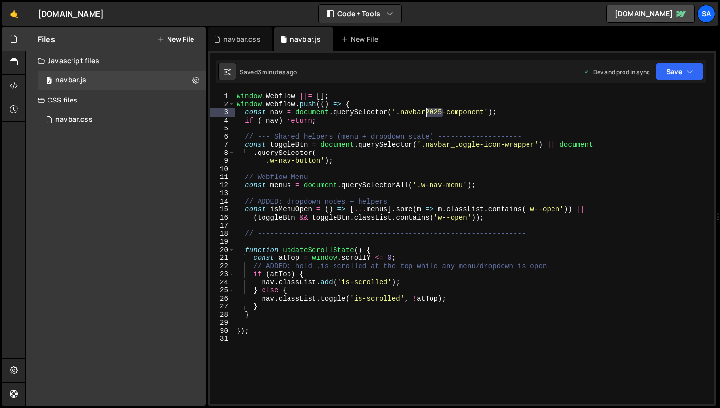
drag, startPoint x: 441, startPoint y: 112, endPoint x: 426, endPoint y: 111, distance: 15.7
click at [426, 111] on div "window . Webflow ||= [ ] ; window . Webflow . push (( ) => { const nav = docume…" at bounding box center [475, 255] width 480 height 327
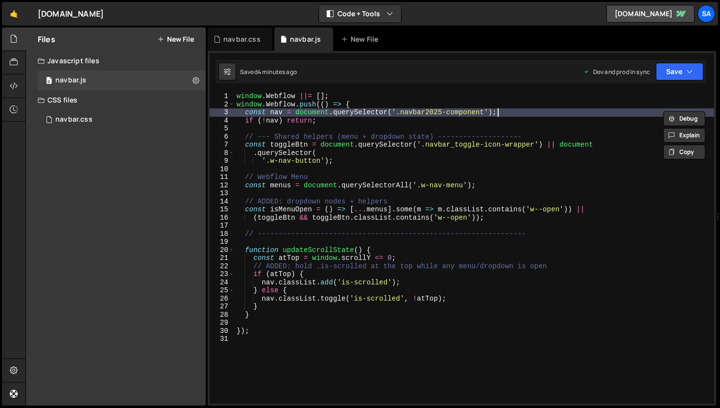
click at [545, 110] on div "window . Webflow ||= [ ] ; window . Webflow . push (( ) => { const nav = docume…" at bounding box center [475, 255] width 480 height 327
click at [568, 101] on div "window . Webflow ||= [ ] ; window . Webflow . push (( ) => { const nav = docume…" at bounding box center [475, 255] width 480 height 327
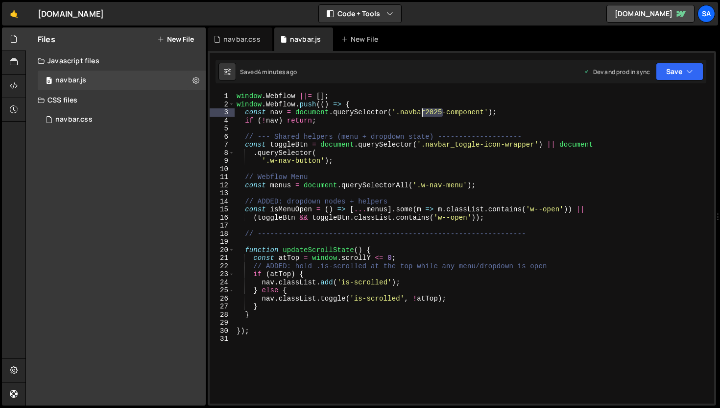
drag, startPoint x: 443, startPoint y: 112, endPoint x: 424, endPoint y: 110, distance: 19.3
click at [424, 110] on div "window . Webflow ||= [ ] ; window . Webflow . push (( ) => { const nav = docume…" at bounding box center [475, 255] width 480 height 327
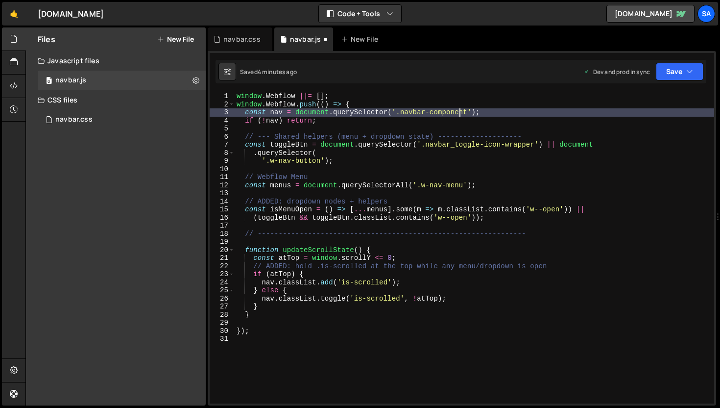
click at [468, 112] on div "window . Webflow ||= [ ] ; window . Webflow . push (( ) => { const nav = docume…" at bounding box center [475, 255] width 480 height 327
type textarea "const nav = document.querySelector('.navbar');"
click at [680, 73] on button "Save" at bounding box center [680, 72] width 48 height 18
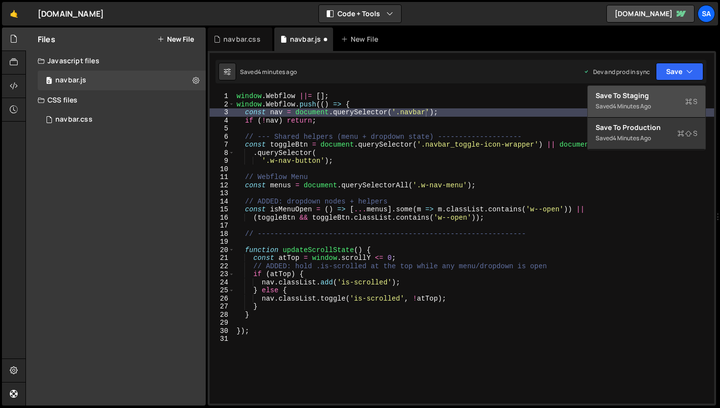
click at [637, 96] on div "Save to Staging S" at bounding box center [647, 96] width 102 height 10
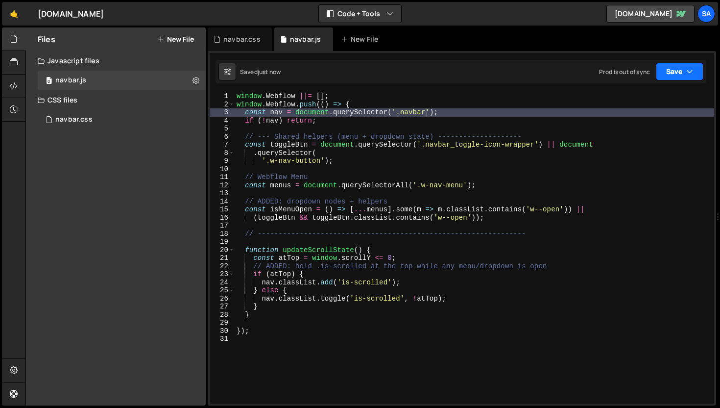
click at [671, 75] on button "Save" at bounding box center [680, 72] width 48 height 18
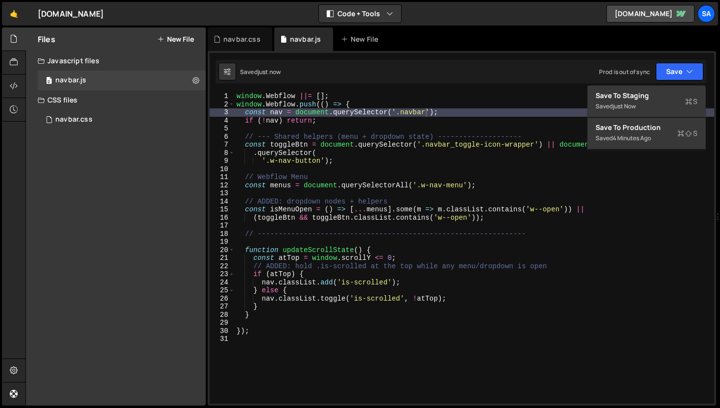
click at [470, 114] on div "window . Webflow ||= [ ] ; window . Webflow . push (( ) => { const nav = docume…" at bounding box center [475, 255] width 480 height 327
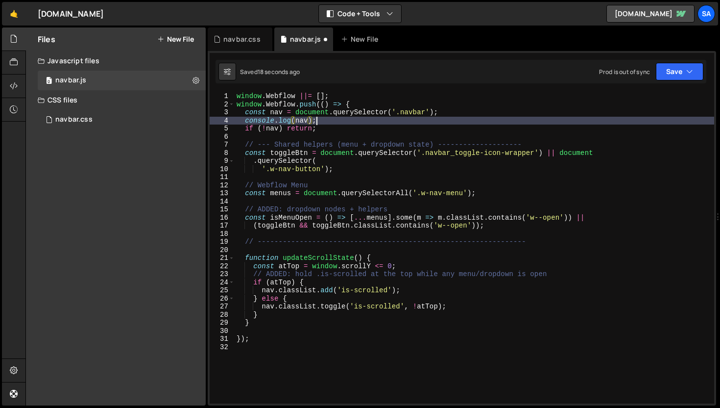
scroll to position [0, 5]
type textarea "console.log(nav);"
click at [674, 67] on button "Save" at bounding box center [680, 72] width 48 height 18
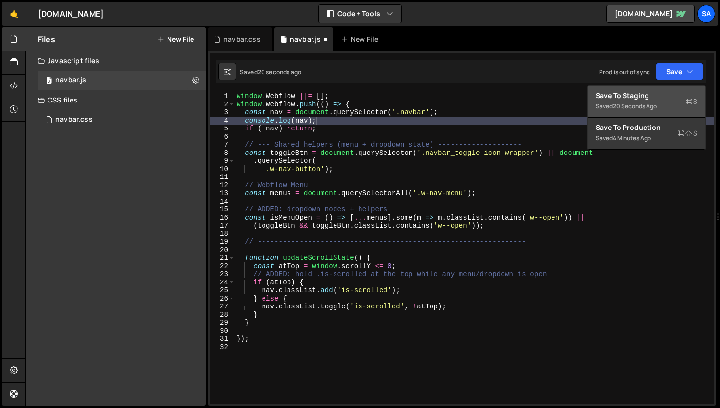
click at [656, 90] on button "Save to Staging S Saved 20 seconds ago" at bounding box center [647, 102] width 118 height 32
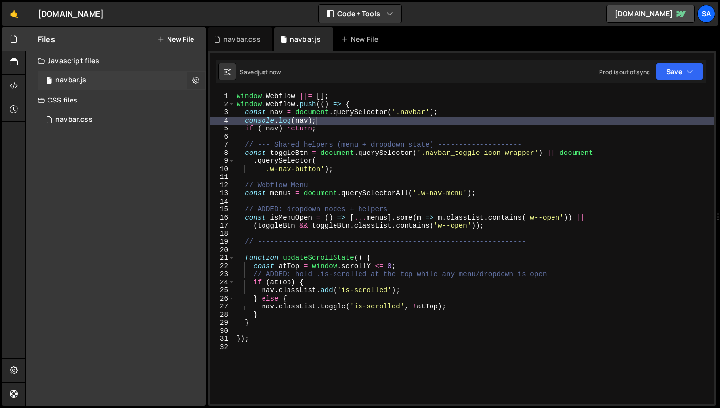
click at [196, 78] on icon at bounding box center [196, 79] width 7 height 9
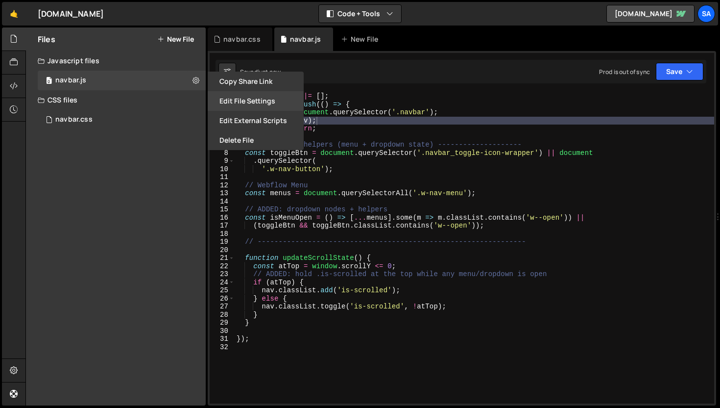
click at [264, 100] on button "Edit File Settings" at bounding box center [256, 101] width 96 height 20
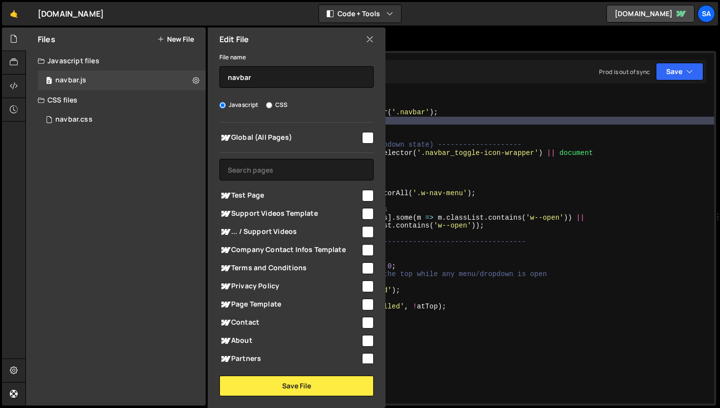
click at [367, 141] on input "checkbox" at bounding box center [368, 138] width 12 height 12
checkbox input "true"
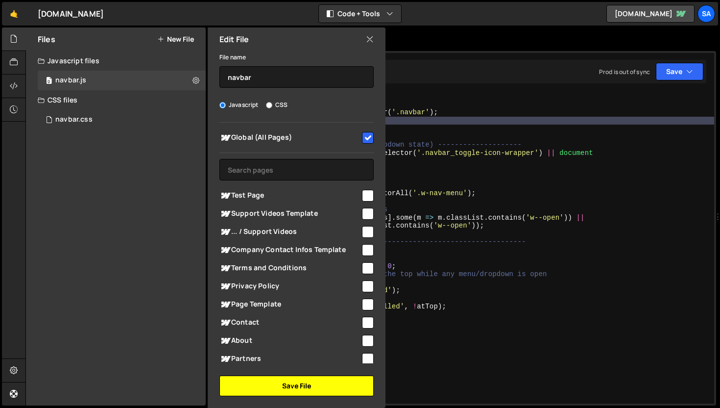
click at [322, 385] on button "Save File" at bounding box center [296, 385] width 154 height 21
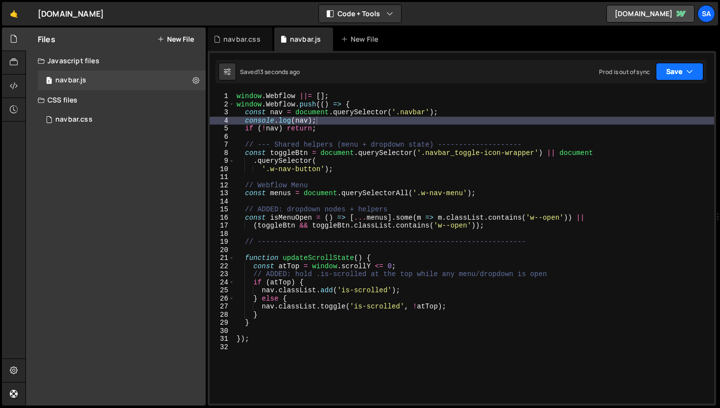
click at [678, 77] on button "Save" at bounding box center [680, 72] width 48 height 18
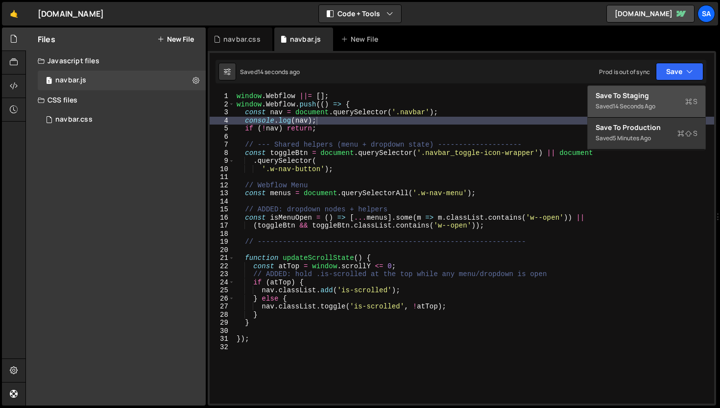
click at [650, 97] on div "Save to Staging S" at bounding box center [647, 96] width 102 height 10
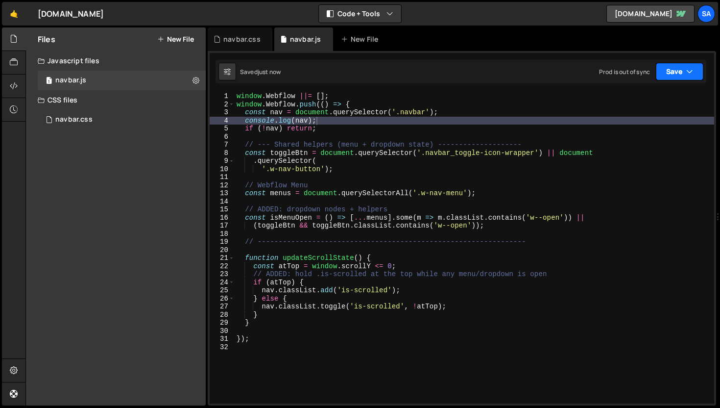
click at [673, 69] on button "Save" at bounding box center [680, 72] width 48 height 18
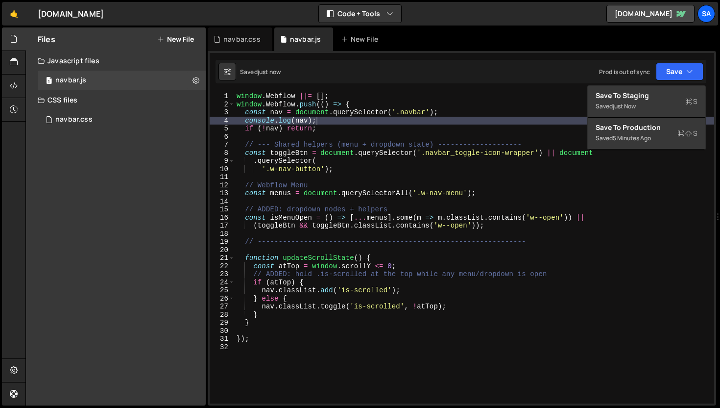
click at [644, 217] on div "window . Webflow ||= [ ] ; window . Webflow . push (( ) => { const nav = docume…" at bounding box center [475, 255] width 480 height 327
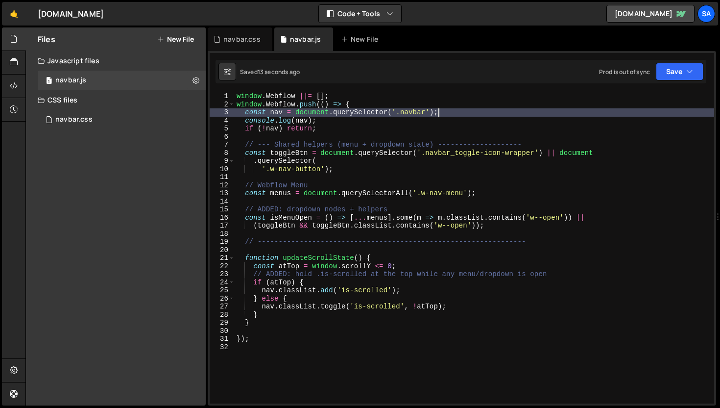
click at [613, 109] on div "window . Webflow ||= [ ] ; window . Webflow . push (( ) => { const nav = docume…" at bounding box center [475, 255] width 480 height 327
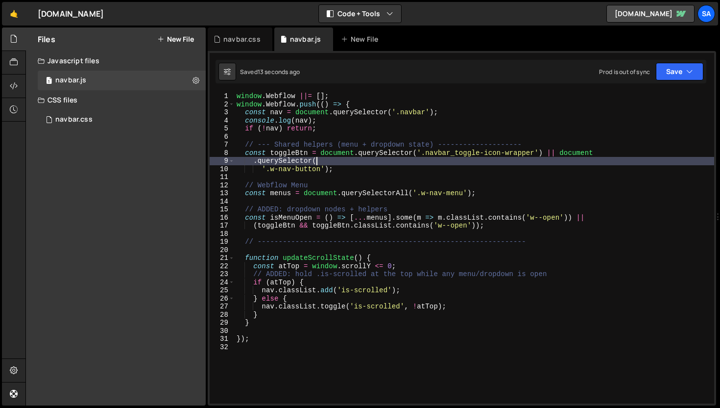
click at [376, 162] on div "window . Webflow ||= [ ] ; window . Webflow . push (( ) => { const nav = docume…" at bounding box center [475, 255] width 480 height 327
click at [362, 167] on div "window . Webflow ||= [ ] ; window . Webflow . push (( ) => { const nav = docume…" at bounding box center [475, 255] width 480 height 327
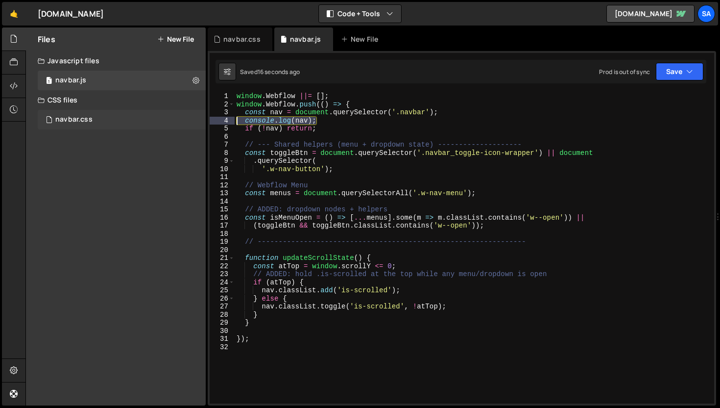
drag, startPoint x: 338, startPoint y: 121, endPoint x: 185, endPoint y: 121, distance: 152.9
click at [185, 121] on div "Files New File Javascript files 1 navbar.js 0 CSS files navbar.css 0 Copy share…" at bounding box center [372, 216] width 695 height 378
type textarea "console.log(nav);"
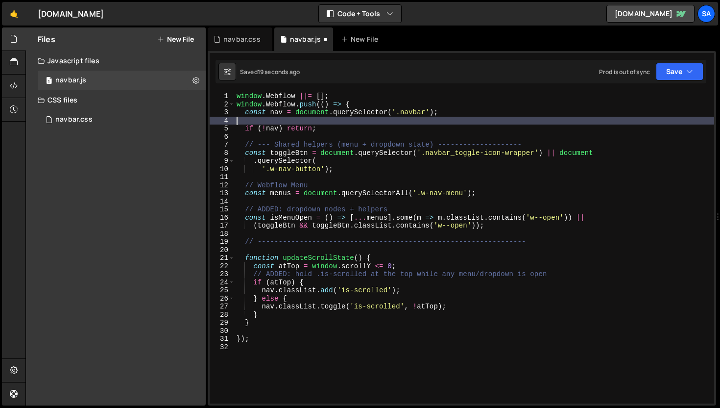
type textarea "const nav = document.querySelector('.navbar');"
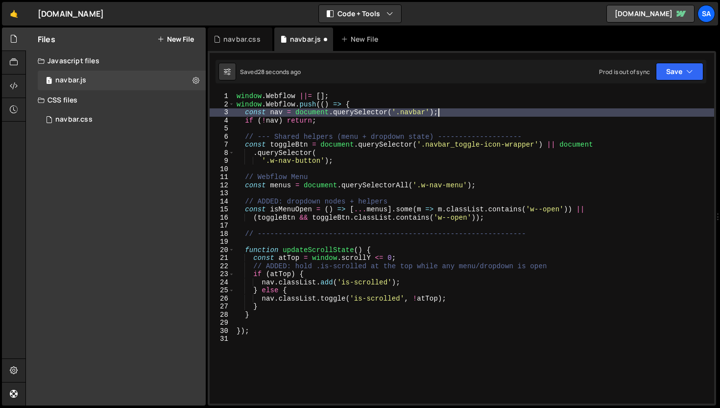
click at [517, 169] on div "window . Webflow ||= [ ] ; window . Webflow . push (( ) => { const nav = docume…" at bounding box center [475, 255] width 480 height 327
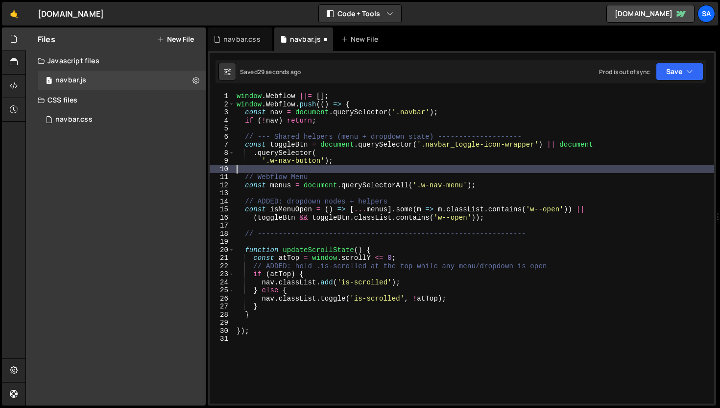
click at [495, 187] on div "window . Webflow ||= [ ] ; window . Webflow . push (( ) => { const nav = docume…" at bounding box center [475, 255] width 480 height 327
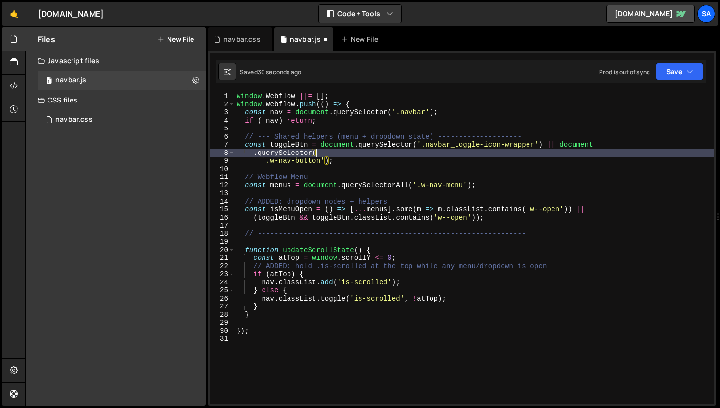
click at [344, 150] on div "window . Webflow ||= [ ] ; window . Webflow . push (( ) => { const nav = docume…" at bounding box center [475, 255] width 480 height 327
click at [344, 160] on div "window . Webflow ||= [ ] ; window . Webflow . push (( ) => { const nav = docume…" at bounding box center [475, 255] width 480 height 327
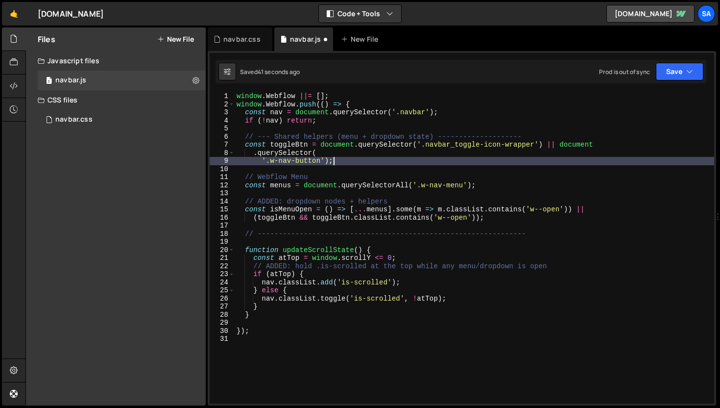
click at [355, 160] on div "window . Webflow ||= [ ] ; window . Webflow . push (( ) => { const nav = docume…" at bounding box center [475, 255] width 480 height 327
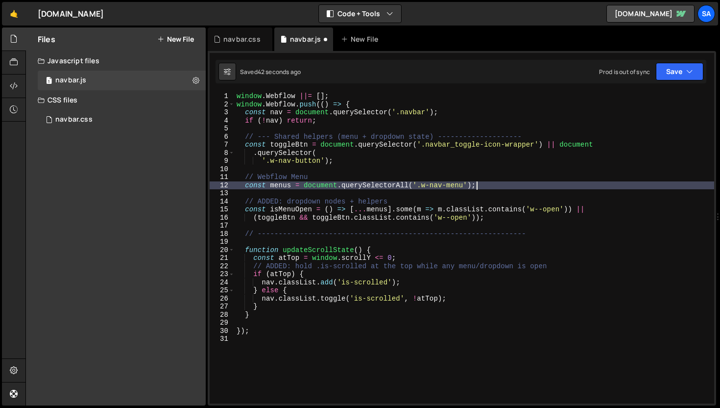
click at [506, 188] on div "window . Webflow ||= [ ] ; window . Webflow . push (( ) => { const nav = docume…" at bounding box center [475, 255] width 480 height 327
type textarea "const menus = document.querySelectorAll('.w-nav-menu');"
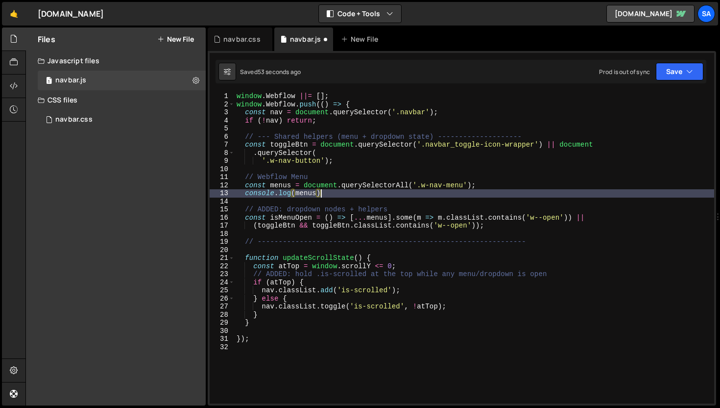
scroll to position [0, 5]
click at [292, 185] on div "window . Webflow ||= [ ] ; window . Webflow . push (( ) => { const nav = docume…" at bounding box center [475, 255] width 480 height 327
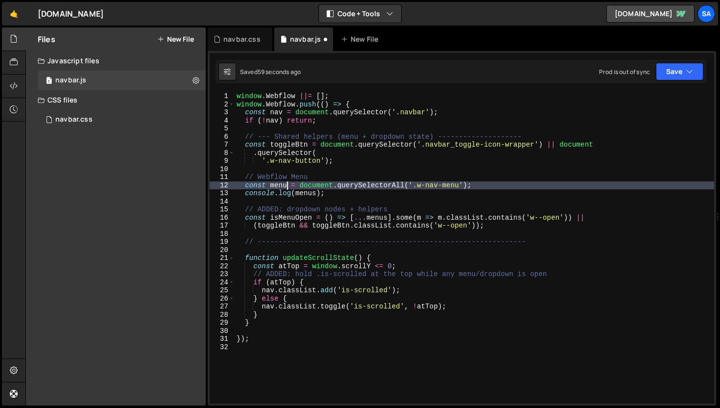
click at [387, 218] on div "window . Webflow ||= [ ] ; window . Webflow . push (( ) => { const nav = docume…" at bounding box center [475, 255] width 480 height 327
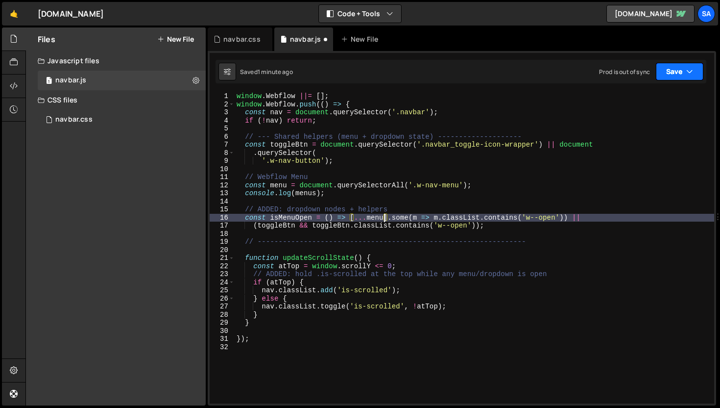
click at [669, 69] on button "Save" at bounding box center [680, 72] width 48 height 18
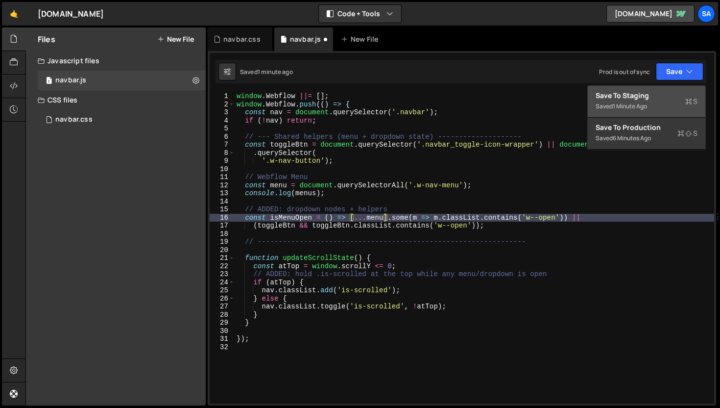
click at [643, 97] on div "Save to Staging S" at bounding box center [647, 96] width 102 height 10
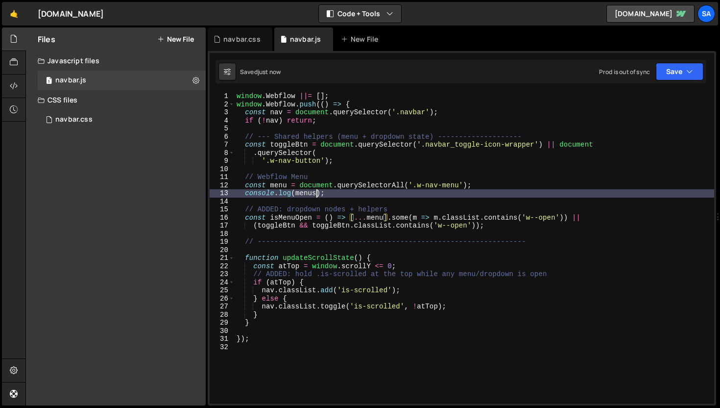
click at [316, 194] on div "window . Webflow ||= [ ] ; window . Webflow . push (( ) => { const nav = docume…" at bounding box center [475, 255] width 480 height 327
click at [670, 74] on button "Save" at bounding box center [680, 72] width 48 height 18
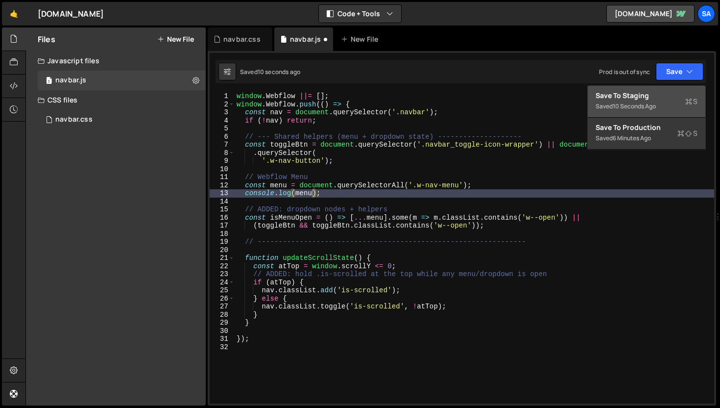
click at [639, 92] on div "Save to Staging S" at bounding box center [647, 96] width 102 height 10
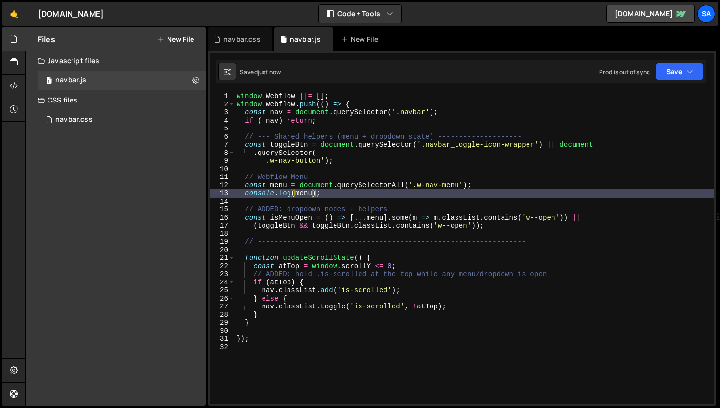
click at [323, 211] on div "window . Webflow ||= [ ] ; window . Webflow . push (( ) => { const nav = docume…" at bounding box center [475, 255] width 480 height 327
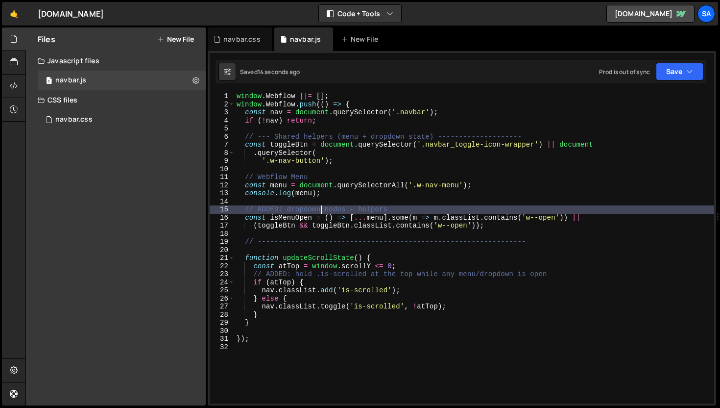
drag, startPoint x: 515, startPoint y: 243, endPoint x: 503, endPoint y: 237, distance: 13.6
click at [506, 234] on div "window . Webflow ||= [ ] ; window . Webflow . push (( ) => { const nav = docume…" at bounding box center [475, 255] width 480 height 327
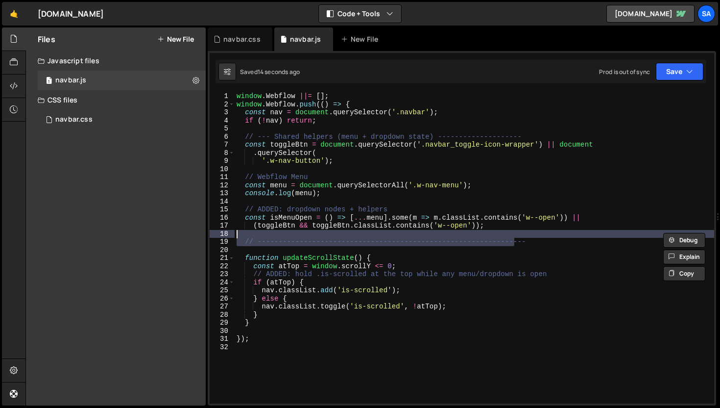
click at [417, 254] on div "window . Webflow ||= [ ] ; window . Webflow . push (( ) => { const nav = docume…" at bounding box center [475, 255] width 480 height 327
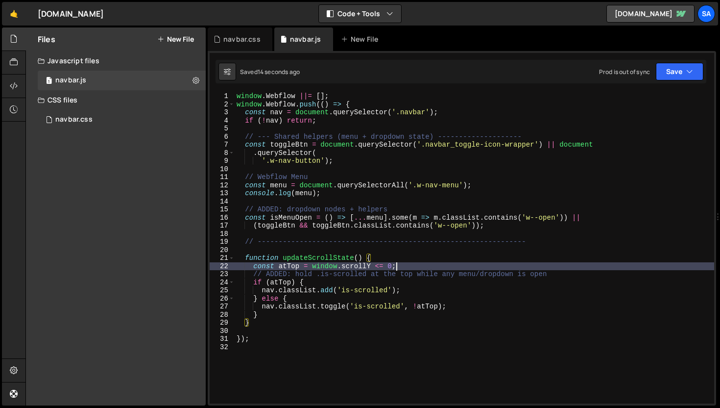
click at [405, 263] on div "window . Webflow ||= [ ] ; window . Webflow . push (( ) => { const nav = docume…" at bounding box center [475, 255] width 480 height 327
click at [334, 280] on div "window . Webflow ||= [ ] ; window . Webflow . push (( ) => { const nav = docume…" at bounding box center [475, 255] width 480 height 327
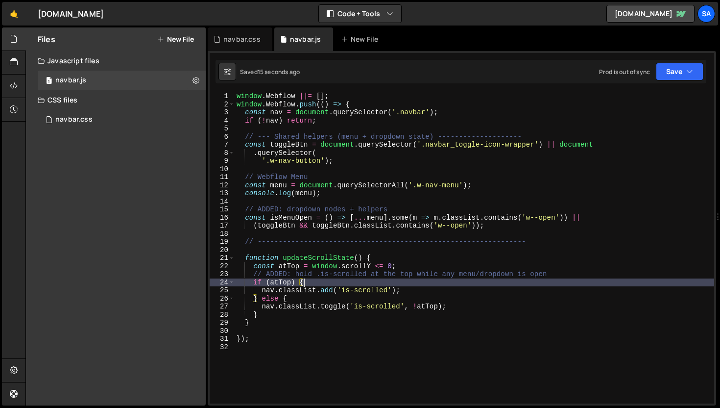
scroll to position [0, 4]
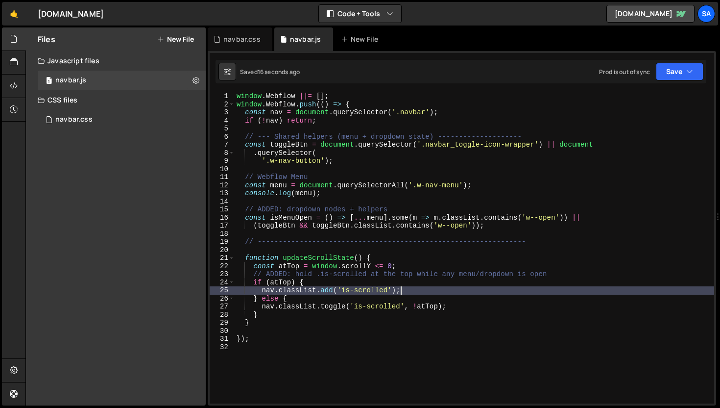
click at [411, 289] on div "window . Webflow ||= [ ] ; window . Webflow . push (( ) => { const nav = docume…" at bounding box center [475, 255] width 480 height 327
click at [426, 288] on div "window . Webflow ||= [ ] ; window . Webflow . push (( ) => { const nav = docume…" at bounding box center [475, 255] width 480 height 327
click at [436, 268] on div "window . Webflow ||= [ ] ; window . Webflow . push (( ) => { const nav = docume…" at bounding box center [475, 255] width 480 height 327
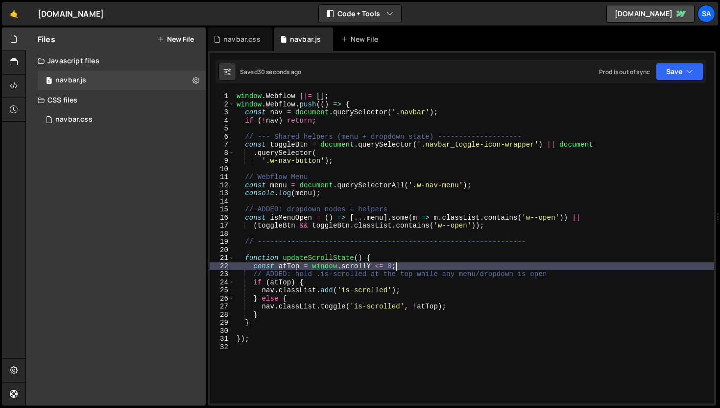
click at [415, 260] on div "window . Webflow ||= [ ] ; window . Webflow . push (( ) => { const nav = docume…" at bounding box center [475, 255] width 480 height 327
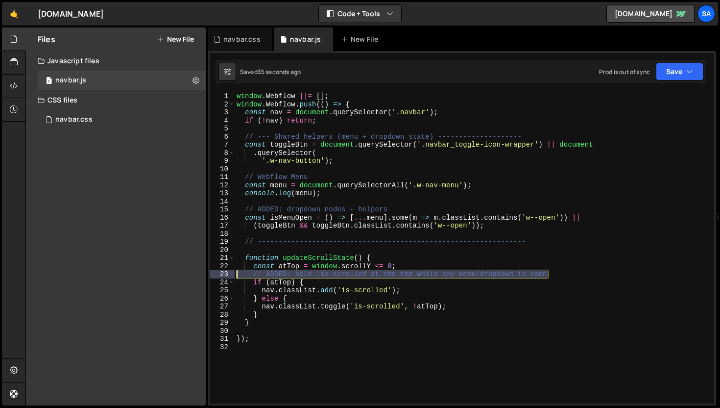
drag, startPoint x: 587, startPoint y: 272, endPoint x: 219, endPoint y: 275, distance: 367.9
click at [219, 275] on div "function updateScrollState() { 1 2 3 4 5 6 7 8 9 10 11 12 13 14 15 16 17 18 19 …" at bounding box center [462, 247] width 505 height 311
type textarea "// ADDED: hold .is-scrolled at the top while any menu/dropdown is open"
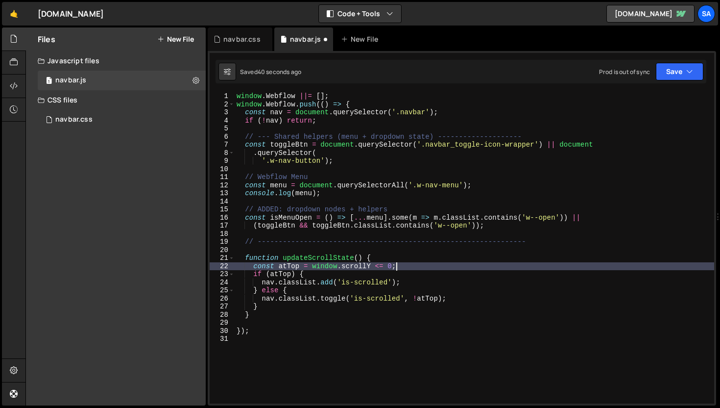
click at [409, 256] on div "window . Webflow ||= [ ] ; window . Webflow . push (( ) => { const nav = docume…" at bounding box center [475, 255] width 480 height 327
type textarea "function updateScrollState() {"
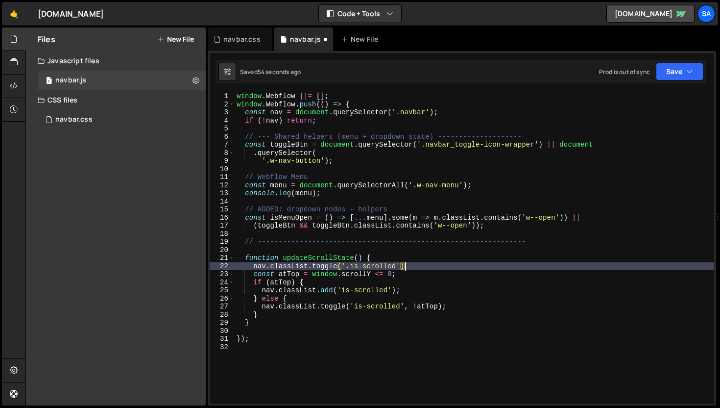
scroll to position [0, 12]
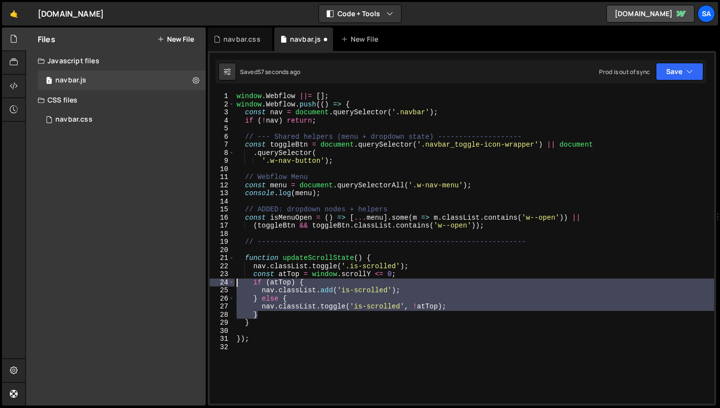
drag, startPoint x: 455, startPoint y: 312, endPoint x: 179, endPoint y: 282, distance: 278.0
click at [179, 282] on div "Files New File Javascript files 1 navbar.js 0 CSS files navbar.css 0 Copy share…" at bounding box center [372, 216] width 695 height 378
click at [407, 303] on div "window . Webflow ||= [ ] ; window . Webflow . push (( ) => { const nav = docume…" at bounding box center [475, 247] width 480 height 311
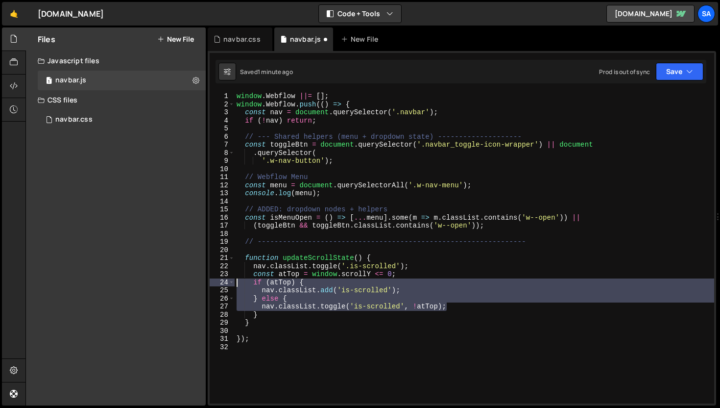
drag, startPoint x: 468, startPoint y: 310, endPoint x: 237, endPoint y: 281, distance: 233.0
click at [237, 281] on div "window . Webflow ||= [ ] ; window . Webflow . push (( ) => { const nav = docume…" at bounding box center [475, 255] width 480 height 327
type textarea "if (atTop) { nav.classList.add('is-scrolled');"
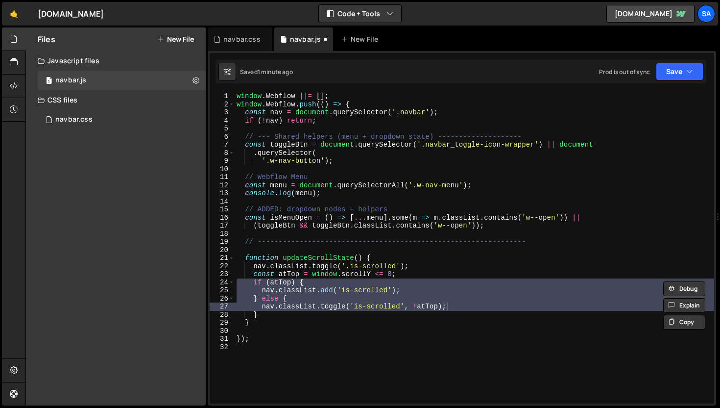
click at [373, 290] on div "window . Webflow ||= [ ] ; window . Webflow . push (( ) => { const nav = docume…" at bounding box center [475, 247] width 480 height 311
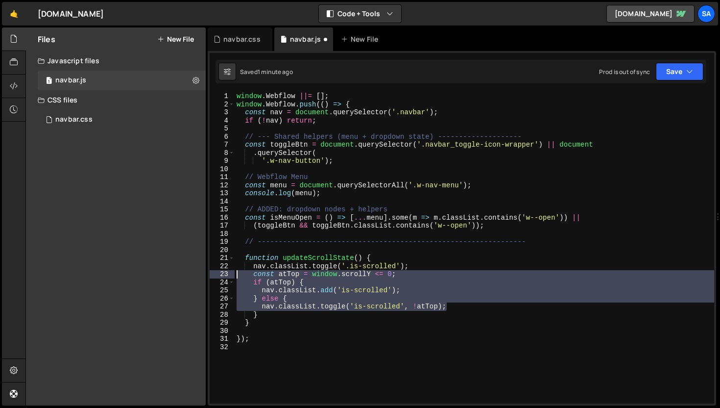
drag, startPoint x: 460, startPoint y: 306, endPoint x: 221, endPoint y: 276, distance: 240.4
click at [221, 276] on div "nav.classList.add('is-scrolled'); 1 2 3 4 5 6 7 8 9 10 11 12 13 14 15 16 17 18 …" at bounding box center [462, 247] width 505 height 311
type textarea "const atTop = window.scrollY <= 0; if (atTop) {"
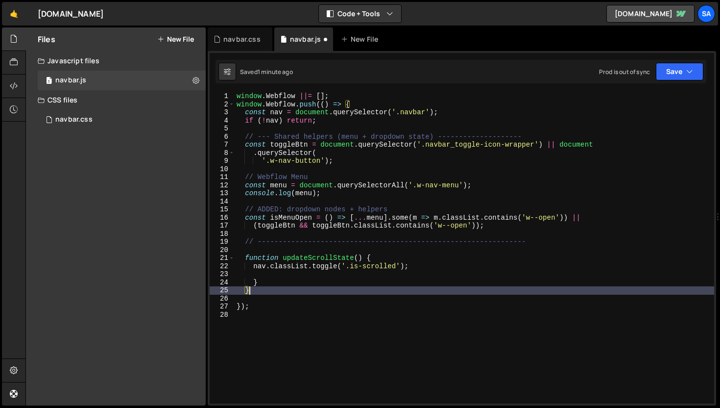
click at [286, 288] on div "window . Webflow ||= [ ] ; window . Webflow . push (( ) => { const nav = docume…" at bounding box center [475, 255] width 480 height 327
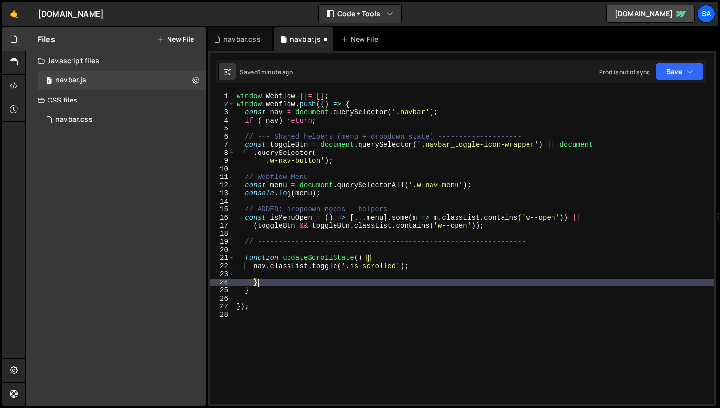
click at [274, 282] on div "window . Webflow ||= [ ] ; window . Webflow . push (( ) => { const nav = docume…" at bounding box center [475, 255] width 480 height 327
type textarea "}"
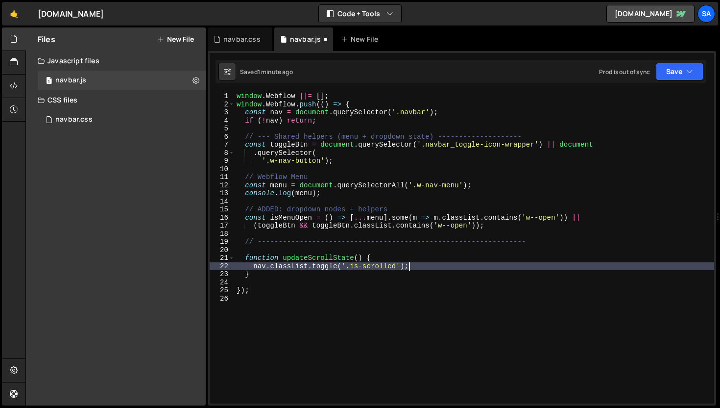
scroll to position [3, 0]
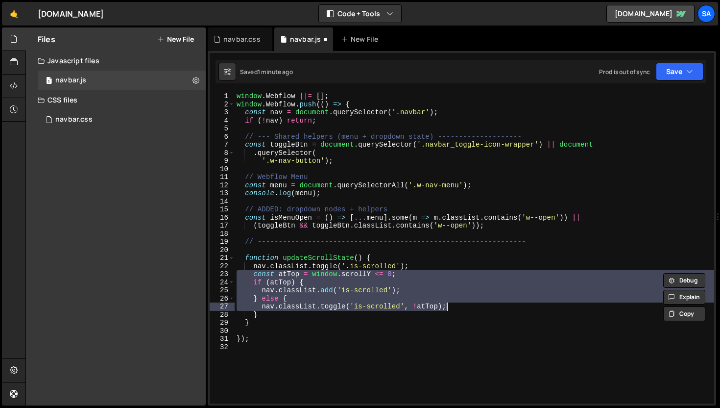
click at [440, 267] on div "window . Webflow ||= [ ] ; window . Webflow . push (( ) => { const nav = docume…" at bounding box center [475, 255] width 480 height 327
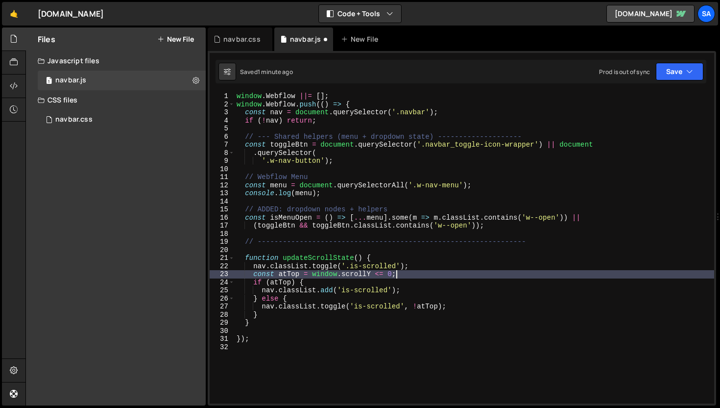
click at [436, 275] on div "window . Webflow ||= [ ] ; window . Webflow . push (( ) => { const nav = docume…" at bounding box center [475, 255] width 480 height 327
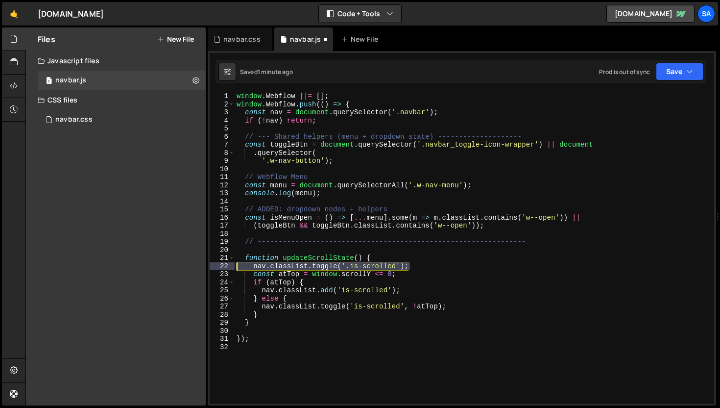
drag, startPoint x: 415, startPoint y: 267, endPoint x: 222, endPoint y: 266, distance: 193.0
click at [222, 266] on div "const atTop = window.scrollY <= 0; 1 2 3 4 5 6 7 8 9 10 11 12 13 14 15 16 17 18…" at bounding box center [462, 247] width 505 height 311
type textarea "nav.classList.toggle('.is-scrolled');"
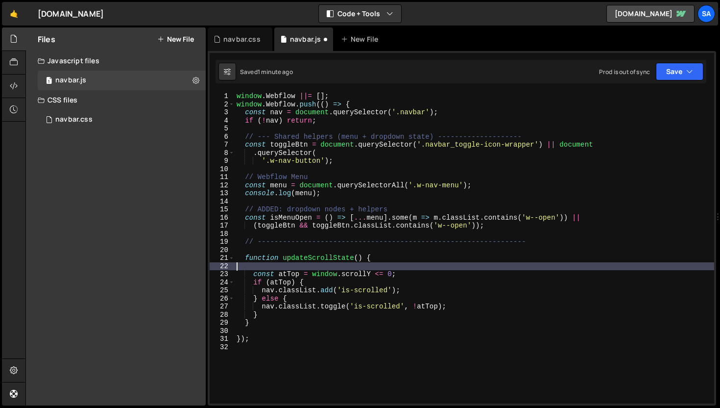
click at [426, 276] on div "window . Webflow ||= [ ] ; window . Webflow . push (( ) => { const nav = docume…" at bounding box center [475, 255] width 480 height 327
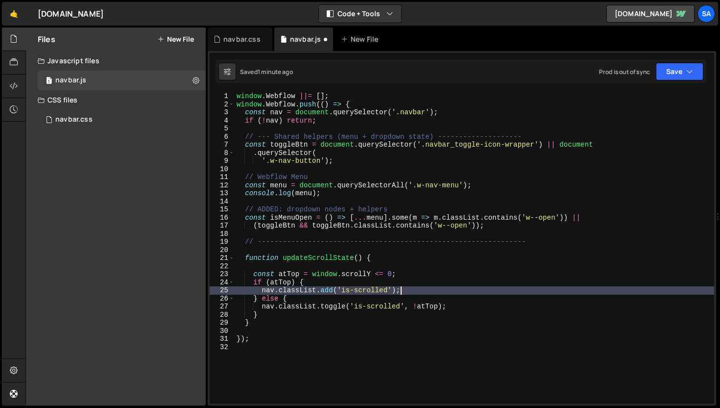
click at [401, 289] on div "window . Webflow ||= [ ] ; window . Webflow . push (( ) => { const nav = docume…" at bounding box center [475, 255] width 480 height 327
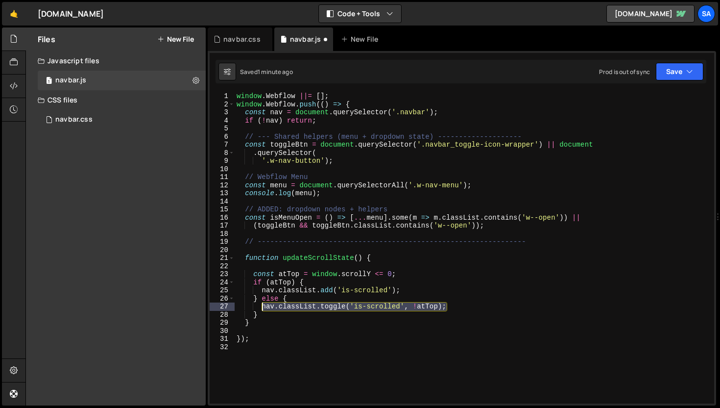
drag, startPoint x: 464, startPoint y: 305, endPoint x: 263, endPoint y: 309, distance: 201.4
click at [263, 309] on div "window . Webflow ||= [ ] ; window . Webflow . push (( ) => { const nav = docume…" at bounding box center [475, 255] width 480 height 327
type textarea "nav.classList.toggle('is-scrolled', !atTop);"
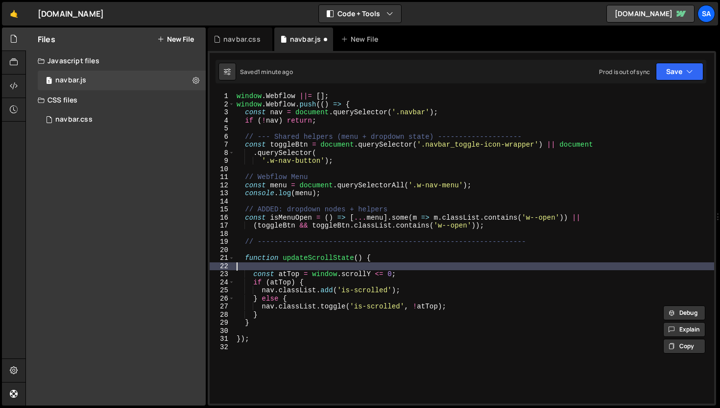
click at [296, 264] on div "window . Webflow ||= [ ] ; window . Webflow . push (( ) => { const nav = docume…" at bounding box center [475, 255] width 480 height 327
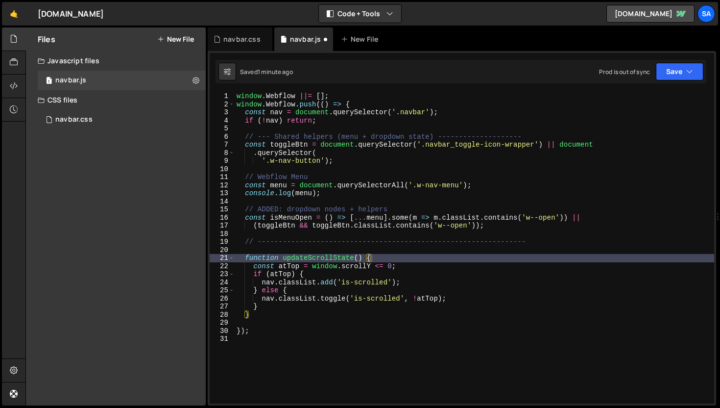
click at [676, 88] on div "function updateScrollState() { 1 2 3 4 5 6 7 8 9 10 11 12 13 14 15 16 17 18 19 …" at bounding box center [462, 228] width 509 height 354
click at [676, 73] on button "Save" at bounding box center [680, 72] width 48 height 18
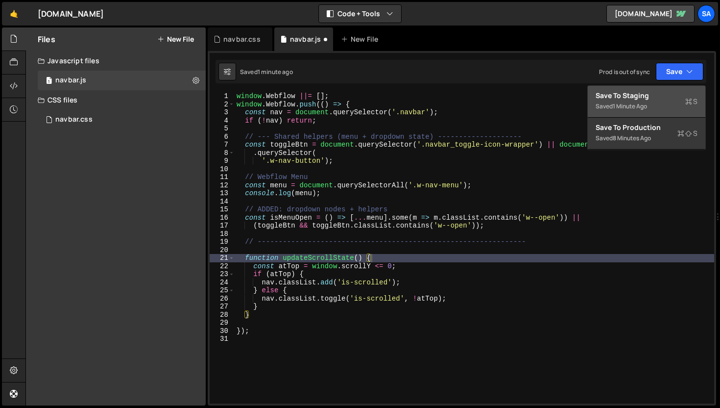
click at [630, 99] on div "Save to Staging S" at bounding box center [647, 96] width 102 height 10
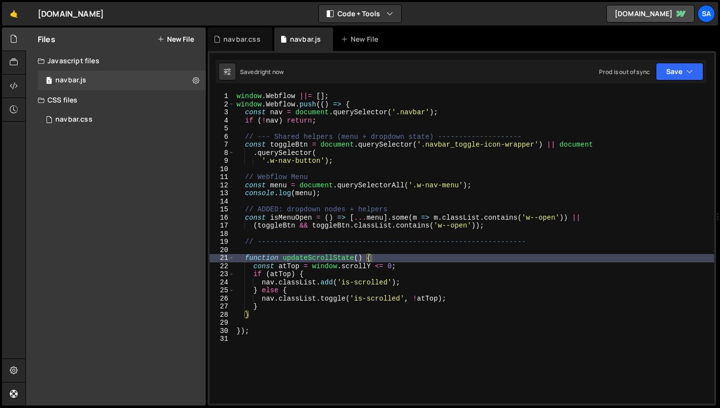
click at [302, 259] on div "window . Webflow ||= [ ] ; window . Webflow . push (( ) => { const nav = docume…" at bounding box center [475, 255] width 480 height 327
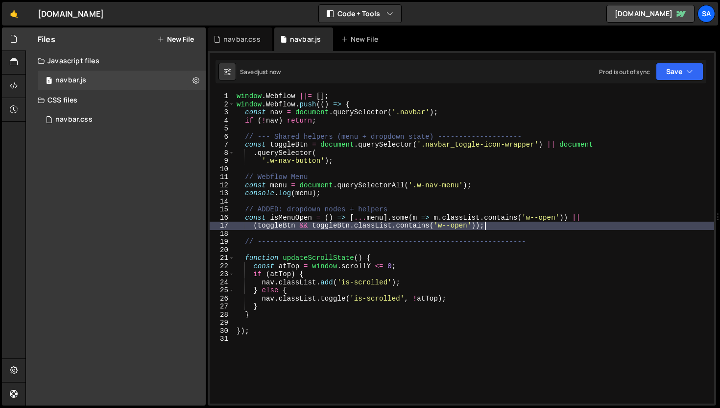
click at [504, 221] on div "window . Webflow ||= [ ] ; window . Webflow . push (( ) => { const nav = docume…" at bounding box center [475, 255] width 480 height 327
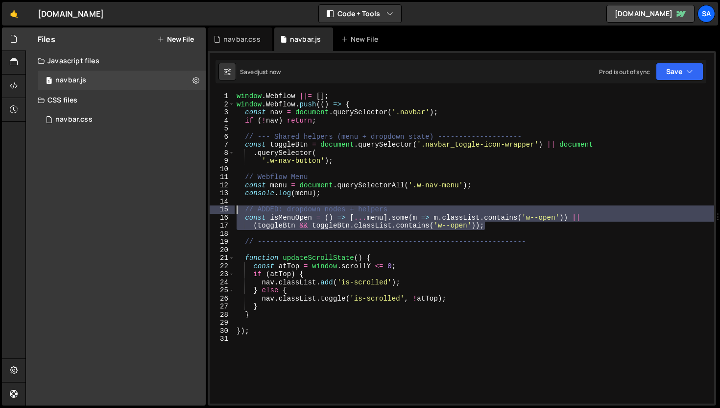
drag, startPoint x: 503, startPoint y: 223, endPoint x: 232, endPoint y: 209, distance: 271.8
click at [232, 209] on div "(toggleBtn && toggleBtn.classList.contains('w--open')); 1 2 3 4 5 6 7 8 9 10 11…" at bounding box center [462, 247] width 505 height 311
type textarea "// ADDED: dropdown nodes + helpers const isMenuOpen = () => [...menu].some(m =>…"
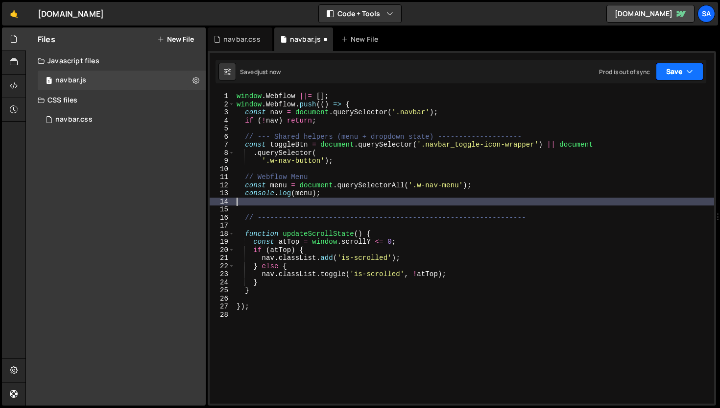
click at [668, 73] on button "Save" at bounding box center [680, 72] width 48 height 18
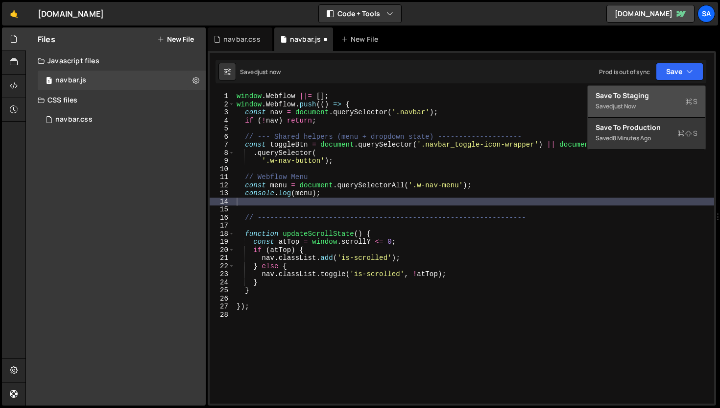
click at [652, 93] on div "Save to Staging S" at bounding box center [647, 96] width 102 height 10
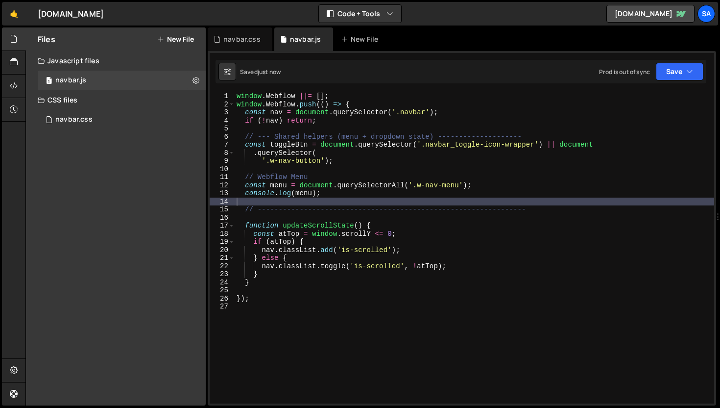
click at [400, 190] on div "window . Webflow ||= [ ] ; window . Webflow . push (( ) => { const nav = docume…" at bounding box center [475, 255] width 480 height 327
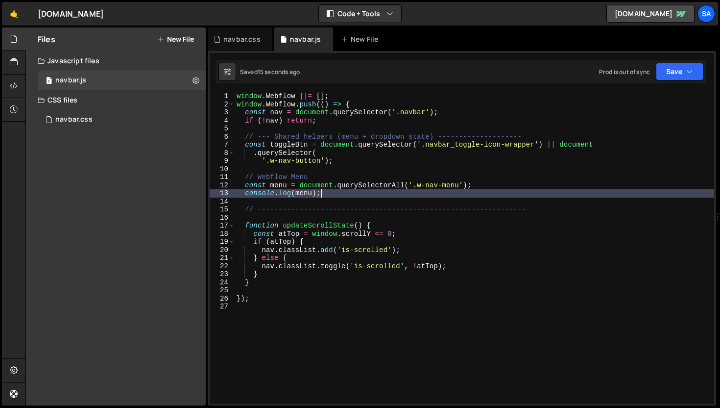
click at [360, 193] on div "window . Webflow ||= [ ] ; window . Webflow . push (( ) => { const nav = docume…" at bounding box center [475, 255] width 480 height 327
drag, startPoint x: 386, startPoint y: 232, endPoint x: 388, endPoint y: 226, distance: 6.1
click at [386, 232] on div "window . Webflow ||= [ ] ; window . Webflow . push (( ) => { const nav = docume…" at bounding box center [475, 255] width 480 height 327
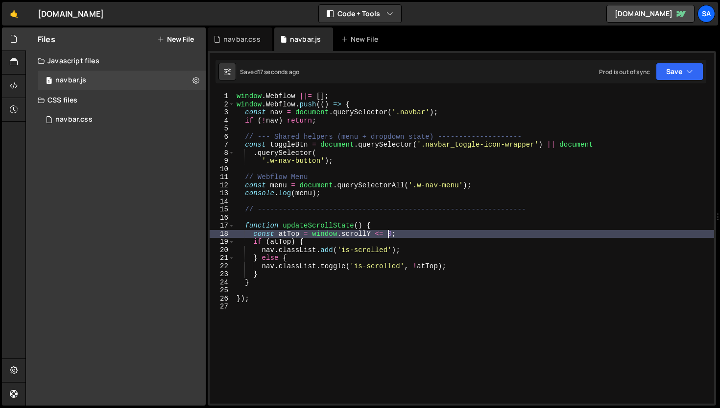
click at [389, 225] on div "window . Webflow ||= [ ] ; window . Webflow . push (( ) => { const nav = docume…" at bounding box center [475, 255] width 480 height 327
click at [416, 232] on div "window . Webflow ||= [ ] ; window . Webflow . push (( ) => { const nav = docume…" at bounding box center [475, 255] width 480 height 327
click at [426, 245] on div "window . Webflow ||= [ ] ; window . Webflow . push (( ) => { const nav = docume…" at bounding box center [475, 255] width 480 height 327
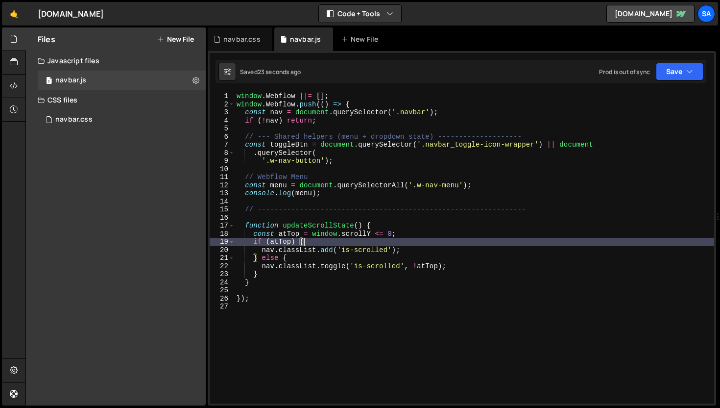
click at [446, 237] on div "window . Webflow ||= [ ] ; window . Webflow . push (( ) => { const nav = docume…" at bounding box center [475, 255] width 480 height 327
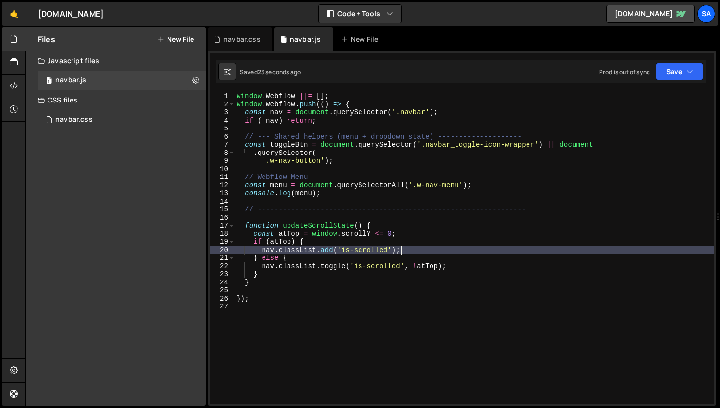
click at [429, 247] on div "window . Webflow ||= [ ] ; window . Webflow . push (( ) => { const nav = docume…" at bounding box center [475, 255] width 480 height 327
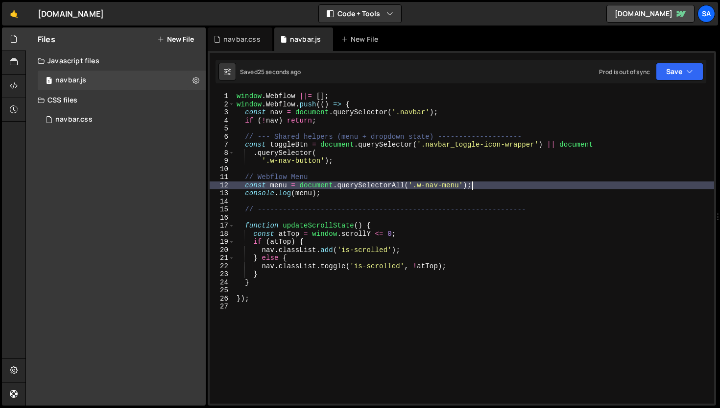
click at [505, 185] on div "window . Webflow ||= [ ] ; window . Webflow . push (( ) => { const nav = docume…" at bounding box center [475, 255] width 480 height 327
click at [463, 114] on div "window . Webflow ||= [ ] ; window . Webflow . push (( ) => { const nav = docume…" at bounding box center [475, 255] width 480 height 327
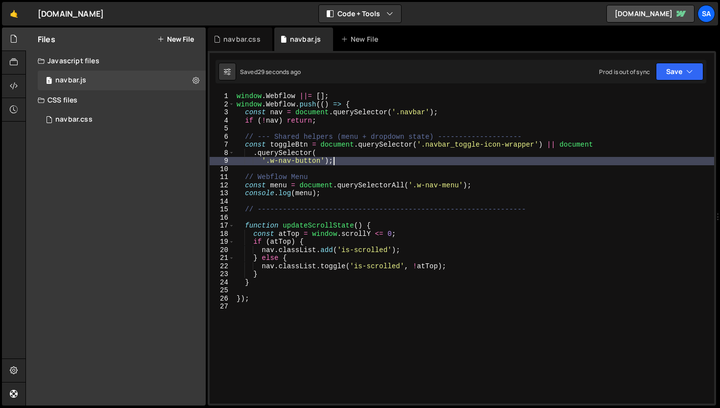
click at [372, 159] on div "window . Webflow ||= [ ] ; window . Webflow . push (( ) => { const nav = docume…" at bounding box center [475, 255] width 480 height 327
type textarea "'.w-nav-button');"
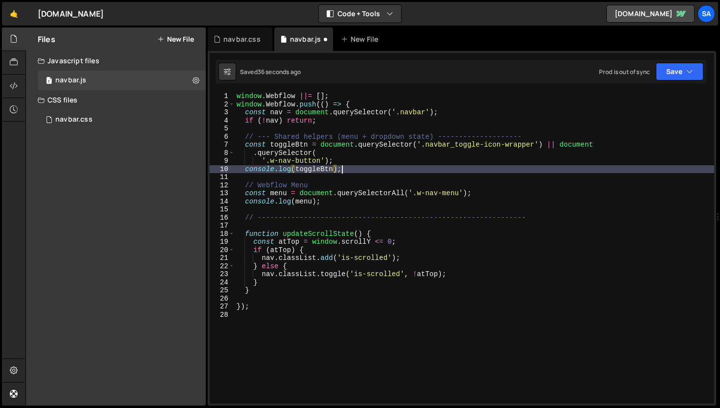
scroll to position [0, 7]
type textarea "console.log(toggleBtn);"
click at [674, 67] on button "Save" at bounding box center [680, 72] width 48 height 18
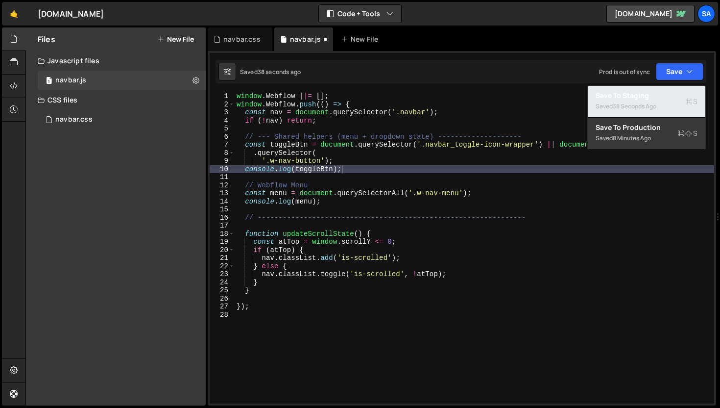
click at [635, 106] on div "38 seconds ago" at bounding box center [635, 106] width 44 height 8
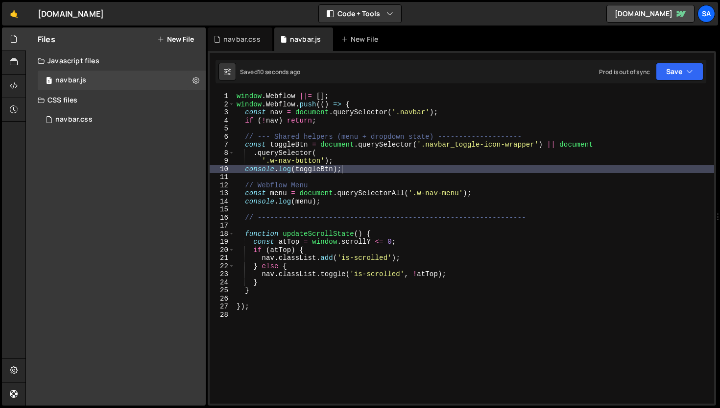
click at [388, 173] on div "window . Webflow ||= [ ] ; window . Webflow . push (( ) => { const nav = docume…" at bounding box center [475, 255] width 480 height 327
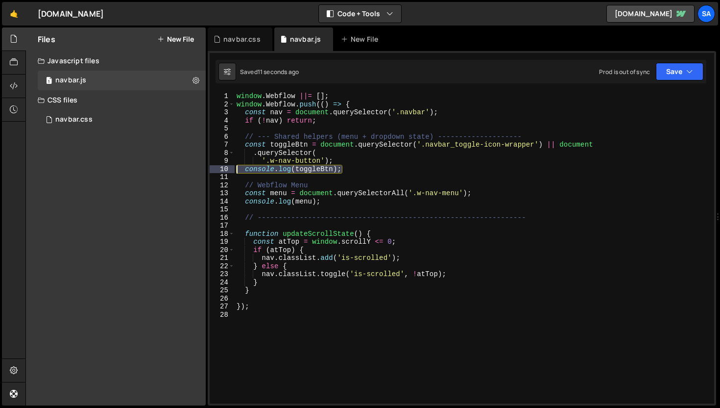
drag, startPoint x: 365, startPoint y: 171, endPoint x: 198, endPoint y: 170, distance: 166.6
click at [198, 170] on div "Files New File Javascript files 1 navbar.js 0 CSS files navbar.css 0 Copy share…" at bounding box center [372, 216] width 695 height 378
type textarea "console.log(toggleBtn);"
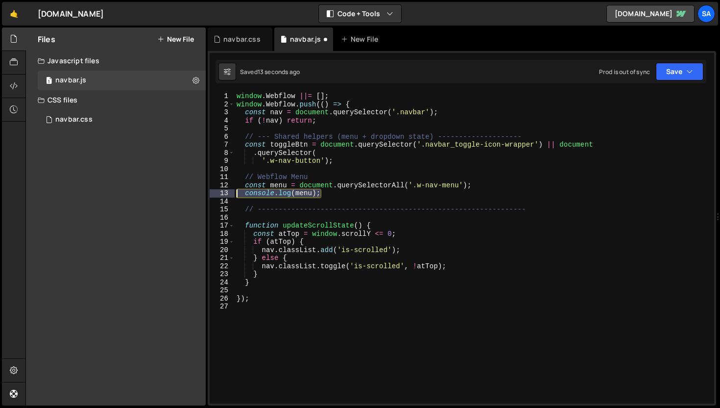
drag, startPoint x: 335, startPoint y: 194, endPoint x: 217, endPoint y: 194, distance: 117.6
click at [217, 194] on div "'.w-nav-button'); 1 2 3 4 5 6 7 8 9 10 11 12 13 14 15 16 17 18 19 20 21 22 23 2…" at bounding box center [462, 247] width 505 height 311
type textarea "console.log(menu);"
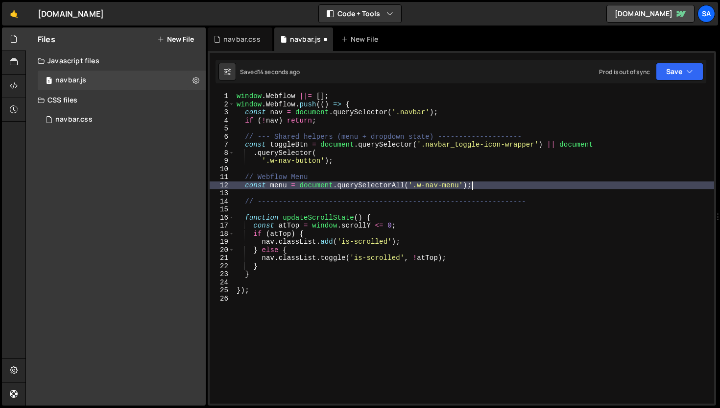
click at [525, 180] on div "window . Webflow ||= [ ] ; window . Webflow . push (( ) => { const nav = docume…" at bounding box center [475, 255] width 480 height 327
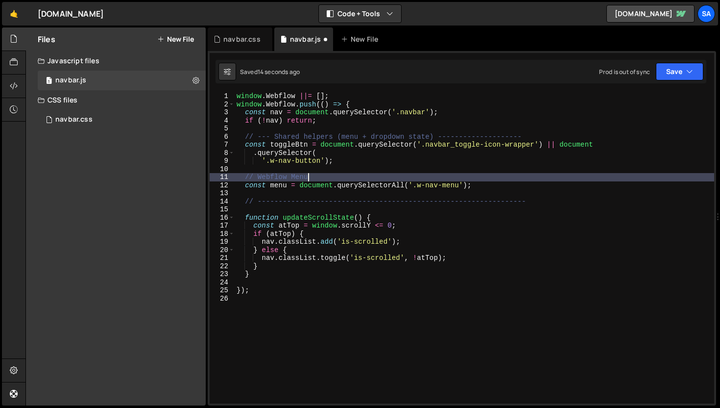
click at [392, 163] on div "window . Webflow ||= [ ] ; window . Webflow . push (( ) => { const nav = docume…" at bounding box center [475, 255] width 480 height 327
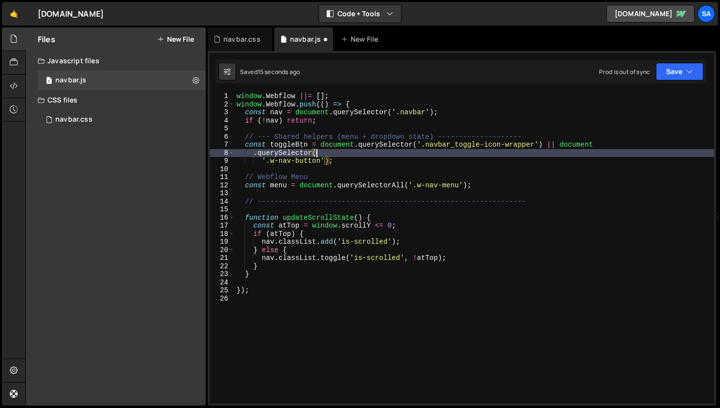
click at [385, 156] on div "window . Webflow ||= [ ] ; window . Webflow . push (( ) => { const nav = docume…" at bounding box center [475, 255] width 480 height 327
click at [506, 175] on div "window . Webflow ||= [ ] ; window . Webflow . push (( ) => { const nav = docume…" at bounding box center [475, 255] width 480 height 327
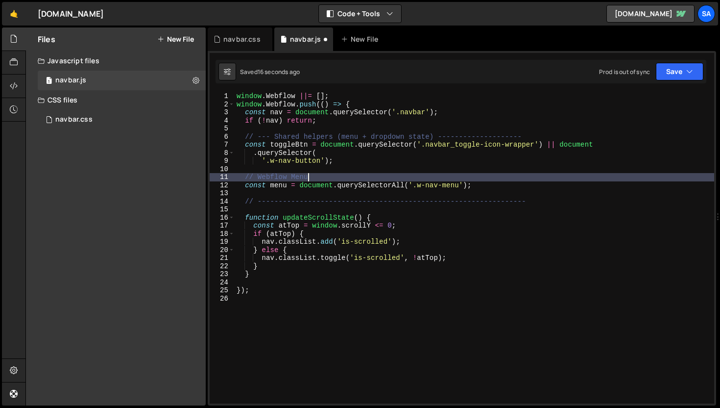
click at [495, 189] on div "window . Webflow ||= [ ] ; window . Webflow . push (( ) => { const nav = docume…" at bounding box center [475, 255] width 480 height 327
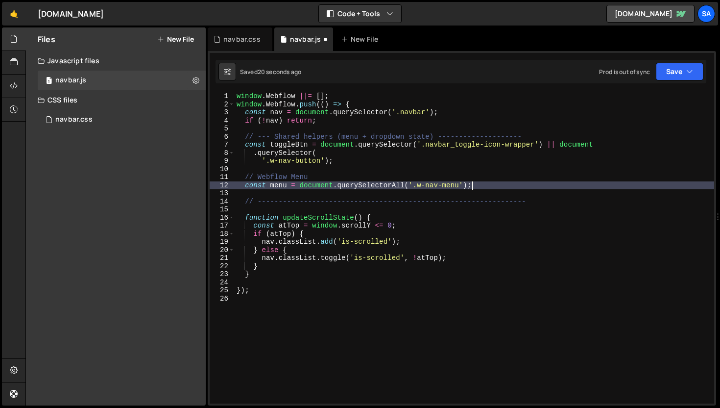
click at [493, 182] on div "window . Webflow ||= [ ] ; window . Webflow . push (( ) => { const nav = docume…" at bounding box center [475, 255] width 480 height 327
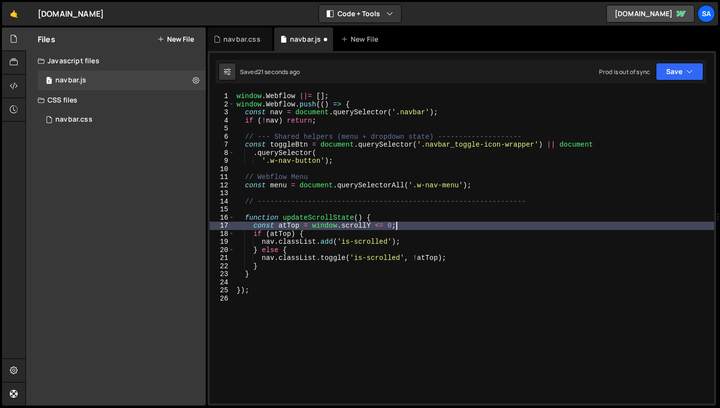
click at [417, 224] on div "window . Webflow ||= [ ] ; window . Webflow . push (( ) => { const nav = docume…" at bounding box center [475, 255] width 480 height 327
type textarea "const atTop = window.scrollY <= 0;"
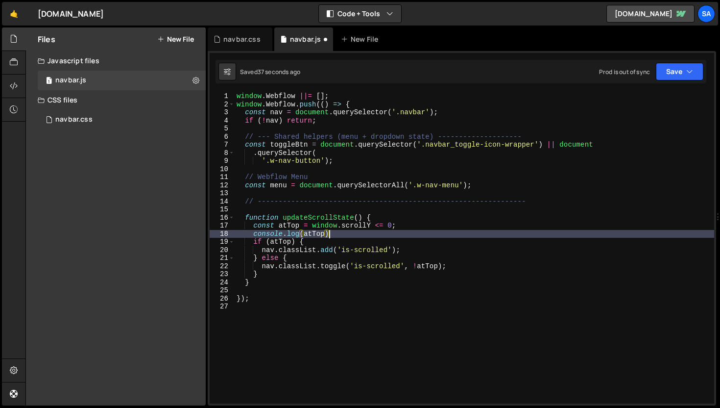
scroll to position [0, 6]
click at [686, 65] on button "Save" at bounding box center [680, 72] width 48 height 18
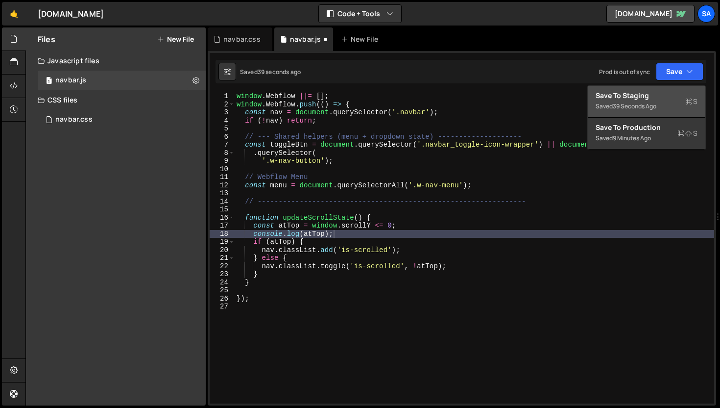
click at [626, 95] on div "Save to Staging S" at bounding box center [647, 96] width 102 height 10
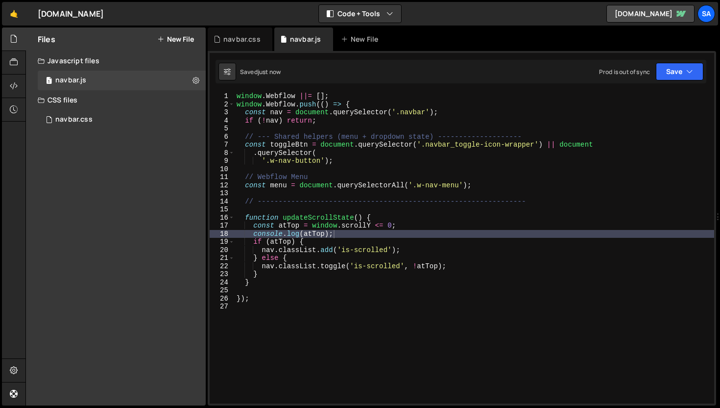
type textarea "}"
click at [268, 284] on div "window . Webflow ||= [ ] ; window . Webflow . push (( ) => { const nav = docume…" at bounding box center [475, 255] width 480 height 327
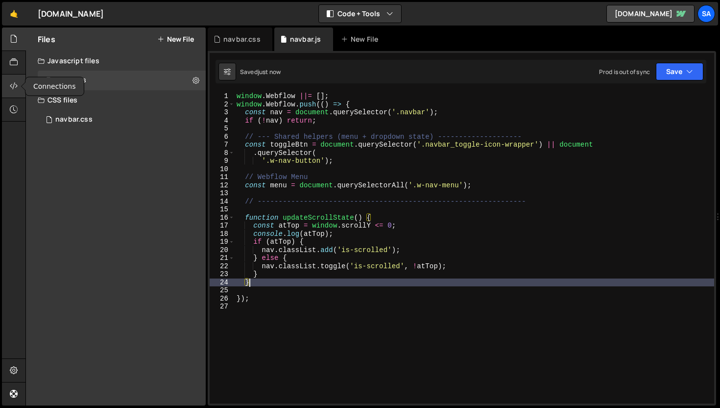
click at [10, 85] on icon at bounding box center [14, 85] width 8 height 11
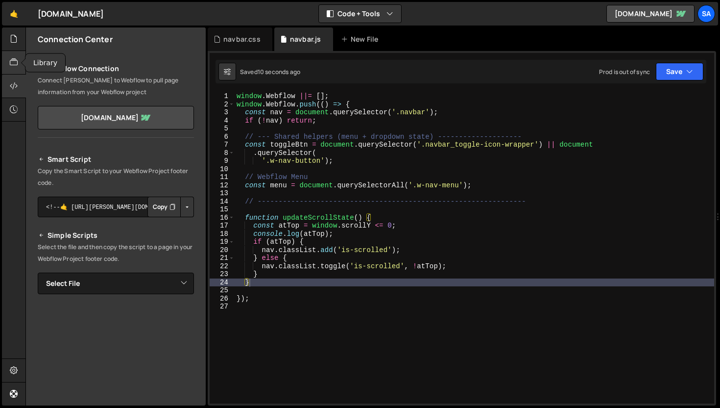
click at [12, 66] on icon at bounding box center [14, 62] width 8 height 11
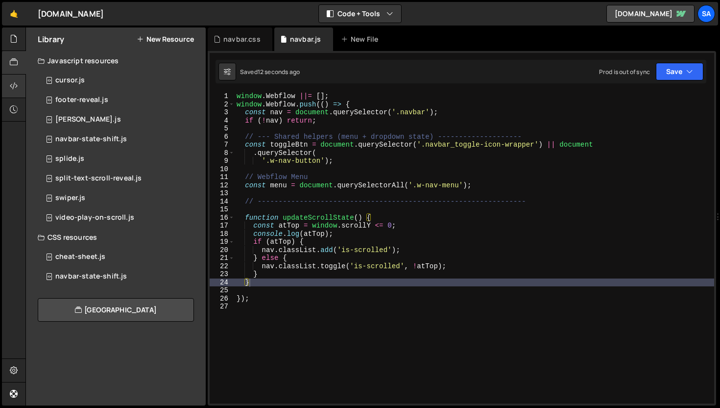
click at [3, 84] on div at bounding box center [14, 86] width 24 height 24
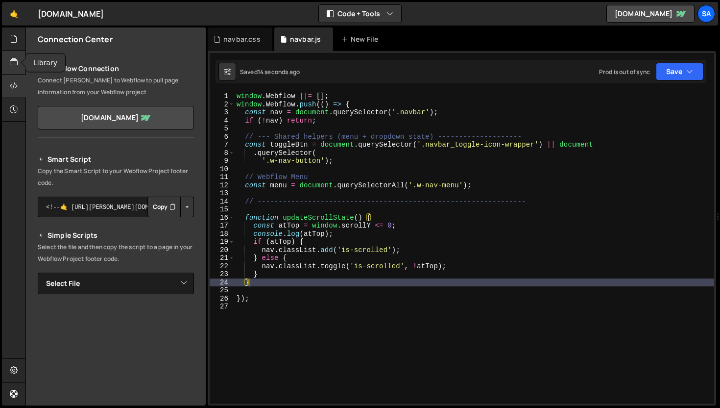
click at [18, 58] on div at bounding box center [14, 63] width 24 height 24
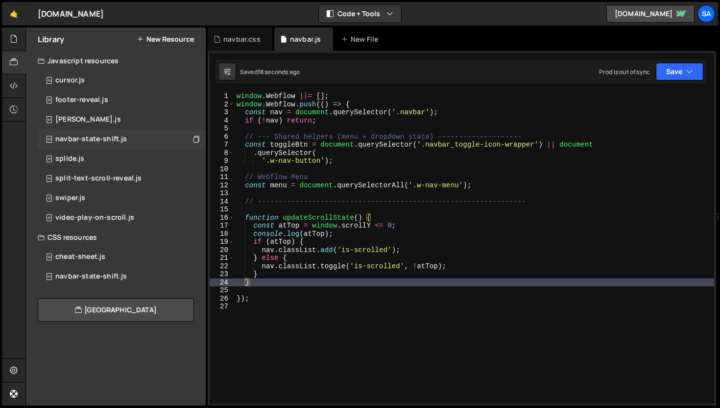
click at [142, 142] on div "navbar-state-shift.js 0" at bounding box center [122, 139] width 168 height 20
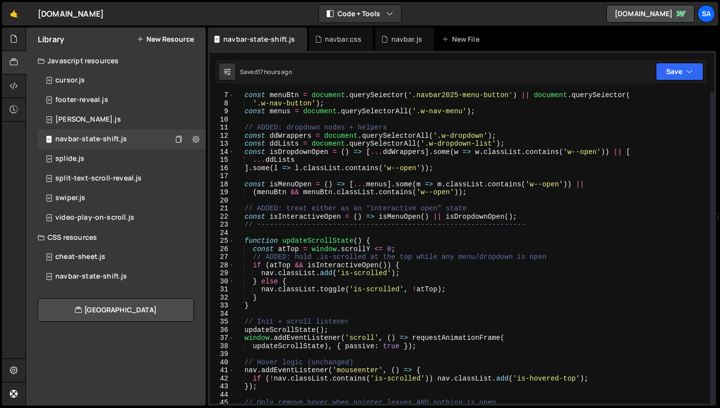
scroll to position [122, 0]
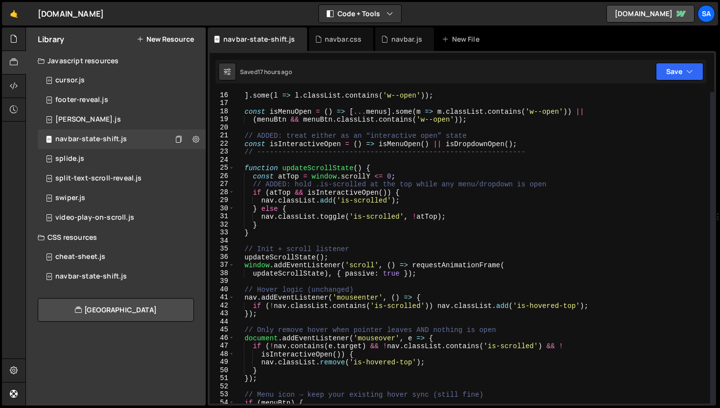
click at [337, 283] on div "] . some ( l => l . classList . contains ( 'w--open' )) ; const isMenuOpen = ( …" at bounding box center [472, 254] width 476 height 327
drag, startPoint x: 427, startPoint y: 270, endPoint x: 367, endPoint y: 269, distance: 59.8
click at [367, 269] on div "] . some ( l => l . classList . contains ( 'w--open' )) ; const isMenuOpen = ( …" at bounding box center [472, 254] width 476 height 327
type textarea "updateScrollState), { passive: true });"
click at [308, 279] on div "] . some ( l => l . classList . contains ( 'w--open' )) ; const isMenuOpen = ( …" at bounding box center [472, 254] width 476 height 327
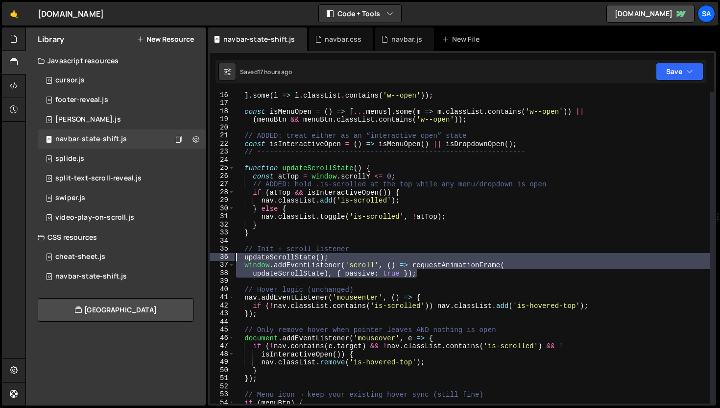
drag, startPoint x: 439, startPoint y: 274, endPoint x: 221, endPoint y: 257, distance: 218.2
click at [221, 257] on div "16 17 18 19 20 21 22 23 24 25 26 27 28 29 30 31 32 33 34 35 36 37 38 39 40 41 4…" at bounding box center [462, 247] width 505 height 311
type textarea "updateScrollState(); window.addEventListener('scroll', () => requestAnimationFr…"
click at [349, 44] on div "navbar.css" at bounding box center [341, 39] width 65 height 24
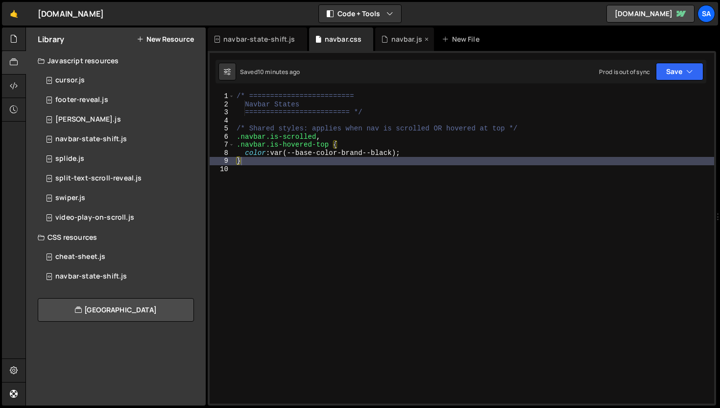
click at [395, 42] on div "navbar.js" at bounding box center [406, 39] width 31 height 10
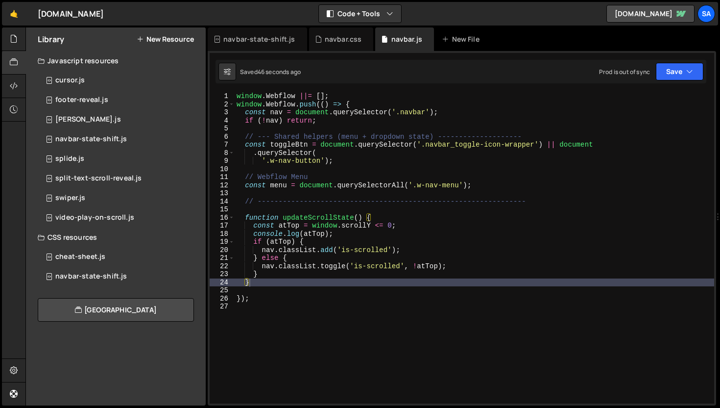
scroll to position [5407, 0]
click at [267, 281] on div "window . Webflow ||= [ ] ; window . Webflow . push (( ) => { const nav = docume…" at bounding box center [475, 255] width 480 height 327
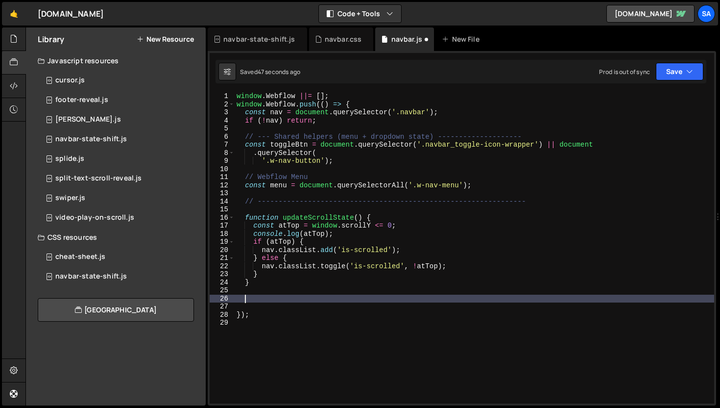
paste textarea "updateScrollState), { passive: true });"
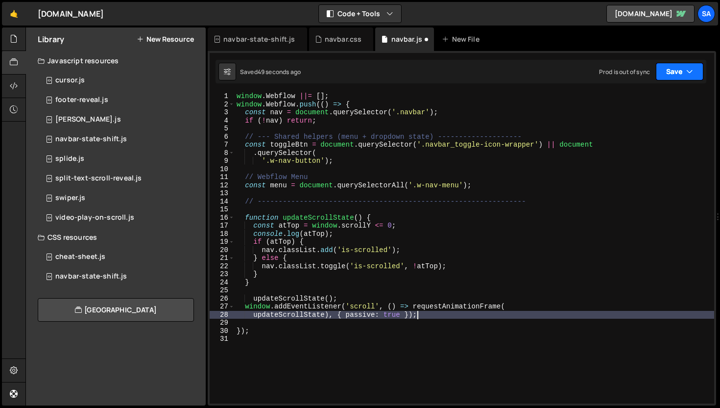
click at [685, 75] on button "Save" at bounding box center [680, 72] width 48 height 18
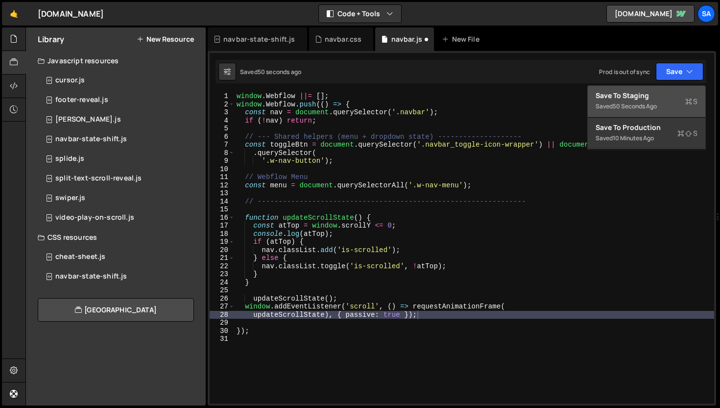
click at [627, 105] on div "50 seconds ago" at bounding box center [635, 106] width 44 height 8
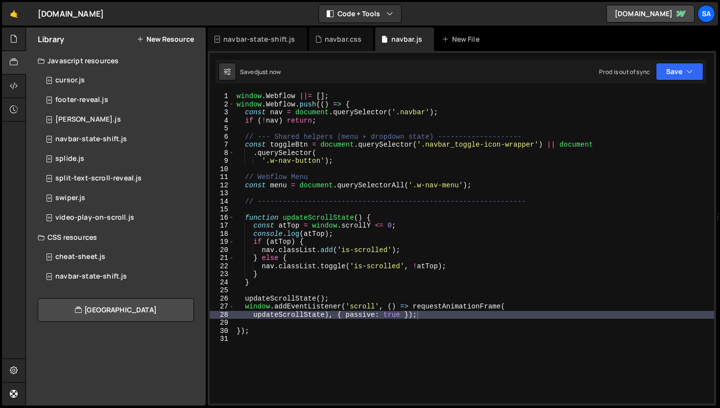
type textarea "updateScrollState();"
click at [373, 297] on div "window . Webflow ||= [ ] ; window . Webflow . push (( ) => { const nav = docume…" at bounding box center [475, 255] width 480 height 327
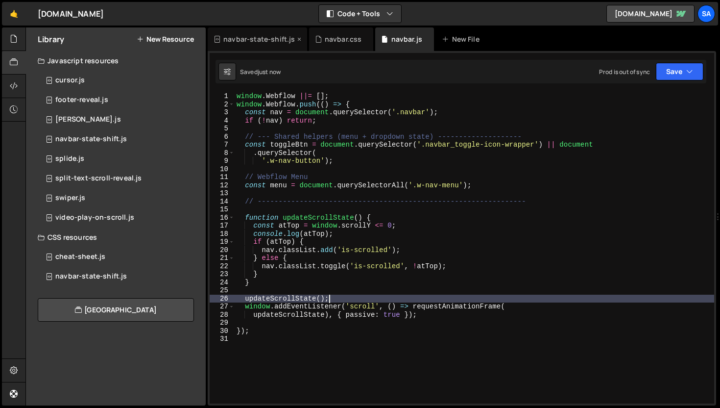
click at [251, 45] on div "navbar-state-shift.js" at bounding box center [257, 39] width 99 height 24
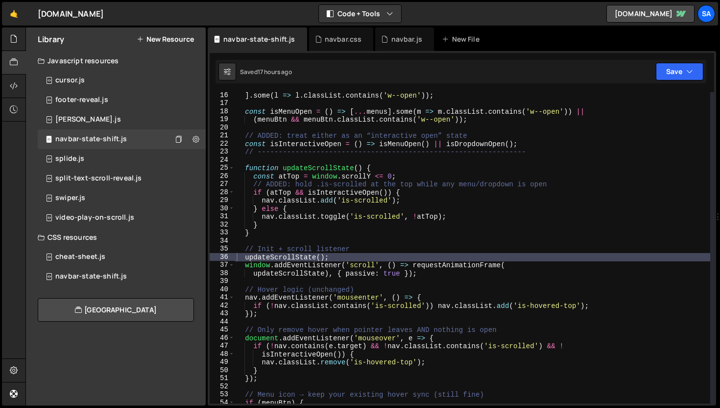
type textarea "updateScrollState();"
click at [344, 261] on div "] . some ( l => l . classList . contains ( 'w--open' )) ; const isMenuOpen = ( …" at bounding box center [473, 254] width 476 height 327
click at [381, 244] on div "] . some ( l => l . classList . contains ( 'w--open' )) ; const isMenuOpen = ( …" at bounding box center [473, 254] width 476 height 327
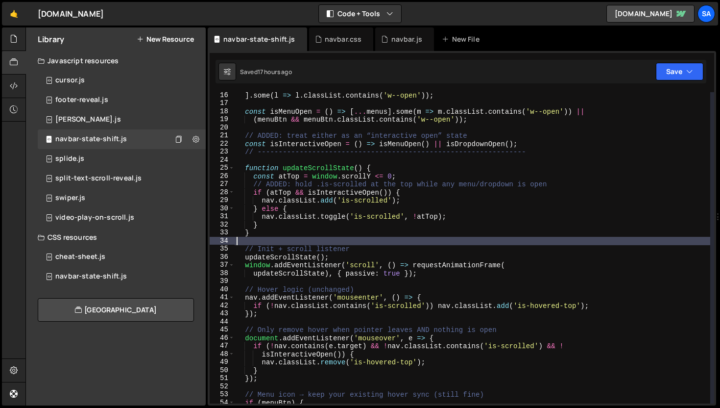
click at [379, 247] on div "] . some ( l => l . classList . contains ( 'w--open' )) ; const isMenuOpen = ( …" at bounding box center [473, 254] width 476 height 327
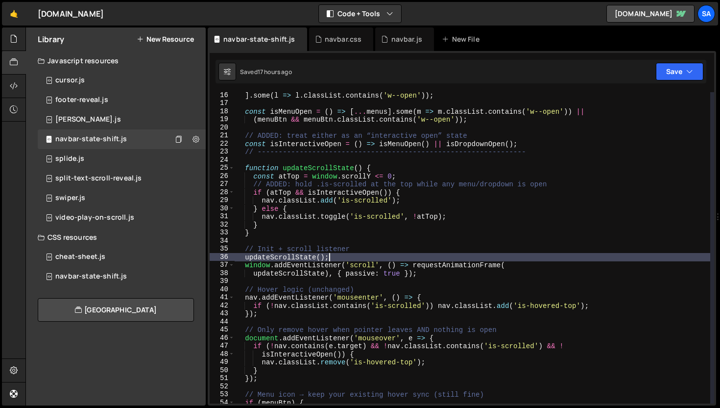
click at [362, 254] on div "] . some ( l => l . classList . contains ( 'w--open' )) ; const isMenuOpen = ( …" at bounding box center [473, 254] width 476 height 327
type textarea "updateScrollState();"
click at [400, 38] on div "navbar.js" at bounding box center [406, 39] width 31 height 10
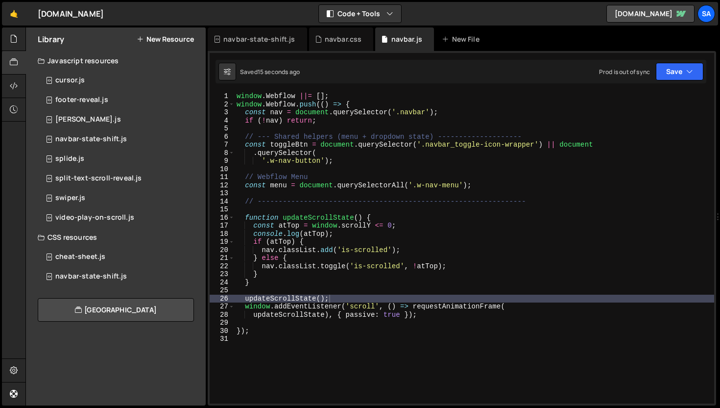
scroll to position [5407, 0]
type textarea "updateScrollState), { passive: true });"
click at [396, 315] on div "window . Webflow ||= [ ] ; window . Webflow . push (( ) => { const nav = docume…" at bounding box center [475, 255] width 480 height 327
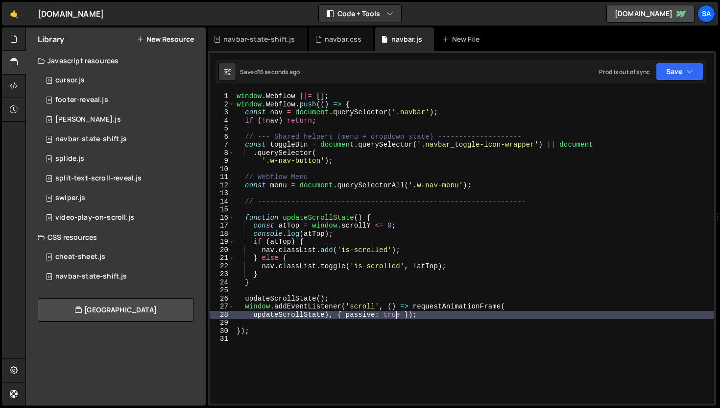
click at [346, 322] on div "window . Webflow ||= [ ] ; window . Webflow . push (( ) => { const nav = docume…" at bounding box center [475, 255] width 480 height 327
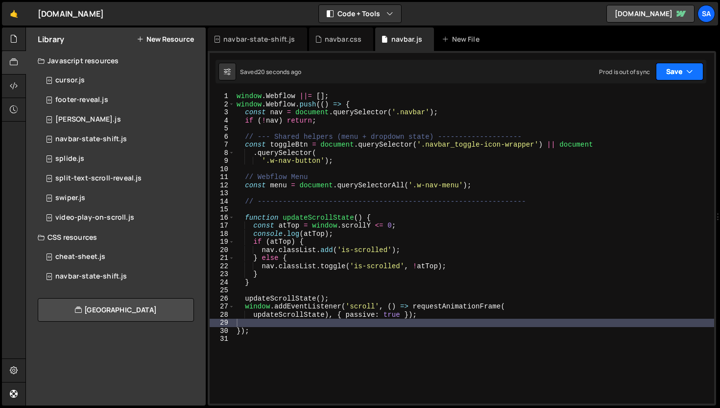
click at [674, 75] on button "Save" at bounding box center [680, 72] width 48 height 18
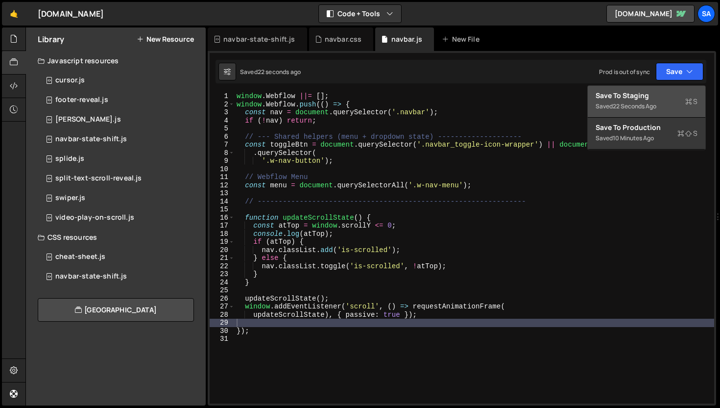
click at [654, 104] on div "22 seconds ago" at bounding box center [635, 106] width 44 height 8
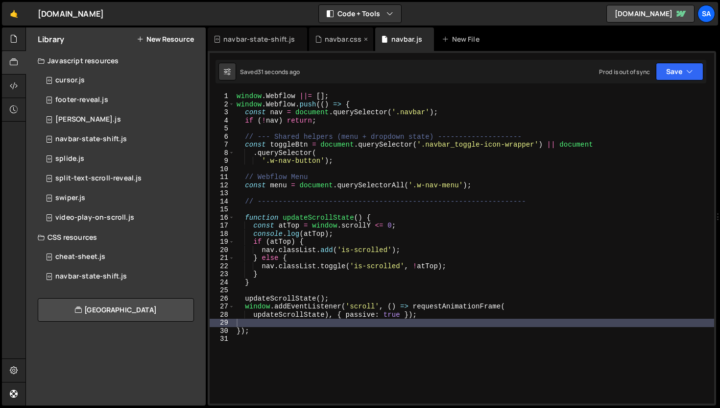
click at [344, 36] on div "navbar.css" at bounding box center [343, 39] width 37 height 10
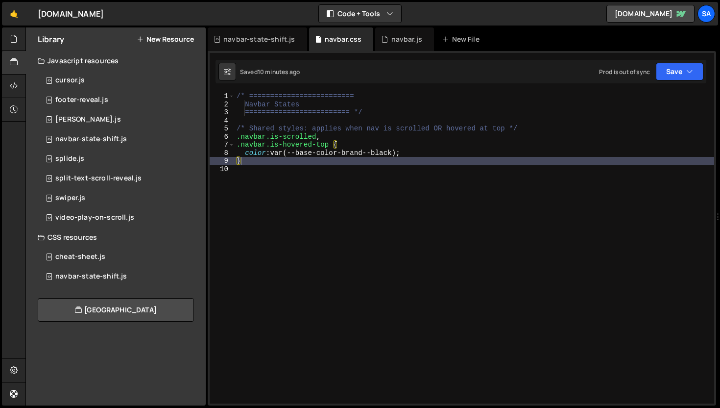
scroll to position [0, 0]
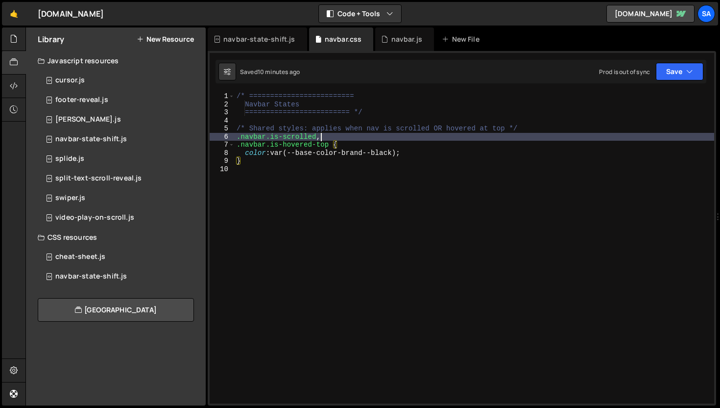
click at [337, 138] on div "/* ========================= Navbar States ========================= */ /* Shar…" at bounding box center [475, 255] width 480 height 327
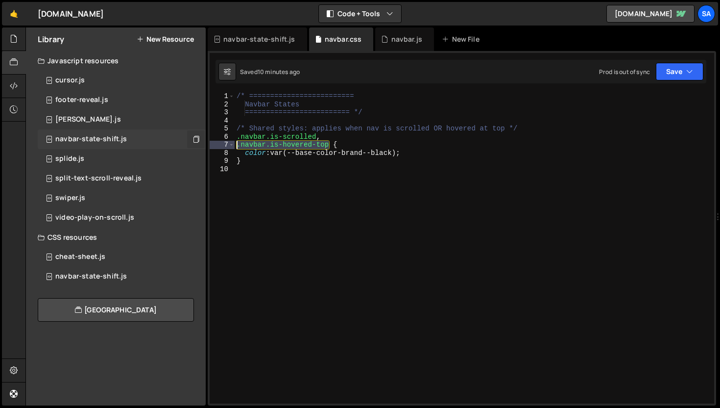
drag, startPoint x: 331, startPoint y: 146, endPoint x: 199, endPoint y: 146, distance: 132.3
click at [199, 146] on div "Files New File Javascript files 1 navbar.js 0 CSS files navbar.css 0 Copy share…" at bounding box center [372, 216] width 695 height 378
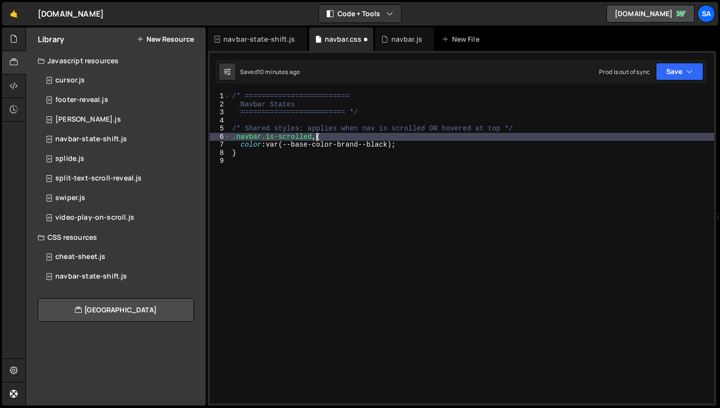
click at [242, 144] on div "/* ========================= Navbar States ========================= */ /* Shar…" at bounding box center [472, 255] width 484 height 327
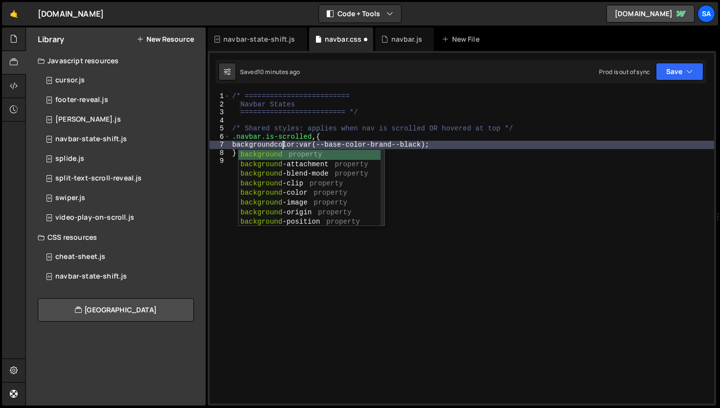
scroll to position [0, 3]
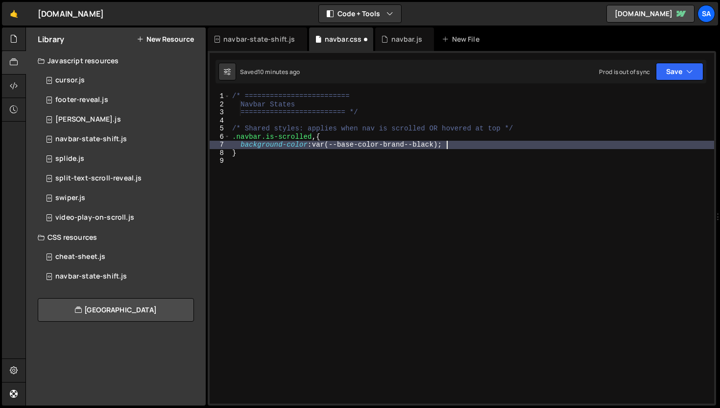
click at [498, 142] on div "/* ========================= Navbar States ========================= */ /* Shar…" at bounding box center [472, 255] width 484 height 327
click at [693, 59] on div "1 2 3 4 5 6 7 8 9 10 11 12 13 14 15 16 17 18 19 20 21 22 23 24 25 26 27 28 29 3…" at bounding box center [462, 228] width 509 height 354
click at [683, 67] on button "Save" at bounding box center [680, 72] width 48 height 18
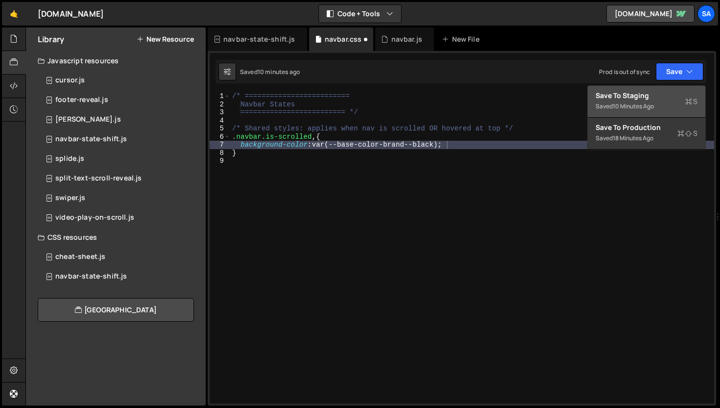
click at [651, 96] on div "Save to Staging S" at bounding box center [647, 96] width 102 height 10
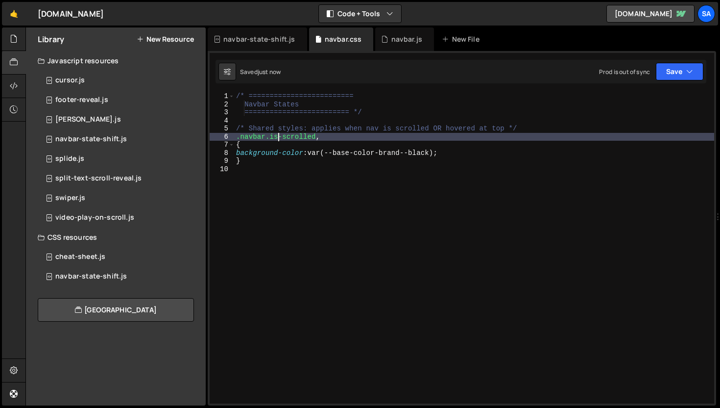
click at [280, 139] on div "/* ========================= Navbar States ========================= */ /* Shar…" at bounding box center [474, 255] width 480 height 327
click at [303, 148] on div "/* ========================= Navbar States ========================= */ /* Shar…" at bounding box center [474, 255] width 480 height 327
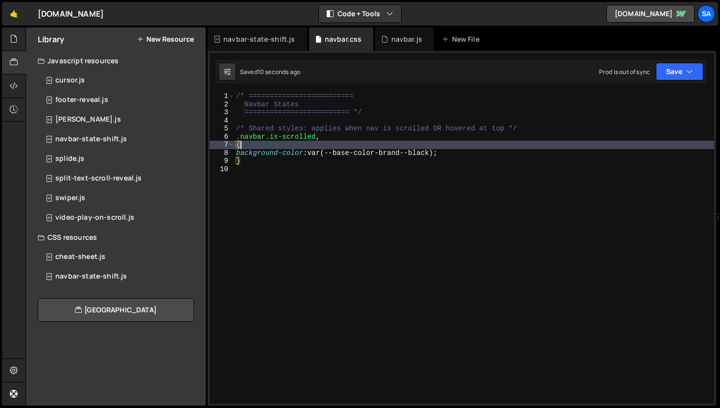
scroll to position [0, 0]
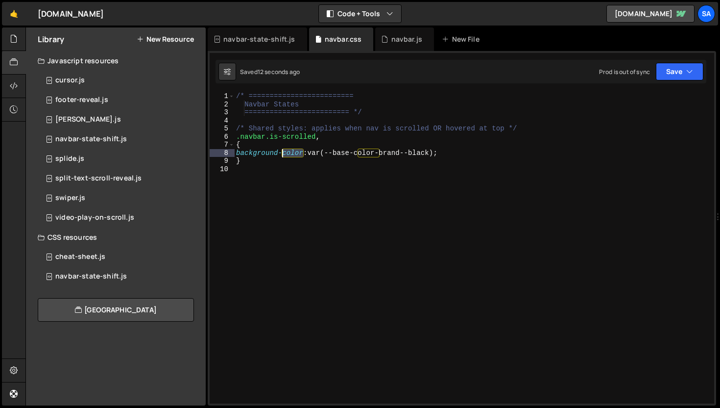
drag, startPoint x: 303, startPoint y: 151, endPoint x: 283, endPoint y: 152, distance: 20.1
click at [282, 153] on div "/* ========================= Navbar States ========================= */ /* Shar…" at bounding box center [474, 255] width 480 height 327
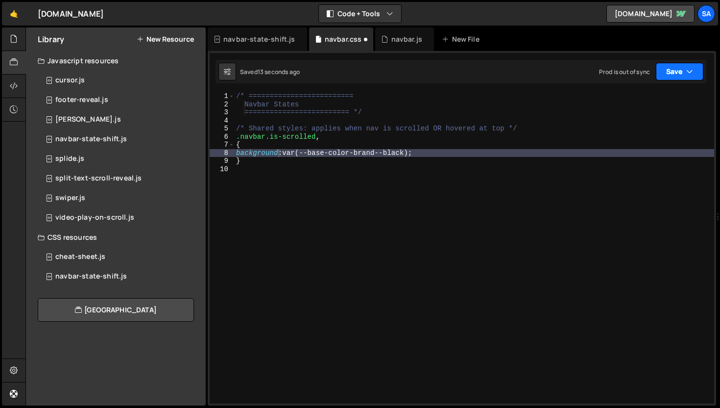
click at [678, 71] on button "Save" at bounding box center [680, 72] width 48 height 18
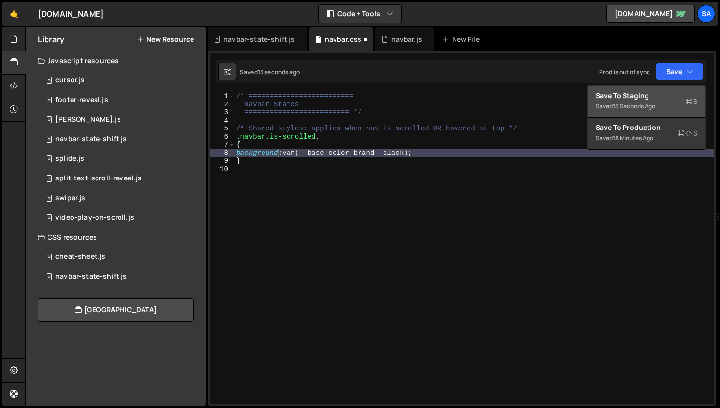
click at [656, 90] on button "Save to Staging S Saved 13 seconds ago" at bounding box center [647, 102] width 118 height 32
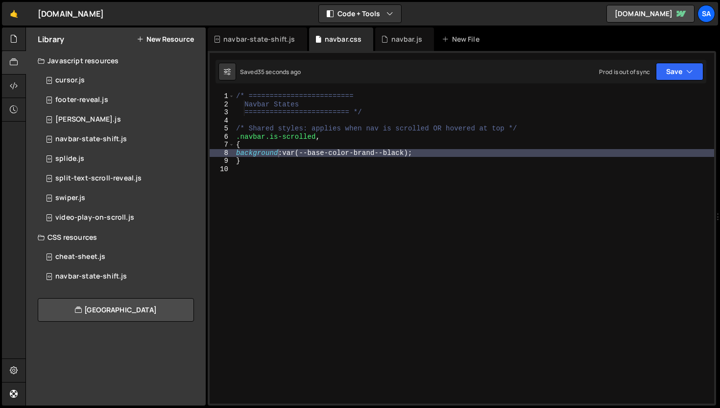
click at [285, 152] on div "/* ========================= Navbar States ========================= */ /* Shar…" at bounding box center [474, 255] width 480 height 327
click at [278, 151] on div "/* ========================= Navbar States ========================= */ /* Shar…" at bounding box center [474, 255] width 480 height 327
click at [480, 152] on div "/* ========================= Navbar States ========================= */ /* Shar…" at bounding box center [474, 255] width 480 height 327
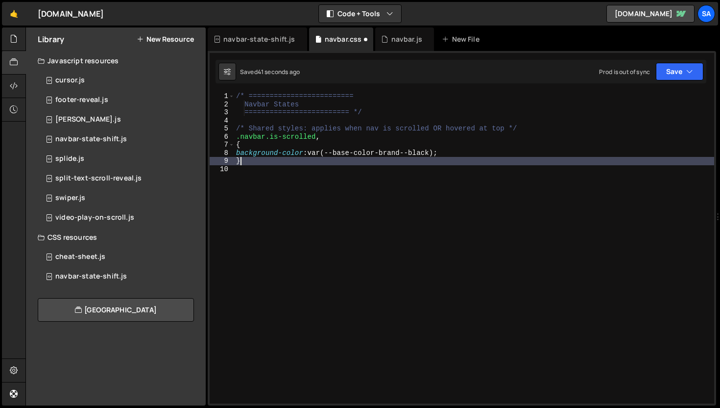
click at [321, 158] on div "/* ========================= Navbar States ========================= */ /* Shar…" at bounding box center [474, 255] width 480 height 327
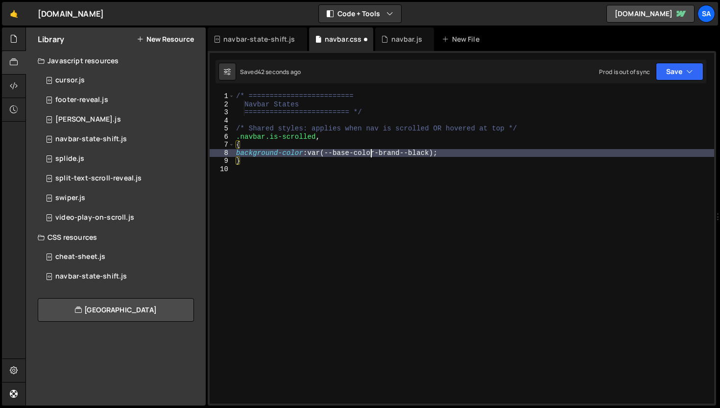
click at [369, 151] on div "/* ========================= Navbar States ========================= */ /* Shar…" at bounding box center [474, 255] width 480 height 327
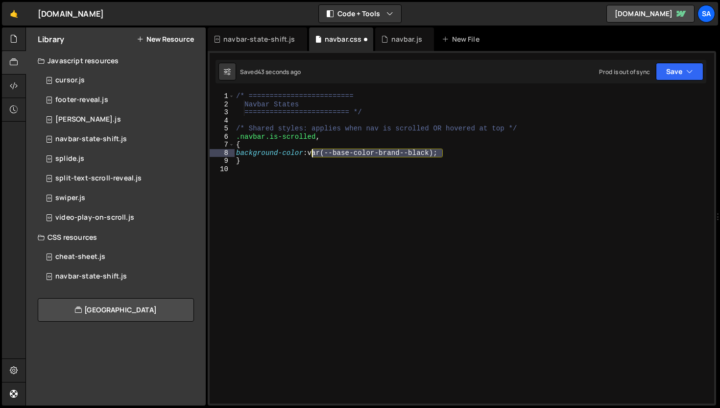
drag, startPoint x: 413, startPoint y: 151, endPoint x: 313, endPoint y: 155, distance: 100.5
click at [313, 155] on div "/* ========================= Navbar States ========================= */ /* Shar…" at bounding box center [474, 255] width 480 height 327
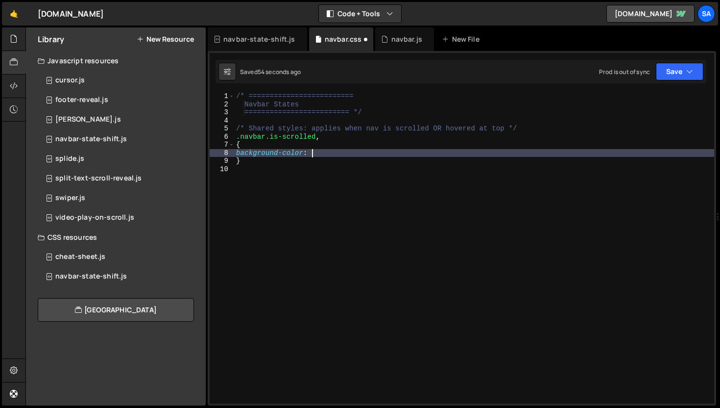
click at [339, 152] on div "/* ========================= Navbar States ========================= */ /* Shar…" at bounding box center [474, 255] width 480 height 327
paste textarea "var(--base-color-brand--black)"
type textarea "background-color: var(--base-color-brand--black);"
click at [672, 64] on button "Save" at bounding box center [680, 72] width 48 height 18
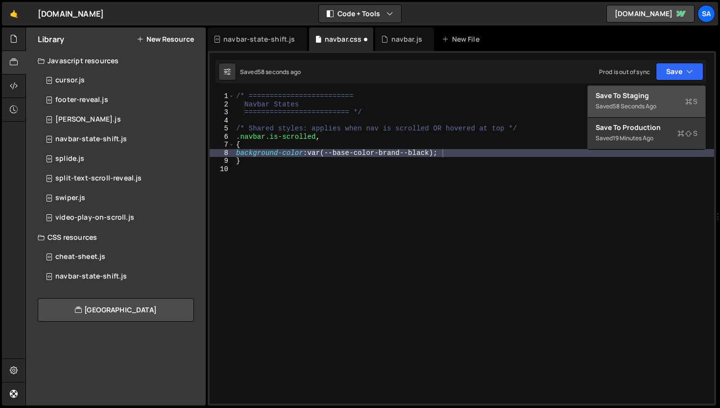
click at [658, 91] on div "Save to Staging S" at bounding box center [647, 96] width 102 height 10
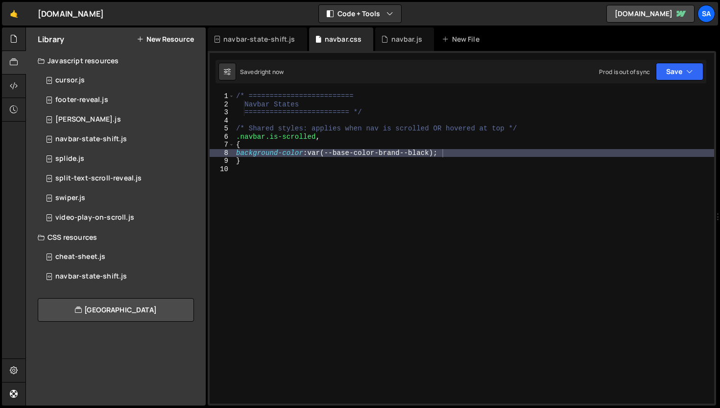
click at [516, 165] on div "/* ========================= Navbar States ========================= */ /* Shar…" at bounding box center [474, 255] width 480 height 327
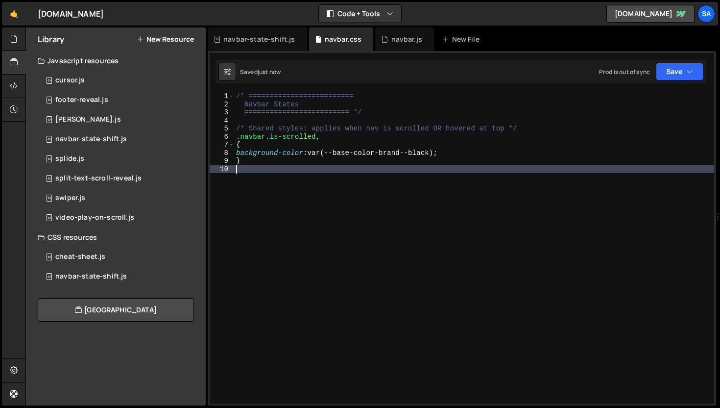
click at [335, 136] on div "/* ========================= Navbar States ========================= */ /* Shar…" at bounding box center [474, 255] width 480 height 327
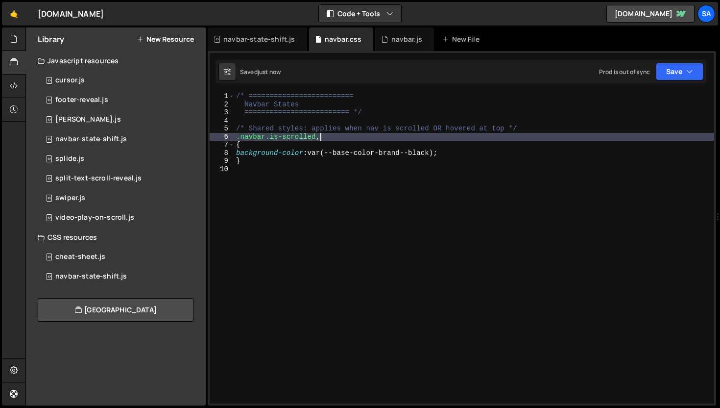
type textarea ".navbar.is-scrolled"
click at [670, 71] on button "Save" at bounding box center [680, 72] width 48 height 18
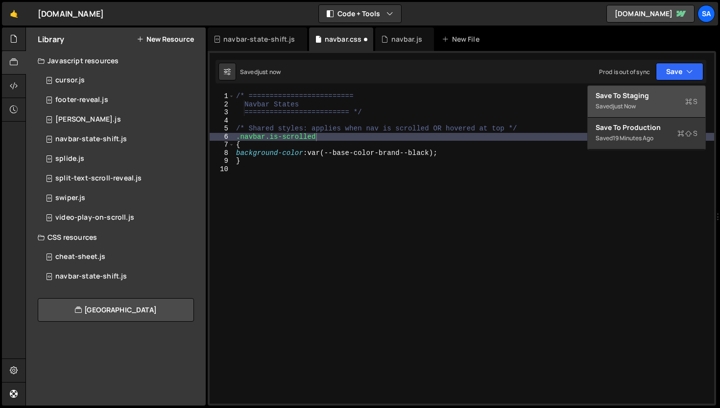
click at [637, 97] on div "Save to Staging S" at bounding box center [647, 96] width 102 height 10
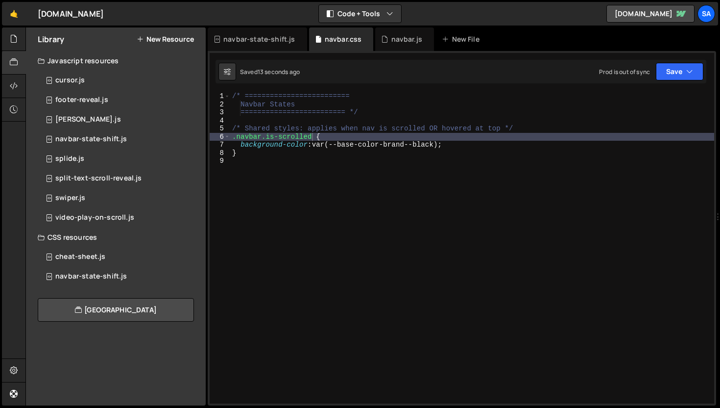
click at [406, 164] on div "/* ========================= Navbar States ========================= */ /* Shar…" at bounding box center [472, 255] width 484 height 327
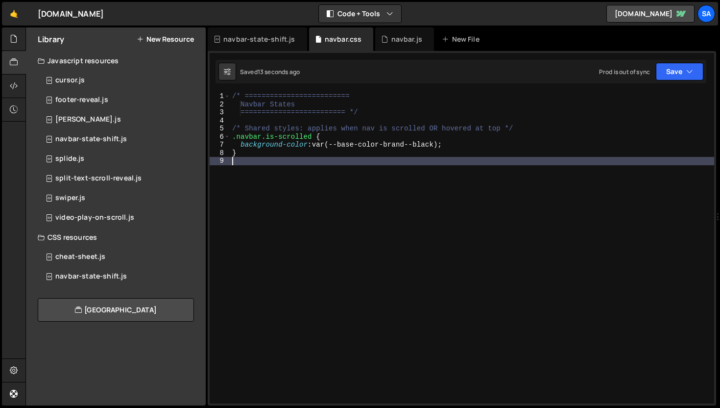
click at [399, 156] on div "/* ========================= Navbar States ========================= */ /* Shar…" at bounding box center [472, 255] width 484 height 327
type textarea "}"
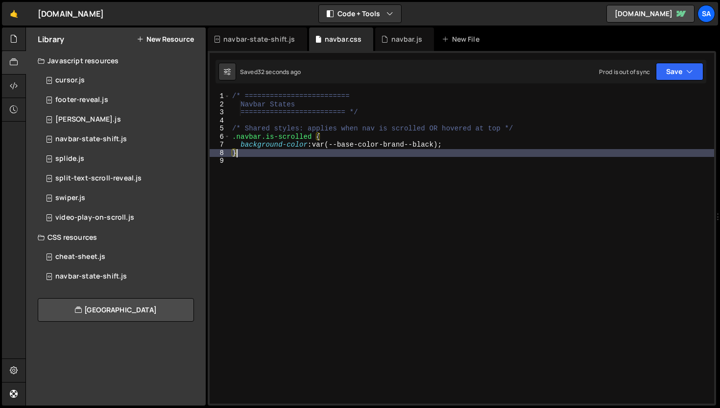
click at [335, 251] on div "/* ========================= Navbar States ========================= */ /* Shar…" at bounding box center [472, 255] width 484 height 327
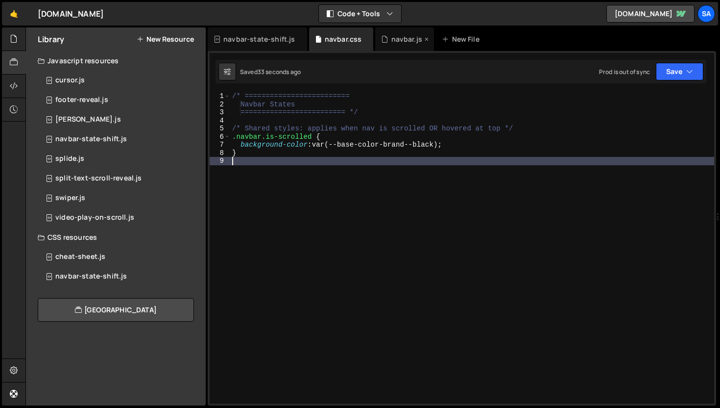
click at [385, 43] on div "navbar.js" at bounding box center [401, 39] width 41 height 10
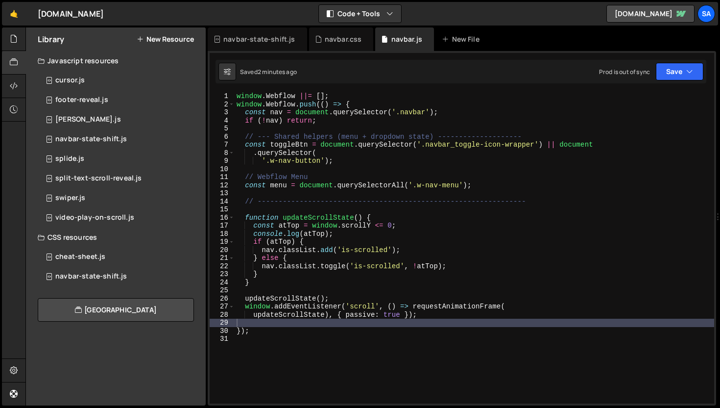
scroll to position [5407, 0]
click at [359, 123] on div "window . Webflow ||= [ ] ; window . Webflow . push (( ) => { const nav = docume…" at bounding box center [475, 255] width 480 height 327
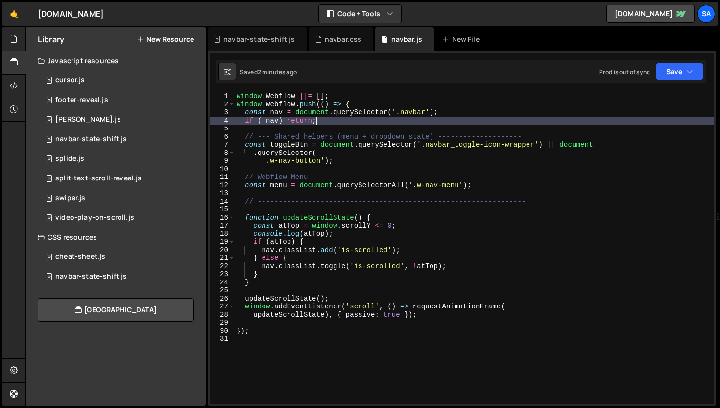
click at [340, 297] on div "window . Webflow ||= [ ] ; window . Webflow . push (( ) => { const nav = docume…" at bounding box center [475, 255] width 480 height 327
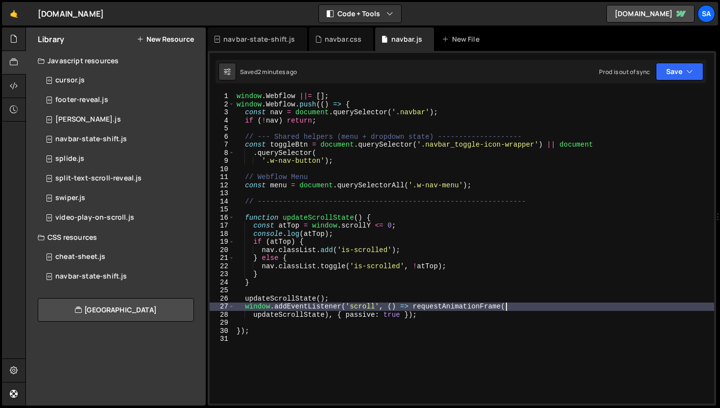
click at [511, 306] on div "window . Webflow ||= [ ] ; window . Webflow . push (( ) => { const nav = docume…" at bounding box center [475, 255] width 480 height 327
type textarea "window.addEventListener('scroll', () => requestAnimationFrame("
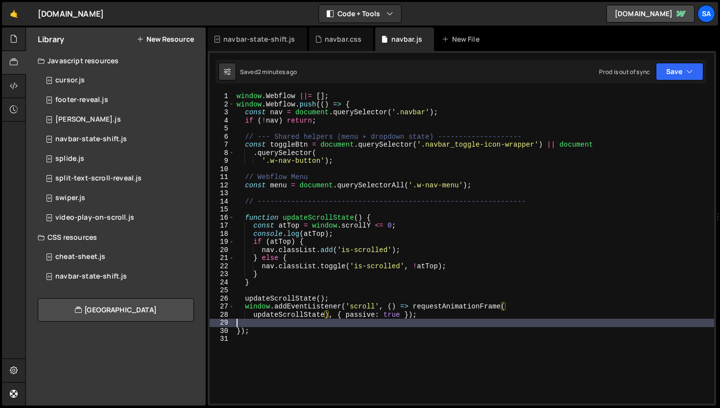
click at [459, 322] on div "window . Webflow ||= [ ] ; window . Webflow . push (( ) => { const nav = docume…" at bounding box center [475, 255] width 480 height 327
click at [420, 315] on div "window . Webflow ||= [ ] ; window . Webflow . push (( ) => { const nav = docume…" at bounding box center [475, 255] width 480 height 327
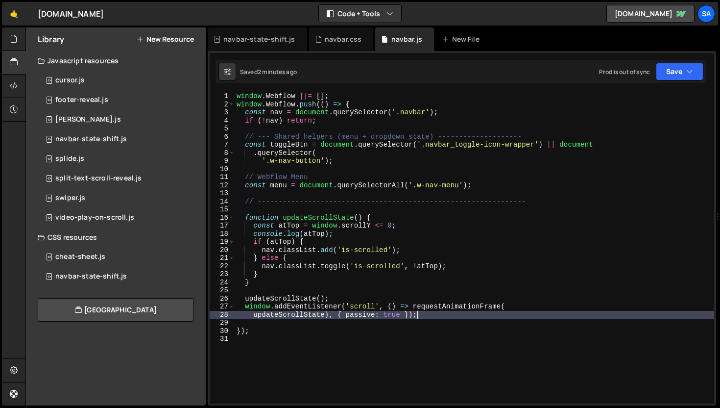
click at [298, 278] on div "window . Webflow ||= [ ] ; window . Webflow . push (( ) => { const nav = docume…" at bounding box center [475, 255] width 480 height 327
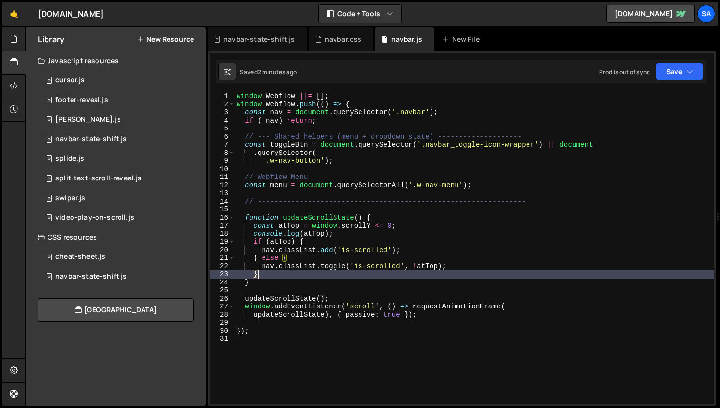
click at [298, 270] on div "window . Webflow ||= [ ] ; window . Webflow . push (( ) => { const nav = docume…" at bounding box center [475, 255] width 480 height 327
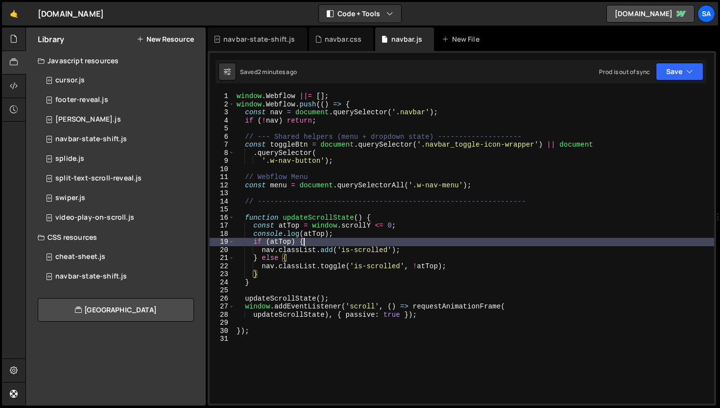
click at [396, 245] on div "window . Webflow ||= [ ] ; window . Webflow . push (( ) => { const nav = docume…" at bounding box center [475, 255] width 480 height 327
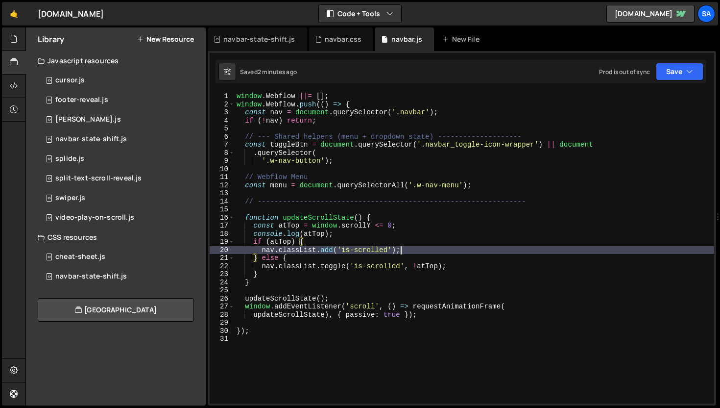
click at [412, 250] on div "window . Webflow ||= [ ] ; window . Webflow . push (( ) => { const nav = docume…" at bounding box center [475, 255] width 480 height 327
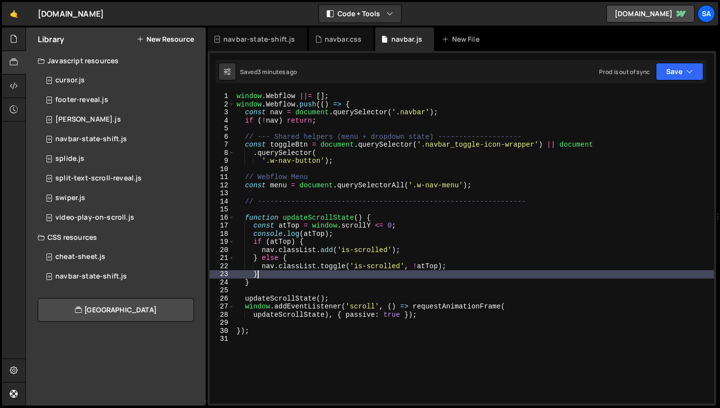
click at [348, 270] on div "window . Webflow ||= [ ] ; window . Webflow . push (( ) => { const nav = docume…" at bounding box center [475, 255] width 480 height 327
click at [523, 266] on div "window . Webflow ||= [ ] ; window . Webflow . push (( ) => { const nav = docume…" at bounding box center [475, 255] width 480 height 327
type textarea "nav.classList.toggle('is-scrolled', !atTop);"
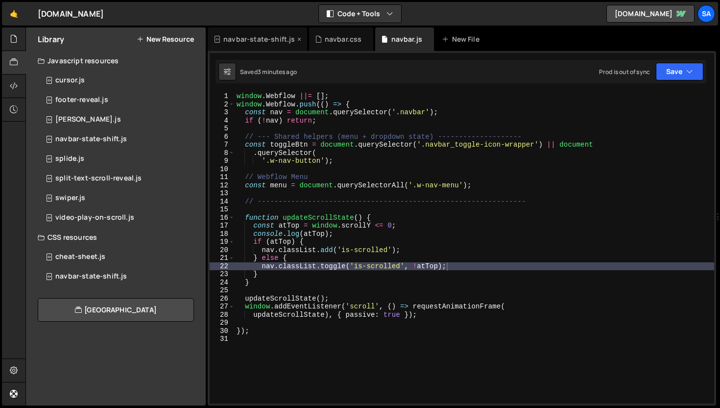
click at [256, 40] on div "navbar-state-shift.js" at bounding box center [259, 39] width 72 height 10
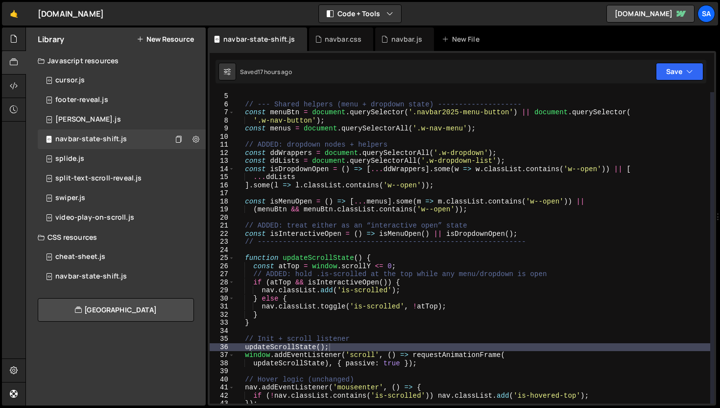
scroll to position [0, 0]
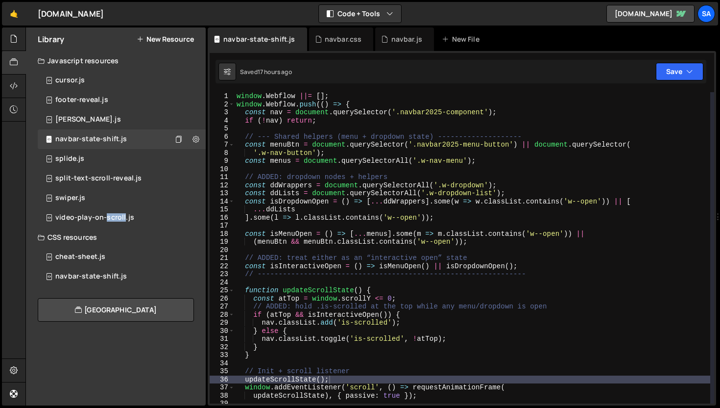
type textarea "if (!nav) return;"
click at [581, 118] on div "window . Webflow ||= [ ] ; window . Webflow . push (( ) => { const nav = docume…" at bounding box center [473, 255] width 476 height 327
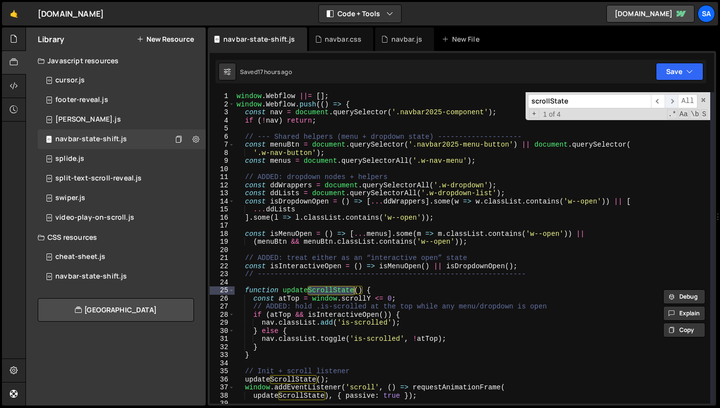
type input "scrollState"
click at [668, 101] on span "​" at bounding box center [672, 101] width 14 height 14
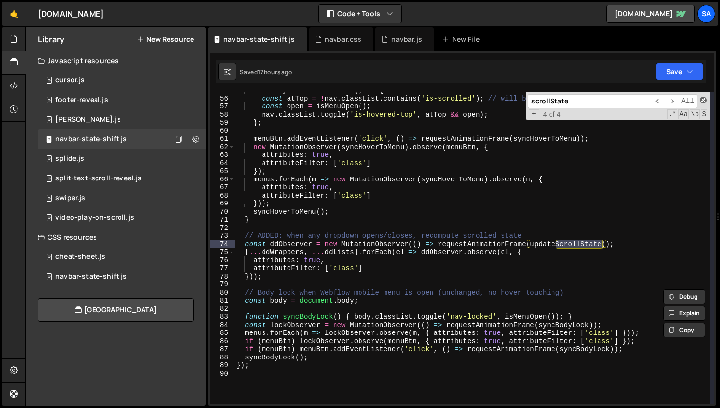
click at [704, 99] on span at bounding box center [703, 100] width 7 height 7
type textarea "const ddObserver = new MutationObserver(() => requestAnimationFrame(updateScrol…"
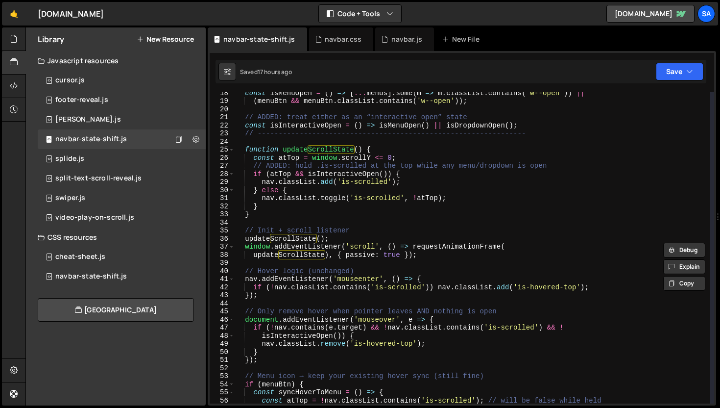
scroll to position [69, 0]
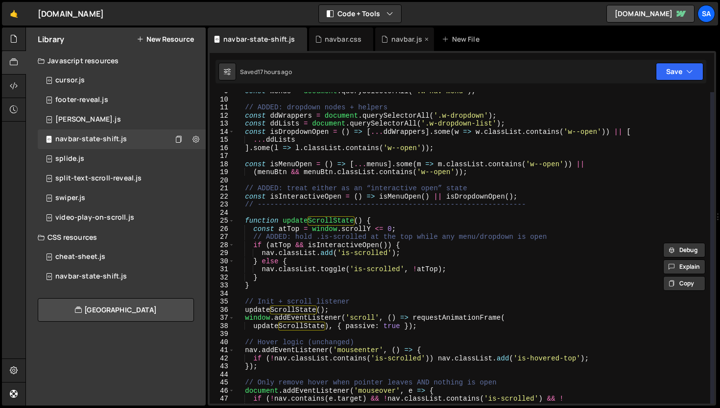
click at [395, 37] on div "navbar.js" at bounding box center [406, 39] width 31 height 10
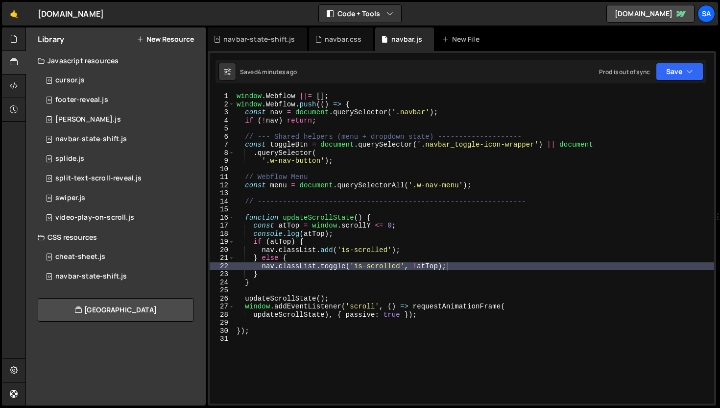
scroll to position [5407, 0]
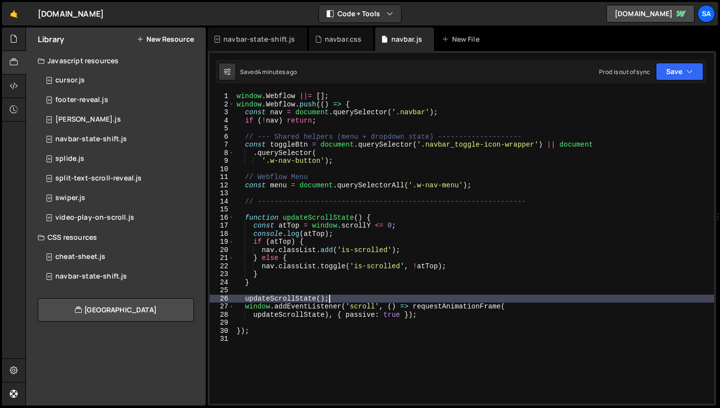
click at [384, 296] on div "window . Webflow ||= [ ] ; window . Webflow . push (( ) => { const nav = docume…" at bounding box center [475, 255] width 480 height 327
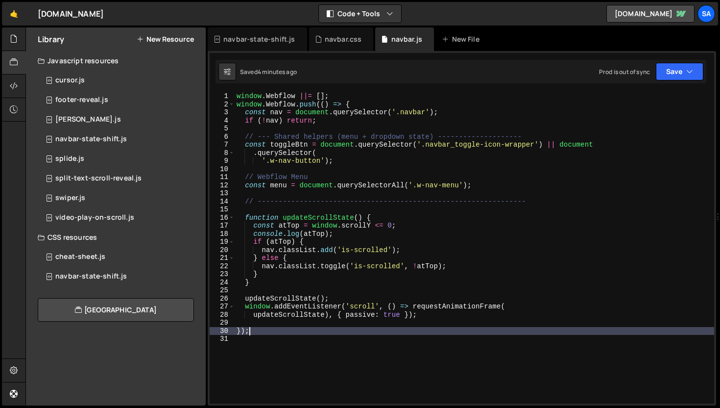
click at [327, 331] on div "window . Webflow ||= [ ] ; window . Webflow . push (( ) => { const nav = docume…" at bounding box center [475, 255] width 480 height 327
click at [421, 233] on div "window . Webflow ||= [ ] ; window . Webflow . push (( ) => { const nav = docume…" at bounding box center [475, 255] width 480 height 327
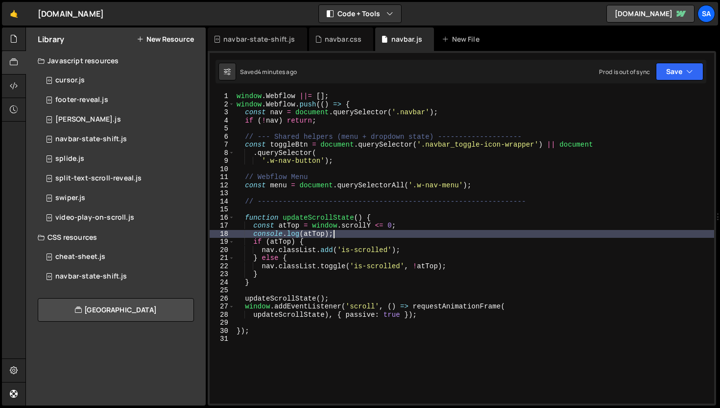
click at [419, 227] on div "window . Webflow ||= [ ] ; window . Webflow . push (( ) => { const nav = docume…" at bounding box center [475, 255] width 480 height 327
click at [355, 231] on div "window . Webflow ||= [ ] ; window . Webflow . push (( ) => { const nav = docume…" at bounding box center [475, 255] width 480 height 327
click at [297, 239] on div "window . Webflow ||= [ ] ; window . Webflow . push (( ) => { const nav = docume…" at bounding box center [475, 255] width 480 height 327
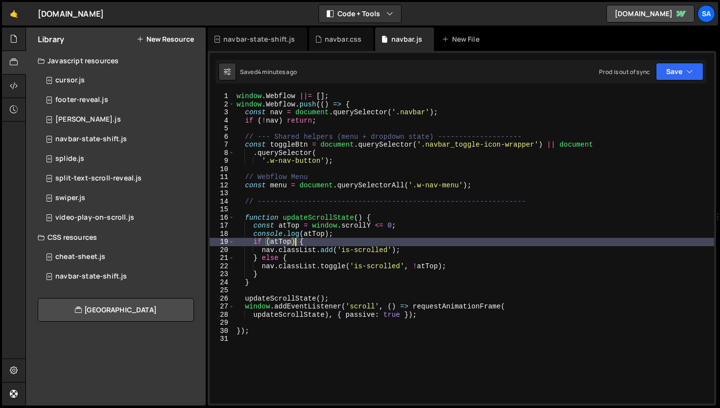
click at [322, 240] on div "window . Webflow ||= [ ] ; window . Webflow . push (( ) => { const nav = docume…" at bounding box center [475, 255] width 480 height 327
click at [255, 37] on div "navbar-state-shift.js" at bounding box center [259, 39] width 72 height 10
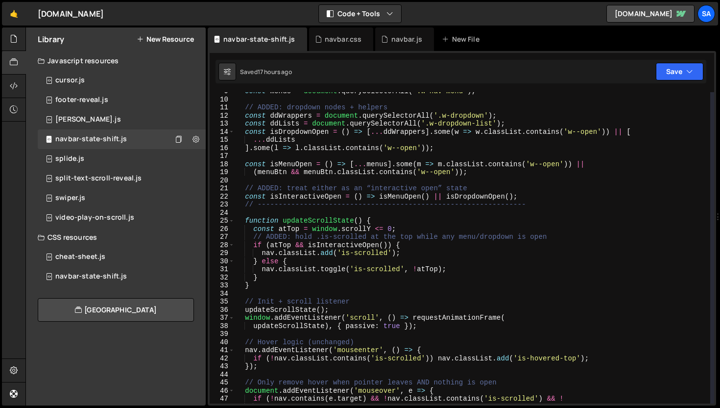
scroll to position [0, 0]
click at [392, 33] on div "navbar.js" at bounding box center [404, 39] width 59 height 24
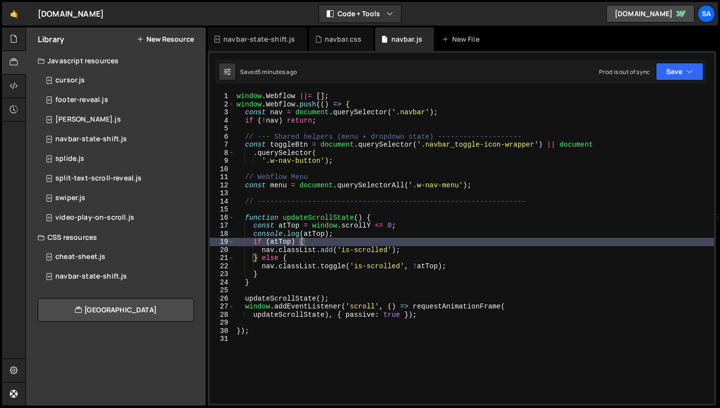
scroll to position [5407, 0]
click at [269, 243] on div "window . Webflow ||= [ ] ; window . Webflow . push (( ) => { const nav = docume…" at bounding box center [475, 255] width 480 height 327
click at [675, 68] on button "Save" at bounding box center [680, 72] width 48 height 18
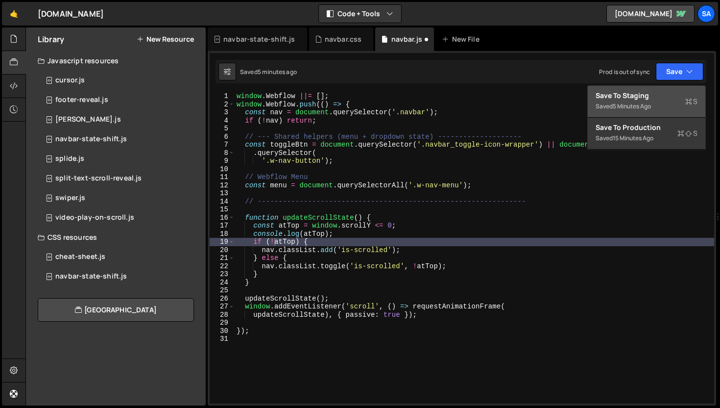
click at [658, 93] on div "Save to Staging S" at bounding box center [647, 96] width 102 height 10
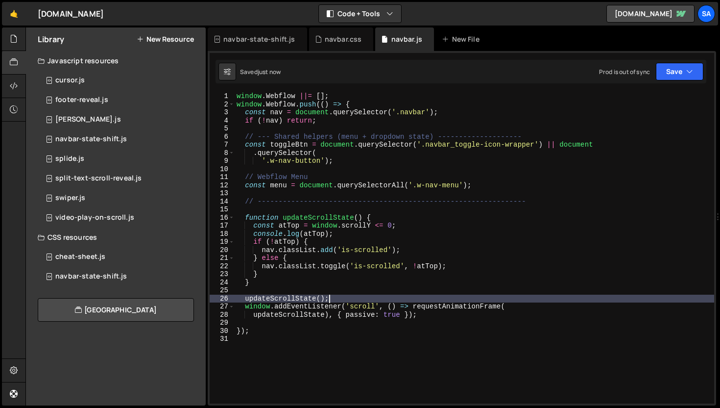
click at [352, 302] on div "window . Webflow ||= [ ] ; window . Webflow . push (( ) => { const nav = docume…" at bounding box center [475, 255] width 480 height 327
click at [358, 297] on div "window . Webflow ||= [ ] ; window . Webflow . push (( ) => { const nav = docume…" at bounding box center [475, 255] width 480 height 327
click at [418, 262] on div "window . Webflow ||= [ ] ; window . Webflow . push (( ) => { const nav = docume…" at bounding box center [475, 255] width 480 height 327
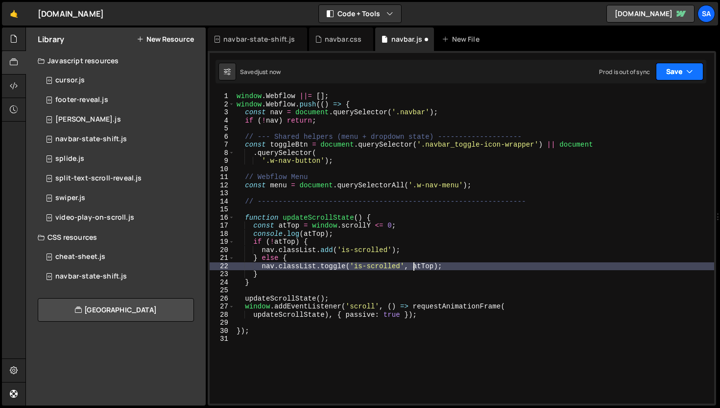
click at [680, 72] on button "Save" at bounding box center [680, 72] width 48 height 18
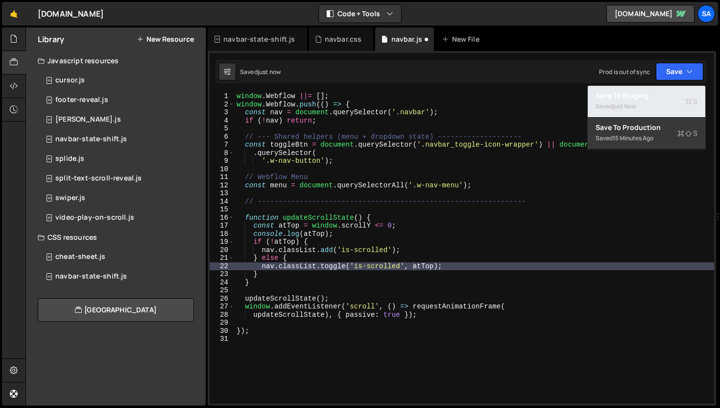
click at [656, 105] on div "Saved just now" at bounding box center [647, 106] width 102 height 12
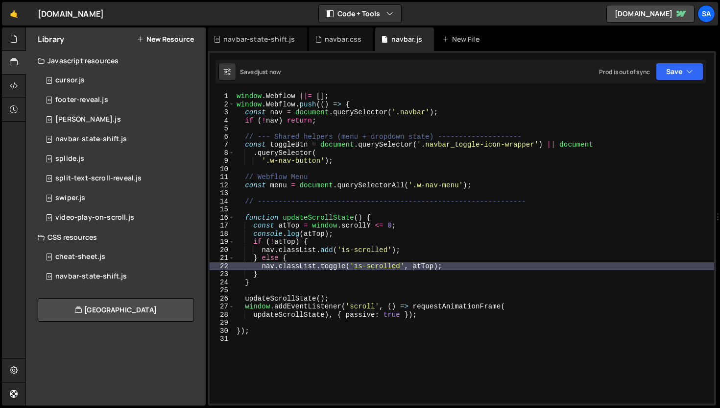
click at [413, 267] on div "window . Webflow ||= [ ] ; window . Webflow . push (( ) => { const nav = docume…" at bounding box center [475, 255] width 480 height 327
click at [454, 267] on div "window . Webflow ||= [ ] ; window . Webflow . push (( ) => { const nav = docume…" at bounding box center [475, 255] width 480 height 327
click at [685, 79] on button "Save" at bounding box center [680, 72] width 48 height 18
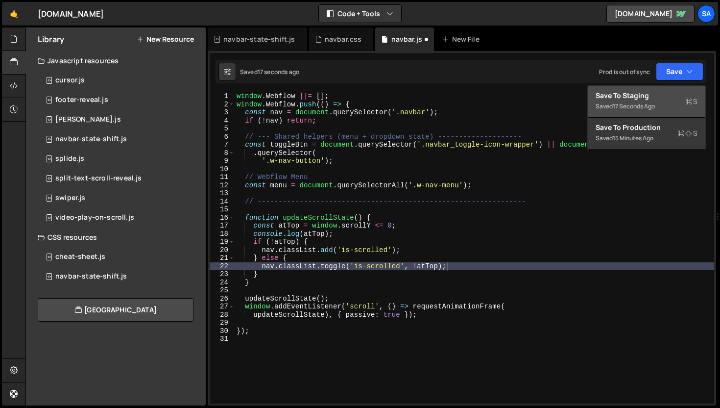
click at [658, 99] on div "Save to Staging S" at bounding box center [647, 96] width 102 height 10
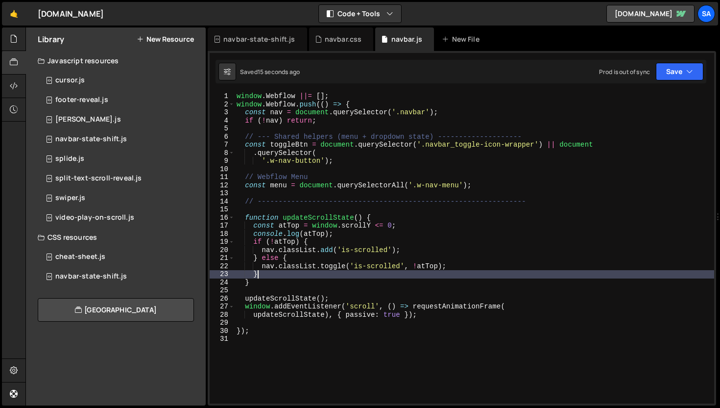
click at [476, 274] on div "window . Webflow ||= [ ] ; window . Webflow . push (( ) => { const nav = docume…" at bounding box center [475, 255] width 480 height 327
click at [474, 269] on div "window . Webflow ||= [ ] ; window . Webflow . push (( ) => { const nav = docume…" at bounding box center [475, 255] width 480 height 327
type textarea "nav.classList.toggle('is-scrolled', !atTop);"
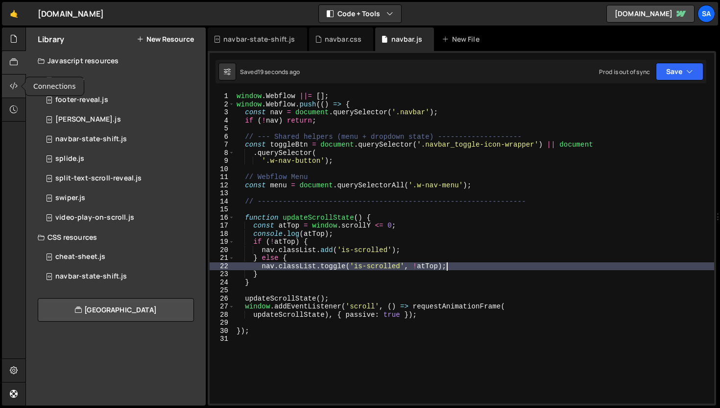
click at [10, 87] on icon at bounding box center [14, 85] width 8 height 11
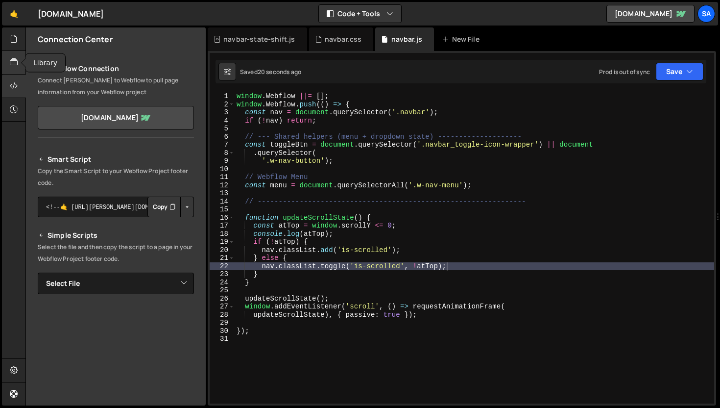
click at [13, 57] on icon at bounding box center [14, 62] width 8 height 11
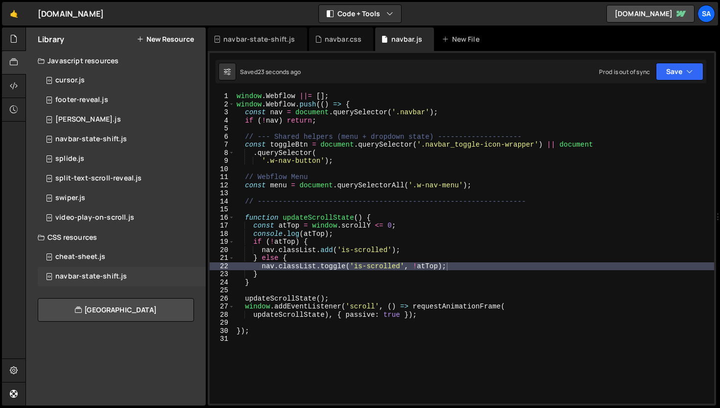
click at [125, 274] on div "navbar-state-shift.js 0" at bounding box center [122, 277] width 168 height 20
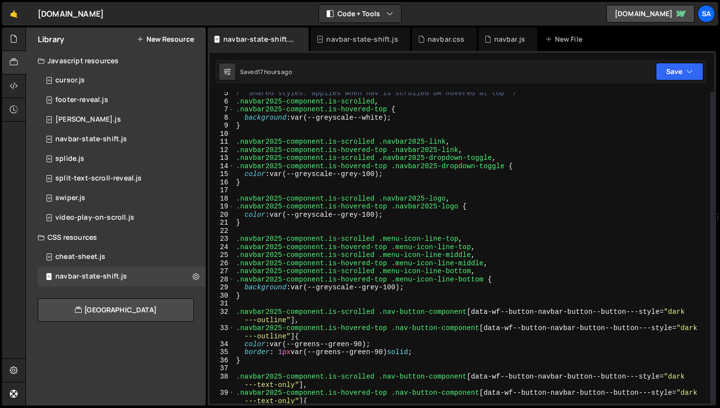
scroll to position [0, 0]
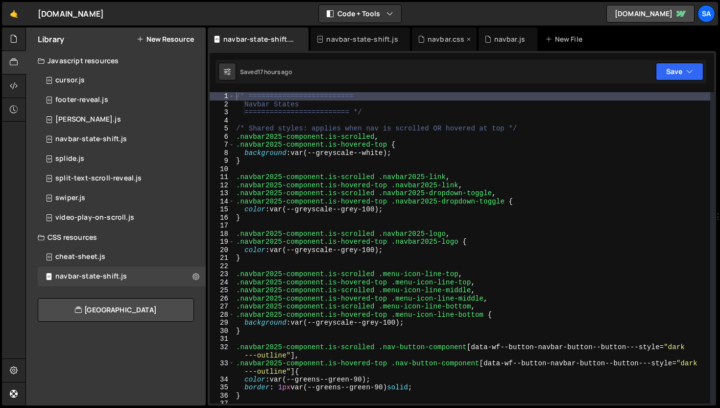
click at [438, 39] on div "navbar.css" at bounding box center [446, 39] width 37 height 10
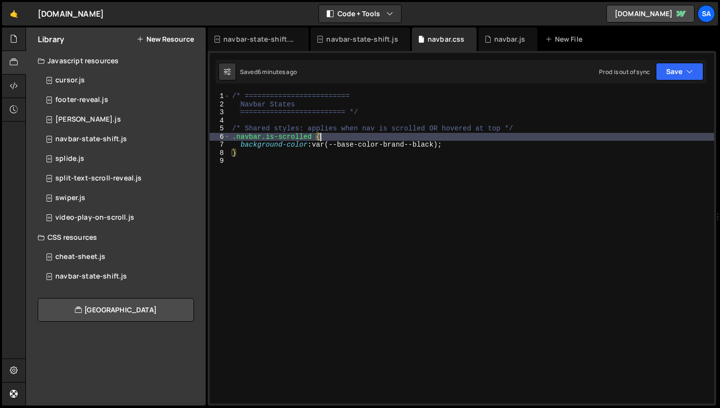
click at [504, 135] on div "/* ========================= Navbar States ========================= */ /* Shar…" at bounding box center [472, 255] width 484 height 327
click at [347, 109] on div "/* ========================= Navbar States ========================= */ /* Shar…" at bounding box center [472, 255] width 484 height 327
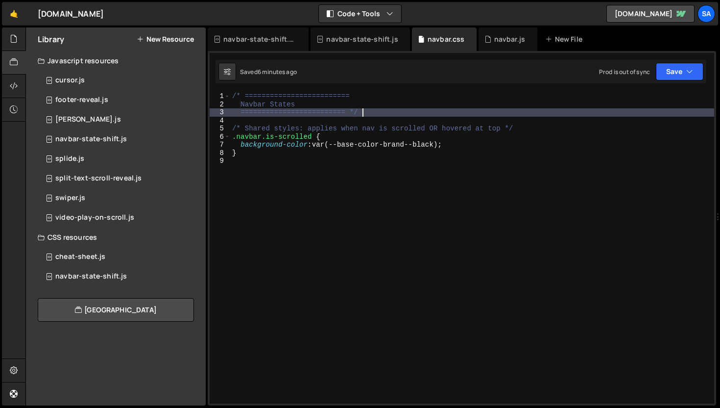
click at [399, 111] on div "/* ========================= Navbar States ========================= */ /* Shar…" at bounding box center [472, 255] width 484 height 327
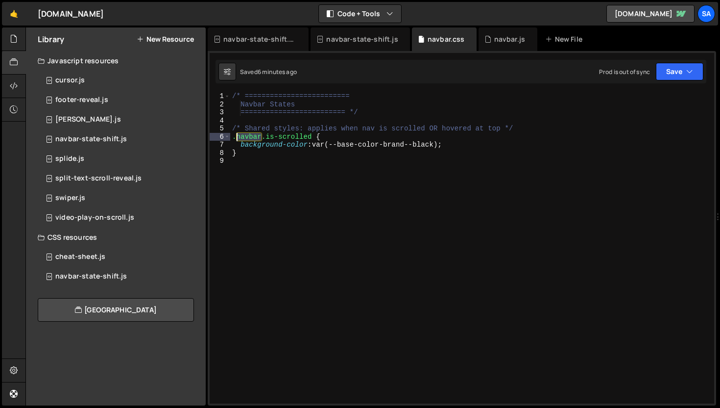
drag, startPoint x: 260, startPoint y: 136, endPoint x: 238, endPoint y: 139, distance: 21.8
click at [238, 139] on div "/* ========================= Navbar States ========================= */ /* Shar…" at bounding box center [472, 255] width 484 height 327
click at [278, 149] on div "/* ========================= Navbar States ========================= */ /* Shar…" at bounding box center [472, 255] width 484 height 327
type textarea "}"
drag, startPoint x: 260, startPoint y: 138, endPoint x: 238, endPoint y: 137, distance: 21.6
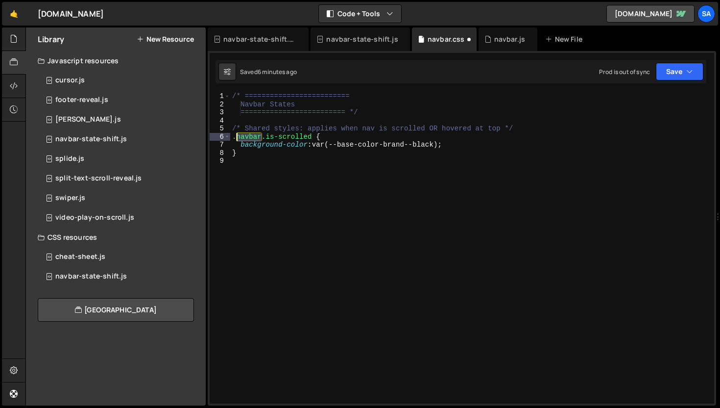
click at [238, 137] on div "/* ========================= Navbar States ========================= */ /* Shar…" at bounding box center [472, 255] width 484 height 327
click at [267, 134] on div "/* ========================= Navbar States ========================= */ /* Shar…" at bounding box center [472, 255] width 484 height 327
drag, startPoint x: 261, startPoint y: 137, endPoint x: 236, endPoint y: 138, distance: 25.0
click at [236, 138] on div "/* ========================= Navbar States ========================= */ /* Shar…" at bounding box center [472, 255] width 484 height 327
paste textarea "_toggle-icon-wrapper"
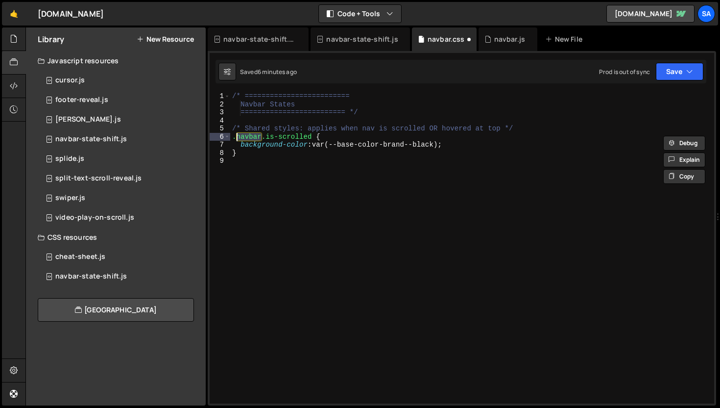
type textarea ".navbar_toggle-icon-wrapper.is-scrolled {"
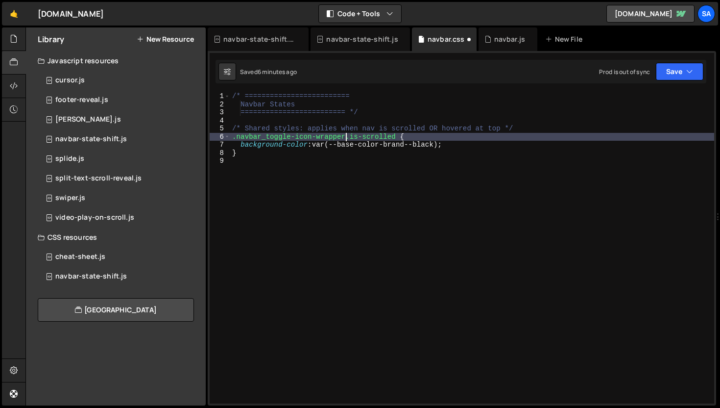
click at [470, 136] on div "/* ========================= Navbar States ========================= */ /* Shar…" at bounding box center [472, 255] width 484 height 327
click at [680, 81] on div "Saved 6 minutes ago Prod is out of sync Upgrade to Edit Save Save to Staging S …" at bounding box center [461, 72] width 491 height 24
click at [679, 73] on button "Save" at bounding box center [680, 72] width 48 height 18
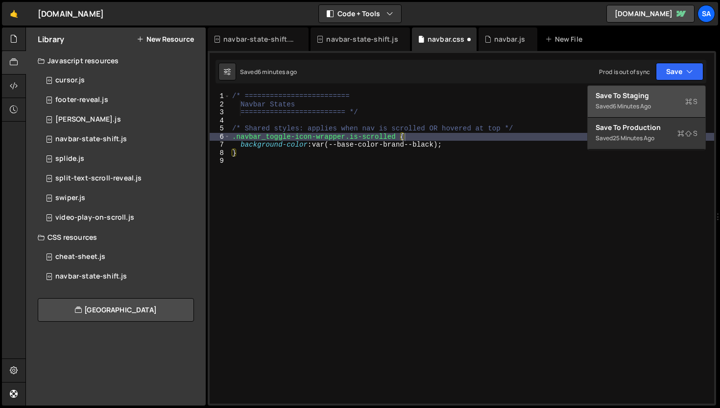
click at [659, 104] on div "Saved 6 minutes ago" at bounding box center [647, 106] width 102 height 12
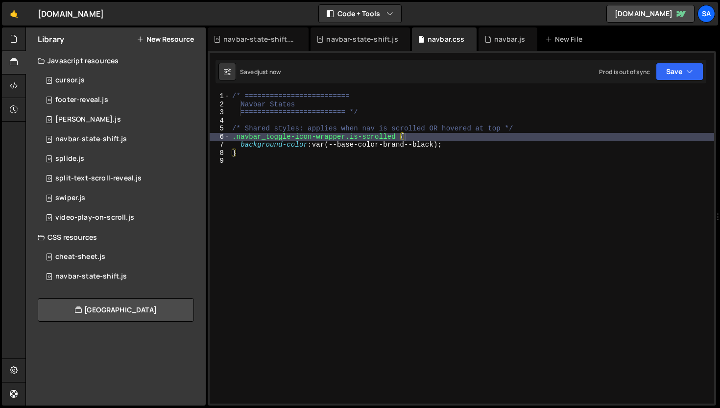
click at [438, 199] on div "/* ========================= Navbar States ========================= */ /* Shar…" at bounding box center [472, 255] width 484 height 327
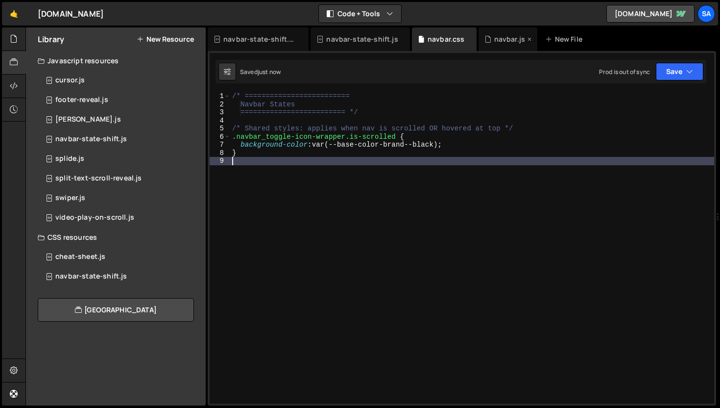
click at [494, 46] on div "navbar.js" at bounding box center [508, 39] width 59 height 24
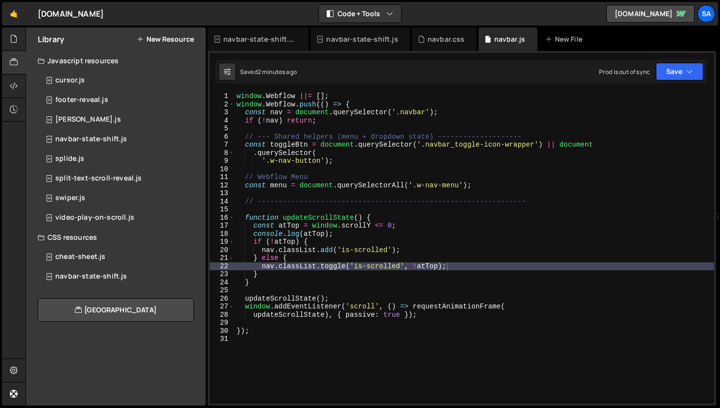
scroll to position [5407, 0]
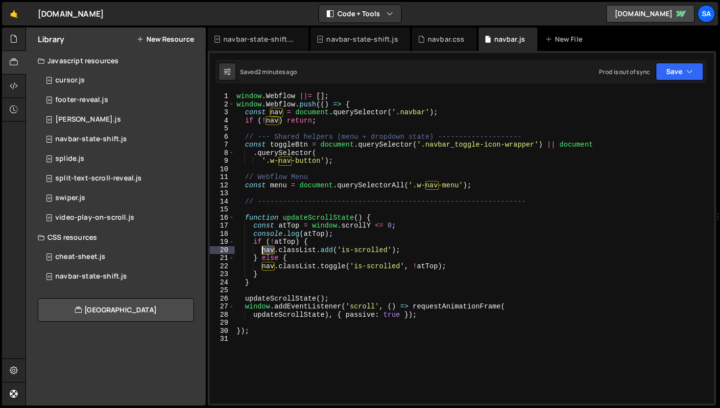
drag, startPoint x: 276, startPoint y: 248, endPoint x: 263, endPoint y: 250, distance: 12.9
click at [263, 250] on div "window . Webflow ||= [ ] ; window . Webflow . push (( ) => { const nav = docume…" at bounding box center [475, 255] width 480 height 327
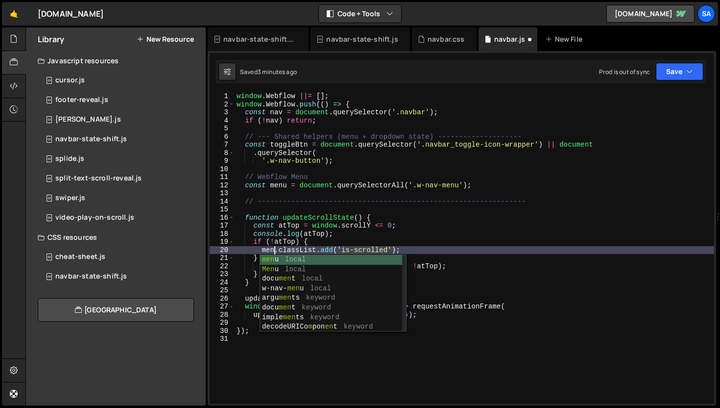
scroll to position [0, 2]
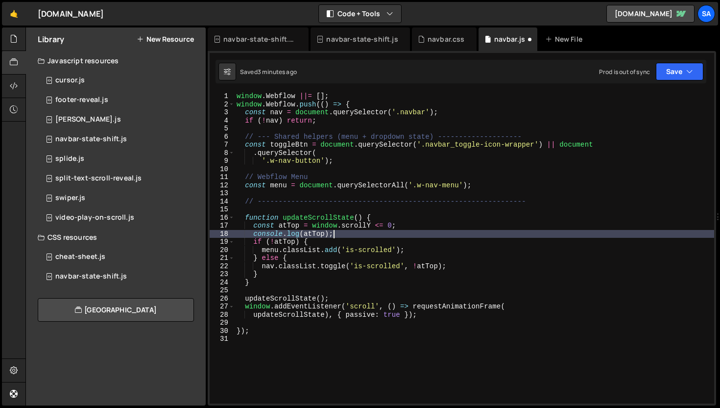
click at [373, 233] on div "window . Webflow ||= [ ] ; window . Webflow . push (( ) => { const nav = docume…" at bounding box center [475, 255] width 480 height 327
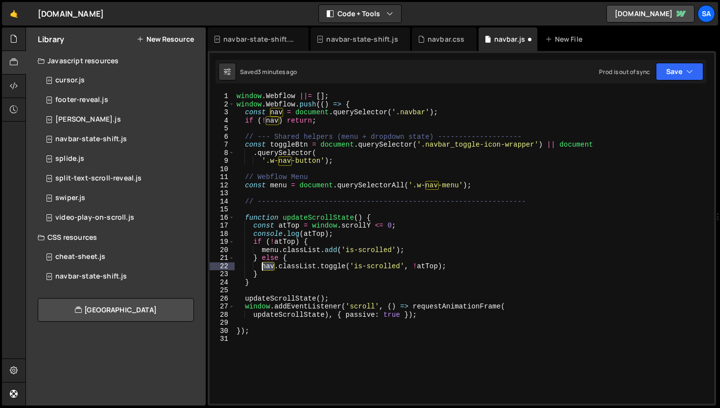
drag, startPoint x: 275, startPoint y: 268, endPoint x: 263, endPoint y: 267, distance: 12.3
click at [263, 267] on div "window . Webflow ||= [ ] ; window . Webflow . push (( ) => { const nav = docume…" at bounding box center [475, 255] width 480 height 327
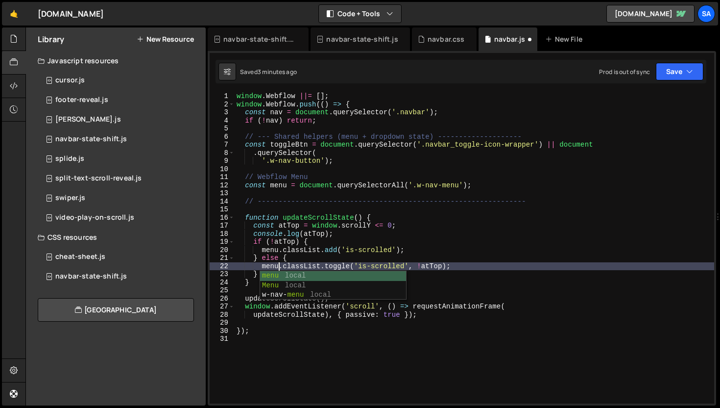
click at [441, 246] on div "window . Webflow ||= [ ] ; window . Webflow . push (( ) => { const nav = docume…" at bounding box center [475, 255] width 480 height 327
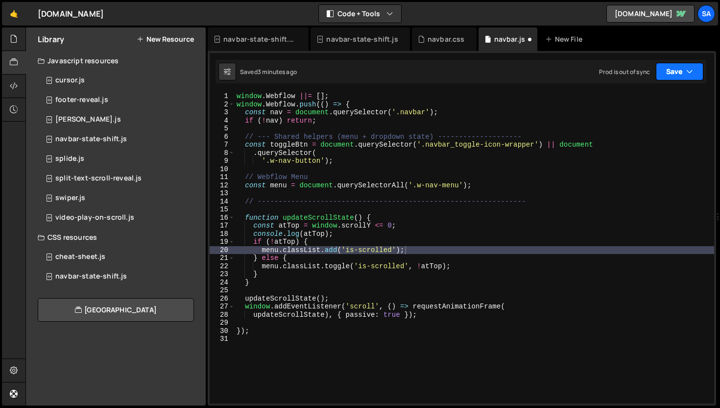
click at [666, 71] on button "Save" at bounding box center [680, 72] width 48 height 18
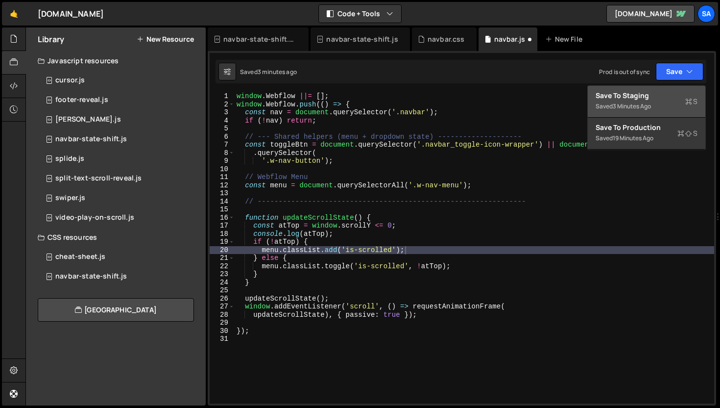
click at [619, 92] on div "Save to Staging S" at bounding box center [647, 96] width 102 height 10
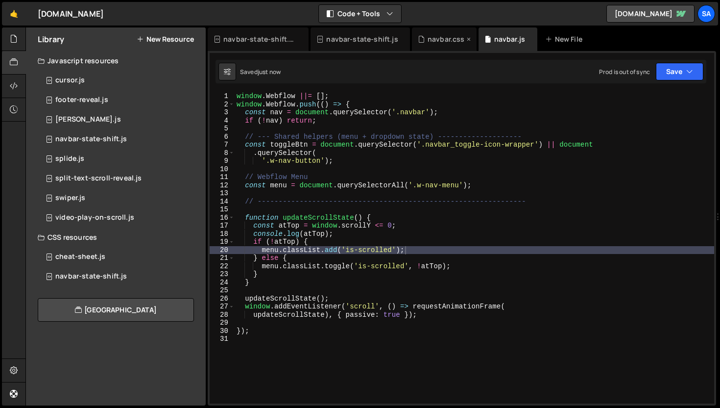
click at [443, 41] on div "navbar.css" at bounding box center [446, 39] width 37 height 10
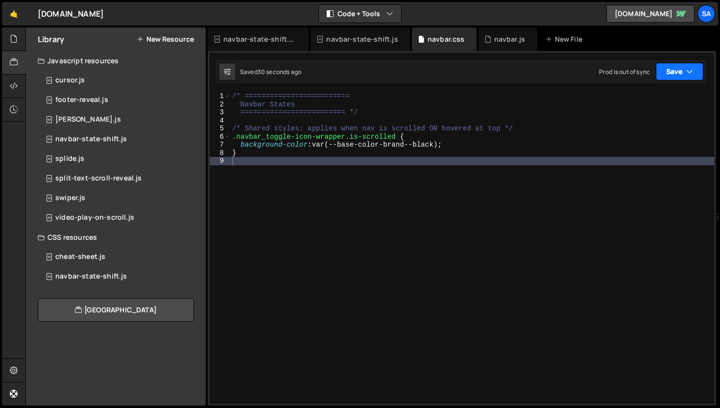
click at [669, 73] on button "Save" at bounding box center [680, 72] width 48 height 18
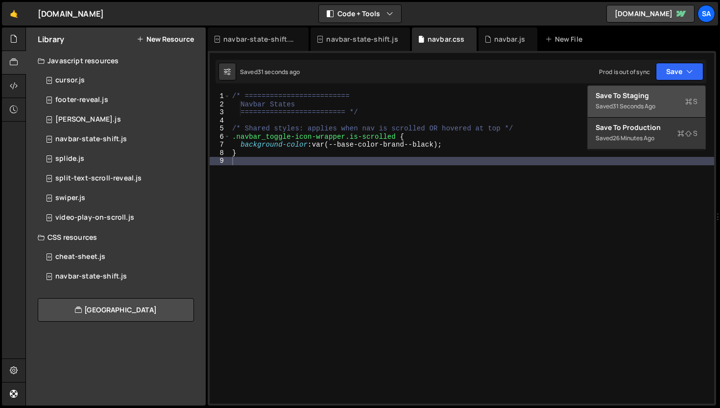
click at [652, 100] on div "Saved 31 seconds ago" at bounding box center [647, 106] width 102 height 12
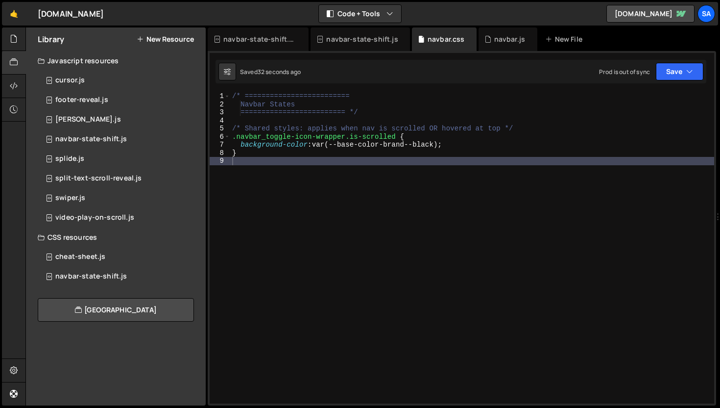
click at [508, 51] on div "menu.classList.add('is-scrolled'); 1 2 3 4 5 6 7 8 9 10 11 12 13 14 15 16 17 18…" at bounding box center [462, 228] width 509 height 354
click at [504, 42] on div "navbar.js" at bounding box center [509, 39] width 31 height 10
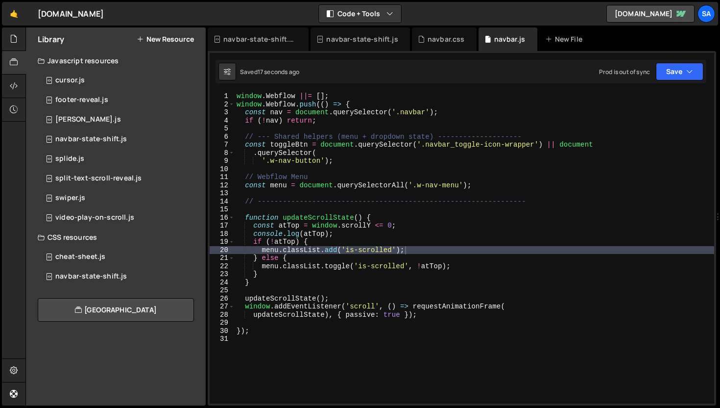
scroll to position [5407, 0]
click at [434, 241] on div "window . Webflow ||= [ ] ; window . Webflow . push (( ) => { const nav = docume…" at bounding box center [475, 255] width 480 height 327
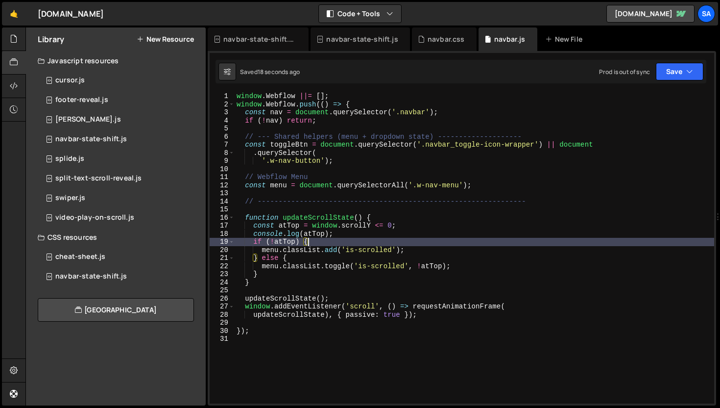
click at [428, 246] on div "window . Webflow ||= [ ] ; window . Webflow . push (( ) => { const nav = docume…" at bounding box center [475, 255] width 480 height 327
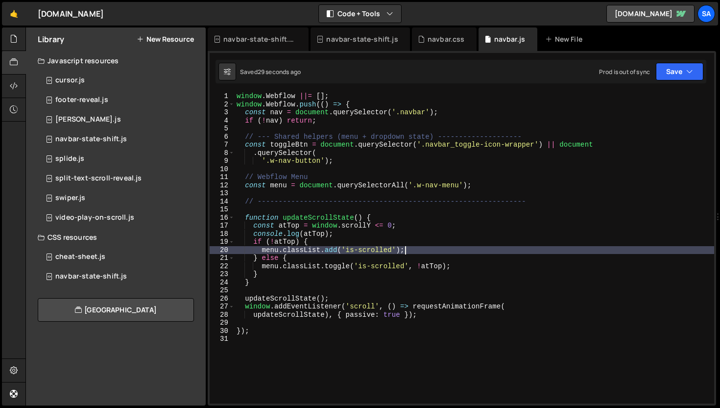
click at [481, 188] on div "window . Webflow ||= [ ] ; window . Webflow . push (( ) => { const nav = docume…" at bounding box center [475, 255] width 480 height 327
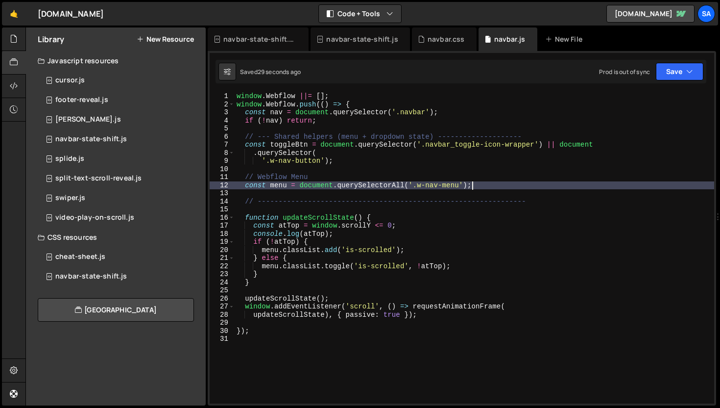
click at [500, 189] on div "window . Webflow ||= [ ] ; window . Webflow . push (( ) => { const nav = docume…" at bounding box center [475, 255] width 480 height 327
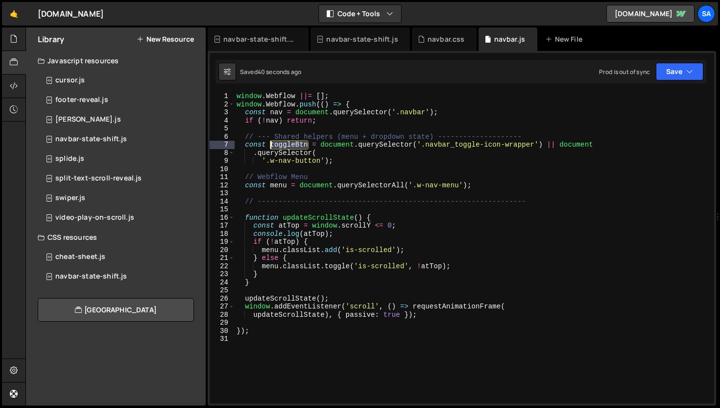
drag, startPoint x: 309, startPoint y: 144, endPoint x: 272, endPoint y: 143, distance: 36.8
click at [272, 143] on div "window . Webflow ||= [ ] ; window . Webflow . push (( ) => { const nav = docume…" at bounding box center [475, 255] width 480 height 327
click at [271, 251] on div "window . Webflow ||= [ ] ; window . Webflow . push (( ) => { const nav = docume…" at bounding box center [475, 255] width 480 height 327
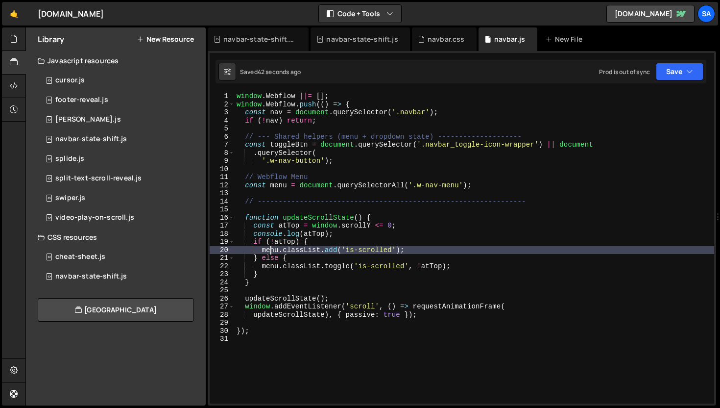
click at [271, 250] on div "window . Webflow ||= [ ] ; window . Webflow . push (( ) => { const nav = docume…" at bounding box center [475, 255] width 480 height 327
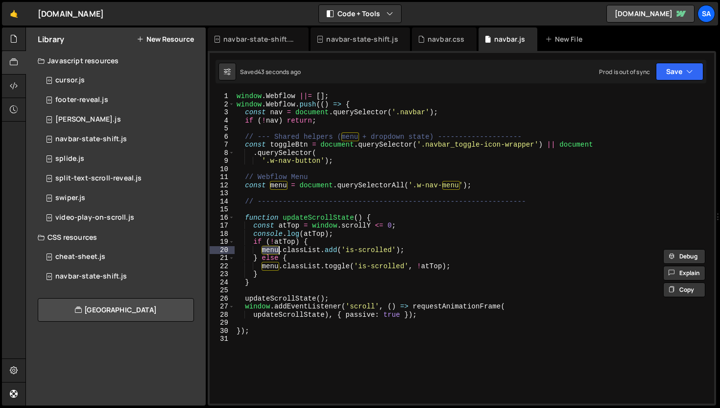
click at [273, 250] on div "window . Webflow ||= [ ] ; window . Webflow . push (( ) => { const nav = docume…" at bounding box center [475, 247] width 480 height 311
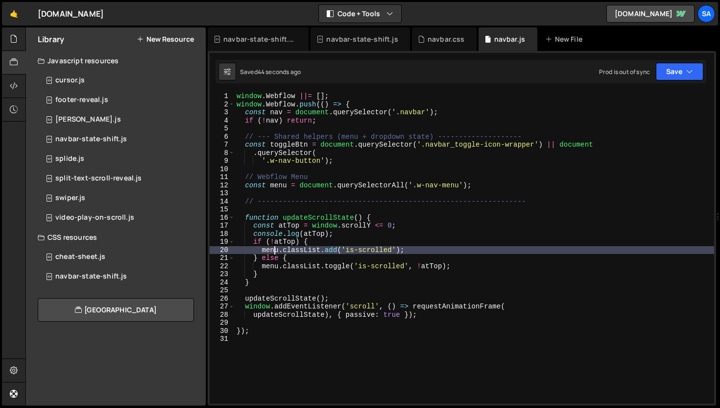
click at [273, 250] on div "window . Webflow ||= [ ] ; window . Webflow . push (( ) => { const nav = docume…" at bounding box center [475, 255] width 480 height 327
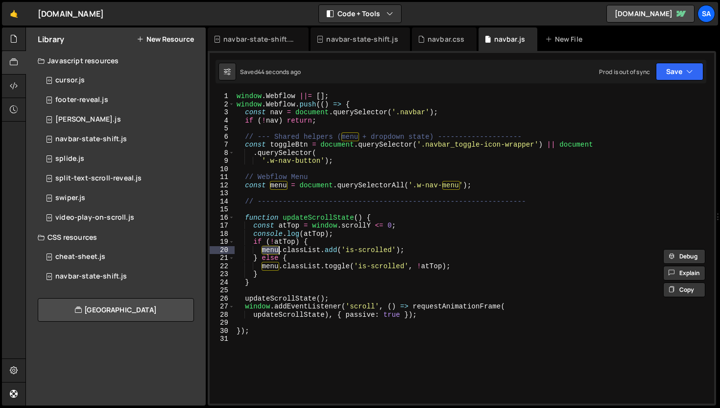
paste textarea "toggleBtn"
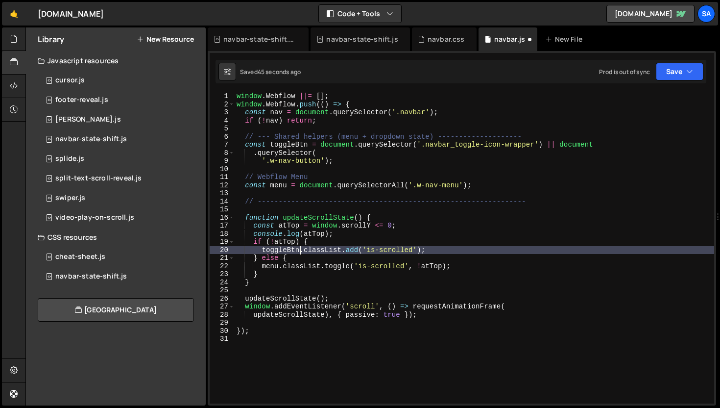
click at [271, 267] on div "window . Webflow ||= [ ] ; window . Webflow . push (( ) => { const nav = docume…" at bounding box center [475, 255] width 480 height 327
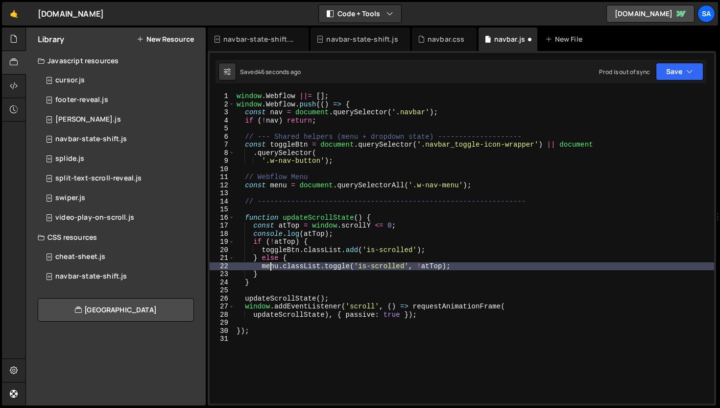
click at [271, 267] on div "window . Webflow ||= [ ] ; window . Webflow . push (( ) => { const nav = docume…" at bounding box center [475, 255] width 480 height 327
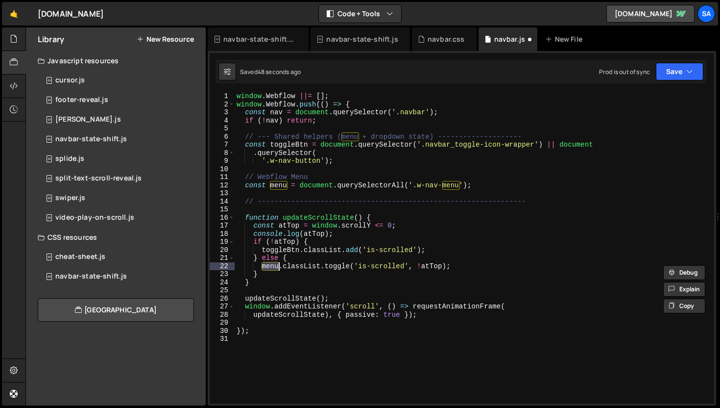
scroll to position [0, 2]
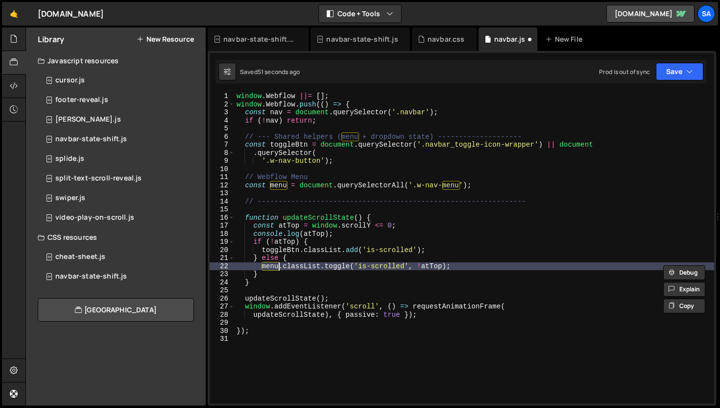
paste textarea "toggleBtn"
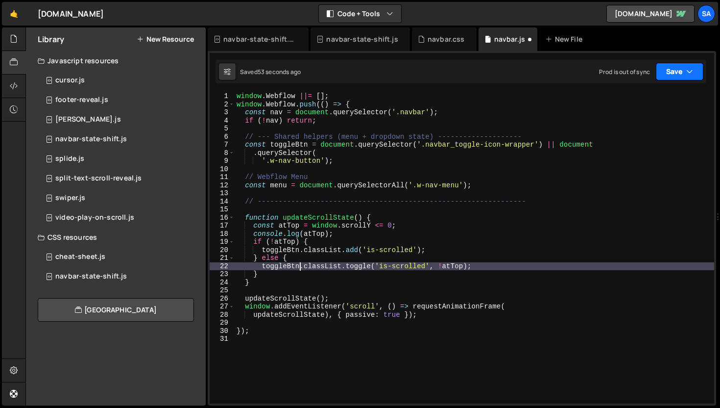
click at [678, 72] on button "Save" at bounding box center [680, 72] width 48 height 18
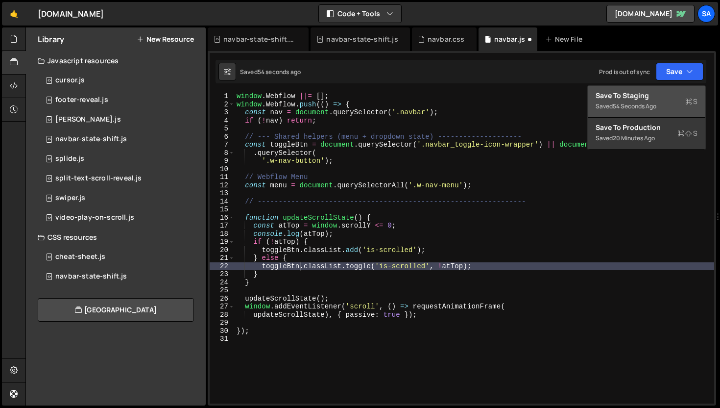
click at [662, 92] on div "Save to Staging S" at bounding box center [647, 96] width 102 height 10
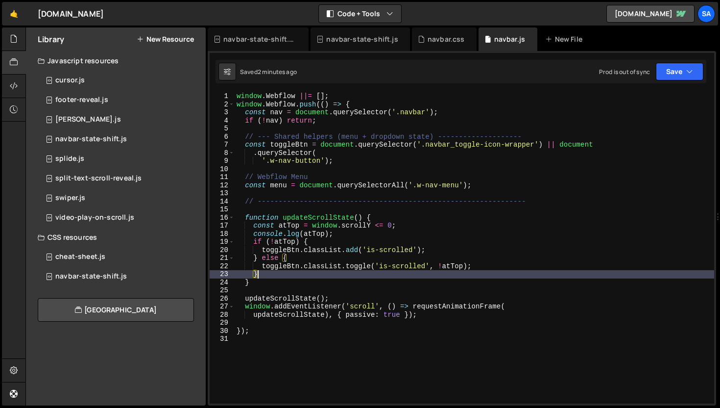
click at [310, 275] on div "window . Webflow ||= [ ] ; window . Webflow . push (( ) => { const nav = docume…" at bounding box center [475, 255] width 480 height 327
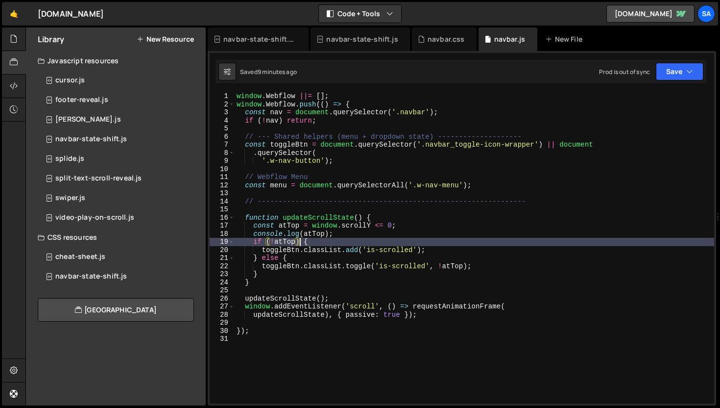
click at [300, 239] on div "window . Webflow ||= [ ] ; window . Webflow . push (( ) => { const nav = docume…" at bounding box center [475, 255] width 480 height 327
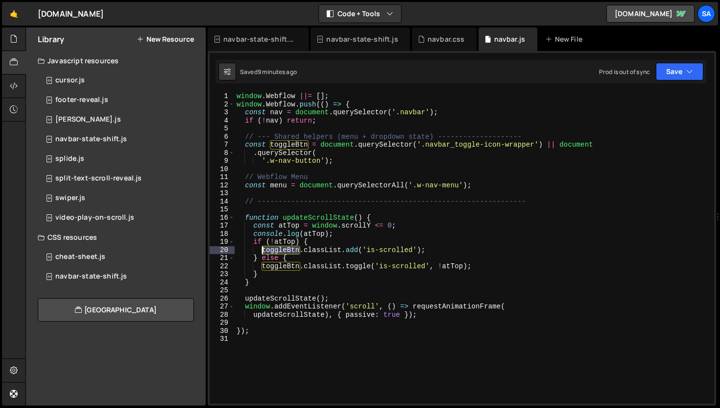
drag, startPoint x: 299, startPoint y: 249, endPoint x: 263, endPoint y: 250, distance: 36.8
click at [263, 250] on div "window . Webflow ||= [ ] ; window . Webflow . push (( ) => { const nav = docume…" at bounding box center [475, 255] width 480 height 327
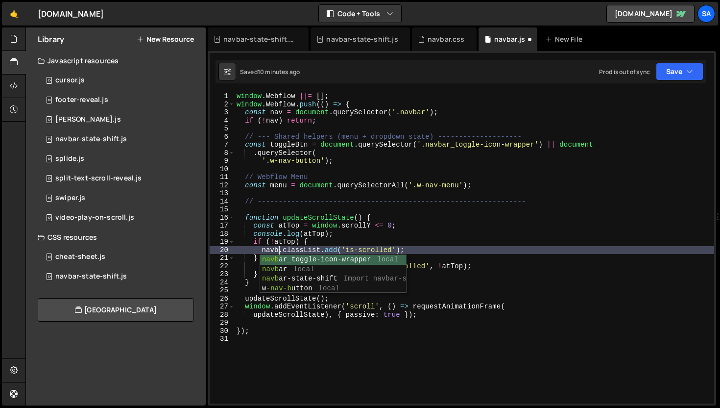
scroll to position [0, 3]
click at [312, 225] on div "window . Webflow ||= [ ] ; window . Webflow . push (( ) => { const nav = docume…" at bounding box center [475, 255] width 480 height 327
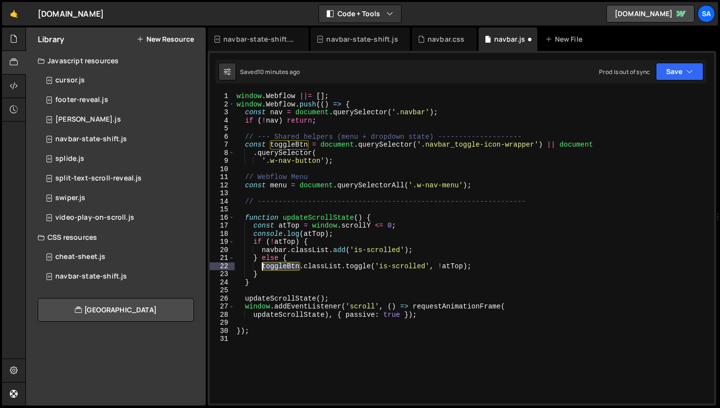
drag, startPoint x: 299, startPoint y: 267, endPoint x: 278, endPoint y: 264, distance: 21.8
click at [262, 267] on div "window . Webflow ||= [ ] ; window . Webflow . push (( ) => { const nav = docume…" at bounding box center [475, 255] width 480 height 327
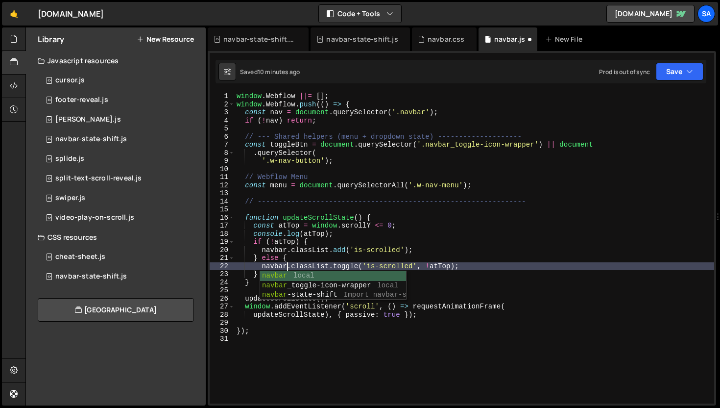
click at [251, 187] on div "window . Webflow ||= [ ] ; window . Webflow . push (( ) => { const nav = docume…" at bounding box center [475, 255] width 480 height 327
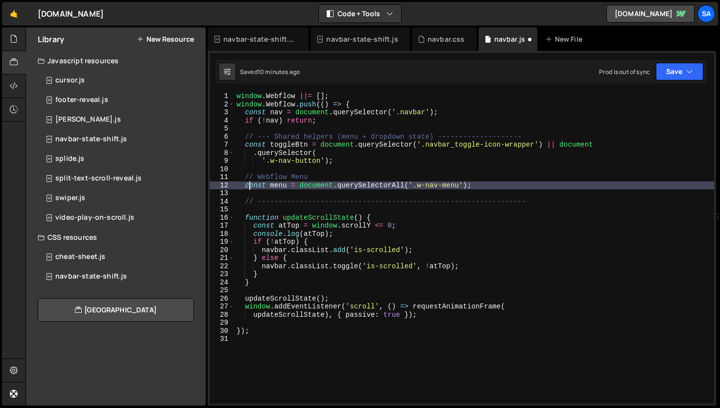
click at [284, 248] on div "window . Webflow ||= [ ] ; window . Webflow . push (( ) => { const nav = docume…" at bounding box center [475, 255] width 480 height 327
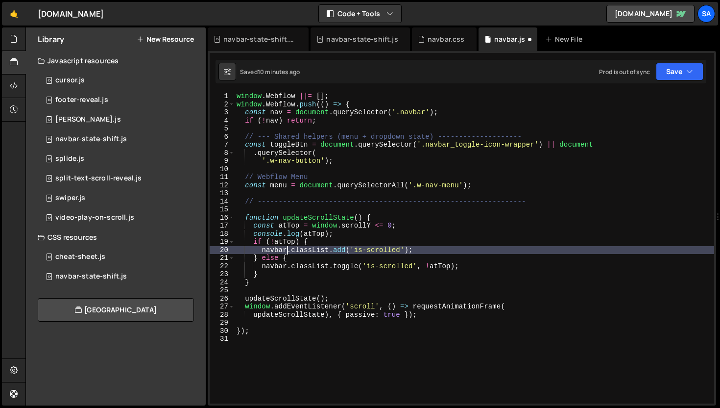
click at [288, 247] on div "window . Webflow ||= [ ] ; window . Webflow . push (( ) => { const nav = docume…" at bounding box center [475, 255] width 480 height 327
click at [288, 266] on div "window . Webflow ||= [ ] ; window . Webflow . push (( ) => { const nav = docume…" at bounding box center [475, 255] width 480 height 327
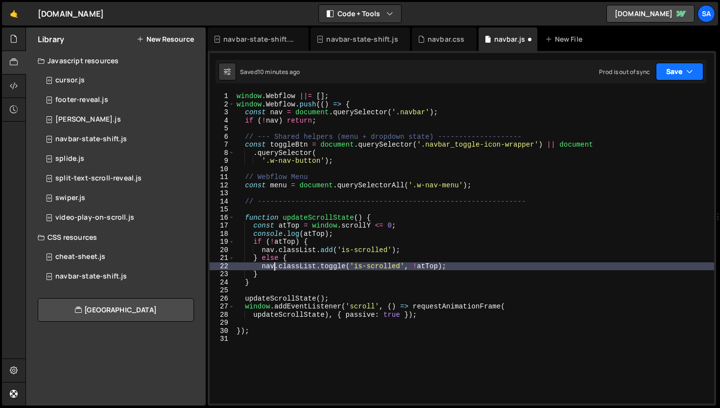
type textarea "nav.classList.toggle('is-scrolled', !atTop);"
click at [661, 68] on button "Save" at bounding box center [680, 72] width 48 height 18
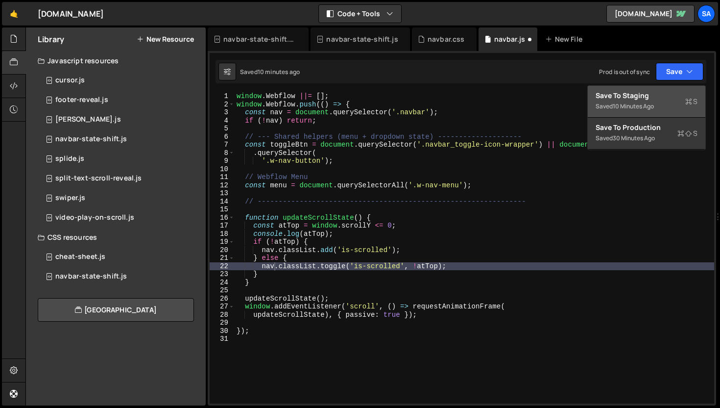
click at [649, 97] on div "Save to Staging S" at bounding box center [647, 96] width 102 height 10
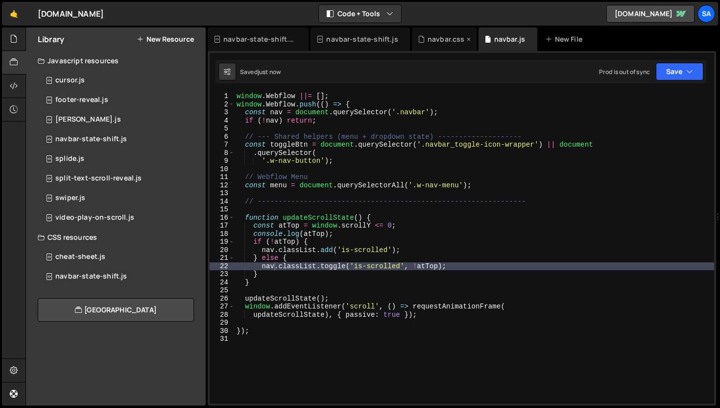
click at [436, 40] on div "navbar.css" at bounding box center [446, 39] width 37 height 10
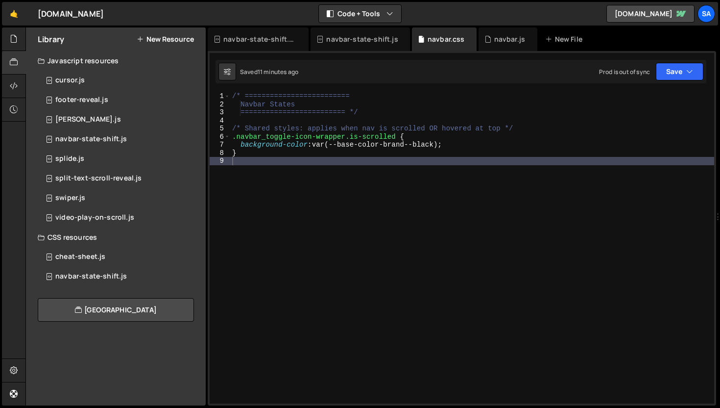
scroll to position [0, 0]
click at [302, 138] on div "/* ========================= Navbar States ========================= */ /* Shar…" at bounding box center [472, 255] width 484 height 327
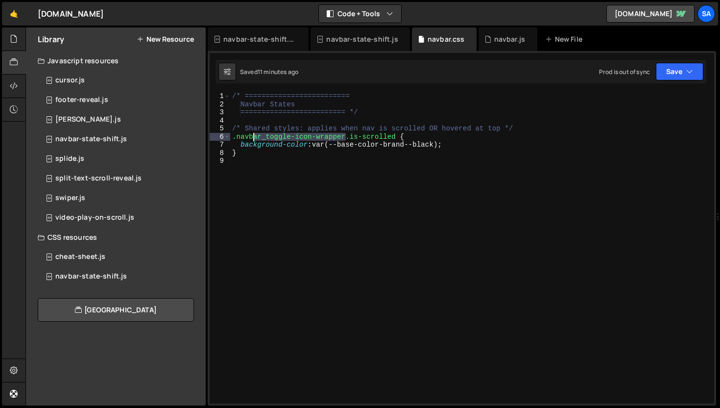
drag, startPoint x: 347, startPoint y: 134, endPoint x: 250, endPoint y: 137, distance: 97.0
click at [250, 137] on div "/* ========================= Navbar States ========================= */ /* Shar…" at bounding box center [472, 255] width 484 height 327
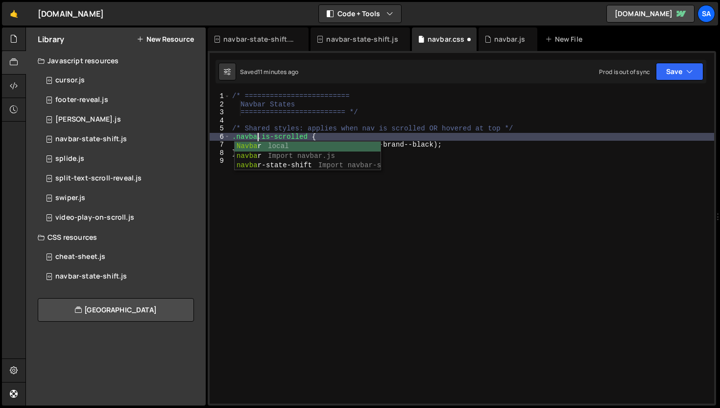
scroll to position [0, 1]
type textarea ".navbar.is-scrolled {"
click at [665, 65] on button "Save" at bounding box center [680, 72] width 48 height 18
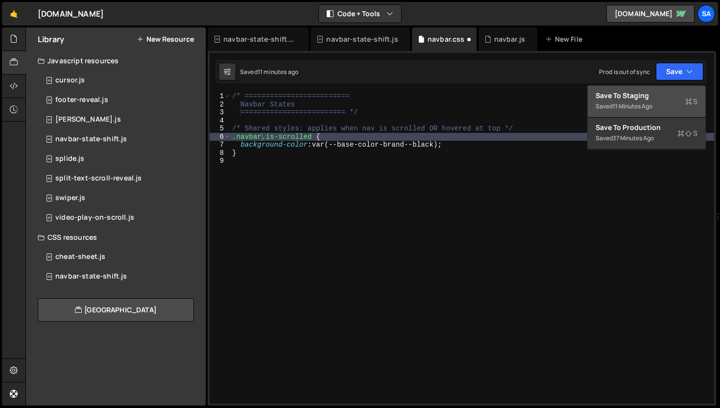
click at [644, 93] on div "Save to Staging S" at bounding box center [647, 96] width 102 height 10
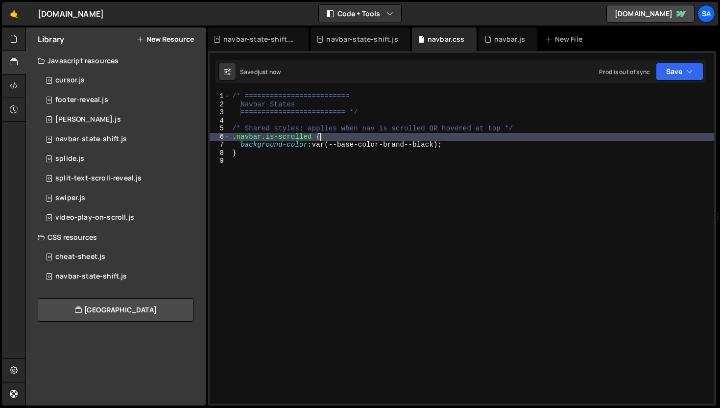
click at [508, 139] on div "/* ========================= Navbar States ========================= */ /* Shar…" at bounding box center [472, 255] width 484 height 327
click at [287, 160] on div "/* ========================= Navbar States ========================= */ /* Shar…" at bounding box center [472, 255] width 484 height 327
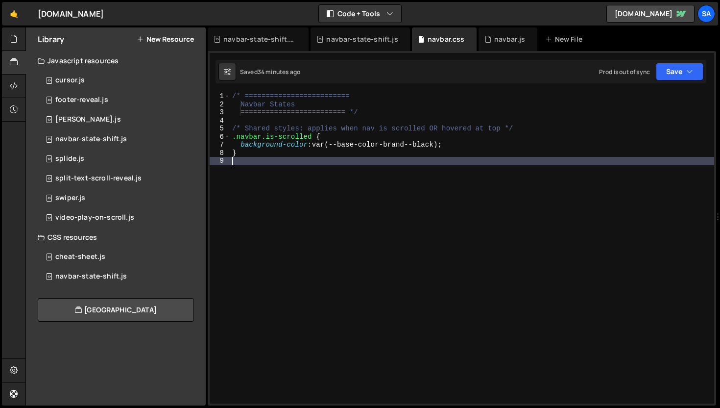
scroll to position [0, 0]
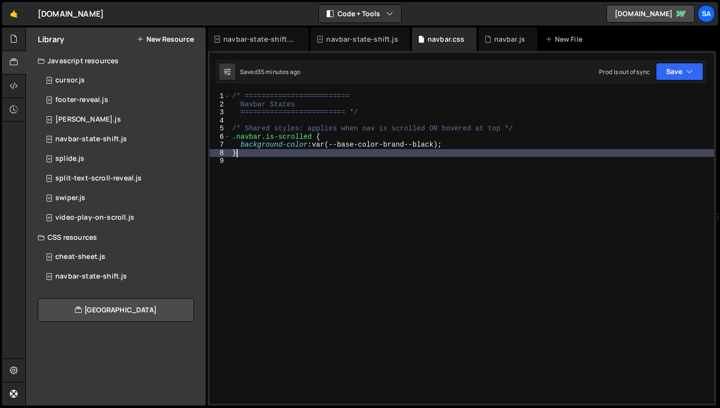
click at [261, 156] on div "/* ========================= Navbar States ========================= */ /* Shar…" at bounding box center [472, 255] width 484 height 327
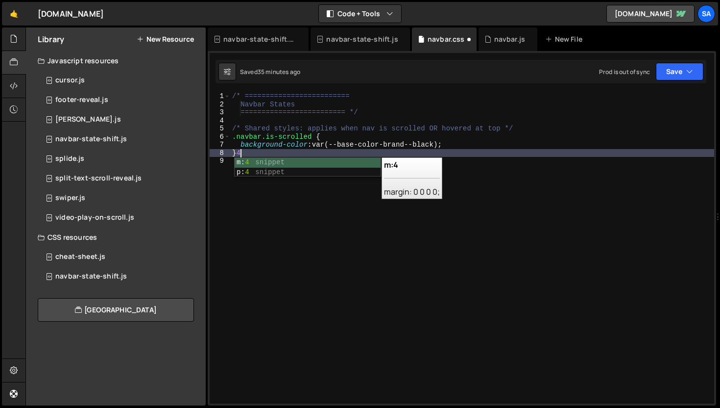
type textarea "}"
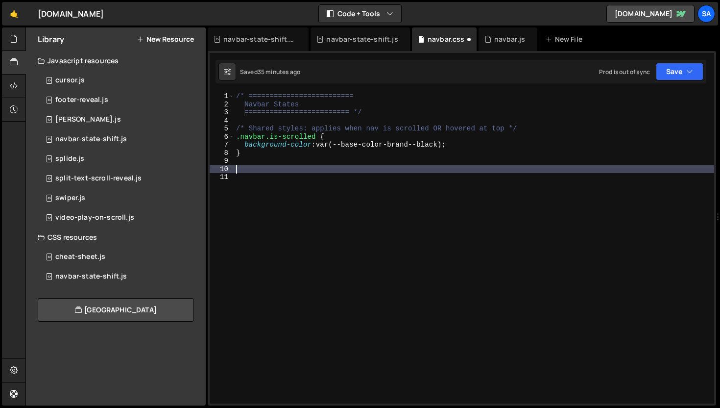
paste textarea "}"
click at [409, 171] on div "/* ========================= Navbar States ========================= */ /* Shar…" at bounding box center [474, 255] width 480 height 327
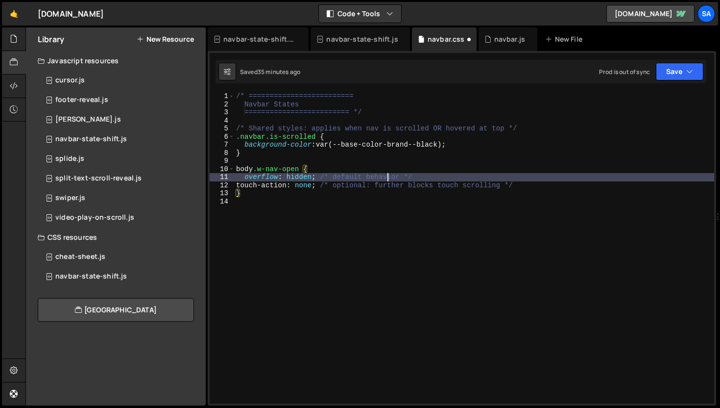
click at [386, 179] on div "/* ========================= Navbar States ========================= */ /* Shar…" at bounding box center [474, 255] width 480 height 327
click at [558, 177] on div "/* ========================= Navbar States ========================= */ /* Shar…" at bounding box center [474, 255] width 480 height 327
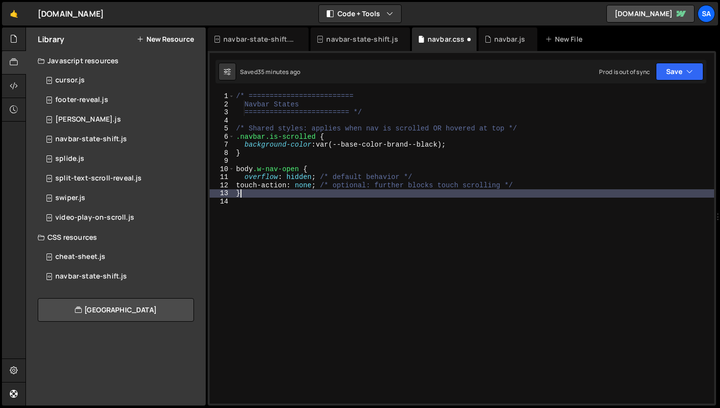
click at [546, 191] on div "/* ========================= Navbar States ========================= */ /* Shar…" at bounding box center [474, 255] width 480 height 327
click at [557, 181] on div "/* ========================= Navbar States ========================= */ /* Shar…" at bounding box center [474, 255] width 480 height 327
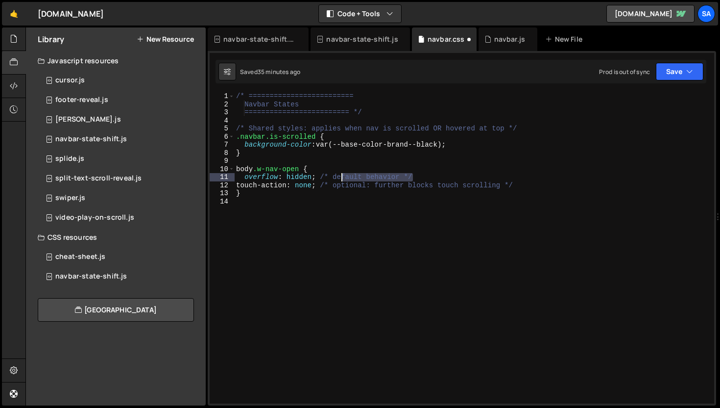
drag, startPoint x: 435, startPoint y: 174, endPoint x: 341, endPoint y: 178, distance: 94.1
click at [341, 178] on div "/* ========================= Navbar States ========================= */ /* Shar…" at bounding box center [474, 255] width 480 height 327
click at [439, 173] on div "/* ========================= Navbar States ========================= */ /* Shar…" at bounding box center [474, 247] width 480 height 311
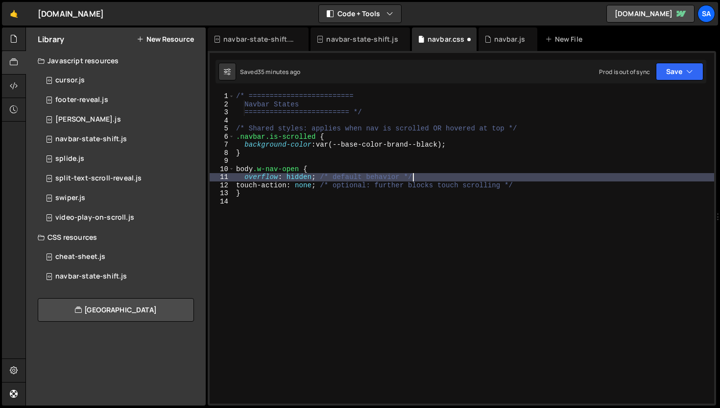
click at [439, 176] on div "/* ========================= Navbar States ========================= */ /* Shar…" at bounding box center [474, 255] width 480 height 327
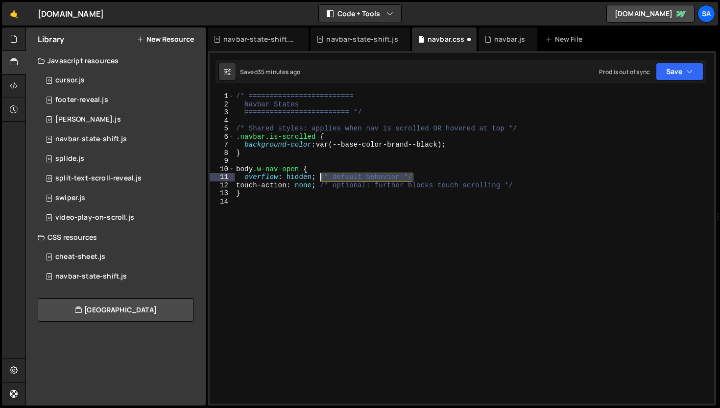
drag, startPoint x: 425, startPoint y: 178, endPoint x: 318, endPoint y: 177, distance: 106.8
click at [318, 177] on div "/* ========================= Navbar States ========================= */ /* Shar…" at bounding box center [474, 255] width 480 height 327
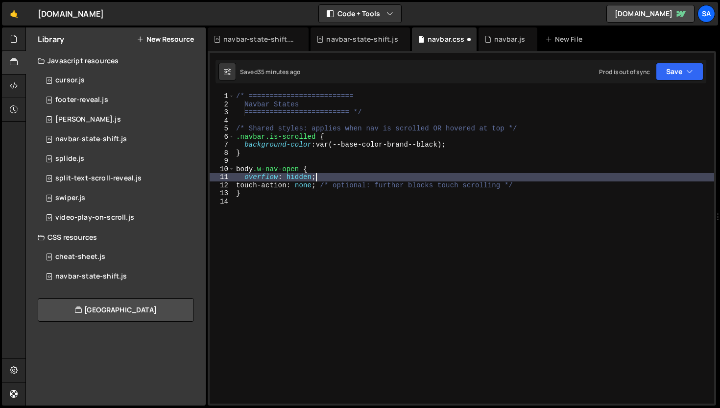
click at [313, 178] on div "/* ========================= Navbar States ========================= */ /* Shar…" at bounding box center [474, 255] width 480 height 327
click at [470, 181] on div "/* ========================= Navbar States ========================= */ /* Shar…" at bounding box center [474, 255] width 480 height 327
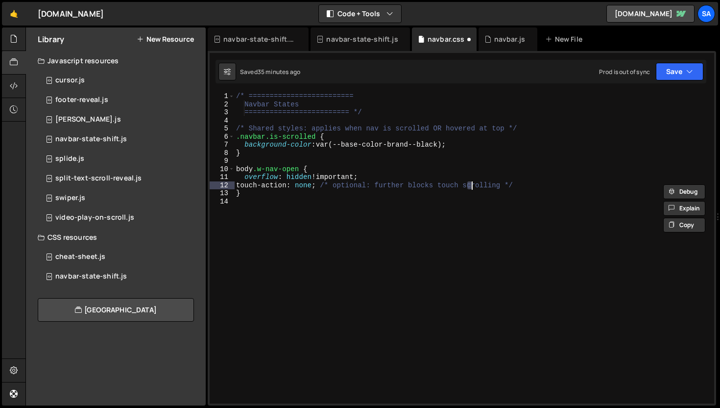
click at [514, 175] on div "/* ========================= Navbar States ========================= */ /* Shar…" at bounding box center [474, 255] width 480 height 327
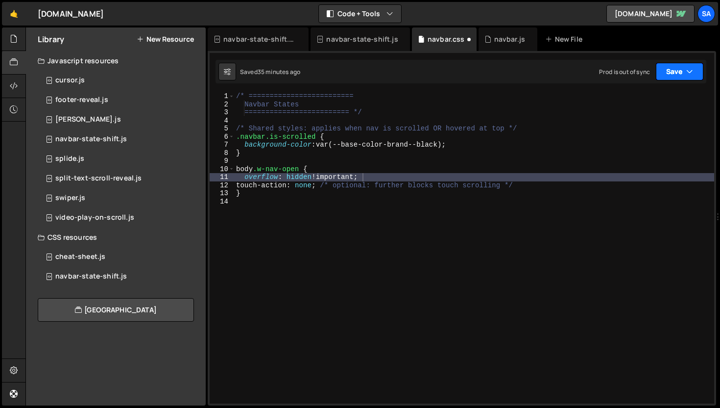
click at [674, 77] on button "Save" at bounding box center [680, 72] width 48 height 18
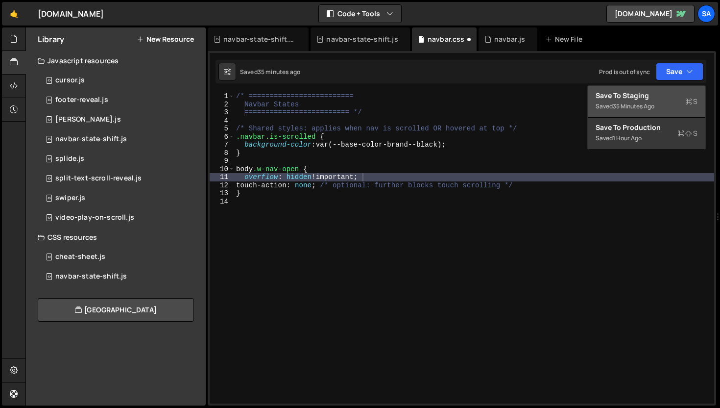
click at [657, 91] on div "Save to Staging S" at bounding box center [647, 96] width 102 height 10
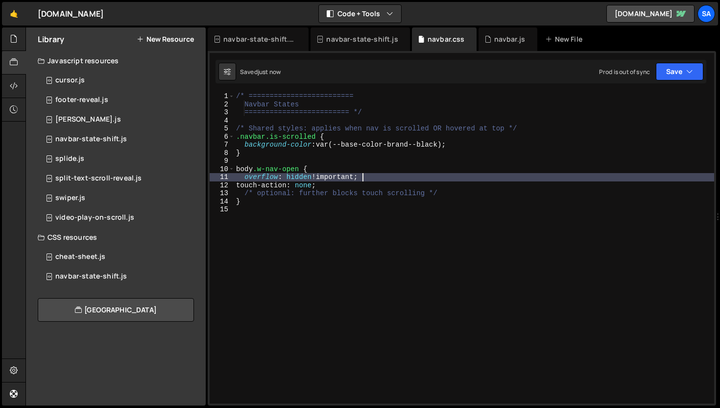
click at [384, 176] on div "/* ========================= Navbar States ========================= */ /* Shar…" at bounding box center [474, 255] width 480 height 327
click at [369, 179] on div "/* ========================= Navbar States ========================= */ /* Shar…" at bounding box center [474, 255] width 480 height 327
click at [412, 175] on div "/* ========================= Navbar States ========================= */ /* Shar…" at bounding box center [474, 255] width 480 height 327
click at [362, 170] on div "/* ========================= Navbar States ========================= */ /* Shar…" at bounding box center [474, 255] width 480 height 327
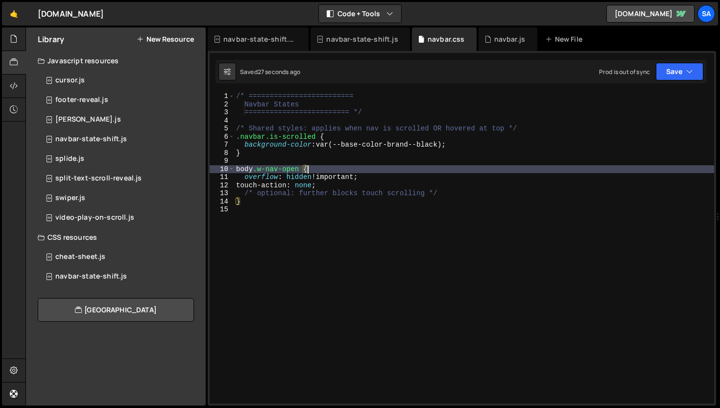
scroll to position [0, 4]
click at [360, 177] on div "/* ========================= Navbar States ========================= */ /* Shar…" at bounding box center [474, 255] width 480 height 327
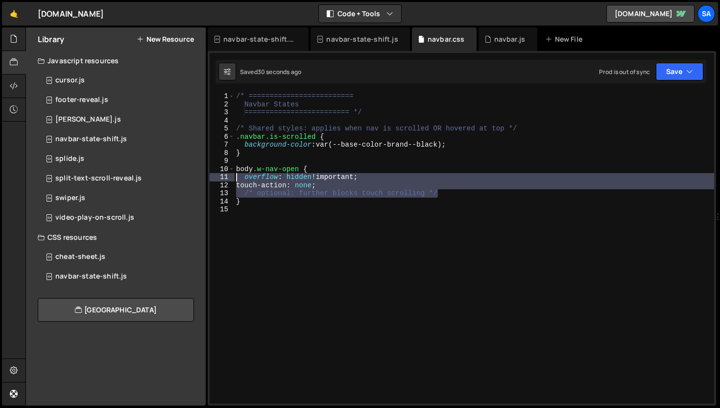
drag, startPoint x: 448, startPoint y: 194, endPoint x: 206, endPoint y: 179, distance: 242.5
click at [206, 179] on div "Files New File Javascript files 1 navbar.js 0 CSS files navbar.css 0 Copy share…" at bounding box center [372, 216] width 695 height 378
click at [377, 189] on div "/* ========================= Navbar States ========================= */ /* Shar…" at bounding box center [474, 247] width 480 height 311
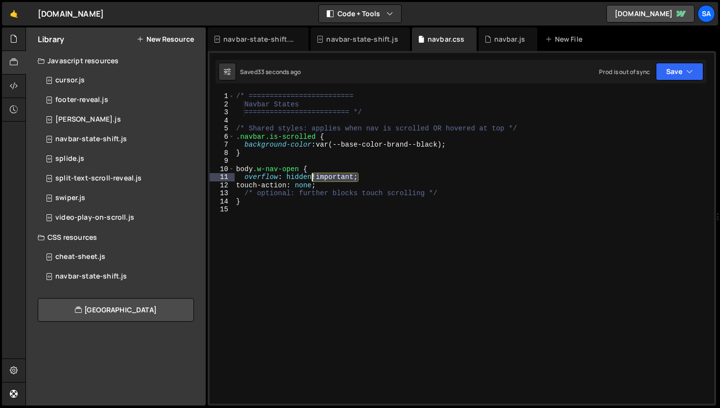
drag, startPoint x: 358, startPoint y: 179, endPoint x: 315, endPoint y: 176, distance: 43.2
click at [311, 176] on div "/* ========================= Navbar States ========================= */ /* Shar…" at bounding box center [474, 255] width 480 height 327
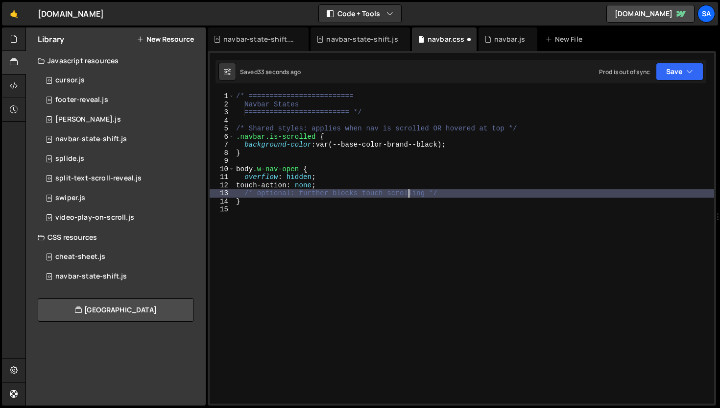
click at [409, 194] on div "/* ========================= Navbar States ========================= */ /* Shar…" at bounding box center [474, 255] width 480 height 327
type textarea "/* optional: further blocks touch scrolling */"
click at [678, 79] on button "Save" at bounding box center [680, 72] width 48 height 18
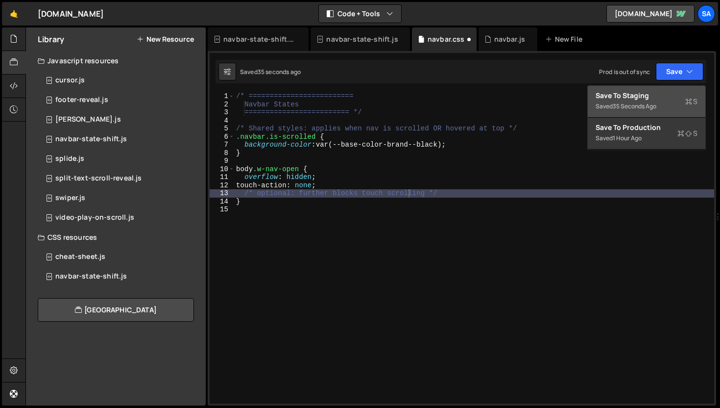
click at [621, 99] on div "Save to Staging S" at bounding box center [647, 96] width 102 height 10
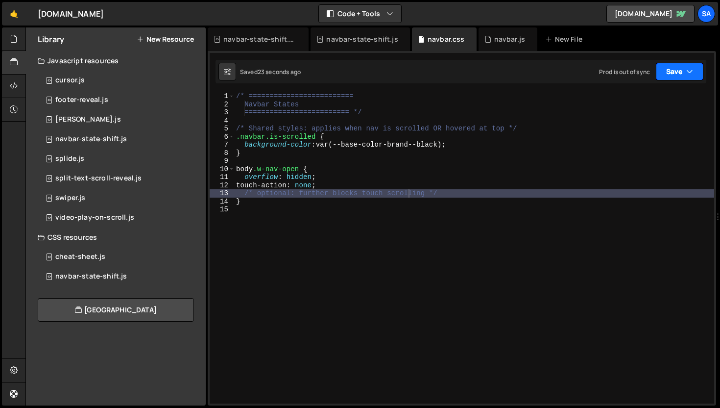
click at [675, 73] on button "Save" at bounding box center [680, 72] width 48 height 18
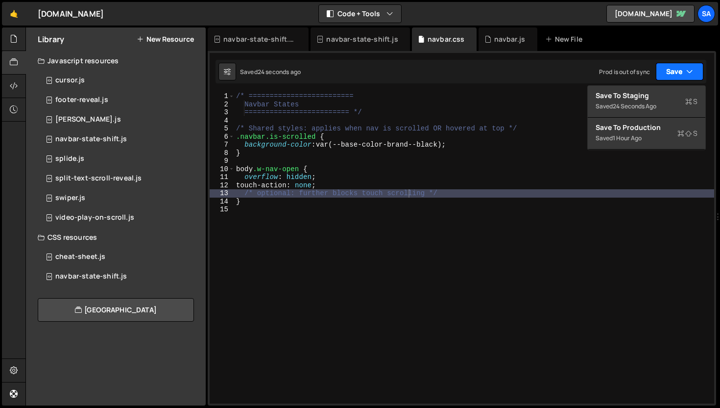
click at [675, 73] on button "Save" at bounding box center [680, 72] width 48 height 18
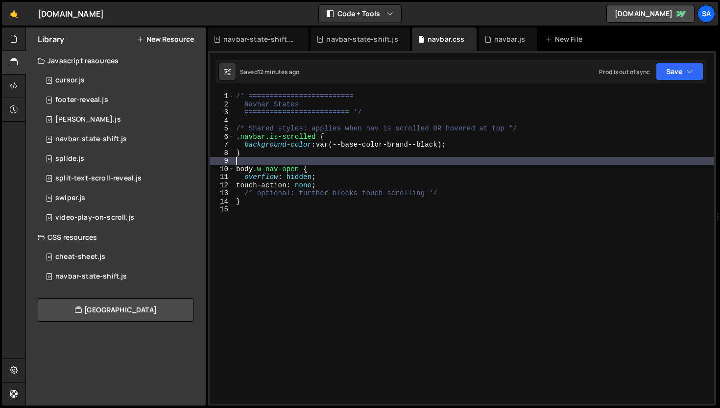
click at [371, 162] on div "/* ========================= Navbar States ========================= */ /* Shar…" at bounding box center [474, 255] width 480 height 327
click at [499, 43] on div "navbar.js" at bounding box center [509, 39] width 31 height 10
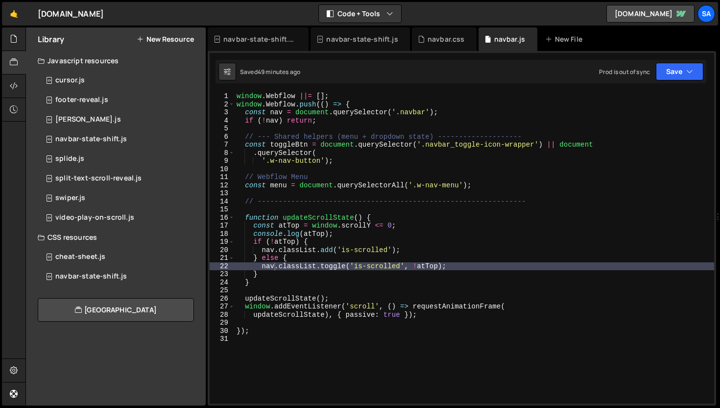
scroll to position [5407, 0]
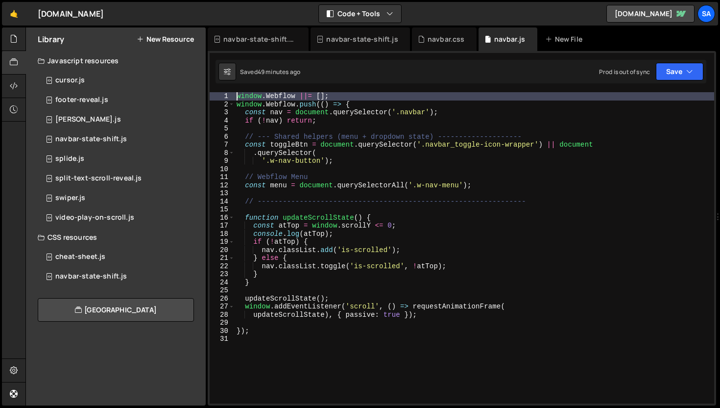
click at [237, 100] on div "window . Webflow ||= [ ] ; window . Webflow . push (( ) => { const nav = docume…" at bounding box center [475, 255] width 480 height 327
type textarea "window.Webflow ||= [];"
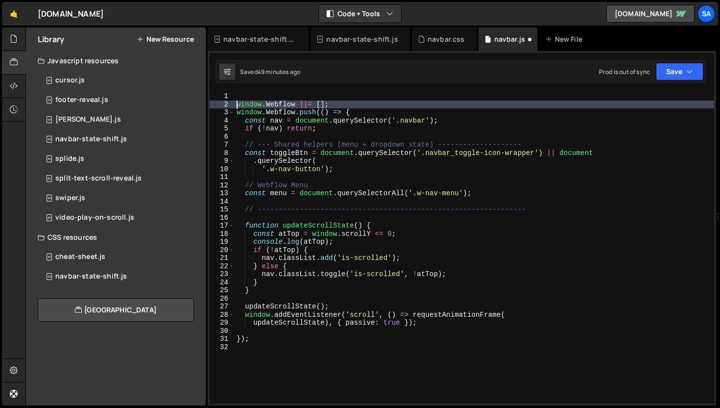
click at [247, 97] on div "window . Webflow ||= [ ] ; window . Webflow . push (( ) => { const nav = docume…" at bounding box center [475, 255] width 480 height 327
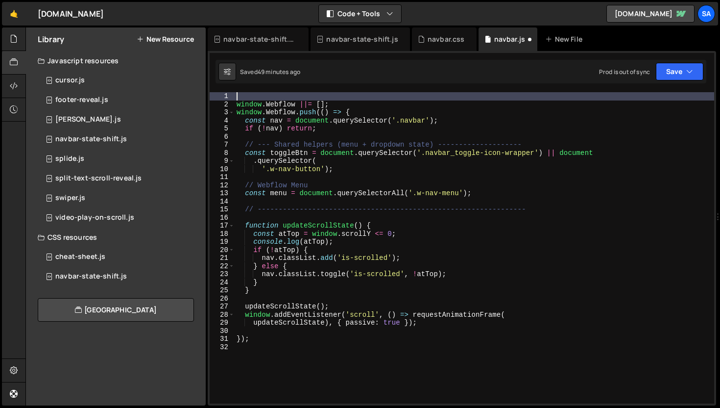
scroll to position [0, 0]
type textarea "/*"
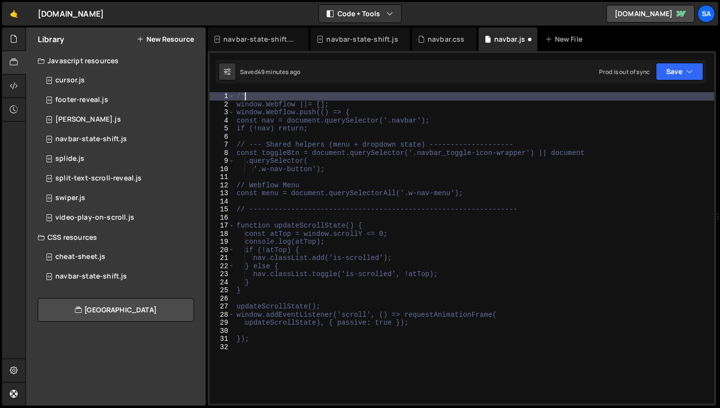
click at [254, 345] on div "/* window.Webflow ||= []; window.Webflow.push(() => { const nav = document.quer…" at bounding box center [475, 255] width 480 height 327
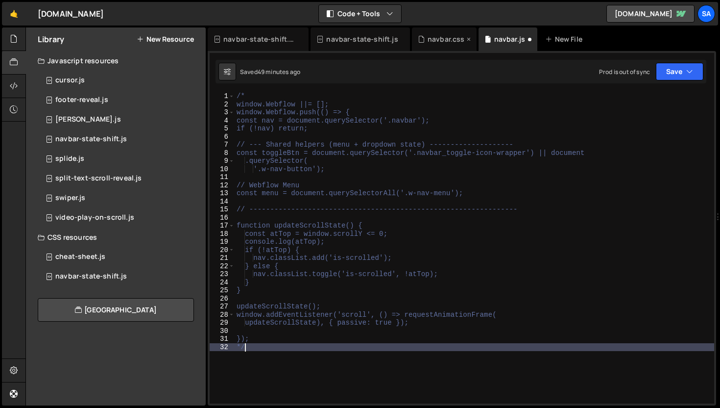
type textarea "*/"
click at [451, 38] on div "navbar.css" at bounding box center [446, 39] width 37 height 10
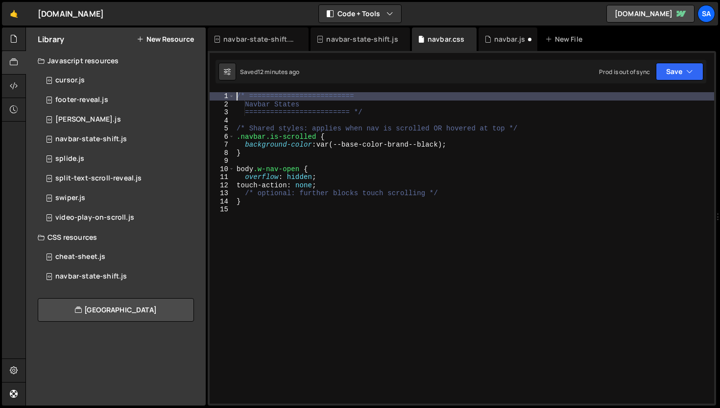
click at [238, 98] on div "/* ========================= Navbar States ========================= */ /* Shar…" at bounding box center [475, 255] width 480 height 327
type textarea "/* ========================="
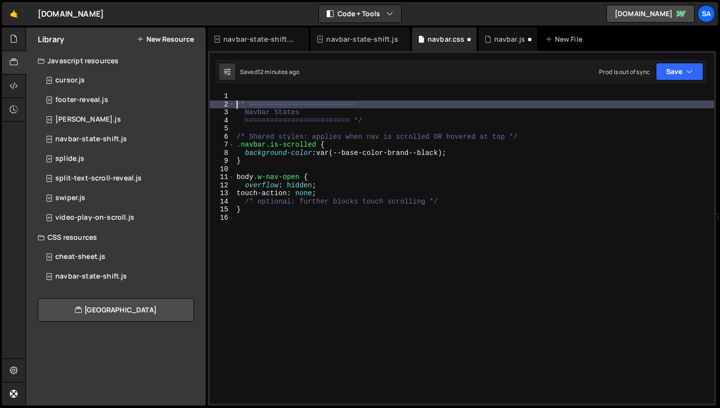
click at [239, 98] on div "/* ========================= Navbar States ========================= */ /* Shar…" at bounding box center [475, 255] width 480 height 327
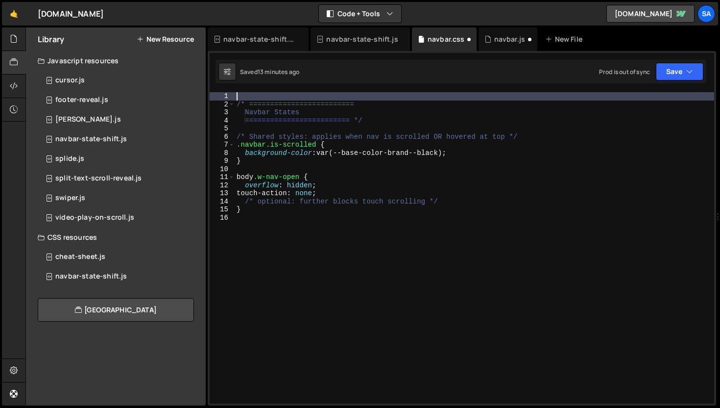
click at [530, 133] on div "/* ========================= Navbar States ========================= */ /* Shar…" at bounding box center [475, 255] width 480 height 327
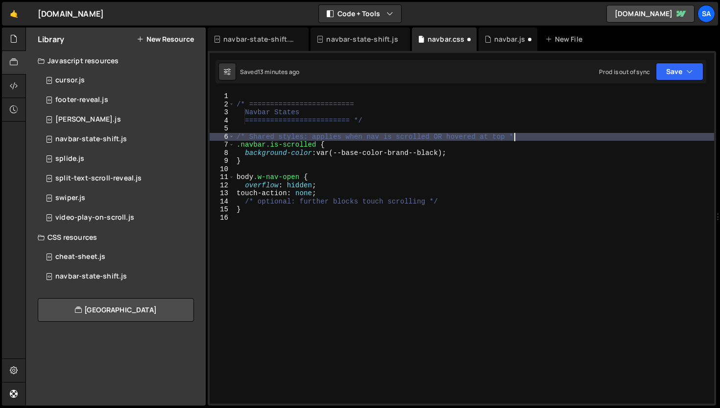
type textarea "/* Shared styles: applies when nav is scrolled OR hovered at top"
click at [244, 220] on div "/* ========================= Navbar States ========================= */ /* Shar…" at bounding box center [475, 255] width 480 height 327
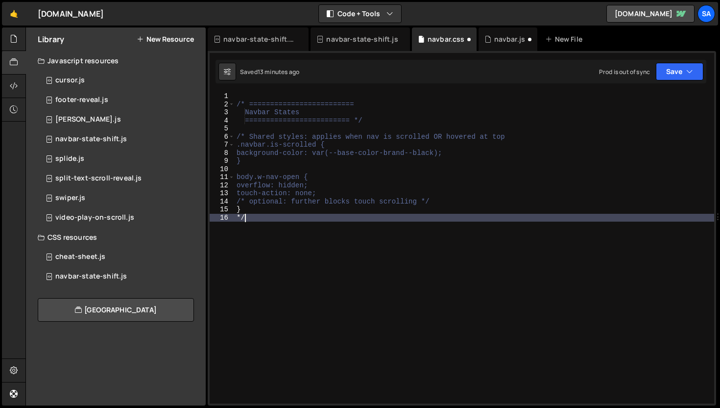
click at [444, 203] on div "/* ========================= Navbar States ========================= */ /* Shar…" at bounding box center [475, 255] width 480 height 327
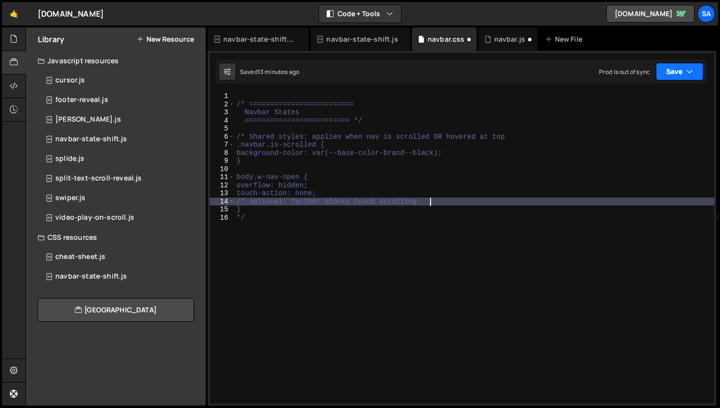
type textarea "/* optional: further blocks touch scrolling"
click at [680, 74] on button "Save" at bounding box center [680, 72] width 48 height 18
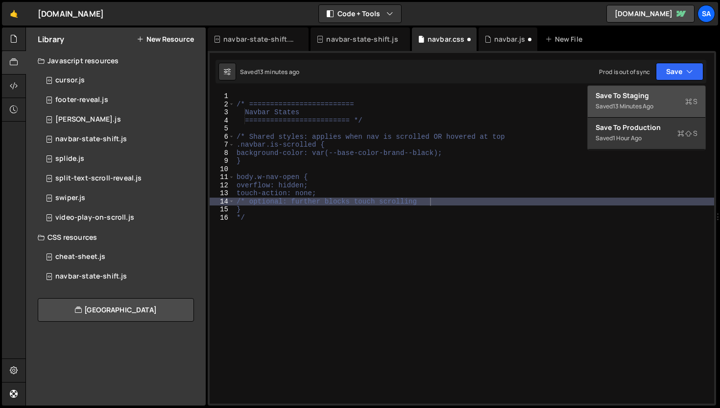
click at [634, 100] on div "Saved 13 minutes ago" at bounding box center [647, 106] width 102 height 12
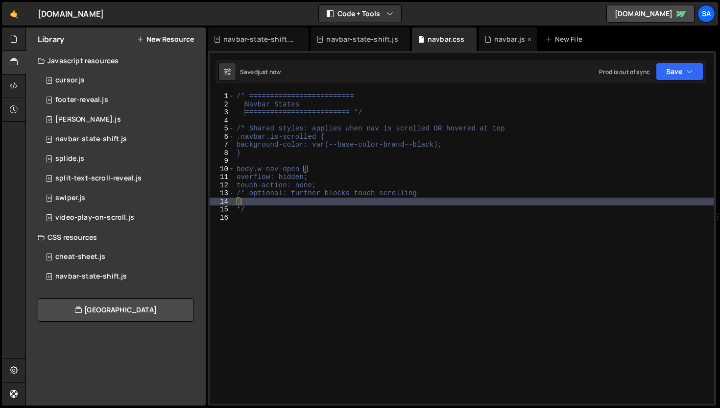
click at [496, 39] on div "navbar.js" at bounding box center [509, 39] width 31 height 10
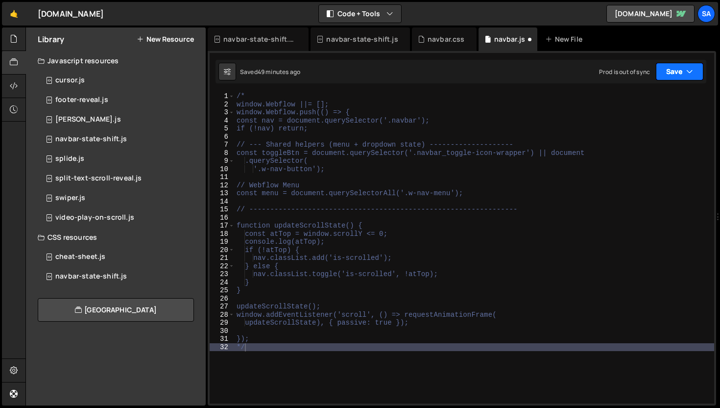
scroll to position [5407, 0]
click at [670, 77] on button "Save" at bounding box center [680, 72] width 48 height 18
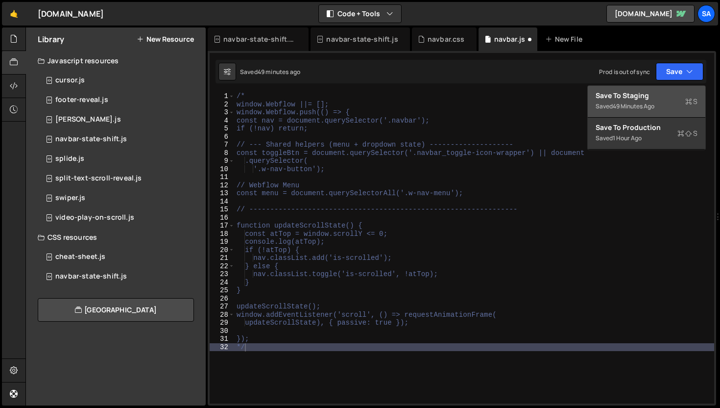
click at [652, 99] on div "Save to Staging S" at bounding box center [647, 96] width 102 height 10
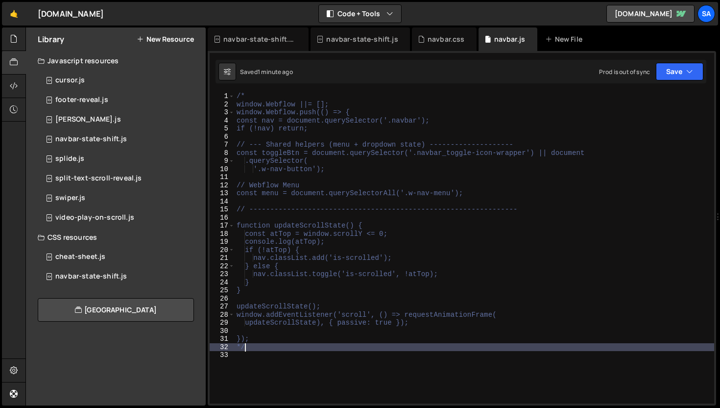
click at [248, 348] on div "/* window.Webflow ||= []; window.Webflow.push(() => { const nav = document.quer…" at bounding box center [475, 255] width 480 height 327
type textarea "*"
click at [665, 71] on button "Save" at bounding box center [680, 72] width 48 height 18
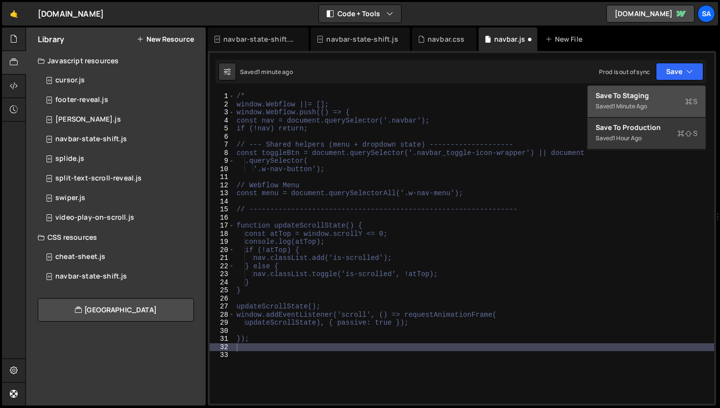
click at [654, 91] on div "Save to Staging S" at bounding box center [647, 96] width 102 height 10
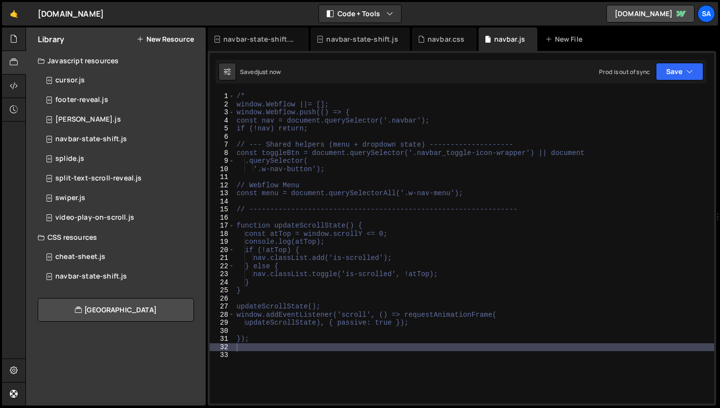
click at [337, 217] on div "/* window.Webflow ||= []; window.Webflow.push(() => { const nav = document.quer…" at bounding box center [475, 255] width 480 height 327
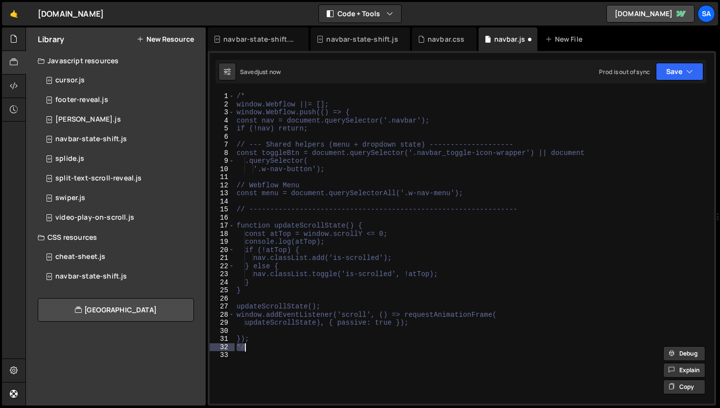
type textarea "}); */"
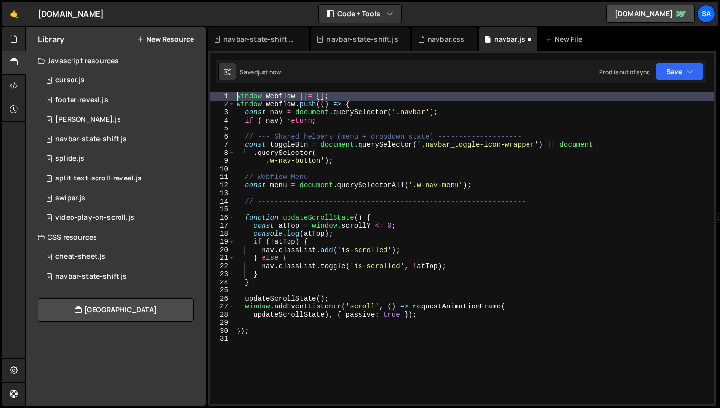
type textarea "});"
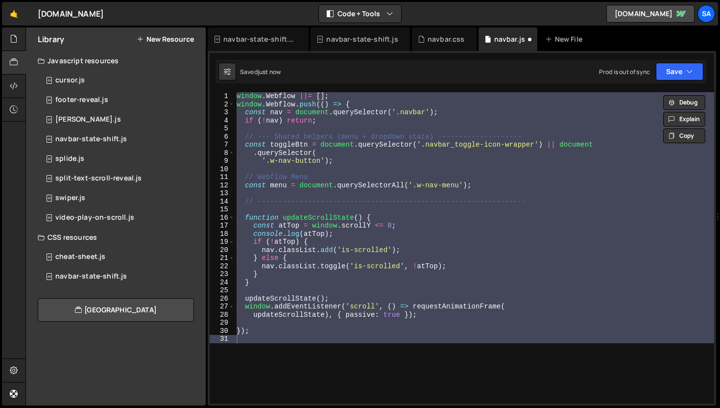
click at [669, 60] on div "Saved just now Prod is out of sync Upgrade to Edit Save Save to Staging S Saved…" at bounding box center [461, 72] width 491 height 24
click at [665, 83] on div "}); 1 2 3 4 5 6 7 8 9 10 11 12 13 14 15 16 17 18 19 20 21 22 23 24 25 26 27 28 …" at bounding box center [462, 228] width 509 height 354
click at [669, 78] on button "Save" at bounding box center [680, 72] width 48 height 18
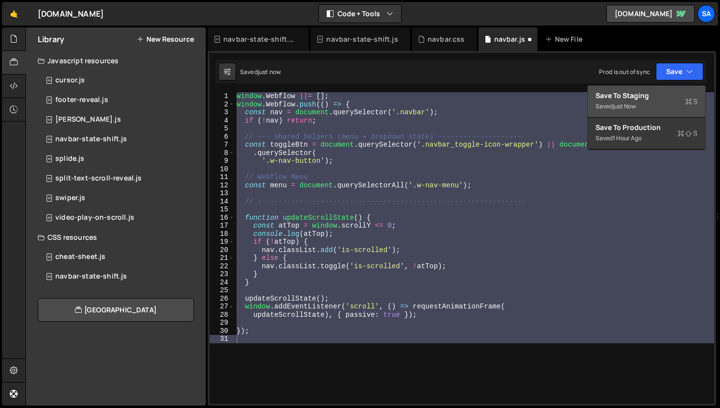
click at [644, 102] on div "Saved just now" at bounding box center [647, 106] width 102 height 12
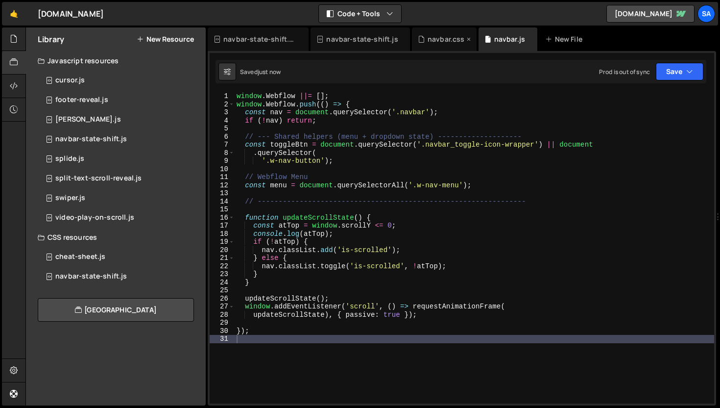
click at [437, 38] on div "navbar.css" at bounding box center [446, 39] width 37 height 10
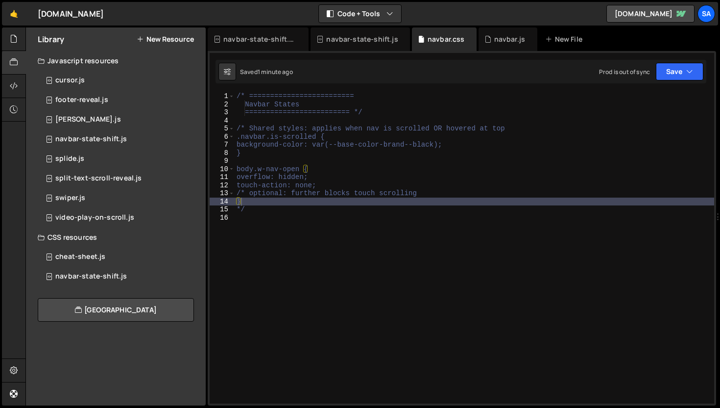
click at [253, 210] on div "/* ========================= Navbar States ========================= */ /* Shar…" at bounding box center [475, 255] width 480 height 327
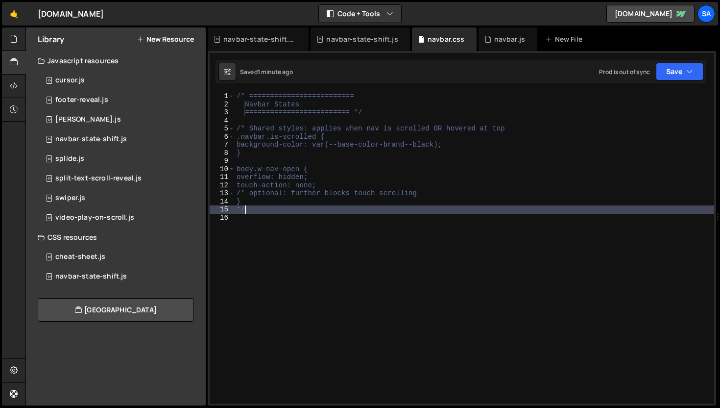
type textarea "*"
click at [679, 60] on div "Saved 1 minute ago Prod is out of sync Upgrade to Edit Save Save to Staging S S…" at bounding box center [461, 72] width 491 height 24
click at [673, 69] on button "Save" at bounding box center [680, 72] width 48 height 18
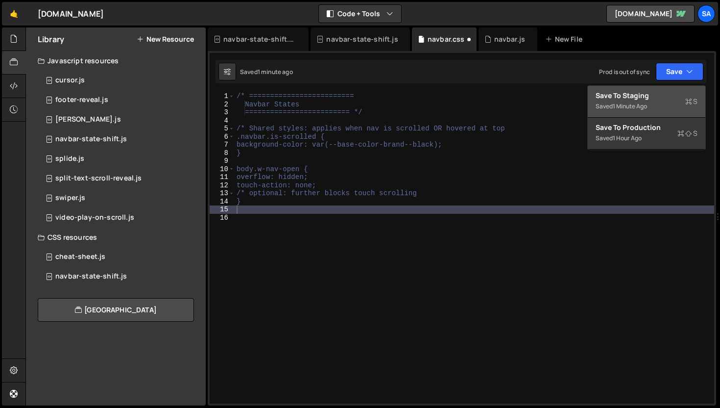
click at [628, 91] on div "Save to Staging S" at bounding box center [647, 96] width 102 height 10
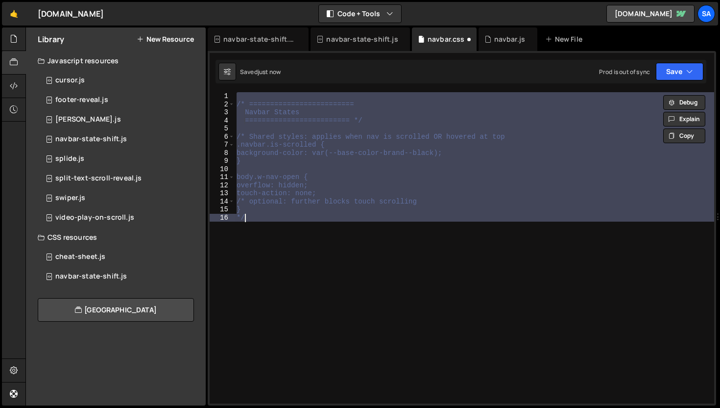
click at [445, 182] on div "/* ========================= Navbar States ========================= */ /* Shar…" at bounding box center [475, 247] width 480 height 311
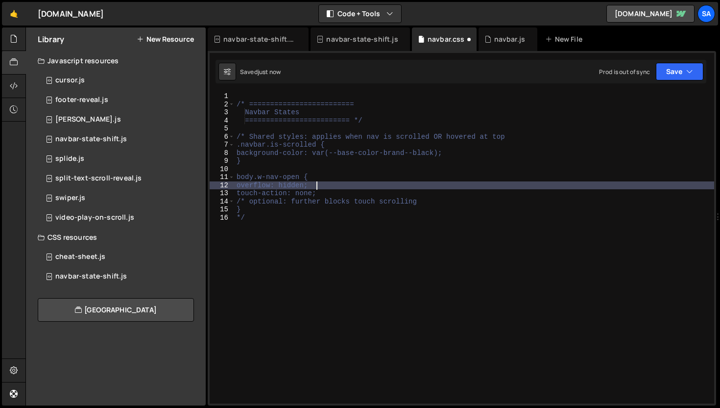
type textarea "/* optional: further blocks touch scrolling */"
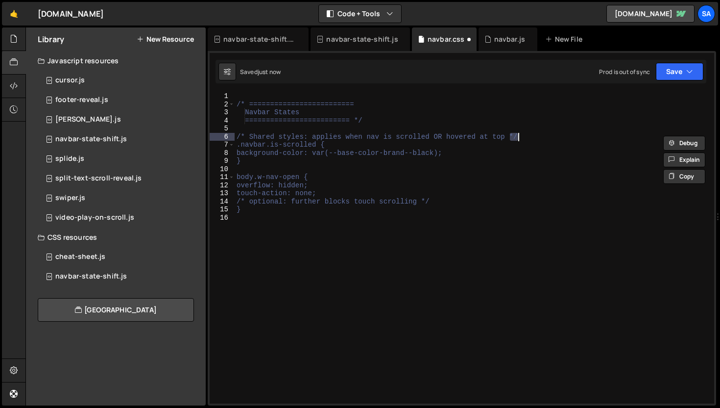
type textarea "/* ========================="
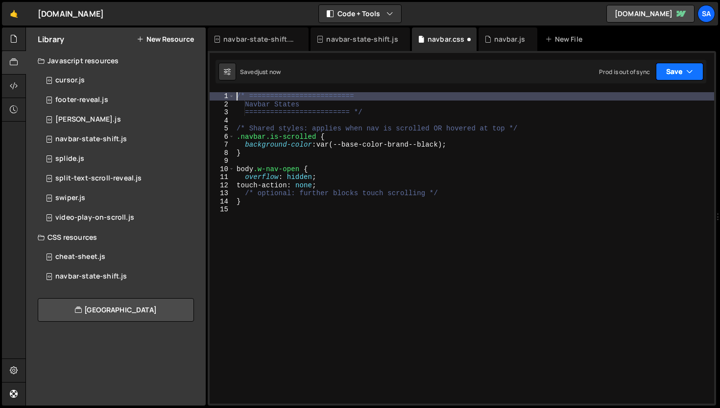
click at [680, 70] on button "Save" at bounding box center [680, 72] width 48 height 18
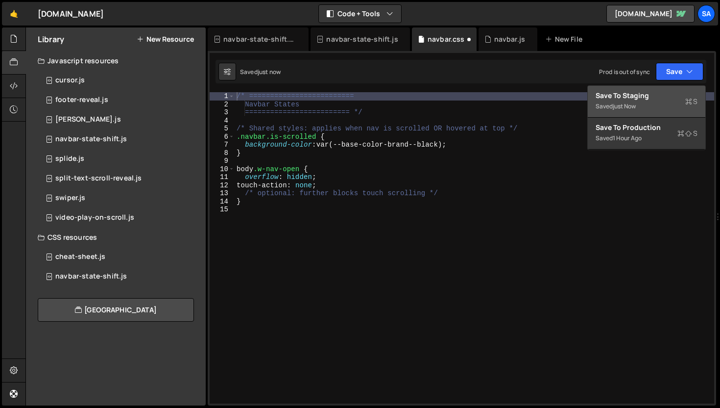
click at [639, 95] on div "Save to Staging S" at bounding box center [647, 96] width 102 height 10
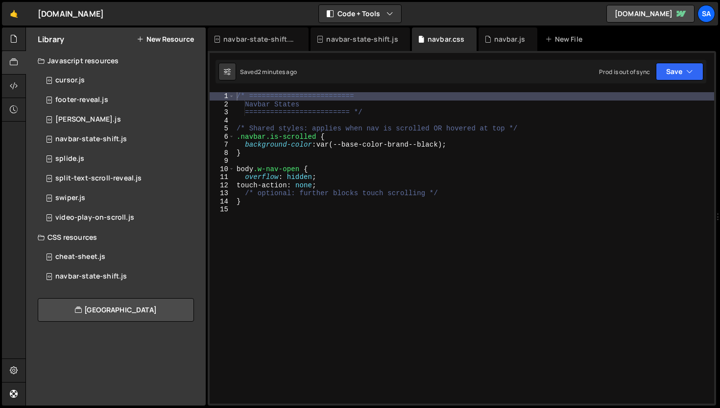
click at [556, 252] on div "/* ========================= Navbar States ========================= */ /* Shar…" at bounding box center [475, 255] width 480 height 327
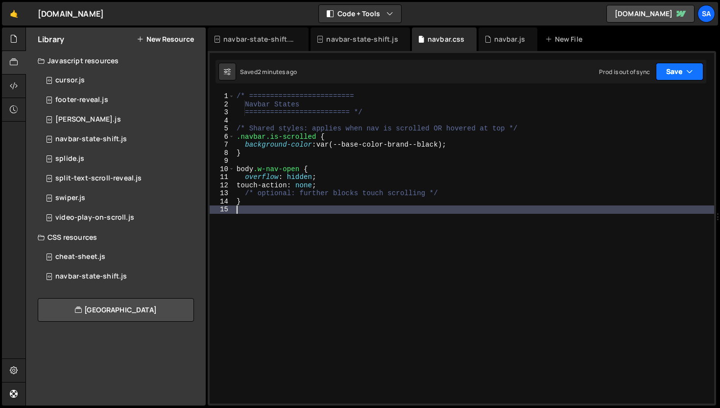
click at [686, 77] on button "Save" at bounding box center [680, 72] width 48 height 18
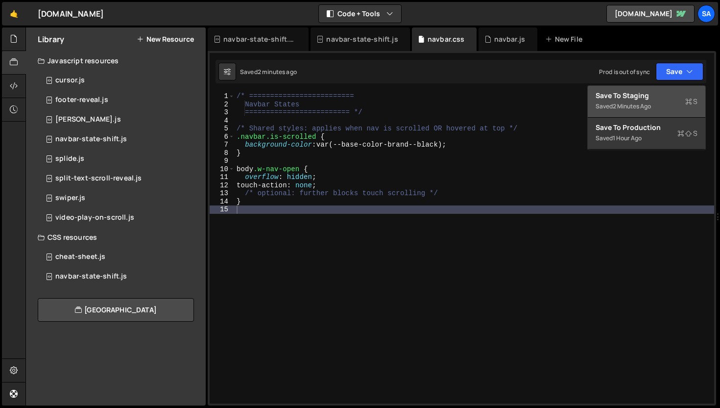
click at [651, 93] on div "Save to Staging S" at bounding box center [647, 96] width 102 height 10
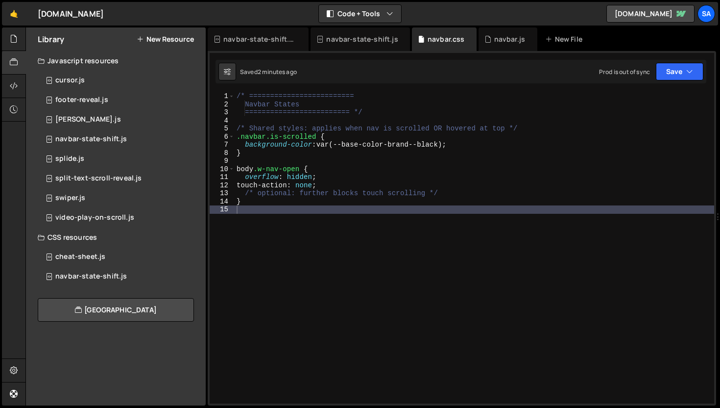
type textarea "/* optional: further blocks touch scrolling */"
click at [451, 190] on div "/* ========================= Navbar States ========================= */ /* Shar…" at bounding box center [475, 255] width 480 height 327
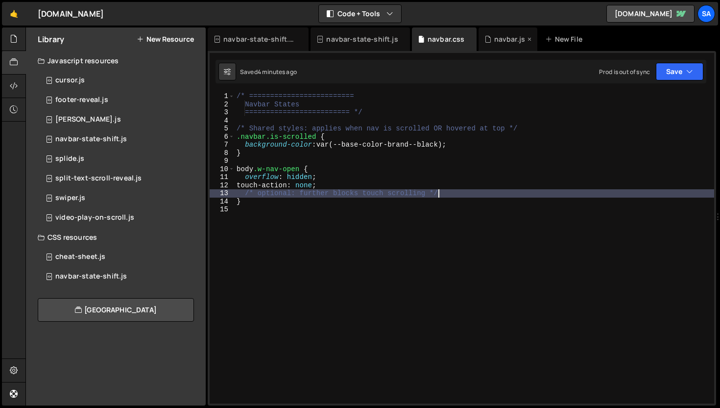
click at [501, 37] on div "navbar.js" at bounding box center [509, 39] width 31 height 10
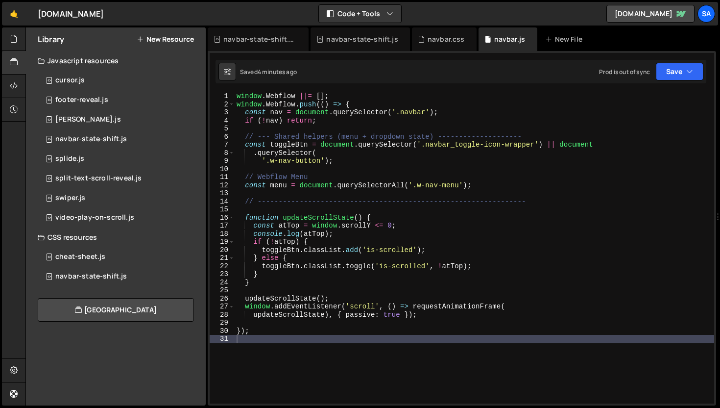
scroll to position [5407, 0]
type textarea "updateScrollState), { passive: true });"
click at [433, 311] on div "window . Webflow ||= [ ] ; window . Webflow . push (( ) => { const nav = docume…" at bounding box center [475, 255] width 480 height 327
paste textarea "};"
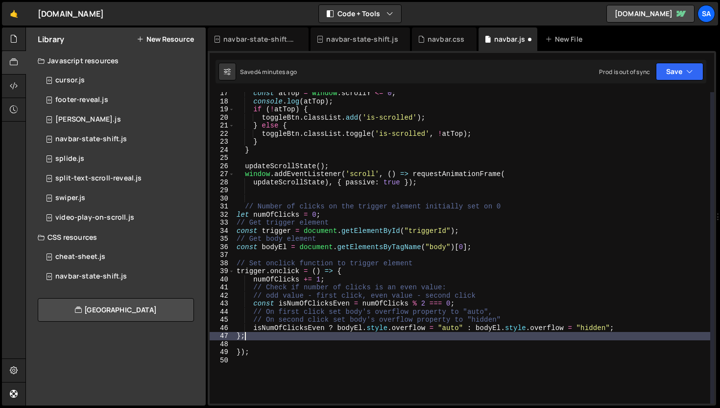
scroll to position [136, 0]
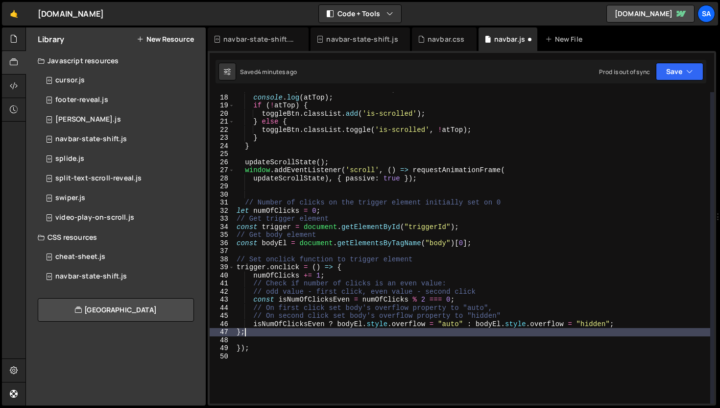
click at [325, 214] on div "const atTop = window . scrollY <= 0 ; console . log ( atTop ) ; if ( ! atTop ) …" at bounding box center [473, 248] width 476 height 327
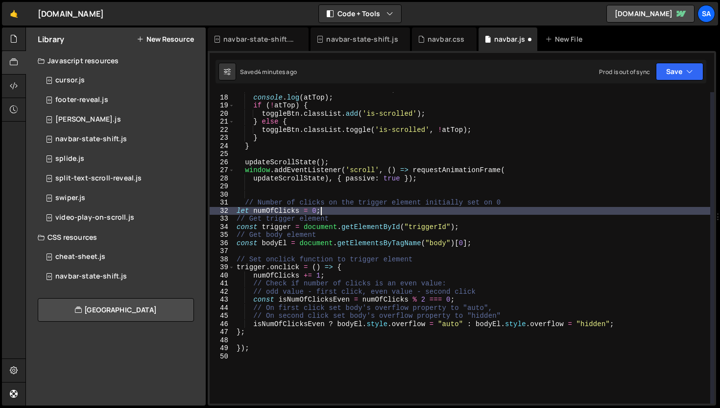
click at [495, 230] on div "const atTop = window . scrollY <= 0 ; console . log ( atTop ) ; if ( ! atTop ) …" at bounding box center [473, 248] width 476 height 327
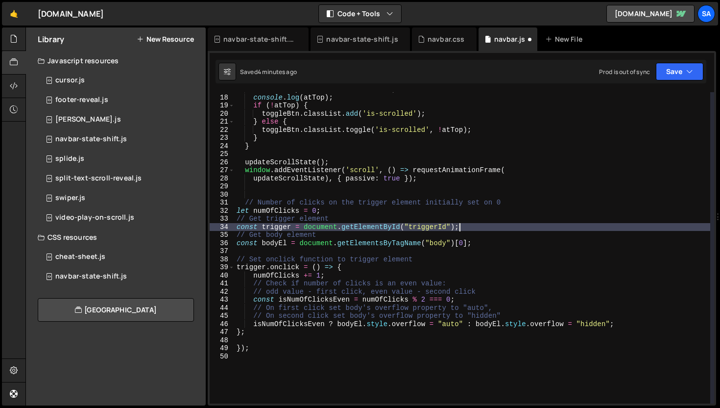
click at [486, 243] on div "const atTop = window . scrollY <= 0 ; console . log ( atTop ) ; if ( ! atTop ) …" at bounding box center [473, 248] width 476 height 327
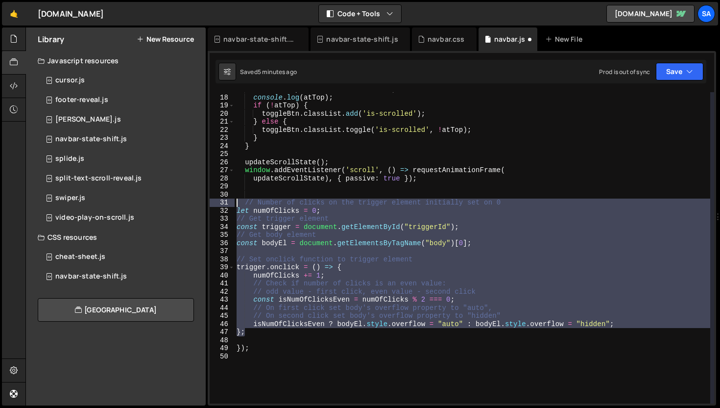
drag, startPoint x: 265, startPoint y: 335, endPoint x: 206, endPoint y: 200, distance: 147.2
click at [206, 201] on div "Files New File Javascript files 1 navbar.js 0 CSS files navbar.css 0 Copy share…" at bounding box center [372, 216] width 695 height 378
type textarea "// Number of clicks on the trigger element initially set on 0 let numOfClicks =…"
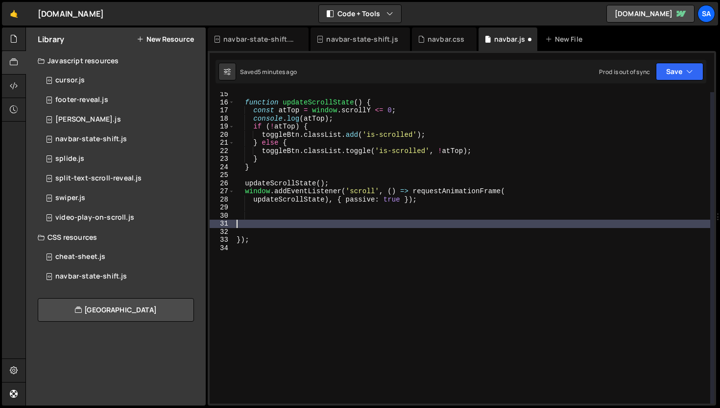
scroll to position [107, 0]
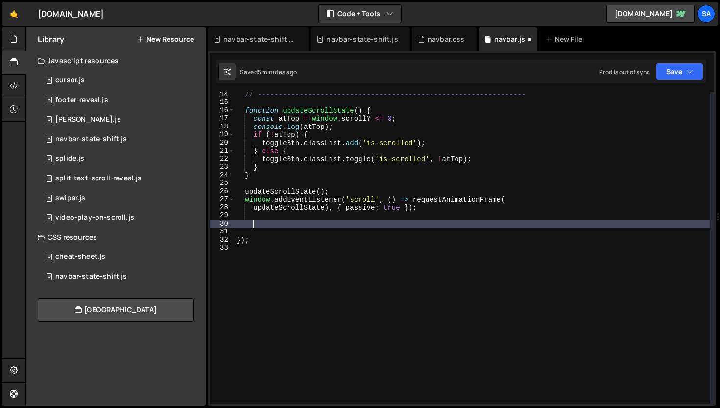
click at [431, 200] on div "// ---------------------------------------------------------------- function up…" at bounding box center [473, 253] width 476 height 327
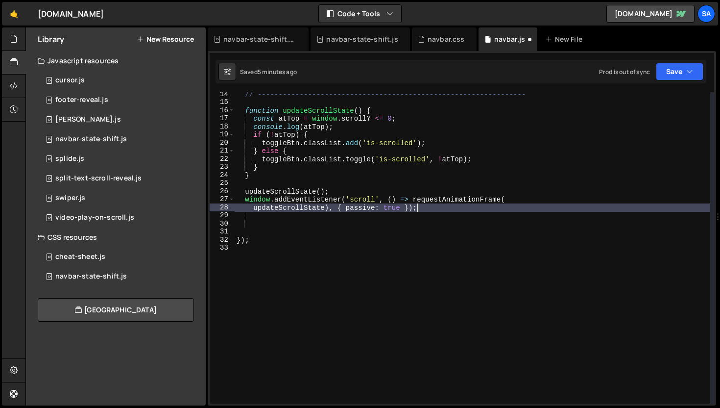
click at [432, 208] on div "// ---------------------------------------------------------------- function up…" at bounding box center [473, 253] width 476 height 327
type textarea "updateScrollState), { passive: true });"
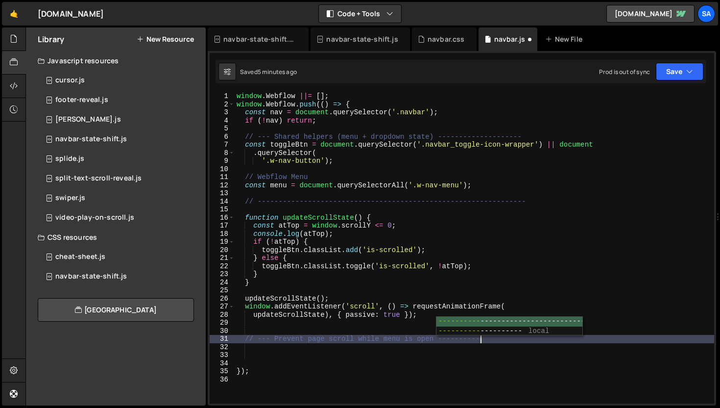
scroll to position [0, 16]
type textarea "// --- Prevent page scroll while menu is open ---------------------------------…"
type textarea "// --- Prevent page scroll while menu is open ----------------------"
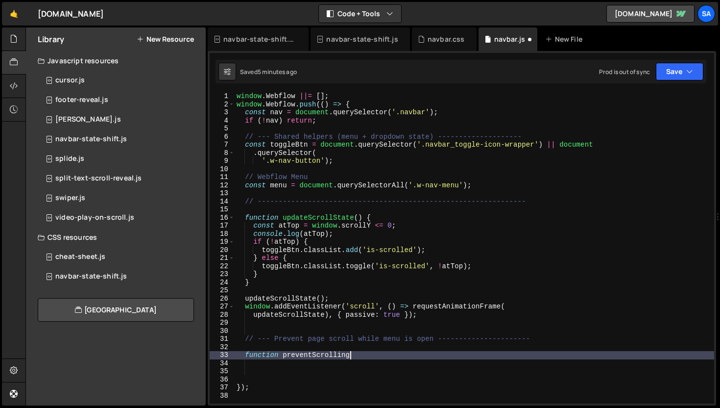
scroll to position [0, 7]
type textarea "function preventScroll() {"
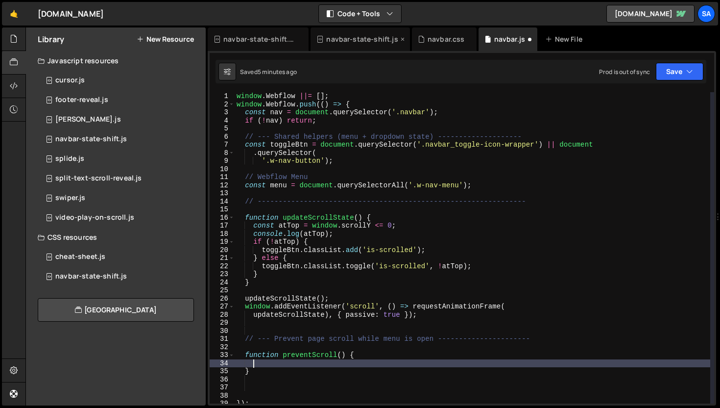
click at [337, 39] on div "navbar-state-shift.js" at bounding box center [362, 39] width 72 height 10
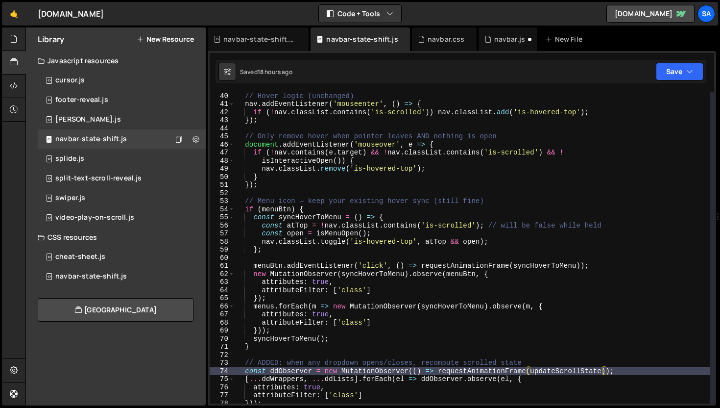
scroll to position [437, 0]
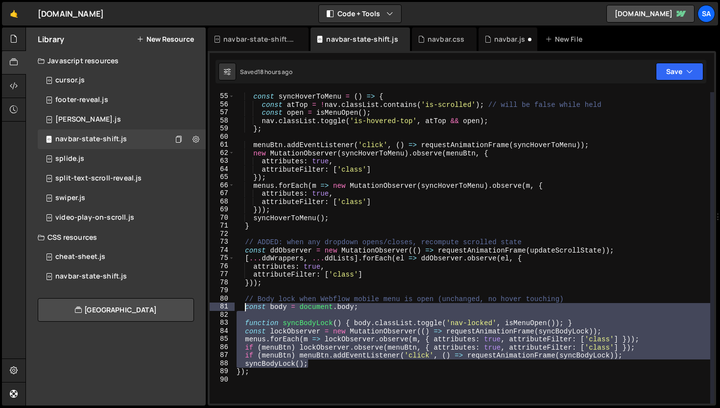
drag, startPoint x: 322, startPoint y: 364, endPoint x: 247, endPoint y: 310, distance: 92.7
click at [247, 310] on div "if ( menuBtn ) { const syncHoverToMenu = ( ) => { const atTop = ! nav . classLi…" at bounding box center [473, 247] width 476 height 327
type textarea "const body = document.body;"
click at [489, 39] on div "navbar.js" at bounding box center [505, 39] width 41 height 10
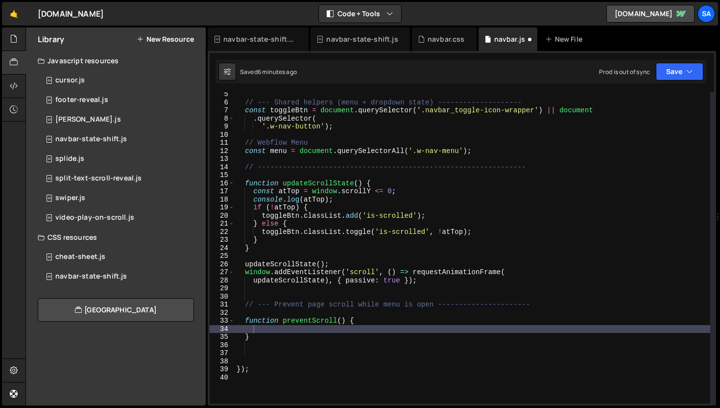
scroll to position [0, 0]
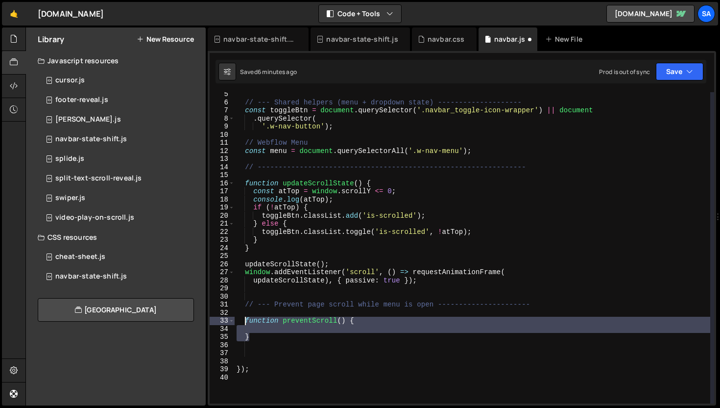
drag, startPoint x: 259, startPoint y: 338, endPoint x: 245, endPoint y: 323, distance: 19.7
click at [245, 323] on div "// --- Shared helpers (menu + dropdown state) -------------------- const toggle…" at bounding box center [473, 253] width 476 height 327
paste textarea "syncBodyLock();"
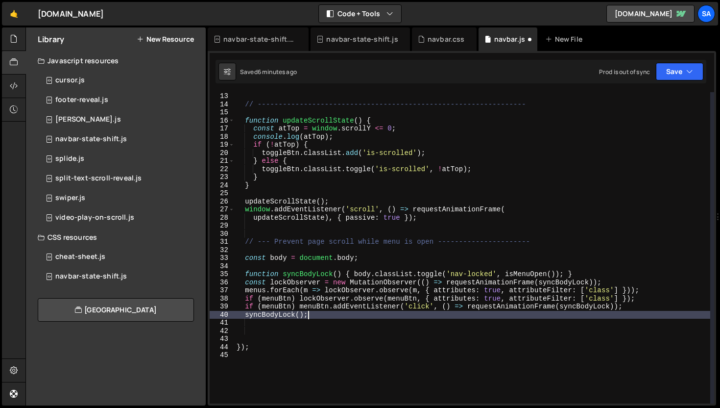
scroll to position [97, 0]
click at [378, 256] on div "// ---------------------------------------------------------------- function up…" at bounding box center [473, 255] width 476 height 327
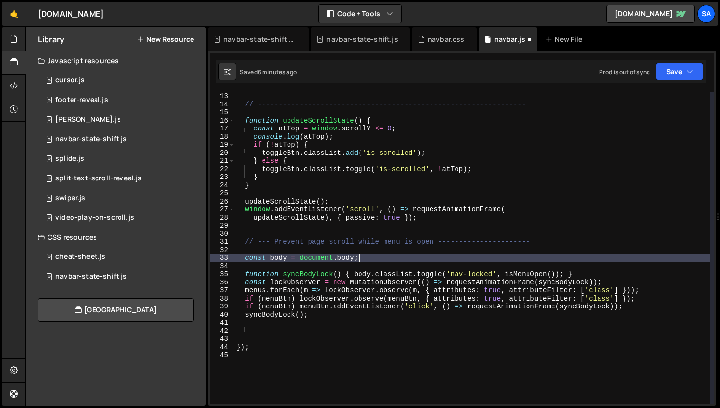
scroll to position [101, 0]
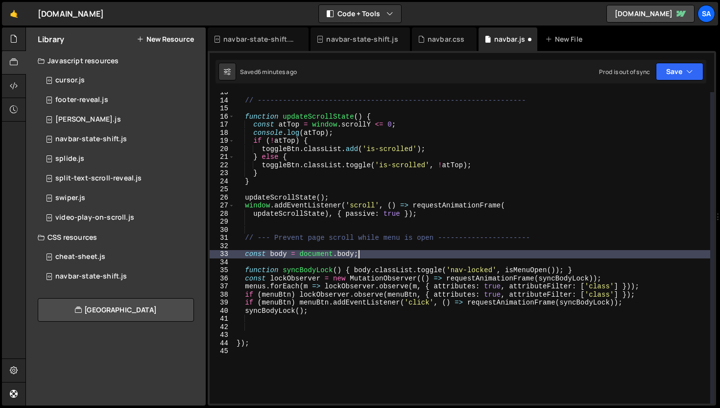
click at [294, 267] on div "// ---------------------------------------------------------------- function up…" at bounding box center [473, 251] width 476 height 327
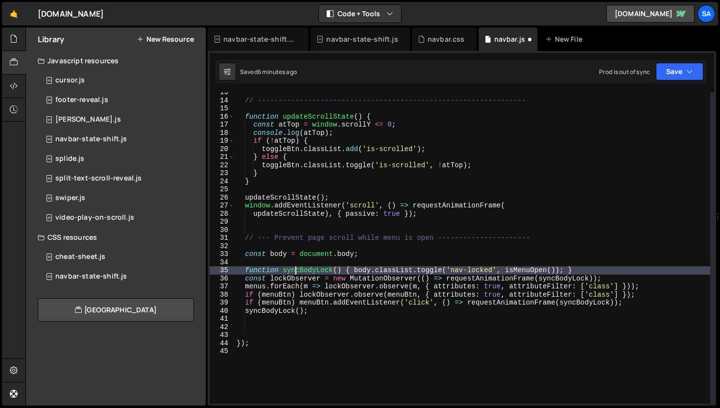
click at [360, 275] on div "// ---------------------------------------------------------------- function up…" at bounding box center [473, 251] width 476 height 327
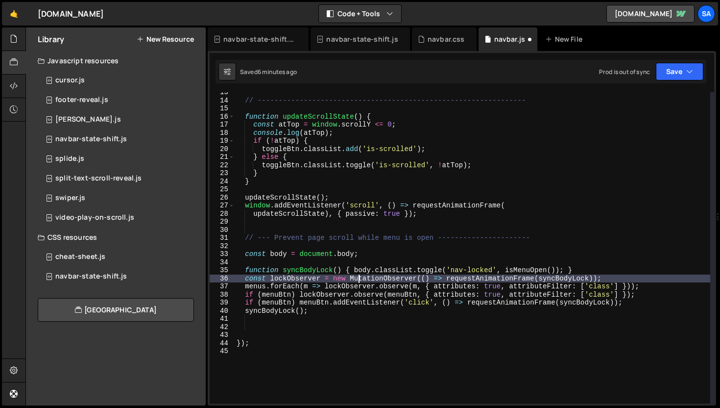
click at [396, 274] on div "// ---------------------------------------------------------------- function up…" at bounding box center [473, 251] width 476 height 327
type textarea "function syncBodyLock() { body.classList.toggle('nav-locked', isMenuOpen()); }"
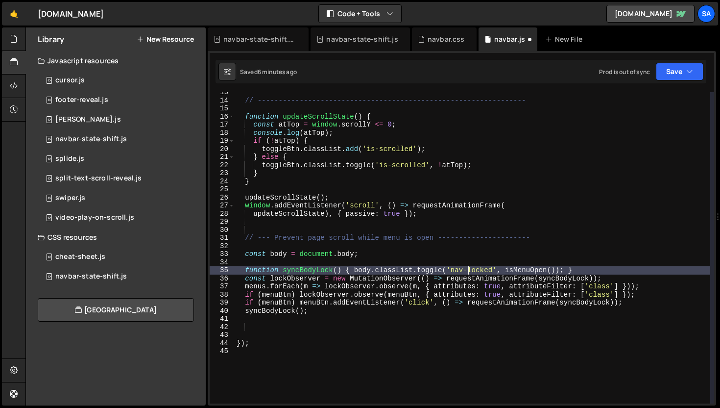
click at [466, 271] on div "// ---------------------------------------------------------------- function up…" at bounding box center [473, 251] width 476 height 327
click at [254, 44] on div "navbar-state-shift.css" at bounding box center [258, 39] width 101 height 24
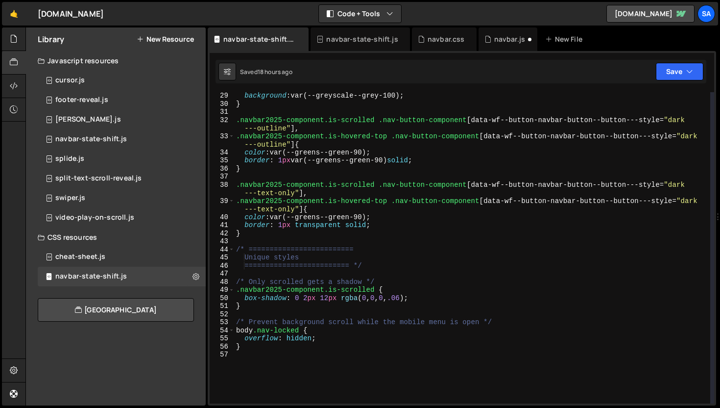
scroll to position [317, 0]
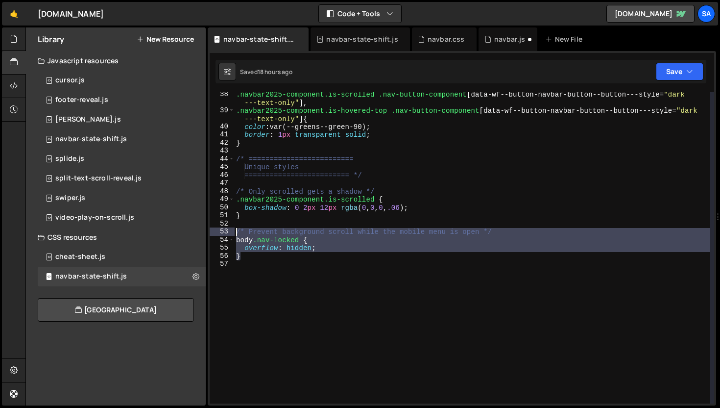
drag, startPoint x: 260, startPoint y: 259, endPoint x: 236, endPoint y: 234, distance: 34.3
click at [236, 234] on div ".navbar2025-component.is-scrolled .nav-button-component [ data-wf--button-navba…" at bounding box center [472, 258] width 476 height 336
type textarea "/* Prevent background scroll while the mobile menu is open */ body.nav-locked {"
click at [359, 44] on div "navbar-state-shift.js" at bounding box center [362, 39] width 72 height 10
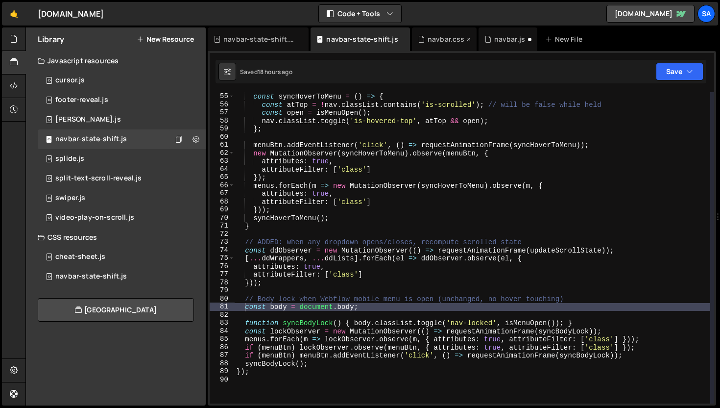
click at [447, 43] on div "navbar.css" at bounding box center [446, 39] width 37 height 10
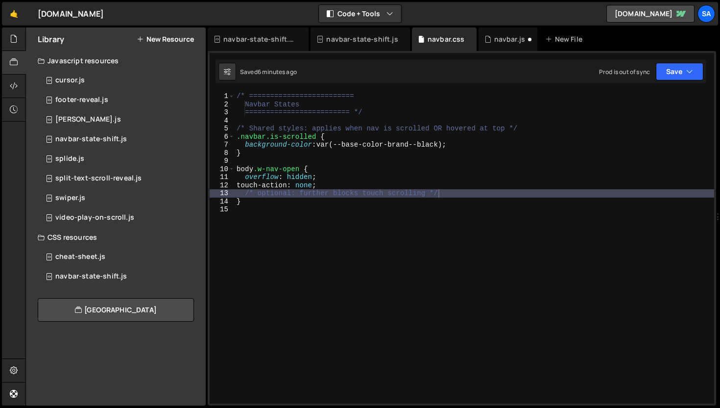
type textarea "}"
click at [254, 199] on div "/* ========================= Navbar States ========================= */ /* Shar…" at bounding box center [475, 255] width 480 height 327
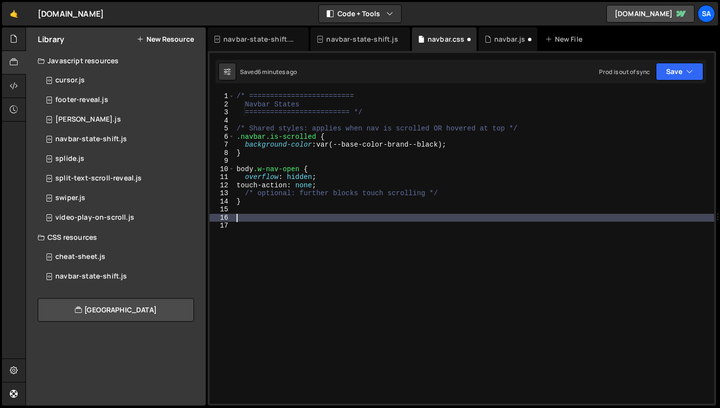
paste textarea "}"
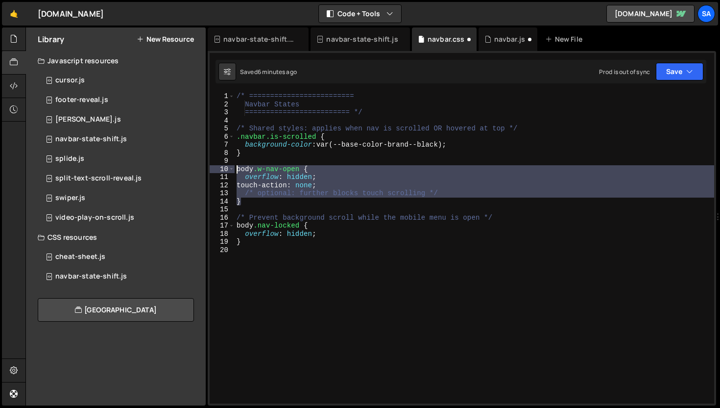
drag, startPoint x: 248, startPoint y: 204, endPoint x: 219, endPoint y: 166, distance: 48.9
click at [219, 166] on div "} 1 2 3 4 5 6 7 8 9 10 11 12 13 14 15 16 17 18 19 20 /* =======================…" at bounding box center [462, 247] width 505 height 311
type textarea "body.w-nav-open { overflow: hidden;"
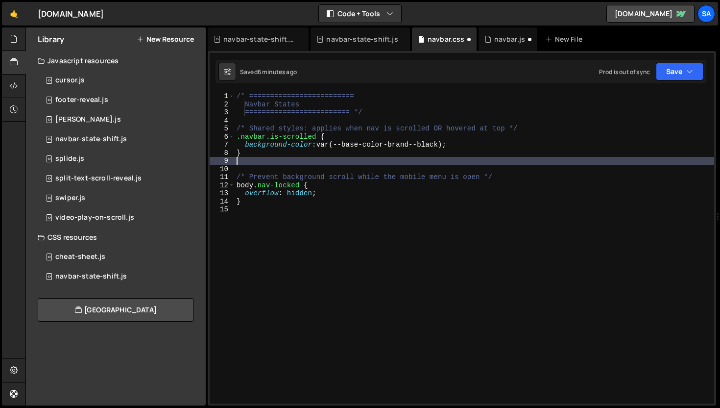
type textarea "}"
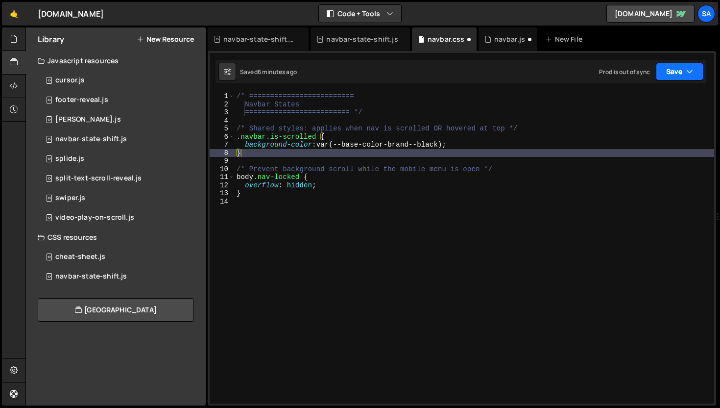
click at [672, 73] on button "Save" at bounding box center [680, 72] width 48 height 18
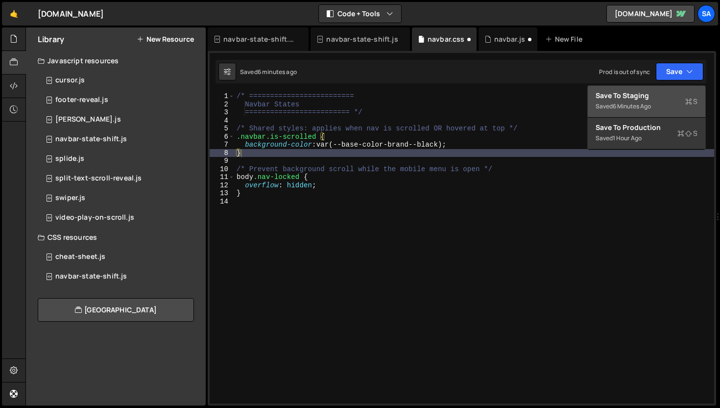
click at [623, 106] on div "6 minutes ago" at bounding box center [632, 106] width 38 height 8
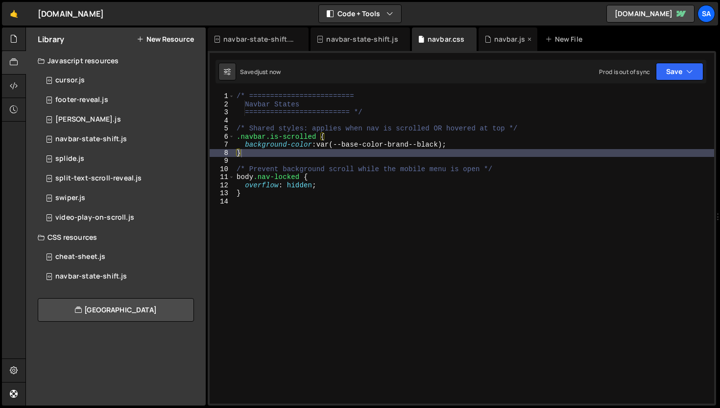
click at [494, 43] on div "navbar.js" at bounding box center [509, 39] width 31 height 10
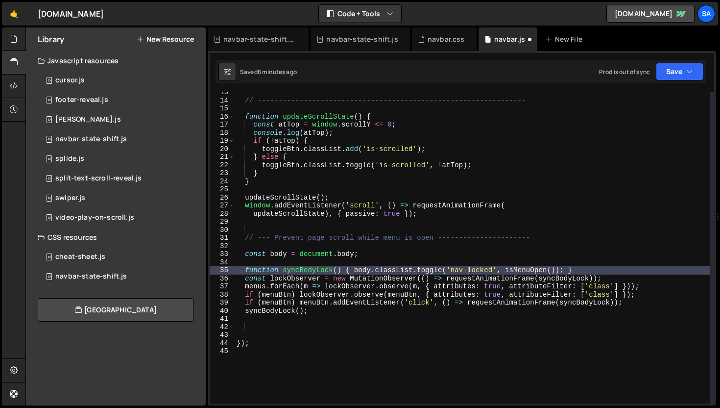
scroll to position [5407, 0]
click at [351, 282] on div "// ---------------------------------------------------------------- function up…" at bounding box center [473, 251] width 476 height 327
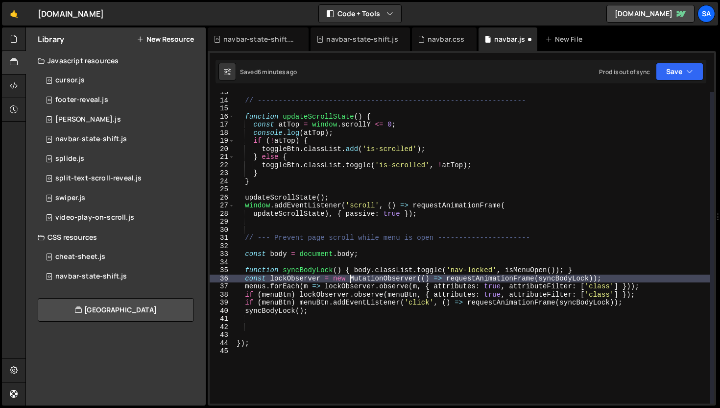
click at [353, 280] on div "// ---------------------------------------------------------------- function up…" at bounding box center [473, 251] width 476 height 327
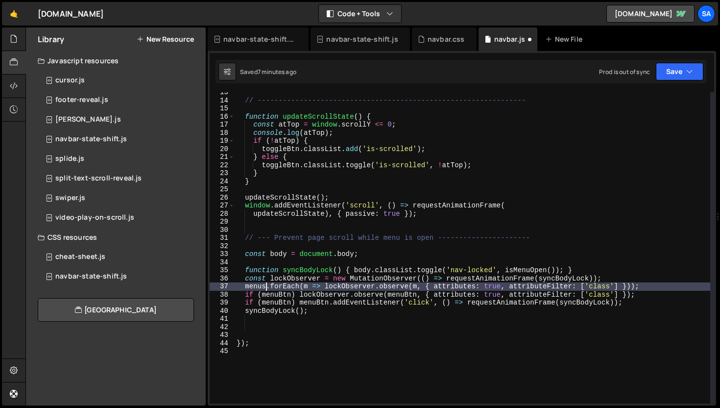
click at [265, 287] on div "// ---------------------------------------------------------------- function up…" at bounding box center [473, 251] width 476 height 327
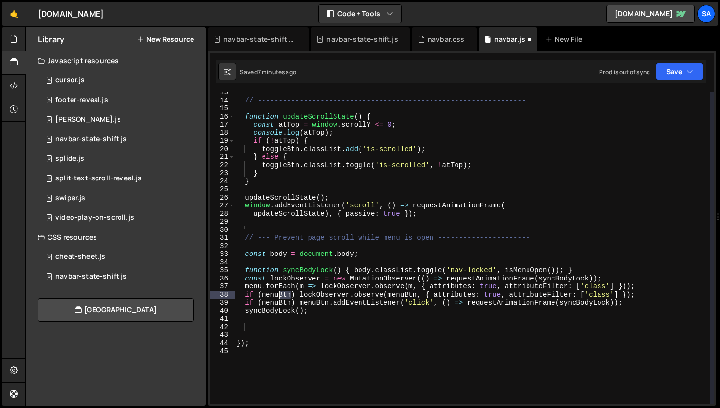
drag, startPoint x: 292, startPoint y: 294, endPoint x: 277, endPoint y: 293, distance: 15.2
click at [277, 293] on div "// ---------------------------------------------------------------- function up…" at bounding box center [473, 251] width 476 height 327
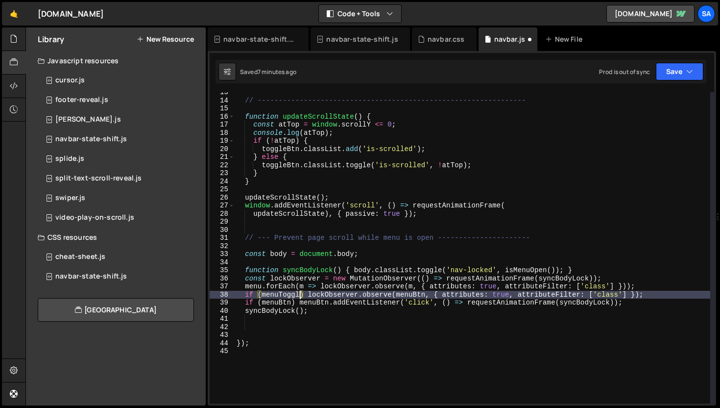
scroll to position [0, 4]
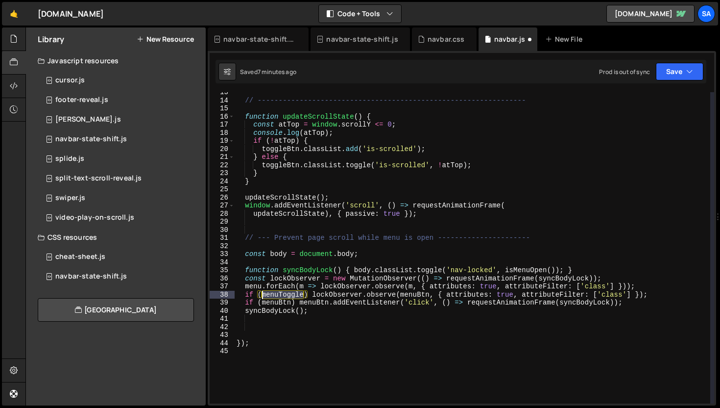
drag, startPoint x: 302, startPoint y: 295, endPoint x: 263, endPoint y: 293, distance: 39.7
click at [263, 293] on div "// ---------------------------------------------------------------- function up…" at bounding box center [473, 251] width 476 height 327
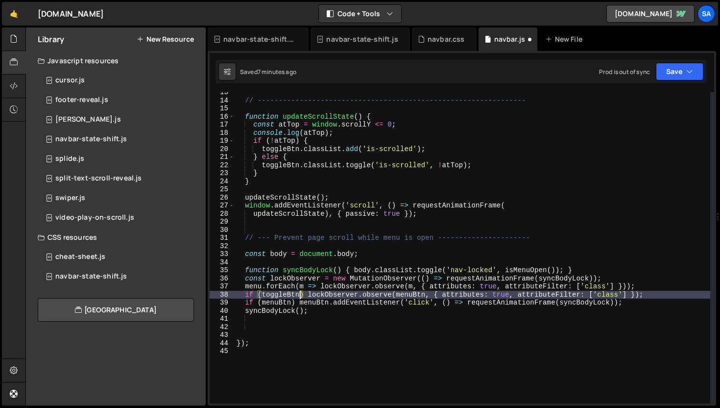
scroll to position [101, 0]
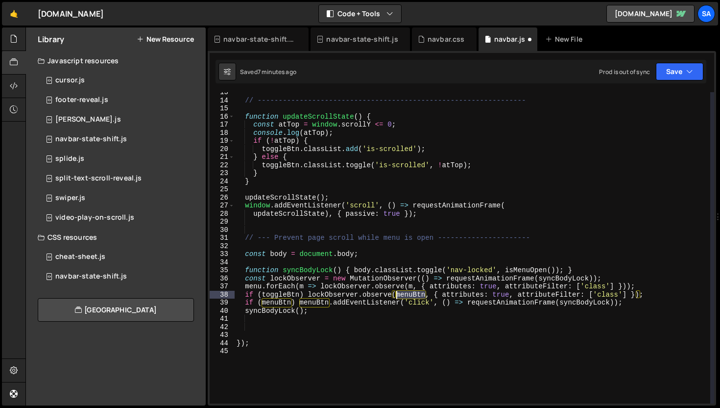
drag, startPoint x: 426, startPoint y: 293, endPoint x: 397, endPoint y: 293, distance: 28.4
click at [397, 293] on div "// ---------------------------------------------------------------- function up…" at bounding box center [473, 251] width 476 height 327
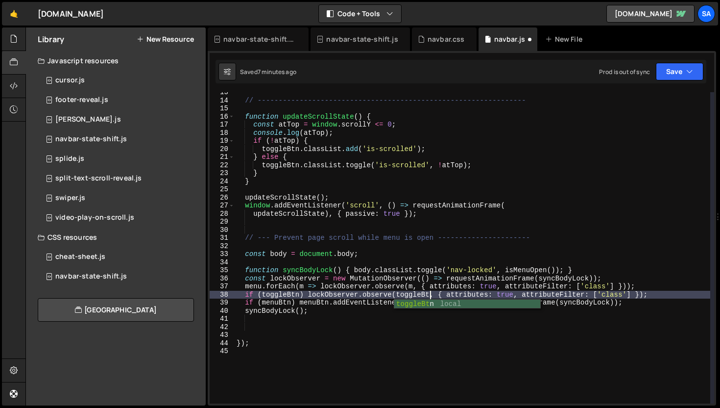
scroll to position [0, 14]
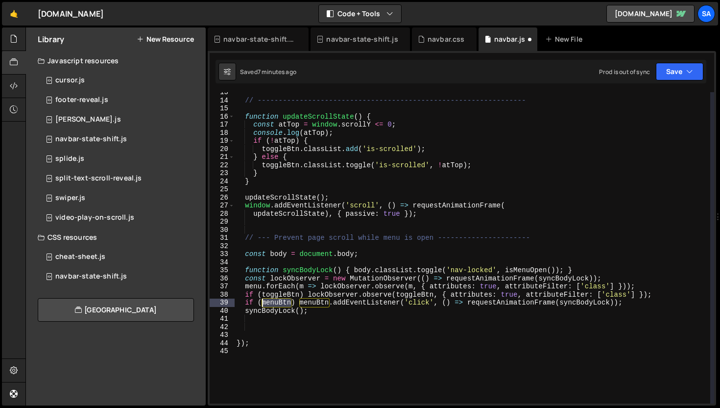
drag, startPoint x: 292, startPoint y: 304, endPoint x: 263, endPoint y: 302, distance: 28.9
click at [263, 302] on div "// ---------------------------------------------------------------- function up…" at bounding box center [473, 251] width 476 height 327
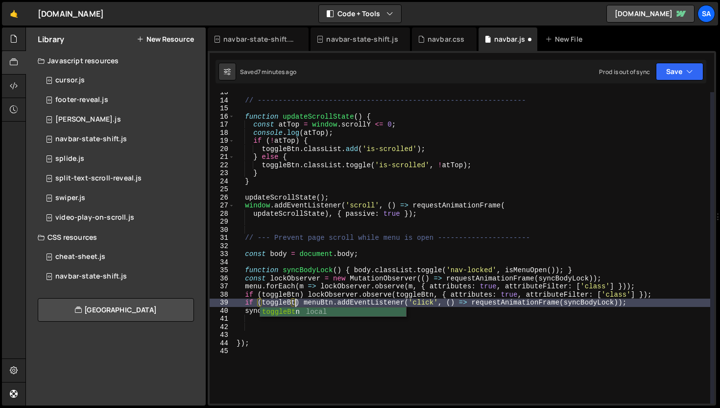
scroll to position [0, 4]
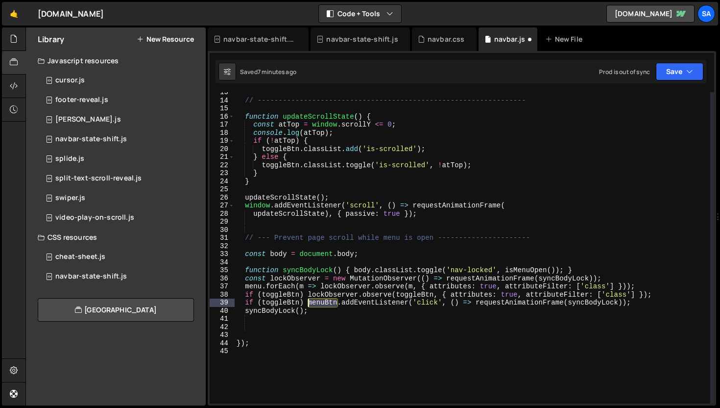
drag, startPoint x: 336, startPoint y: 302, endPoint x: 310, endPoint y: 303, distance: 26.0
click at [310, 303] on div "// ---------------------------------------------------------------- function up…" at bounding box center [473, 251] width 476 height 327
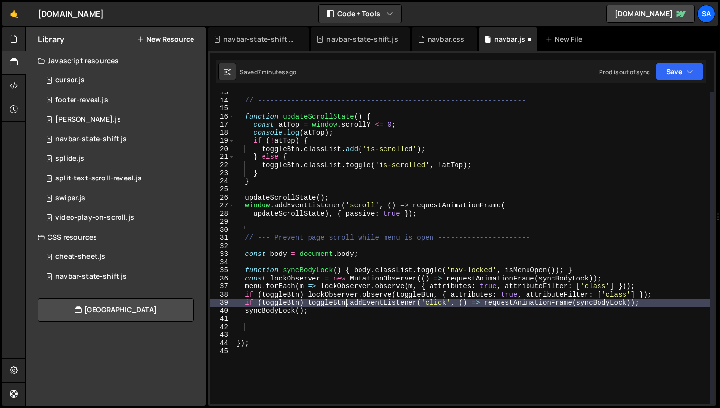
scroll to position [0, 7]
click at [669, 78] on button "Save" at bounding box center [680, 72] width 48 height 18
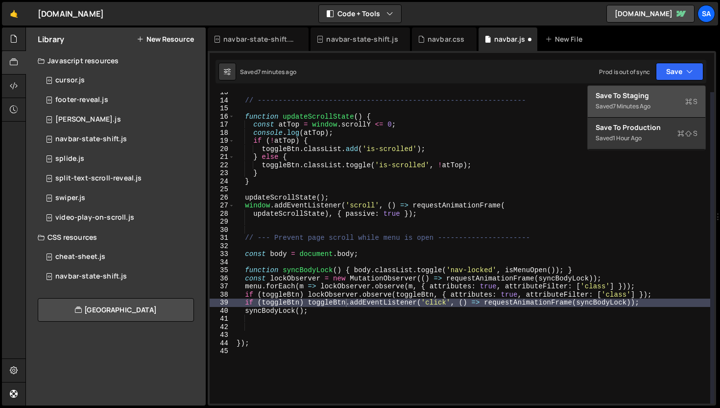
click at [664, 95] on div "Save to Staging S" at bounding box center [647, 96] width 102 height 10
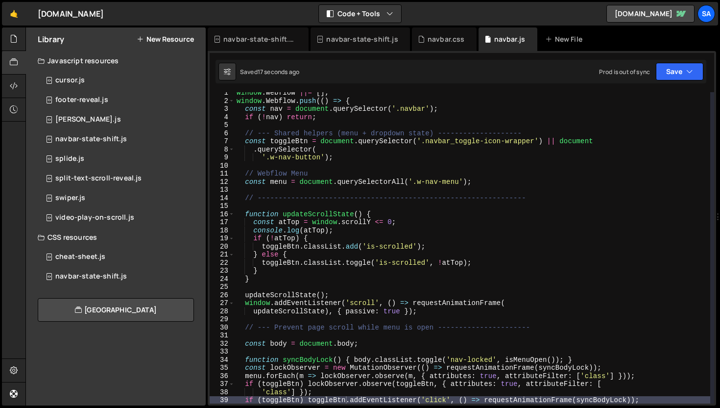
scroll to position [131, 0]
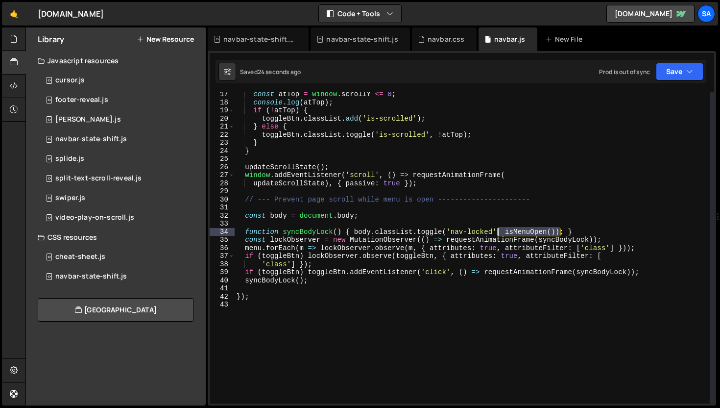
drag, startPoint x: 561, startPoint y: 230, endPoint x: 498, endPoint y: 230, distance: 62.7
click at [498, 230] on div "const atTop = window . scrollY <= 0 ; console . log ( atTop ) ; if ( ! atTop ) …" at bounding box center [473, 253] width 476 height 327
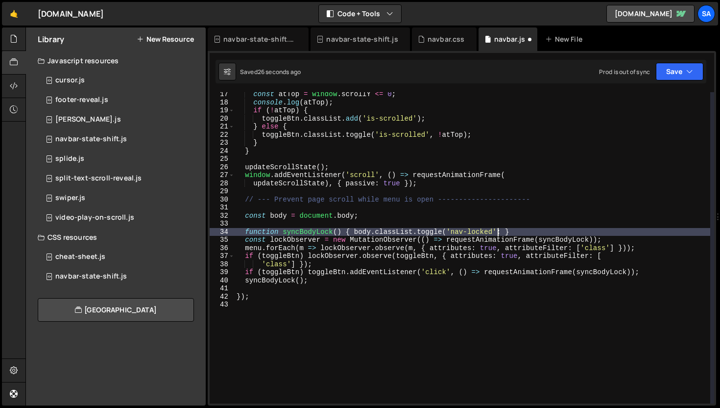
click at [505, 231] on div "const atTop = window . scrollY <= 0 ; console . log ( atTop ) ; if ( ! atTop ) …" at bounding box center [473, 253] width 476 height 327
click at [502, 232] on div "const atTop = window . scrollY <= 0 ; console . log ( atTop ) ; if ( ! atTop ) …" at bounding box center [473, 253] width 476 height 327
click at [671, 73] on button "Save" at bounding box center [680, 72] width 48 height 18
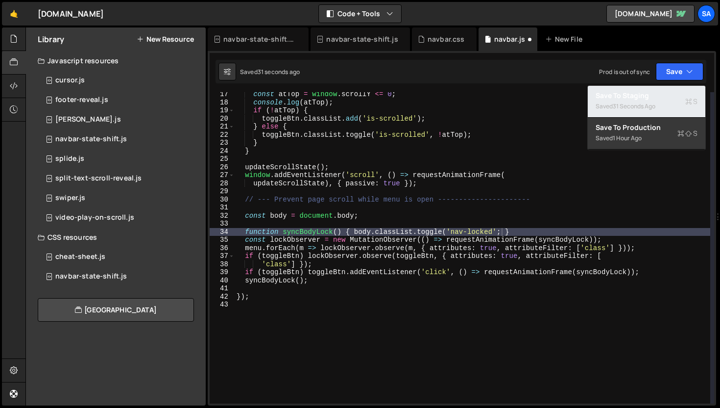
click at [617, 110] on div "Saved 31 seconds ago" at bounding box center [647, 106] width 102 height 12
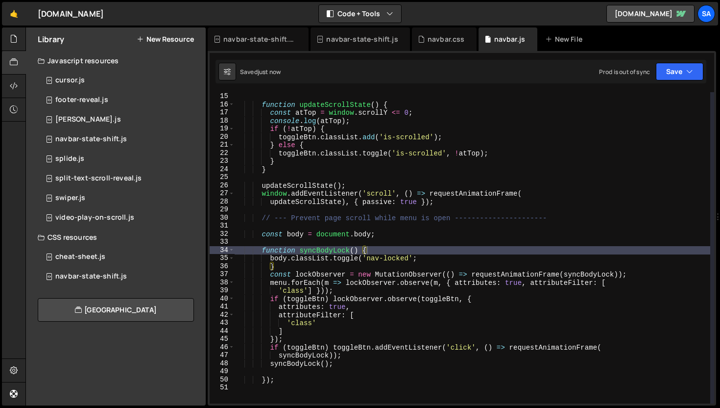
scroll to position [109, 0]
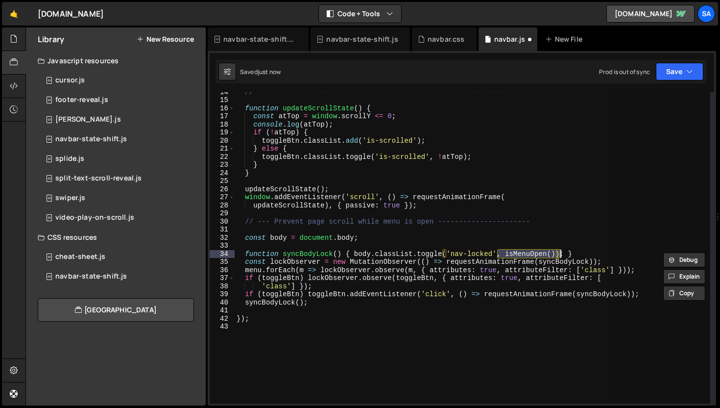
click at [548, 252] on div "// ---------------------------------------------------------------- function up…" at bounding box center [473, 247] width 476 height 311
drag, startPoint x: 554, startPoint y: 253, endPoint x: 498, endPoint y: 253, distance: 55.9
click at [498, 253] on div "// ---------------------------------------------------------------- function up…" at bounding box center [473, 251] width 476 height 327
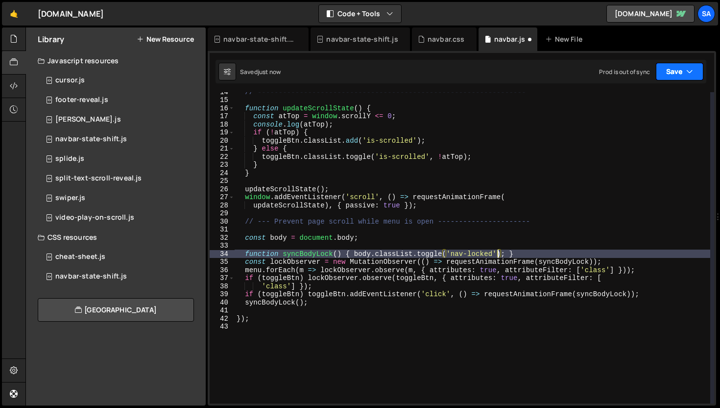
click at [666, 78] on button "Save" at bounding box center [680, 72] width 48 height 18
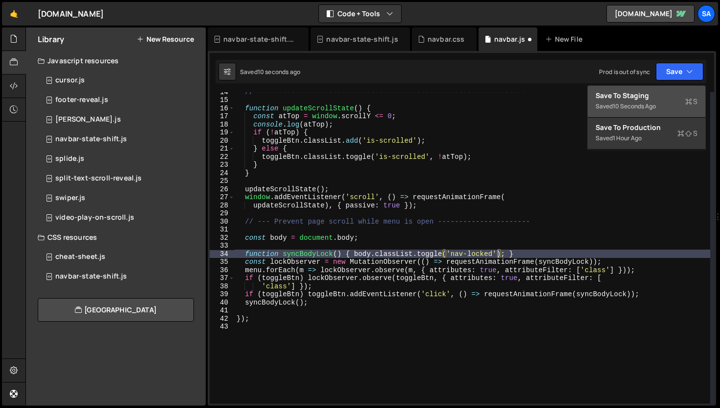
click at [649, 95] on div "Save to Staging S" at bounding box center [647, 96] width 102 height 10
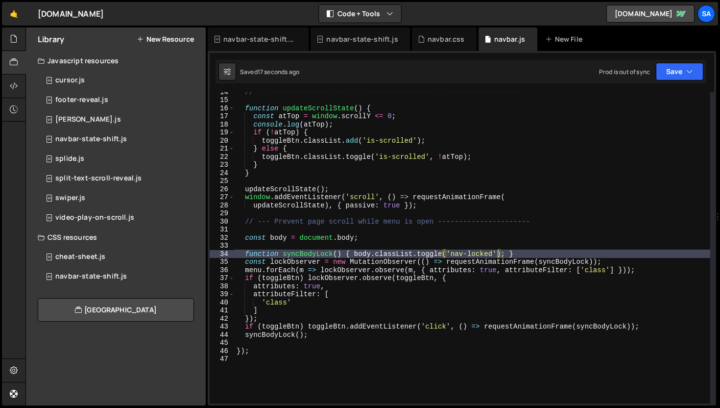
scroll to position [0, 4]
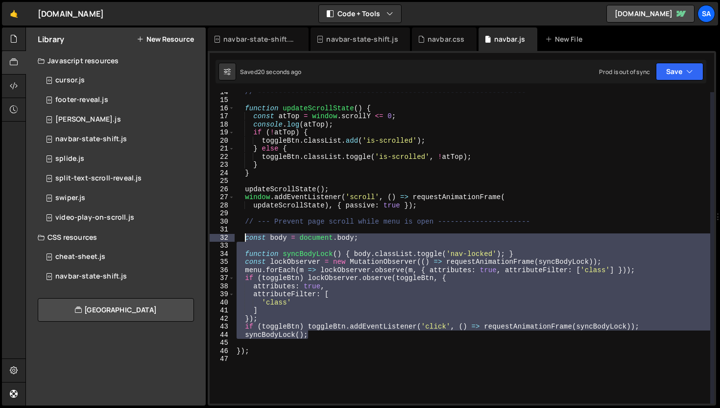
drag, startPoint x: 313, startPoint y: 334, endPoint x: 245, endPoint y: 241, distance: 115.3
click at [245, 241] on div "// ---------------------------------------------------------------- function up…" at bounding box center [473, 251] width 476 height 327
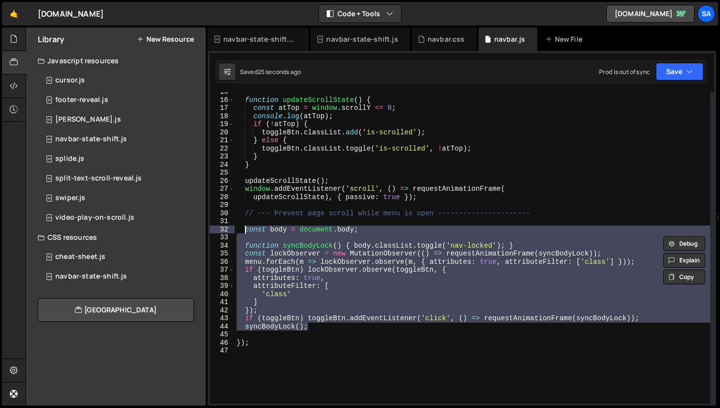
scroll to position [118, 0]
click at [443, 246] on div "function updateScrollState ( ) { const atTop = window . scrollY <= 0 ; console …" at bounding box center [473, 247] width 476 height 311
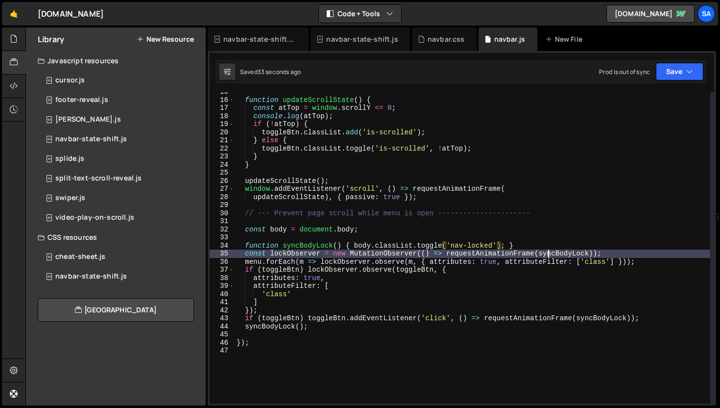
click at [546, 256] on div "function updateScrollState ( ) { const atTop = window . scrollY <= 0 ; console …" at bounding box center [473, 251] width 476 height 327
click at [598, 253] on div "function updateScrollState ( ) { const atTop = window . scrollY <= 0 ; console …" at bounding box center [473, 251] width 476 height 327
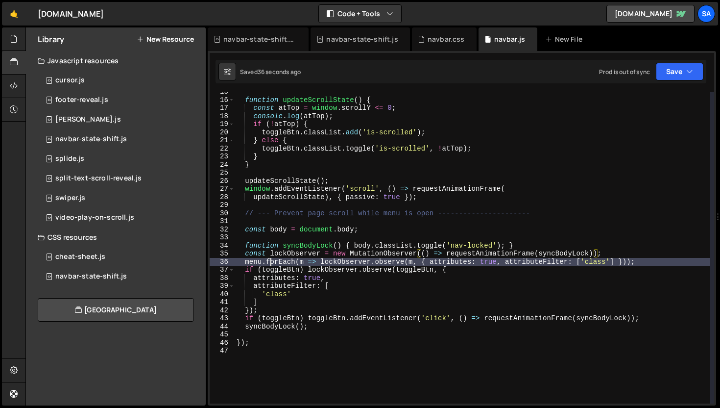
click at [271, 262] on div "function updateScrollState ( ) { const atTop = window . scrollY <= 0 ; console …" at bounding box center [473, 251] width 476 height 327
click at [253, 263] on div "function updateScrollState ( ) { const atTop = window . scrollY <= 0 ; console …" at bounding box center [473, 251] width 476 height 327
click at [297, 259] on div "function updateScrollState ( ) { const atTop = window . scrollY <= 0 ; console …" at bounding box center [473, 251] width 476 height 327
click at [302, 260] on div "function updateScrollState ( ) { const atTop = window . scrollY <= 0 ; console …" at bounding box center [473, 251] width 476 height 327
click at [433, 257] on div "function updateScrollState ( ) { const atTop = window . scrollY <= 0 ; console …" at bounding box center [473, 251] width 476 height 327
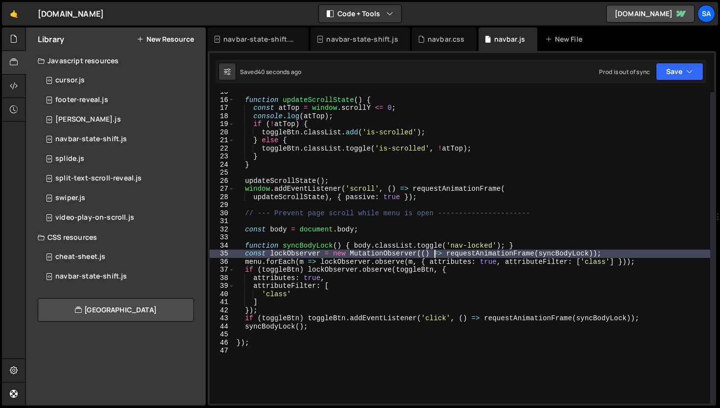
click at [426, 260] on div "function updateScrollState ( ) { const atTop = window . scrollY <= 0 ; console …" at bounding box center [473, 251] width 476 height 327
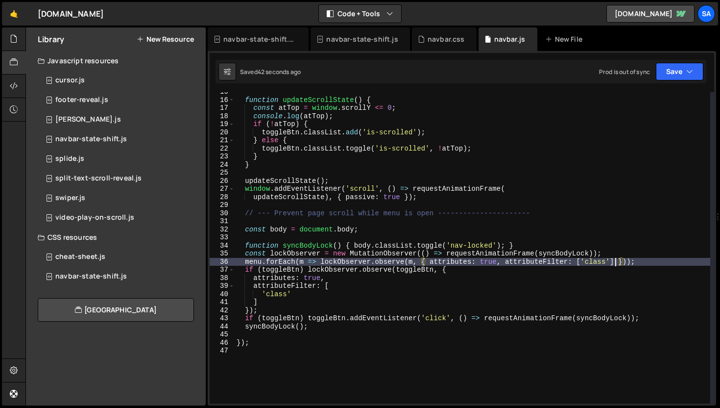
click at [614, 259] on div "function updateScrollState ( ) { const atTop = window . scrollY <= 0 ; console …" at bounding box center [473, 251] width 476 height 327
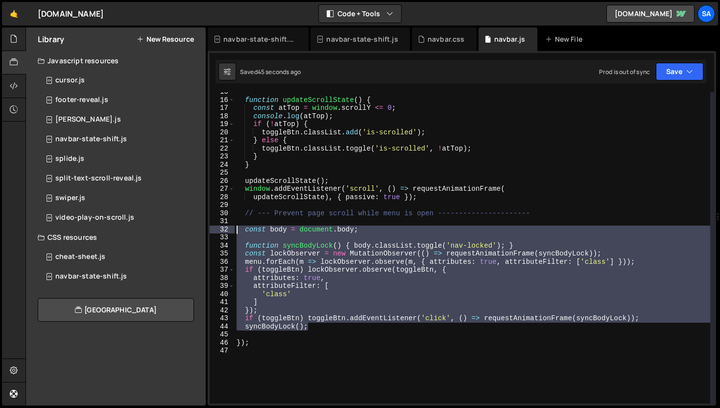
drag, startPoint x: 329, startPoint y: 328, endPoint x: 236, endPoint y: 228, distance: 136.6
click at [236, 228] on div "function updateScrollState ( ) { const atTop = window . scrollY <= 0 ; console …" at bounding box center [473, 251] width 476 height 327
click at [437, 254] on div "function updateScrollState ( ) { const atTop = window . scrollY <= 0 ; console …" at bounding box center [473, 247] width 476 height 311
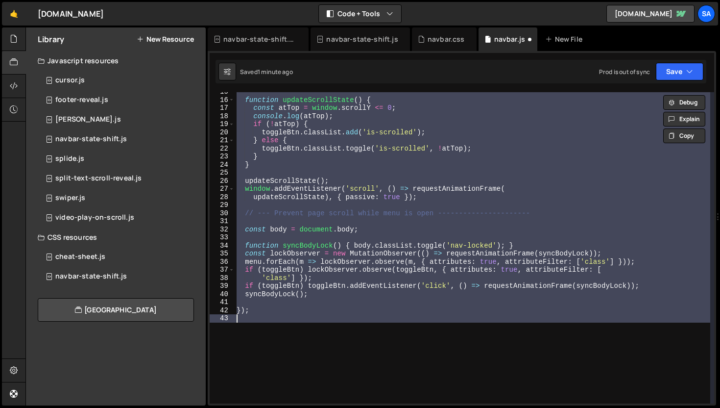
scroll to position [0, 0]
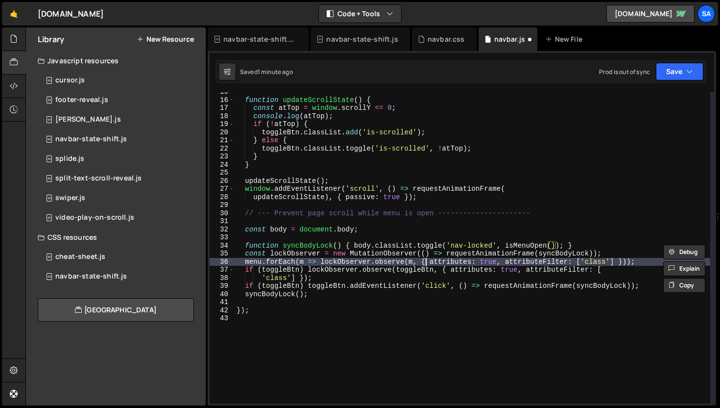
click at [426, 265] on div "function updateScrollState ( ) { const atTop = window . scrollY <= 0 ; console …" at bounding box center [473, 251] width 476 height 327
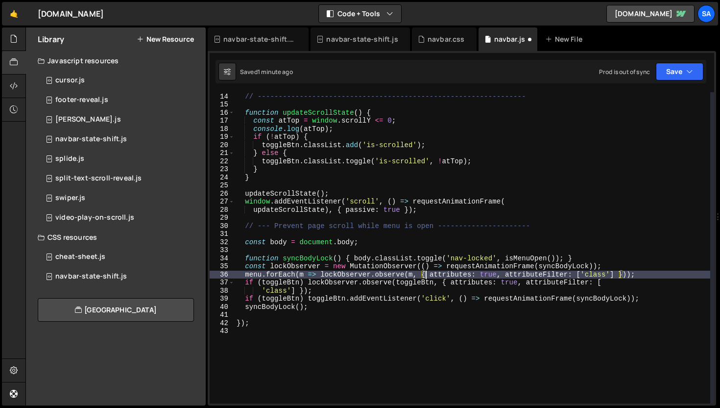
scroll to position [105, 0]
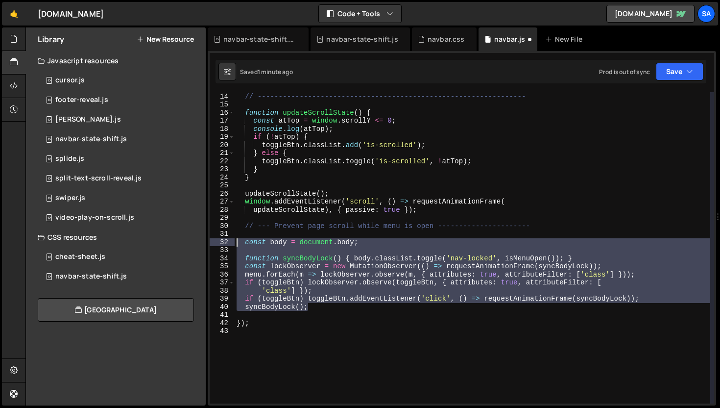
drag, startPoint x: 319, startPoint y: 307, endPoint x: 226, endPoint y: 242, distance: 113.5
click at [226, 242] on div "menu.forEach(m => lockObserver.observe(m, { attributes: true, attributeFilter: …" at bounding box center [462, 247] width 505 height 311
type textarea "const body = document.body;"
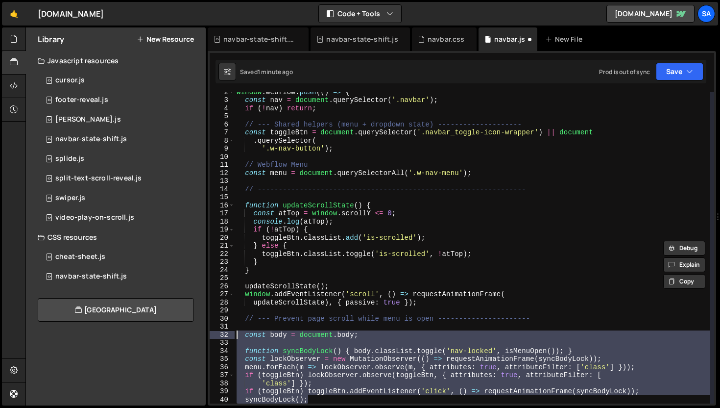
scroll to position [12, 0]
click at [427, 32] on div "navbar.css" at bounding box center [444, 39] width 65 height 24
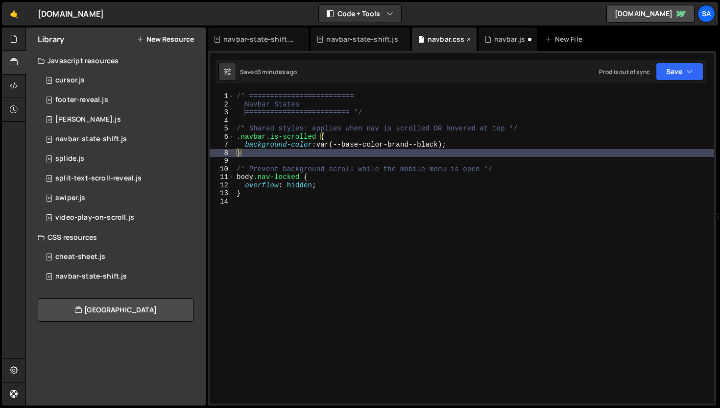
scroll to position [0, 0]
click at [362, 43] on div "navbar-state-shift.js" at bounding box center [362, 39] width 72 height 10
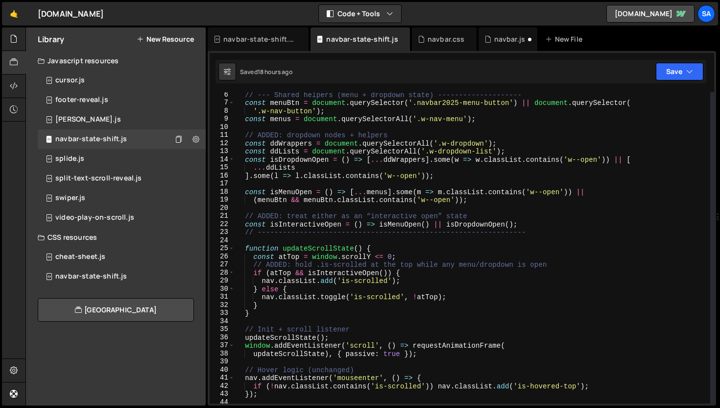
scroll to position [42, 0]
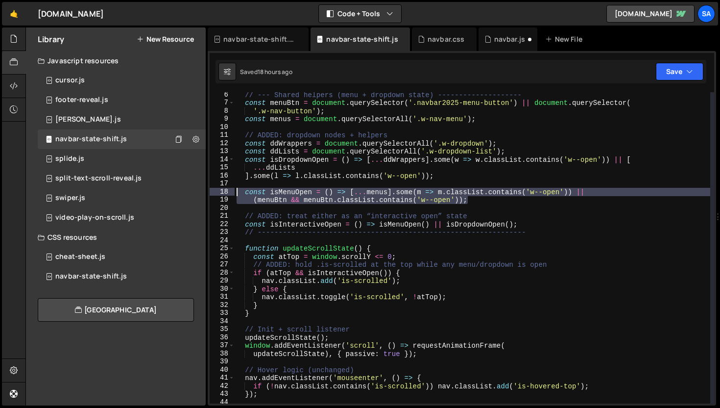
drag, startPoint x: 474, startPoint y: 201, endPoint x: 207, endPoint y: 193, distance: 267.1
click at [207, 193] on div "Files New File Javascript files 1 navbar.js 0 CSS files navbar.css 0 Copy share…" at bounding box center [372, 216] width 695 height 378
type textarea "const isMenuOpen = () => [...menus].some(m => m.classList.contains('w--open')) …"
click at [507, 40] on div "navbar.js" at bounding box center [509, 39] width 31 height 10
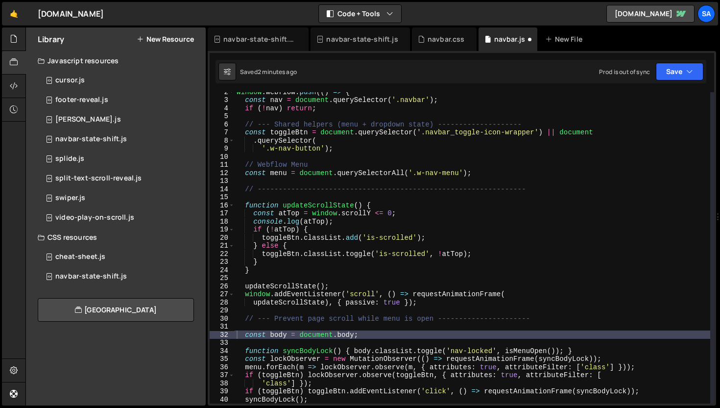
scroll to position [0, 0]
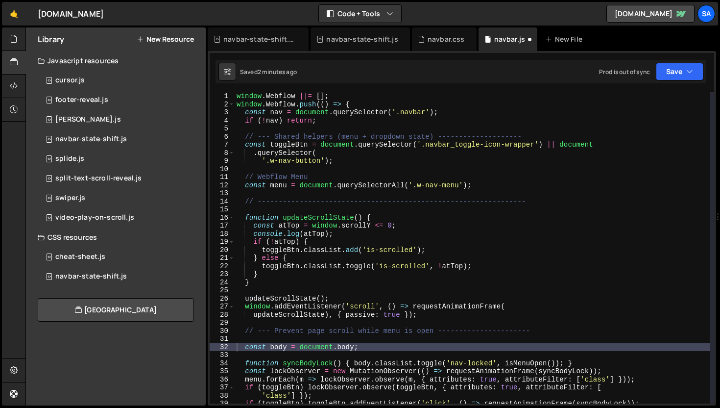
type textarea "const menu = document.querySelectorAll('.w-nav-menu');"
click at [492, 187] on div "window . Webflow ||= [ ] ; window . Webflow . push (( ) => { const nav = docume…" at bounding box center [473, 255] width 476 height 327
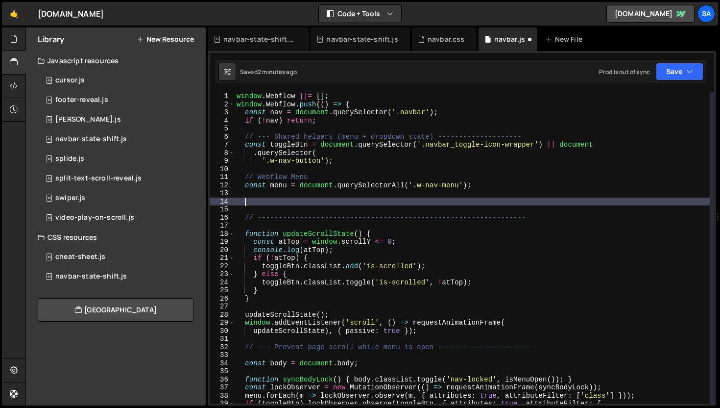
paste textarea "(menuBtn && menuBtn.classList.contains('w--open'));"
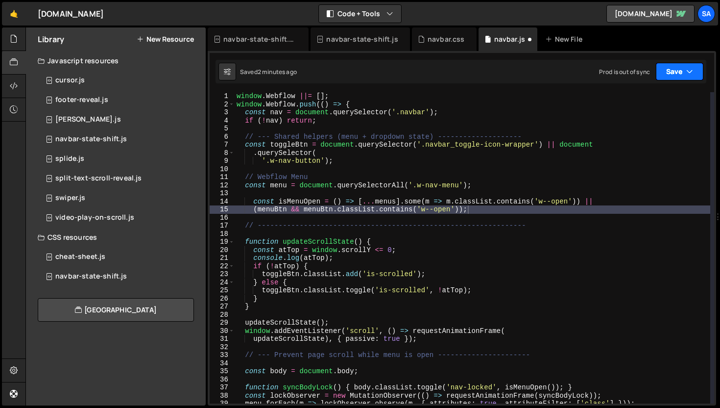
click at [679, 63] on button "Save" at bounding box center [680, 72] width 48 height 18
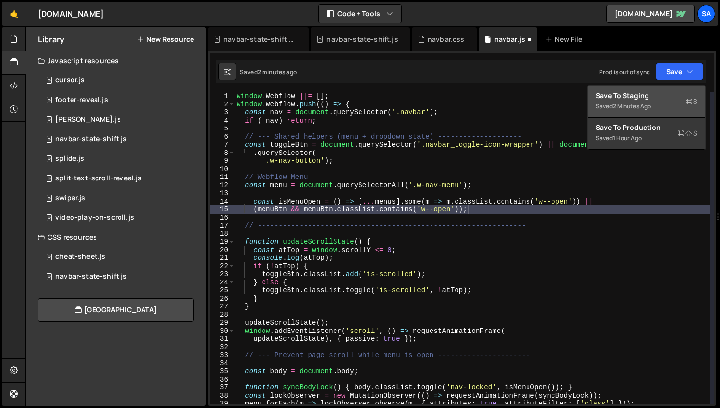
click at [636, 94] on div "Save to Staging S" at bounding box center [647, 96] width 102 height 10
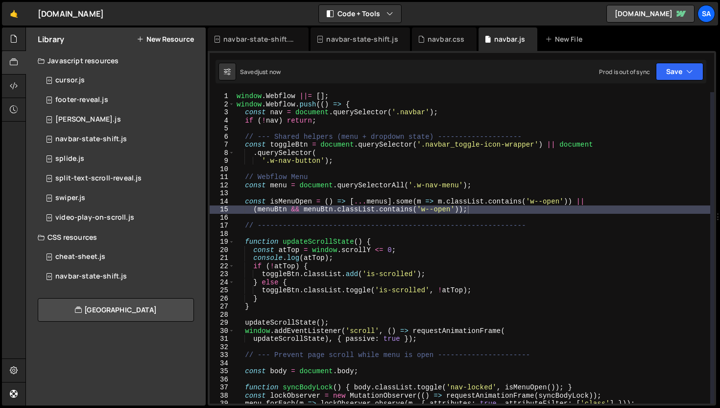
click at [297, 209] on div "window . Webflow ||= [ ] ; window . Webflow . push (( ) => { const nav = docume…" at bounding box center [473, 255] width 476 height 327
click at [388, 202] on div "window . Webflow ||= [ ] ; window . Webflow . push (( ) => { const nav = docume…" at bounding box center [473, 255] width 476 height 327
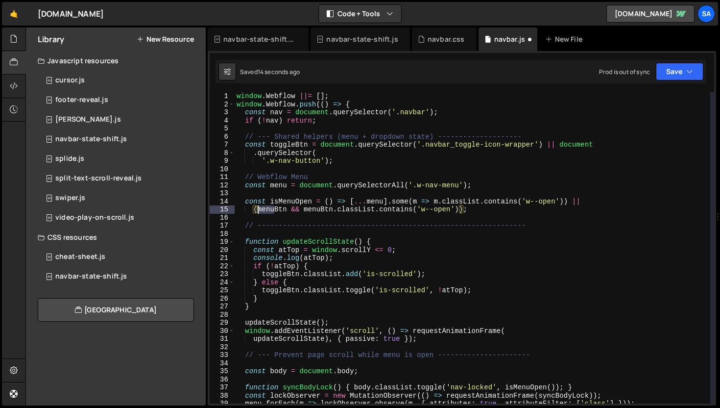
drag, startPoint x: 273, startPoint y: 210, endPoint x: 257, endPoint y: 208, distance: 16.3
click at [257, 208] on div "window . Webflow ||= [ ] ; window . Webflow . push (( ) => { const nav = docume…" at bounding box center [473, 255] width 476 height 327
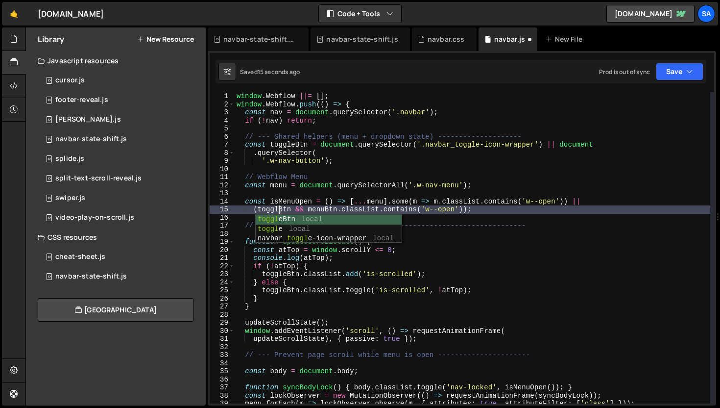
scroll to position [0, 3]
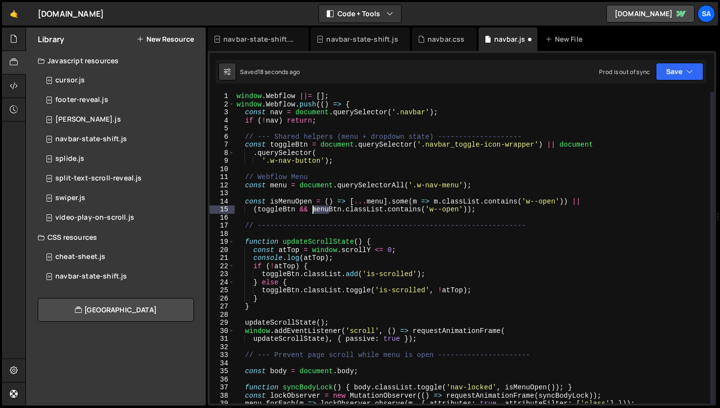
drag, startPoint x: 328, startPoint y: 209, endPoint x: 314, endPoint y: 209, distance: 14.7
click at [312, 209] on div "window . Webflow ||= [ ] ; window . Webflow . push (( ) => { const nav = docume…" at bounding box center [473, 255] width 476 height 327
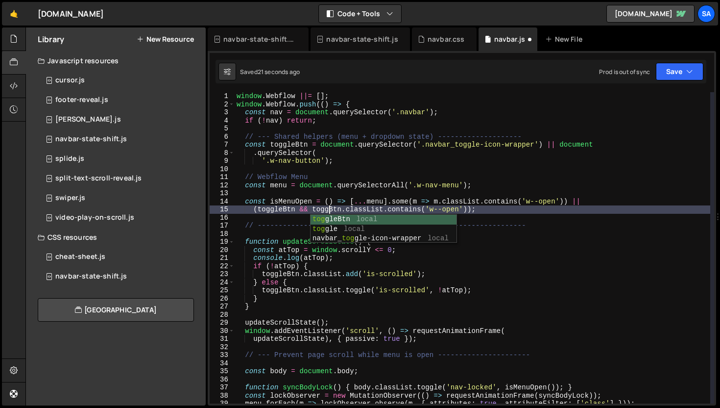
scroll to position [0, 7]
click at [672, 78] on button "Save" at bounding box center [680, 72] width 48 height 18
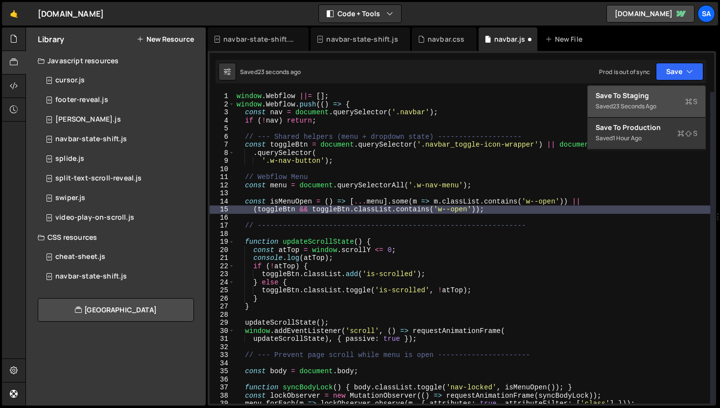
click at [653, 95] on div "Save to Staging S" at bounding box center [647, 96] width 102 height 10
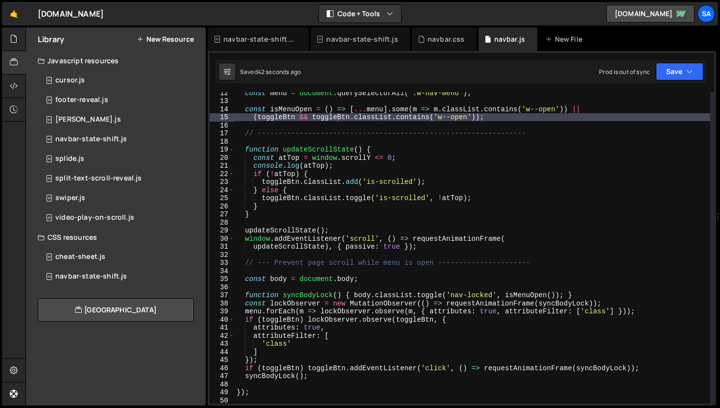
scroll to position [96, 0]
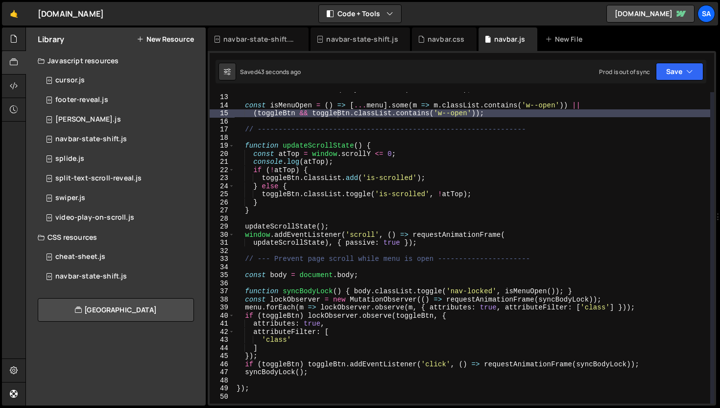
type textarea "function updateScrollState() {"
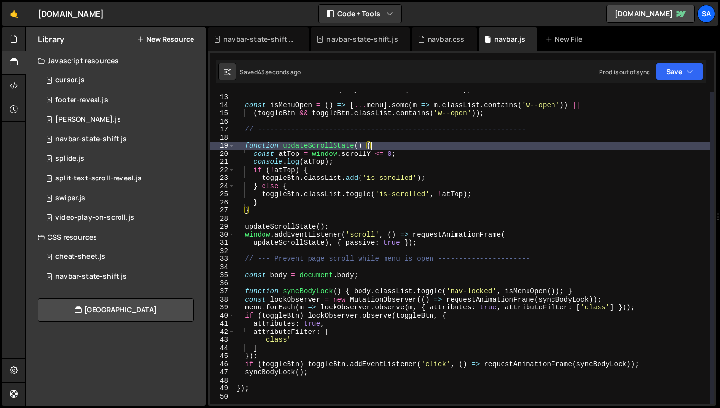
click at [440, 149] on div "const menu = document . querySelectorAll ( '.w-nav-menu' ) ; const isMenuOpen =…" at bounding box center [473, 248] width 476 height 327
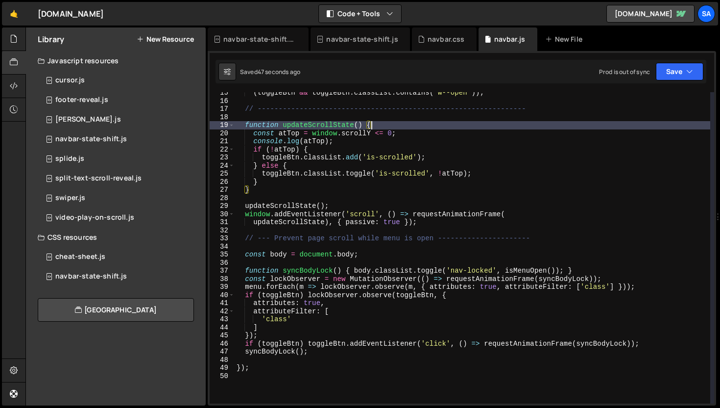
scroll to position [105, 0]
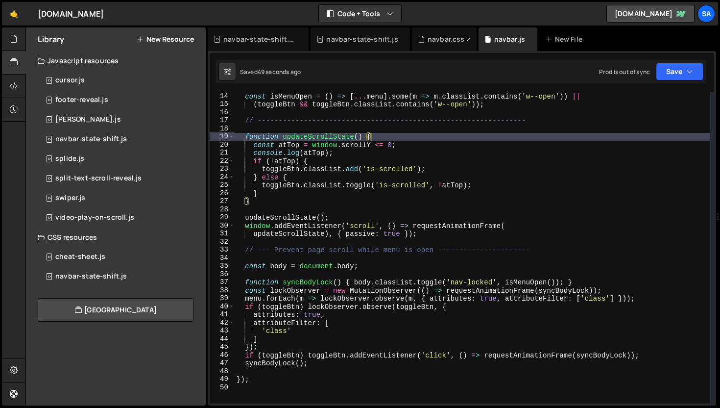
click at [434, 38] on div "navbar.css" at bounding box center [446, 39] width 37 height 10
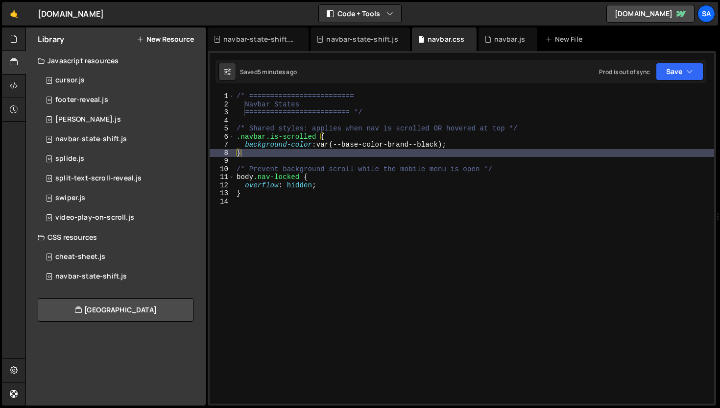
click at [361, 140] on div "/* ========================= Navbar States ========================= */ /* Shar…" at bounding box center [475, 255] width 480 height 327
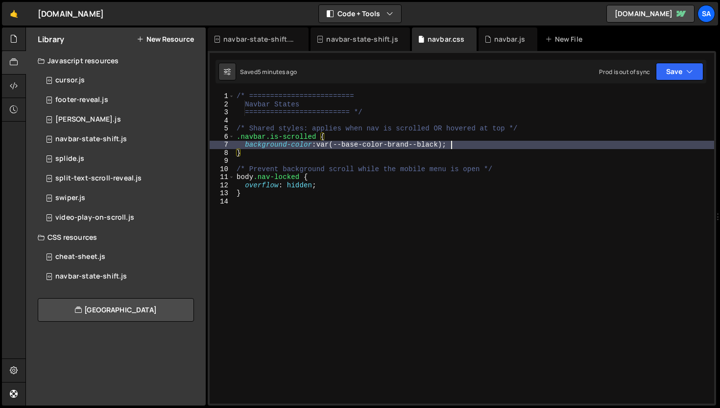
click at [488, 148] on div "/* ========================= Navbar States ========================= */ /* Shar…" at bounding box center [475, 255] width 480 height 327
type textarea "background-color: var(--base-color-brand--black);"
